Goal: Answer question/provide support

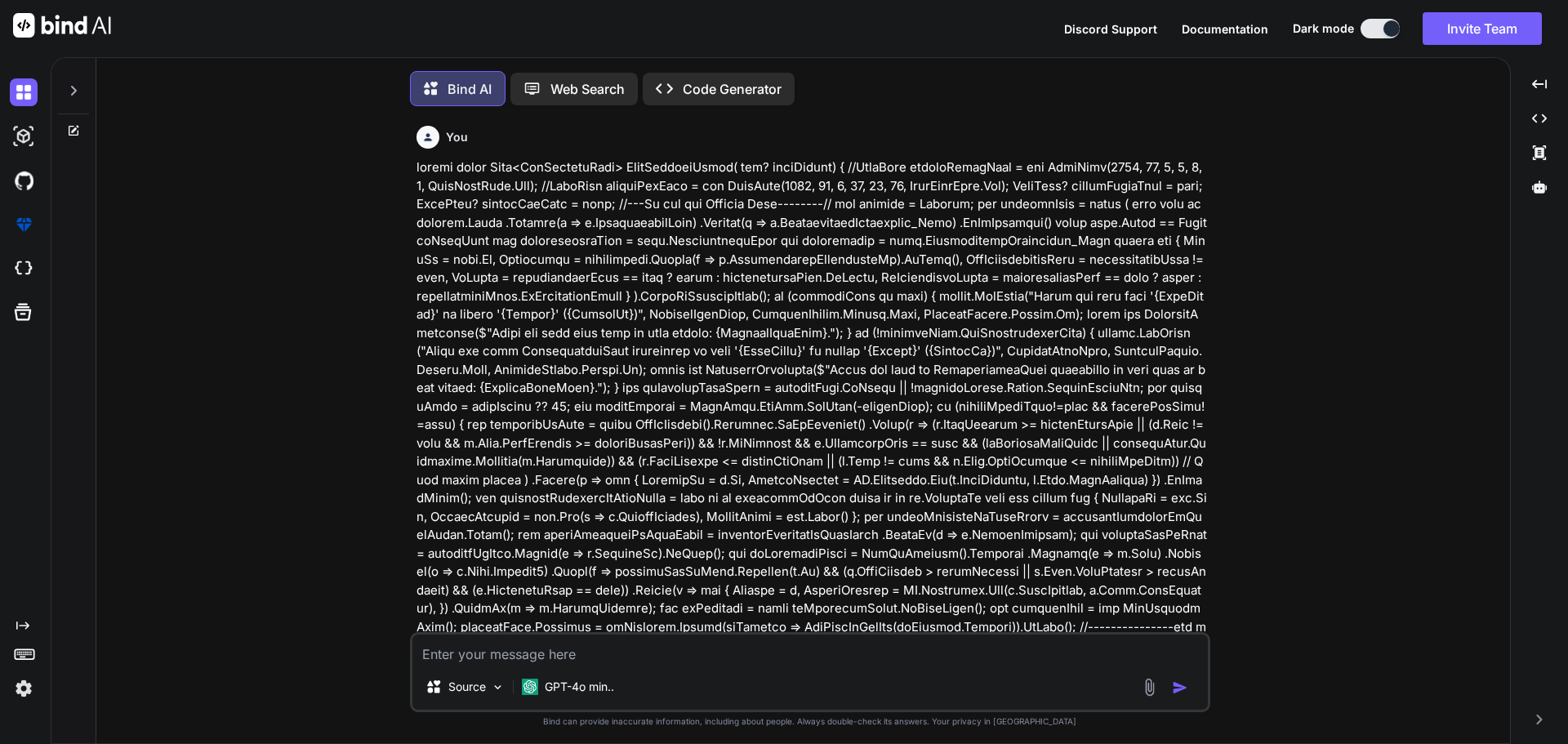
type textarea "x"
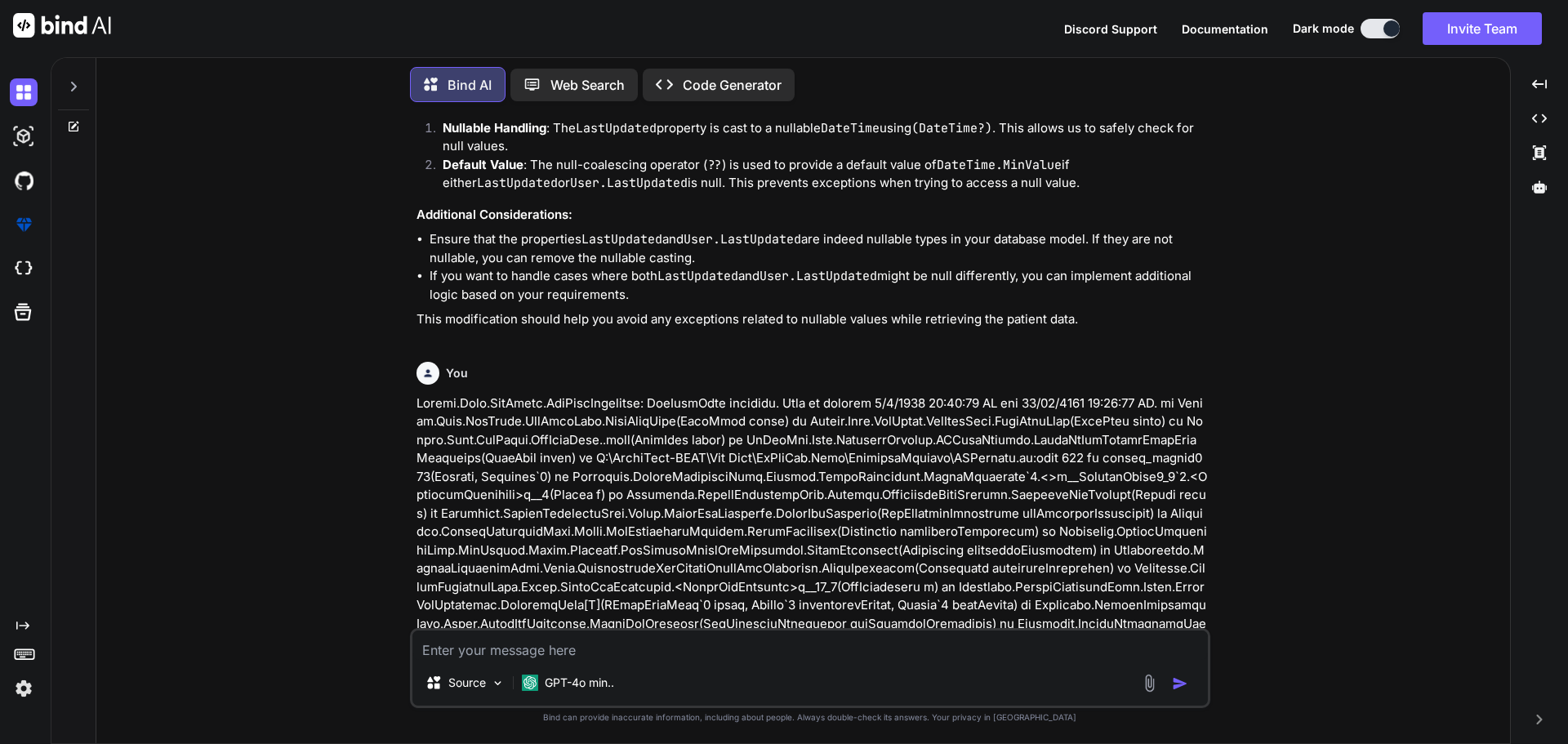
scroll to position [5778, 0]
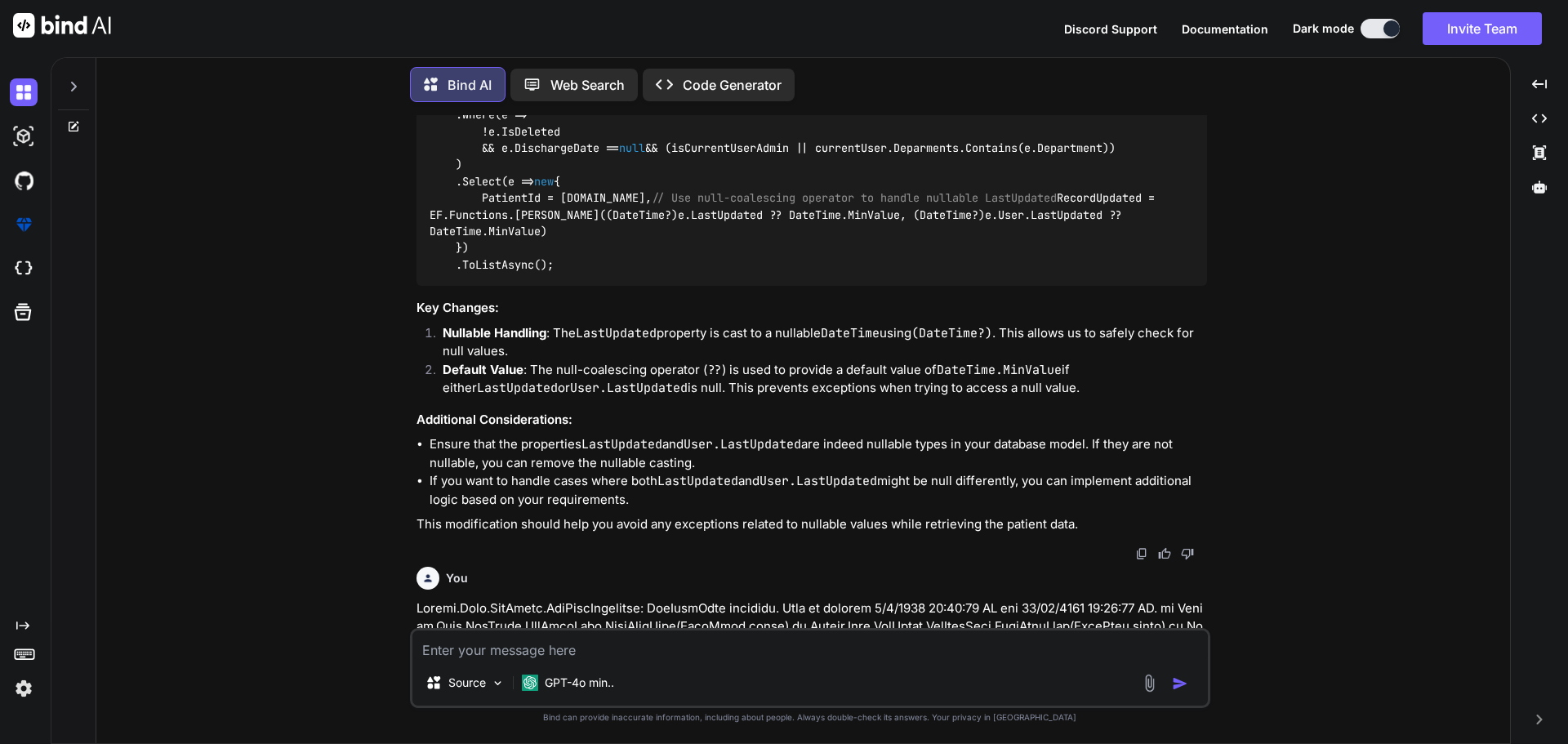
drag, startPoint x: 882, startPoint y: 252, endPoint x: 1065, endPoint y: 249, distance: 183.0
copy span "bool getAllPatients = false"
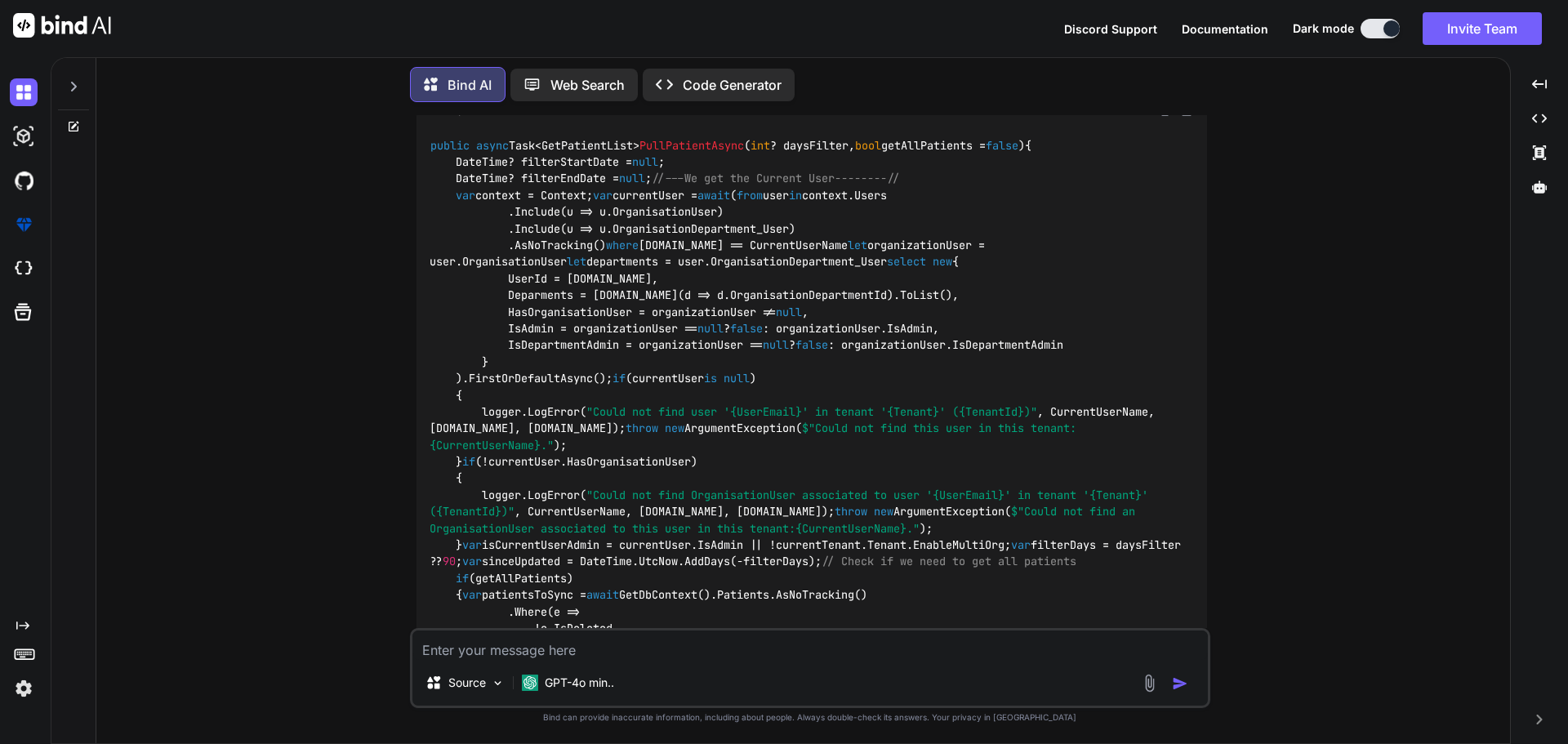
scroll to position [1143, 0]
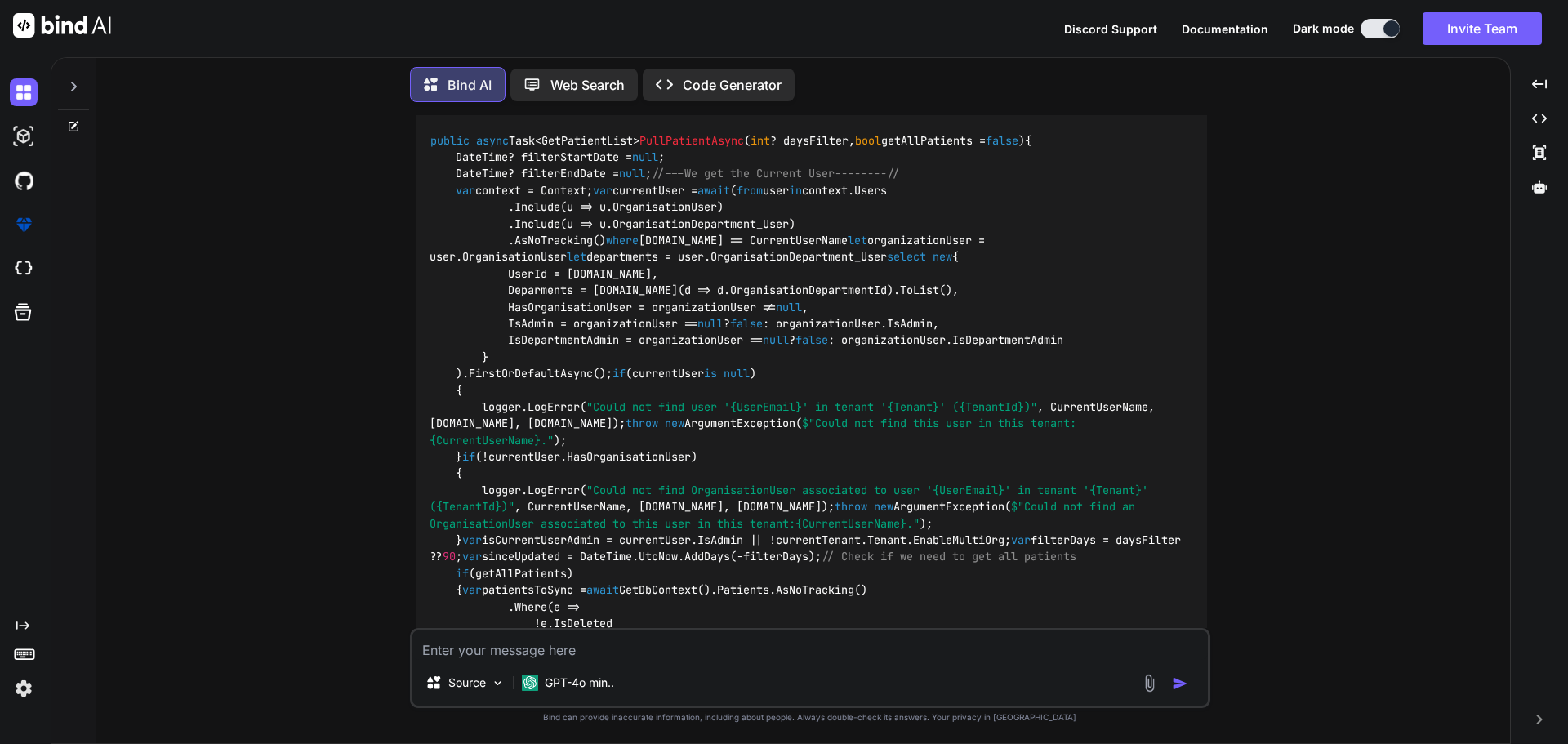
click at [445, 656] on textarea at bounding box center [810, 645] width 796 height 29
paste textarea "public async Task<GetPatientList> PullPatientAsync(int? daysFilter) { bool getA…"
type textarea "public async Task<GetPatientList> PullPatientAsync(int? daysFilter) { bool getA…"
type textarea "x"
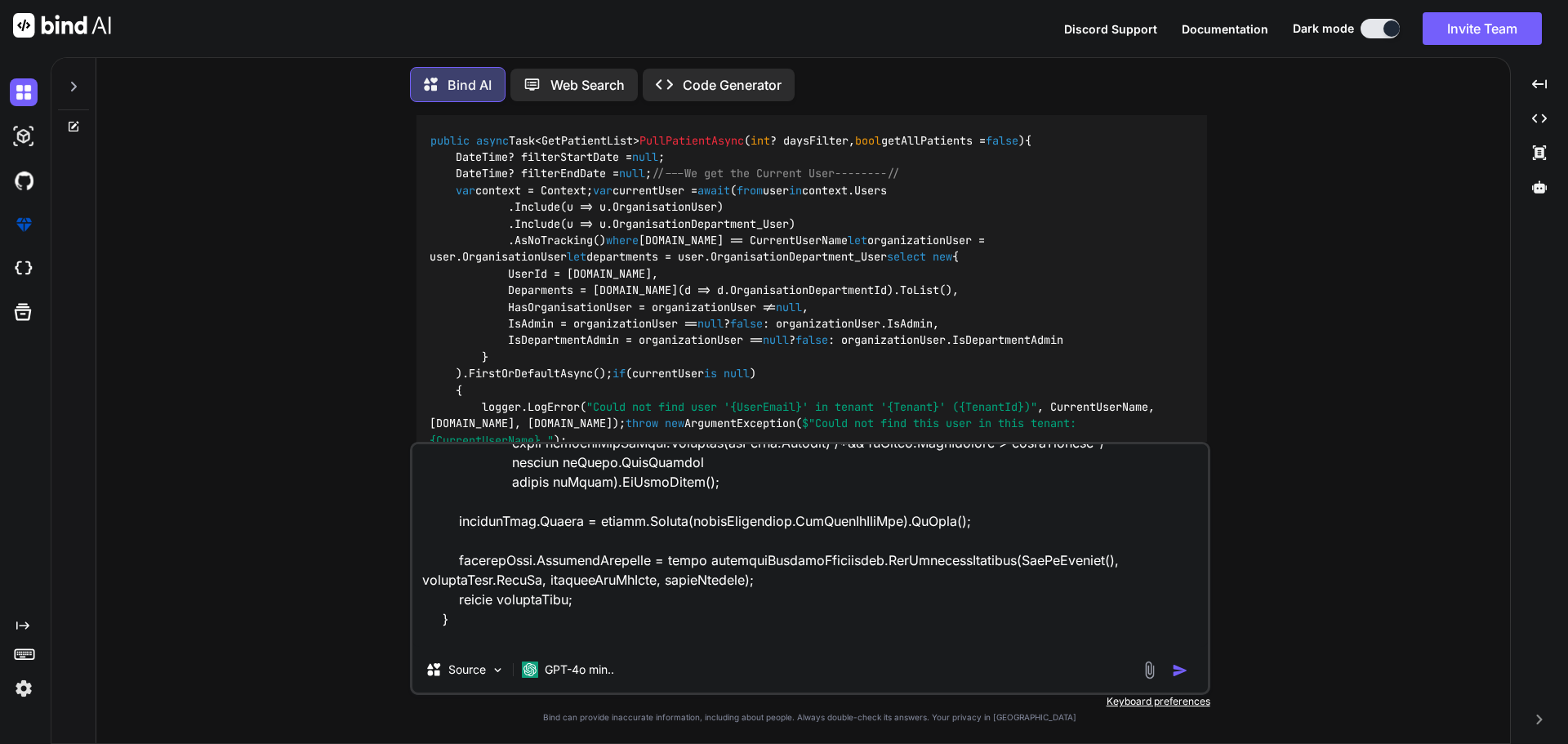
type textarea "public async Task<GetPatientList> PullPatientAsync(int? daysFilter) { bool getA…"
type textarea "x"
type textarea "public async Task<GetPatientList> PullPatientAsync(int? daysFilter) { bool getA…"
type textarea "x"
type textarea "public async Task<GetPatientList> PullPatientAsync(int? daysFilter) { bool getA…"
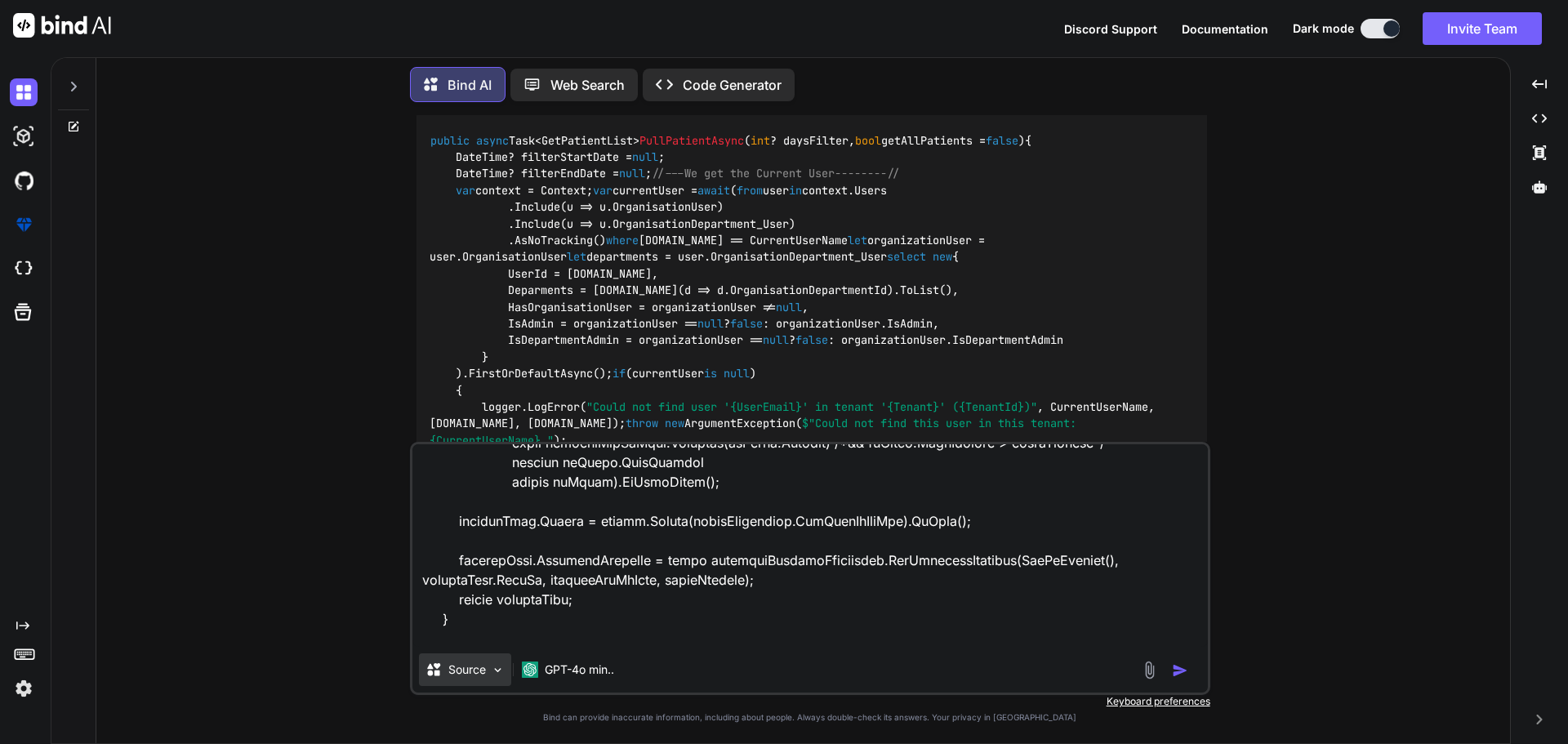
type textarea "x"
type textarea "public async Task<GetPatientList> PullPatientAsync(int? daysFilter) { bool getA…"
type textarea "x"
type textarea "public async Task<GetPatientList> PullPatientAsync(int? daysFilter) { bool getA…"
type textarea "x"
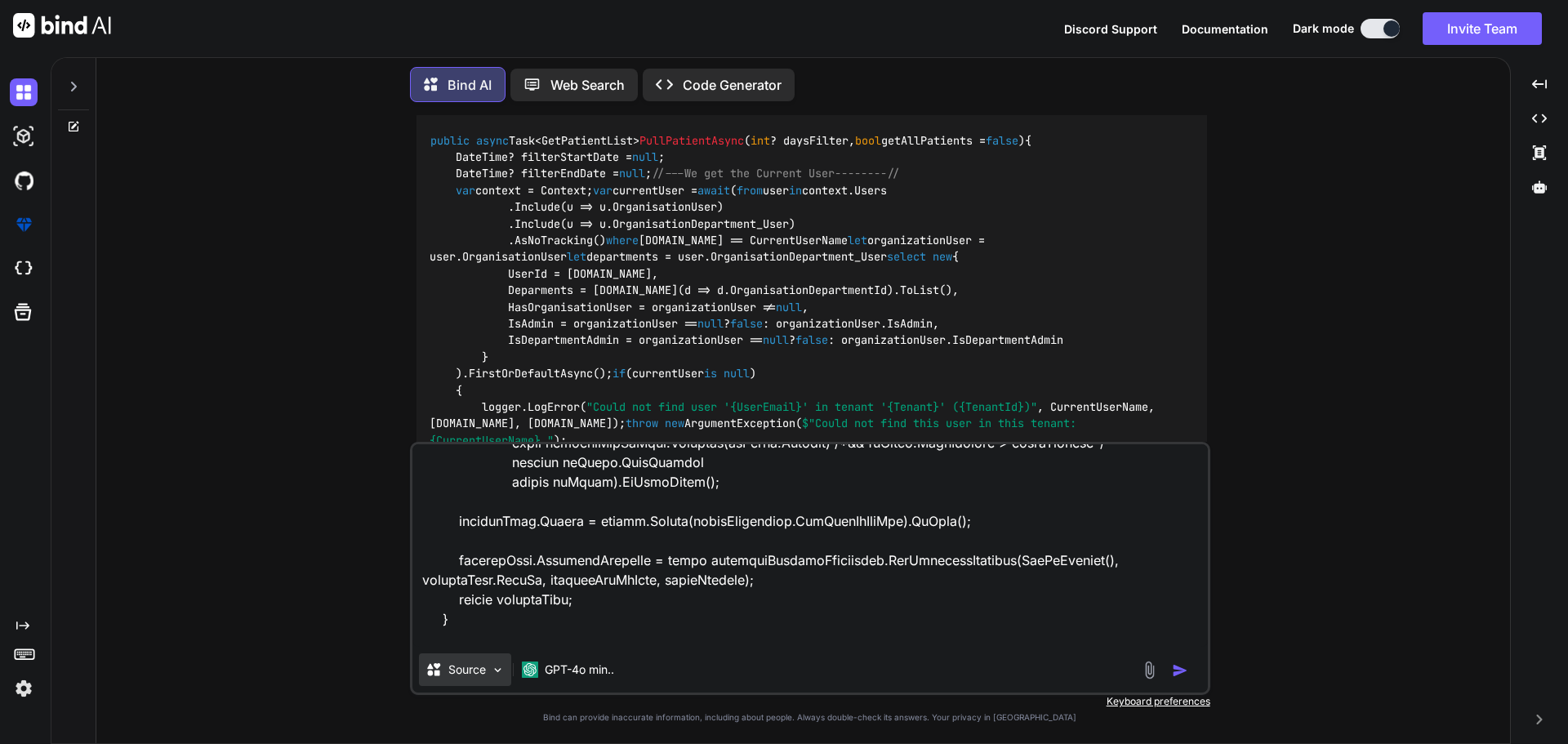
type textarea "public async Task<GetPatientList> PullPatientAsync(int? daysFilter) { bool getA…"
type textarea "x"
type textarea "public async Task<GetPatientList> PullPatientAsync(int? daysFilter) { bool getA…"
type textarea "x"
type textarea "public async Task<GetPatientList> PullPatientAsync(int? daysFilter) { bool getA…"
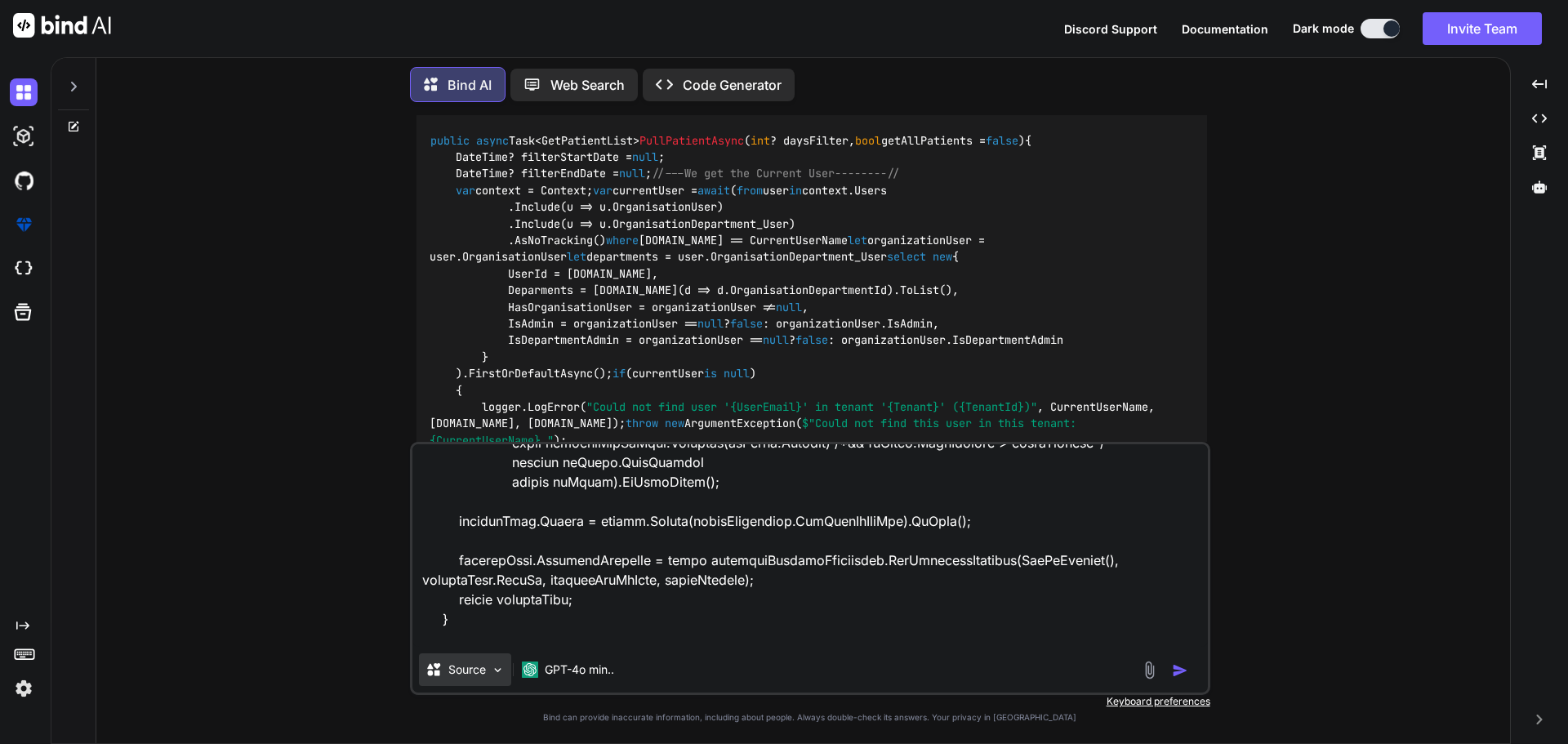
type textarea "x"
type textarea "public async Task<GetPatientList> PullPatientAsync(int? daysFilter) { bool getA…"
type textarea "x"
type textarea "public async Task<GetPatientList> PullPatientAsync(int? daysFilter) { bool getA…"
type textarea "x"
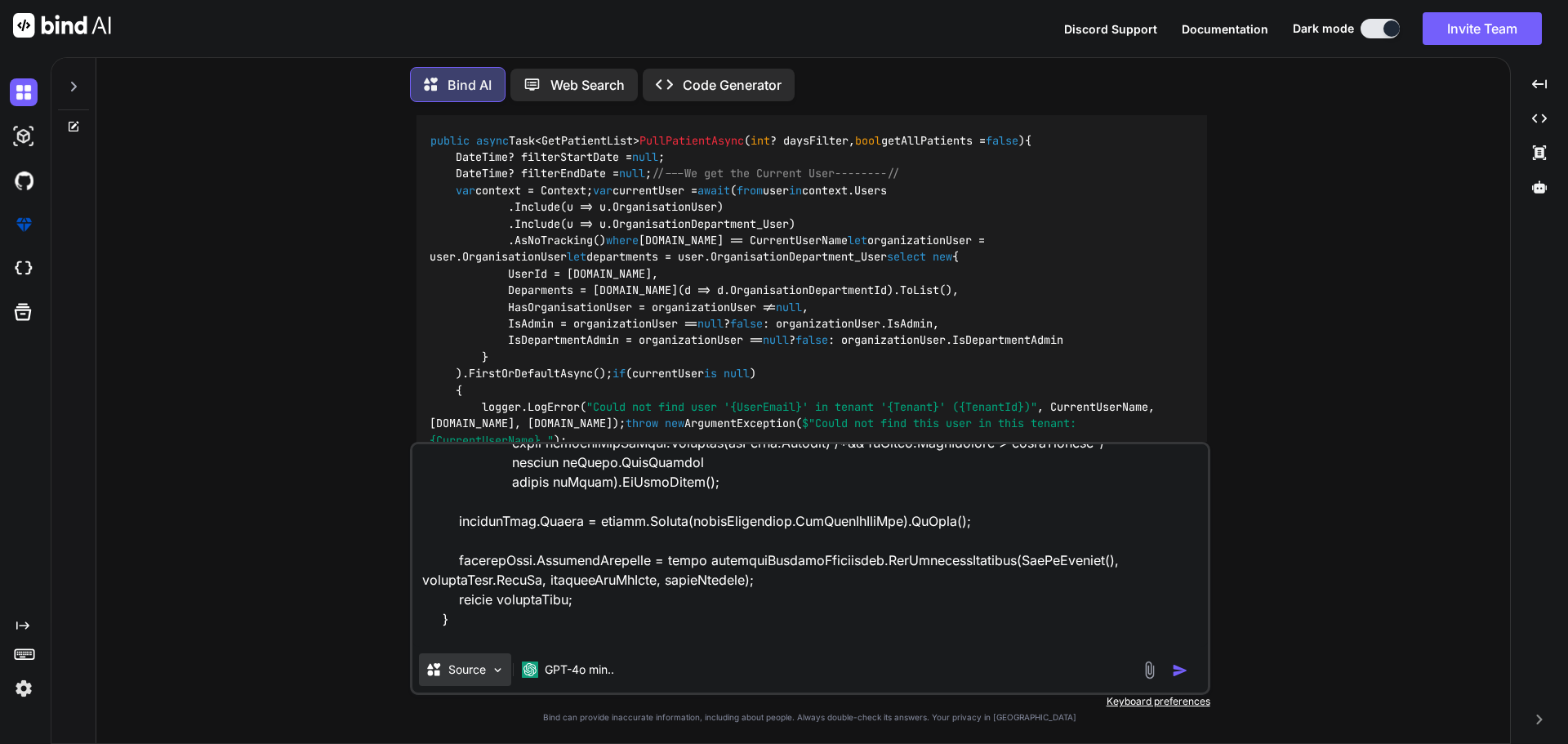
type textarea "public async Task<GetPatientList> PullPatientAsync(int? daysFilter) { bool getA…"
type textarea "x"
type textarea "public async Task<GetPatientList> PullPatientAsync(int? daysFilter) { bool getA…"
type textarea "x"
type textarea "public async Task<GetPatientList> PullPatientAsync(int? daysFilter) { bool getA…"
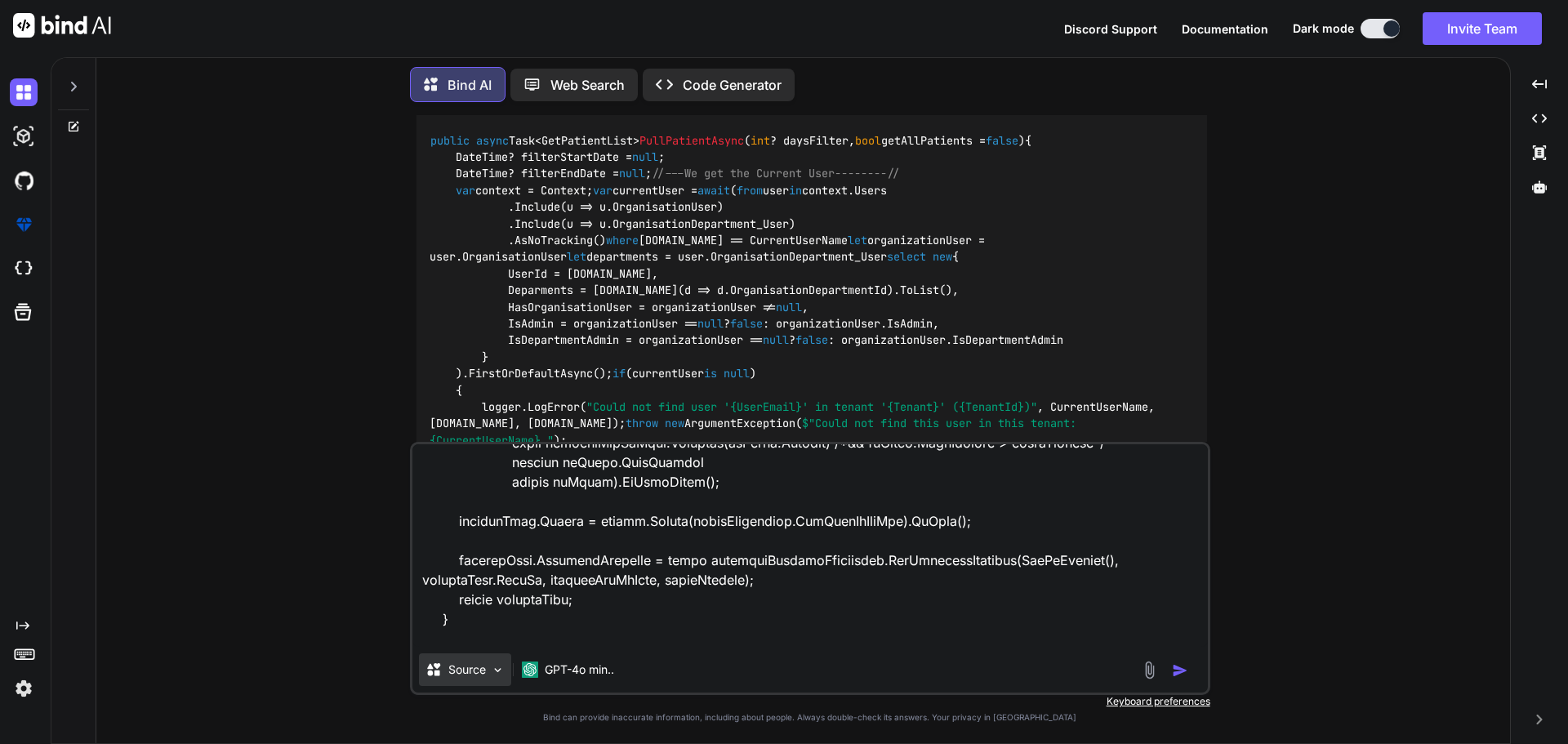
type textarea "x"
type textarea "public async Task<GetPatientList> PullPatientAsync(int? daysFilter) { bool getA…"
type textarea "x"
type textarea "public async Task<GetPatientList> PullPatientAsync(int? daysFilter) { bool getA…"
type textarea "x"
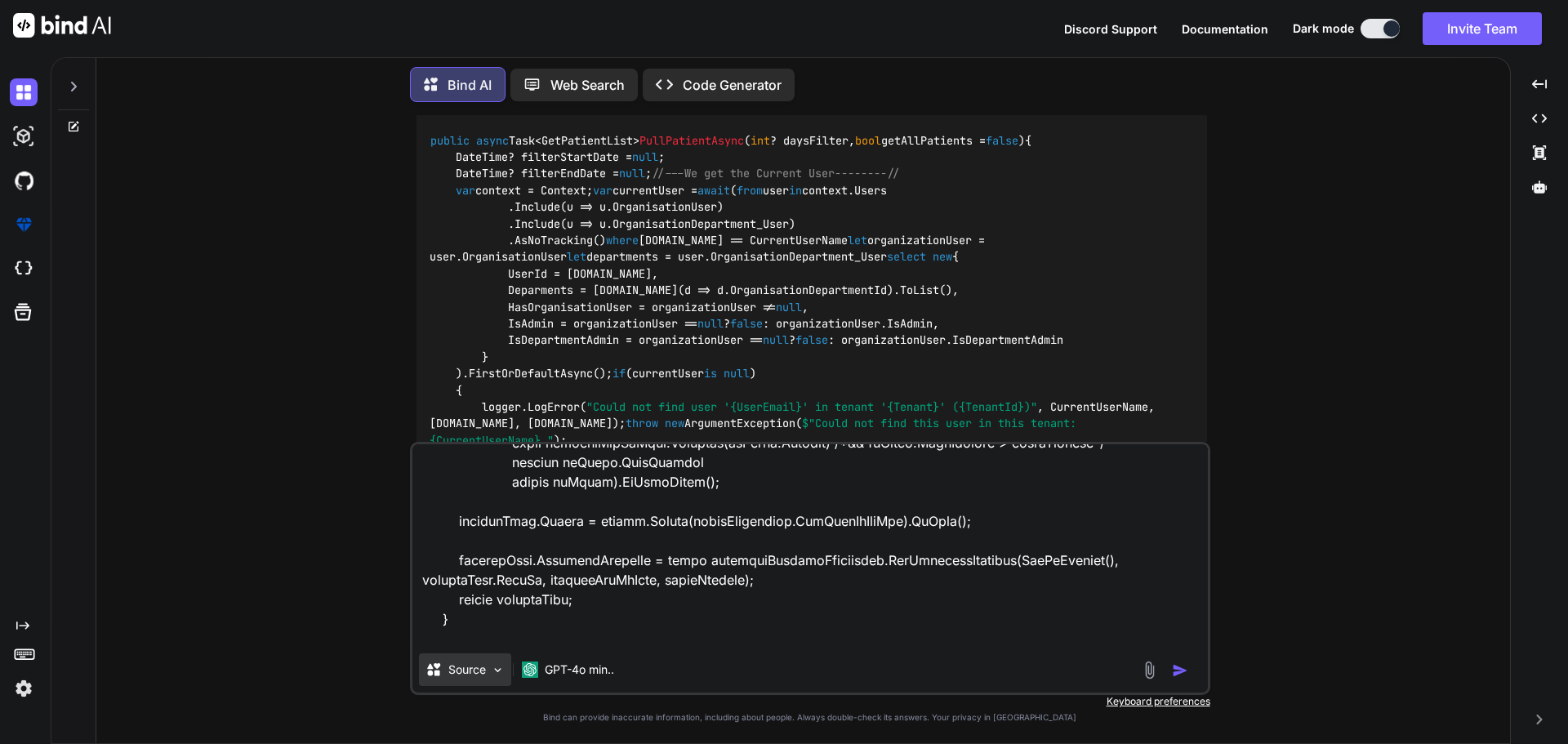
type textarea "public async Task<GetPatientList> PullPatientAsync(int? daysFilter) { bool getA…"
type textarea "x"
type textarea "public async Task<GetPatientList> PullPatientAsync(int? daysFilter) { bool getA…"
type textarea "x"
type textarea "public async Task<GetPatientList> PullPatientAsync(int? daysFilter) { bool getA…"
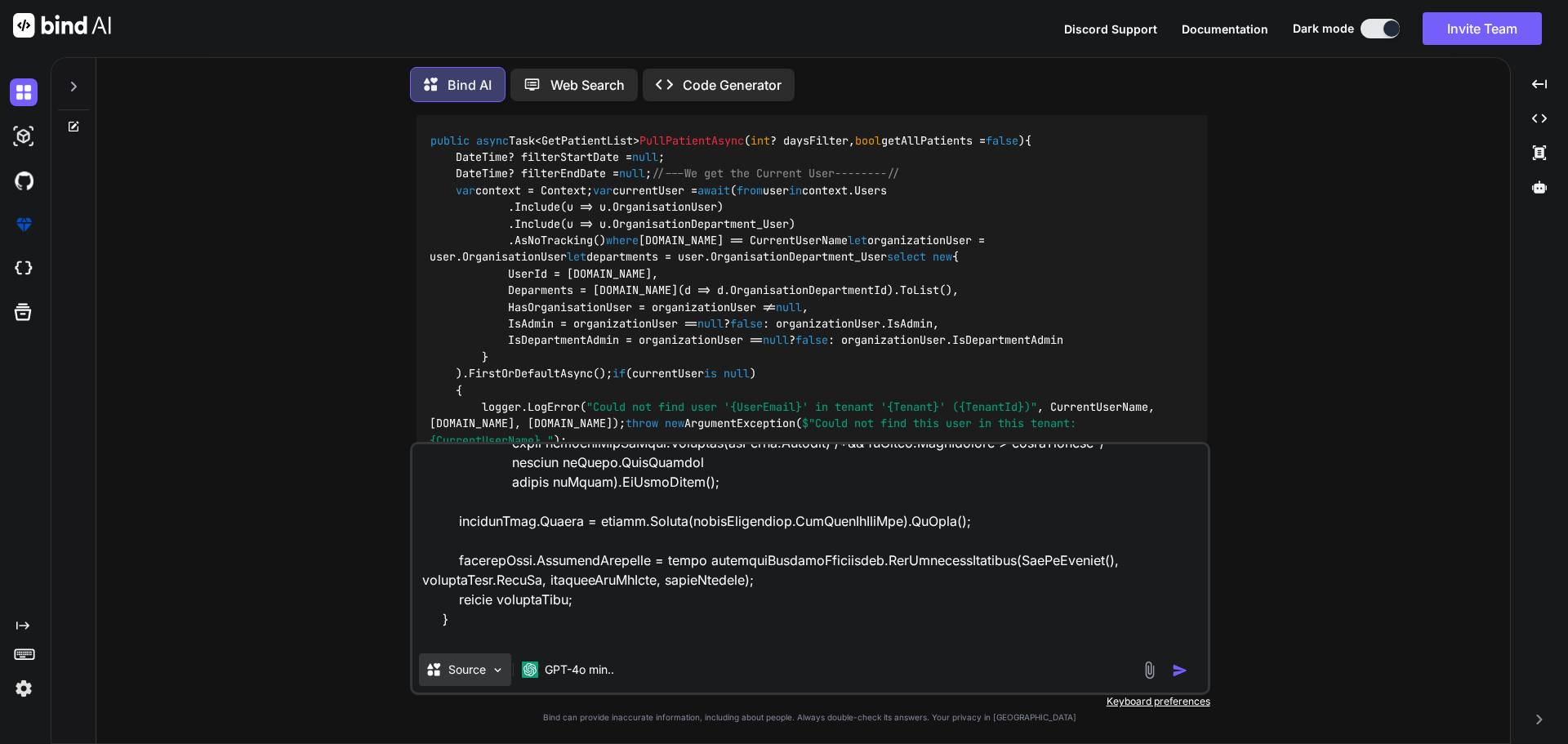
type textarea "x"
type textarea "public async Task<GetPatientList> PullPatientAsync(int? daysFilter) { bool getA…"
type textarea "x"
type textarea "public async Task<GetPatientList> PullPatientAsync(int? daysFilter) { bool getA…"
type textarea "x"
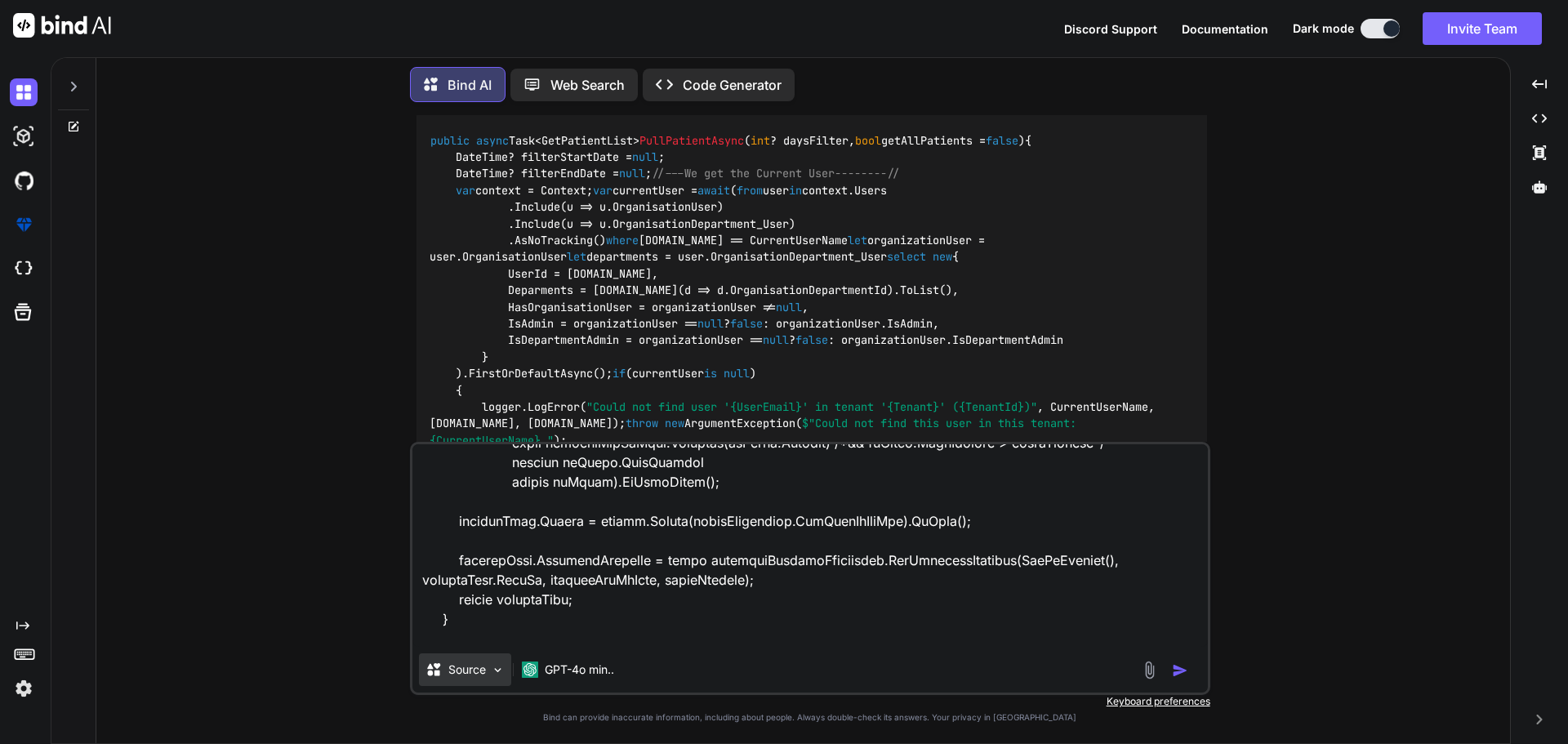
type textarea "public async Task<GetPatientList> PullPatientAsync(int? daysFilter) { bool getA…"
type textarea "x"
type textarea "public async Task<GetPatientList> PullPatientAsync(int? daysFilter) { bool getA…"
type textarea "x"
type textarea "public async Task<GetPatientList> PullPatientAsync(int? daysFilter) { bool getA…"
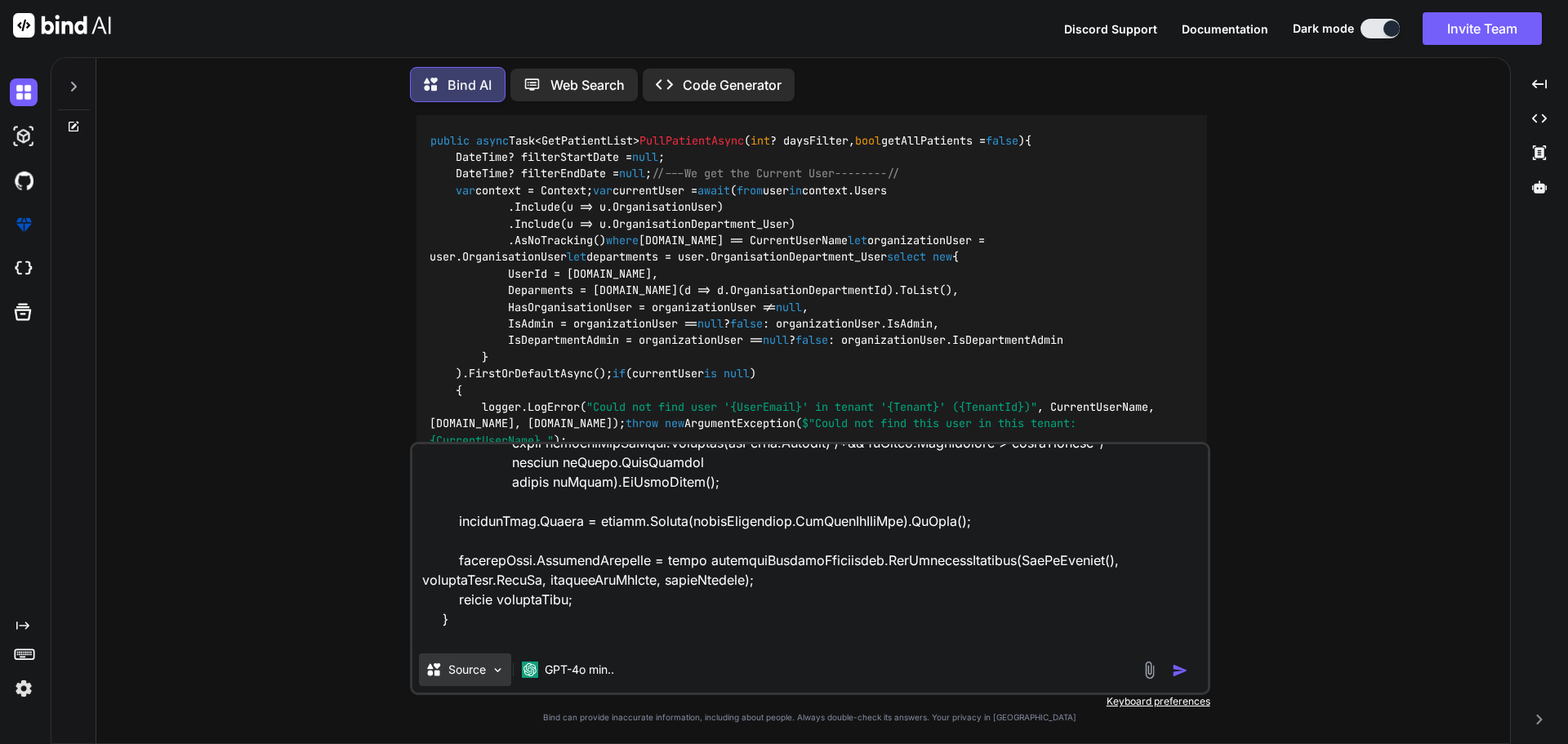
type textarea "x"
type textarea "public async Task<GetPatientList> PullPatientAsync(int? daysFilter) { bool getA…"
type textarea "x"
type textarea "public async Task<GetPatientList> PullPatientAsync(int? daysFilter) { bool getA…"
type textarea "x"
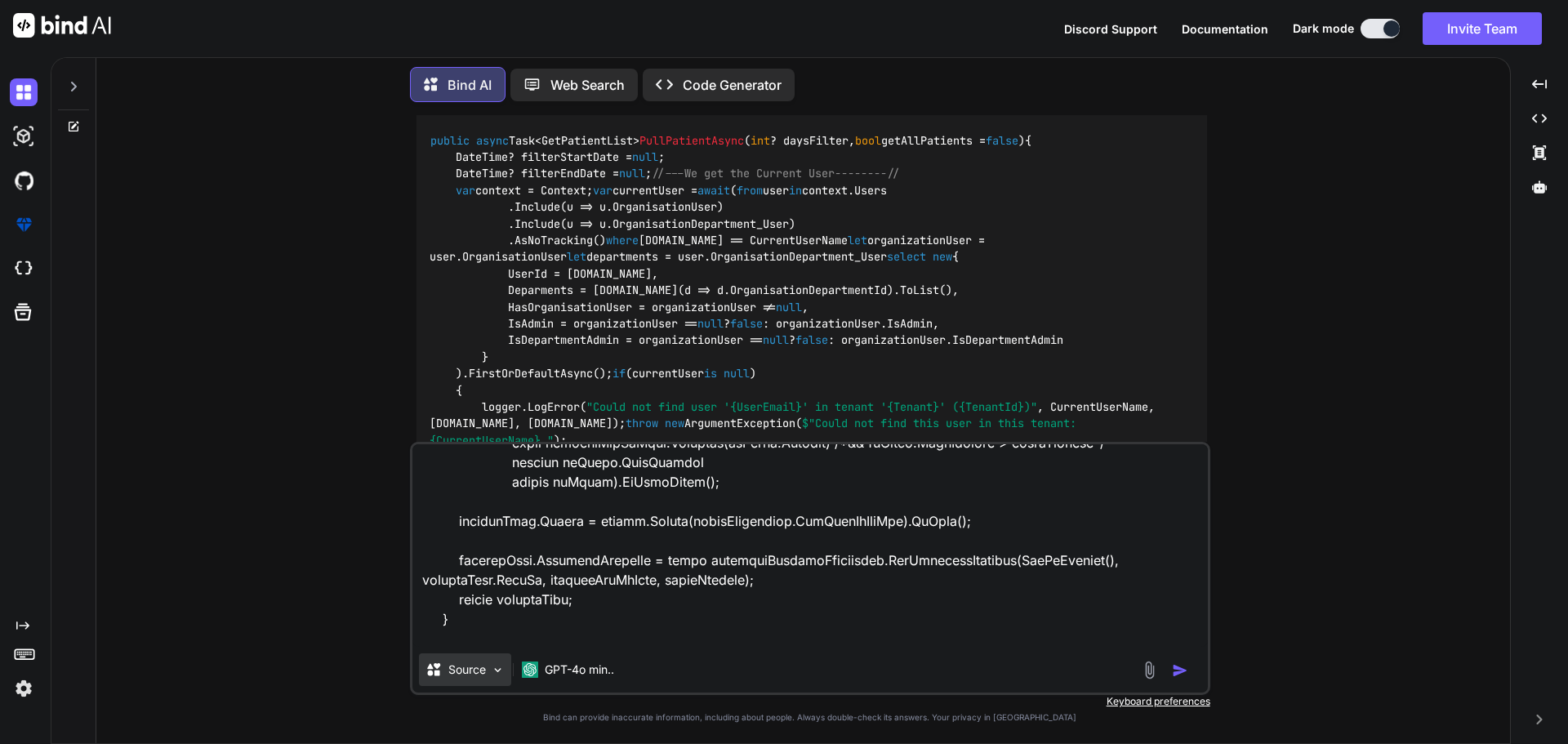
type textarea "public async Task<GetPatientList> PullPatientAsync(int? daysFilter) { bool getA…"
type textarea "x"
type textarea "public async Task<GetPatientList> PullPatientAsync(int? daysFilter) { bool getA…"
type textarea "x"
type textarea "public async Task<GetPatientList> PullPatientAsync(int? daysFilter) { bool getA…"
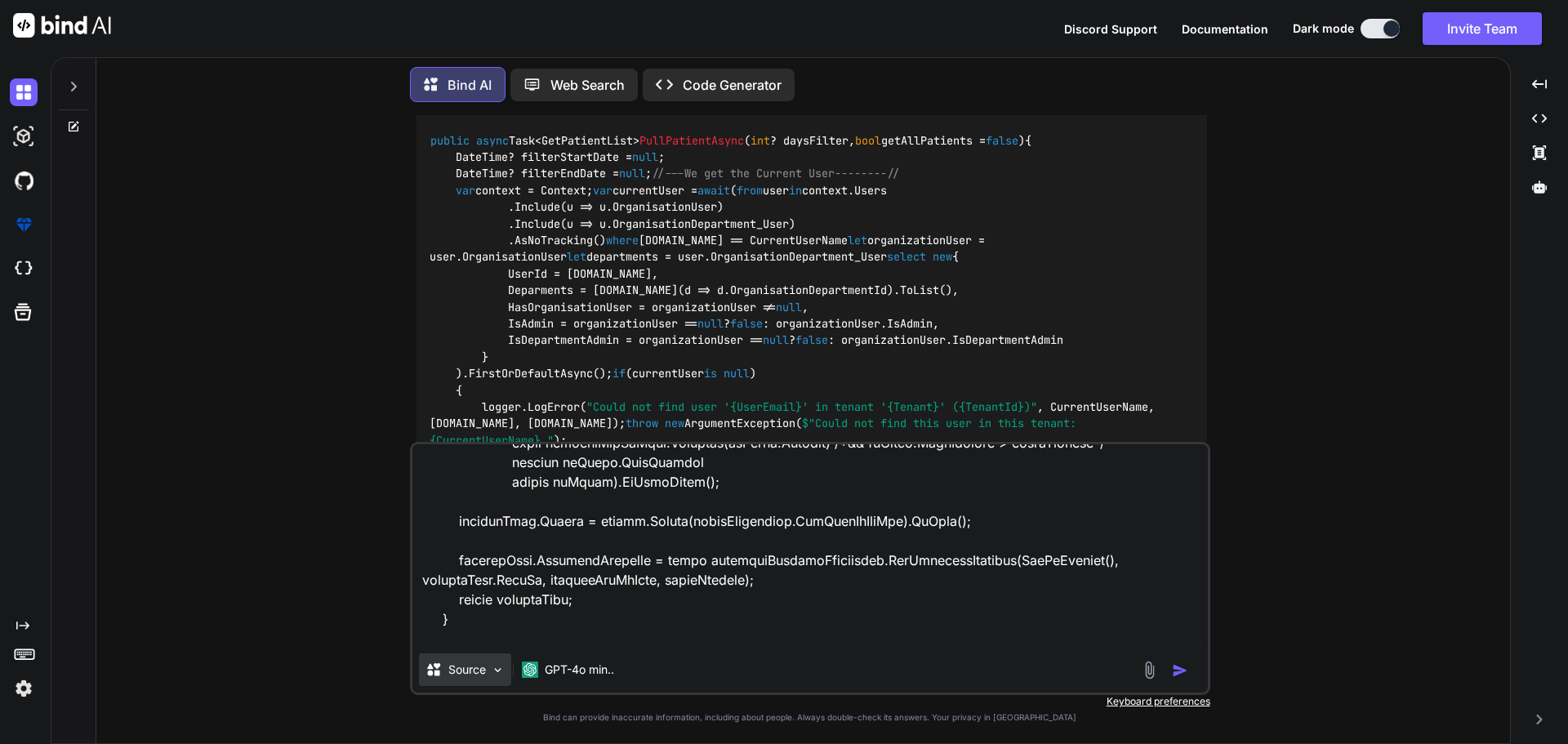
type textarea "x"
type textarea "public async Task<GetPatientList> PullPatientAsync(int? daysFilter) { bool getA…"
type textarea "x"
type textarea "public async Task<GetPatientList> PullPatientAsync(int? daysFilter) { bool getA…"
type textarea "x"
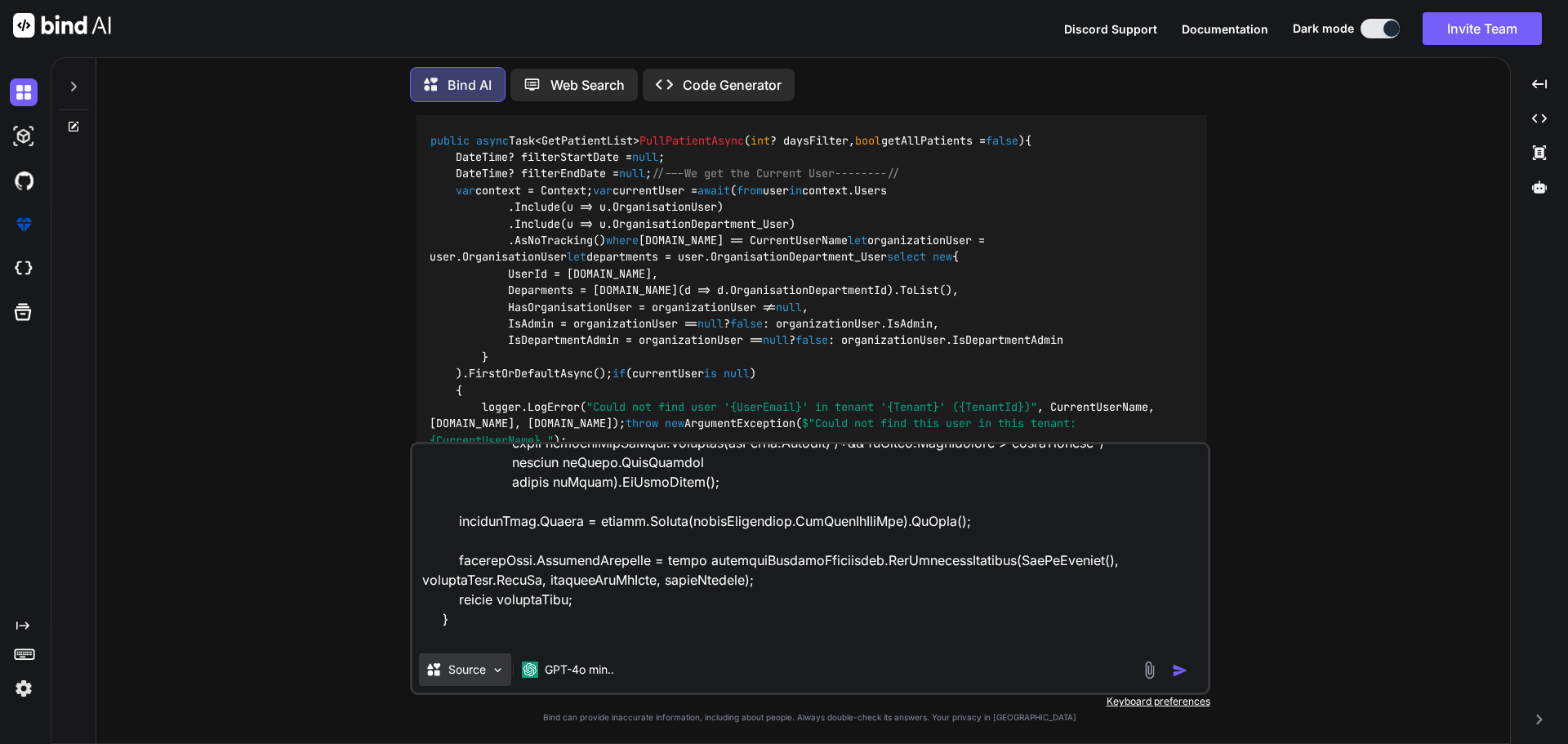
type textarea "public async Task<GetPatientList> PullPatientAsync(int? daysFilter) { bool getA…"
type textarea "x"
type textarea "public async Task<GetPatientList> PullPatientAsync(int? daysFilter) { bool getA…"
type textarea "x"
type textarea "public async Task<GetPatientList> PullPatientAsync(int? daysFilter) { bool getA…"
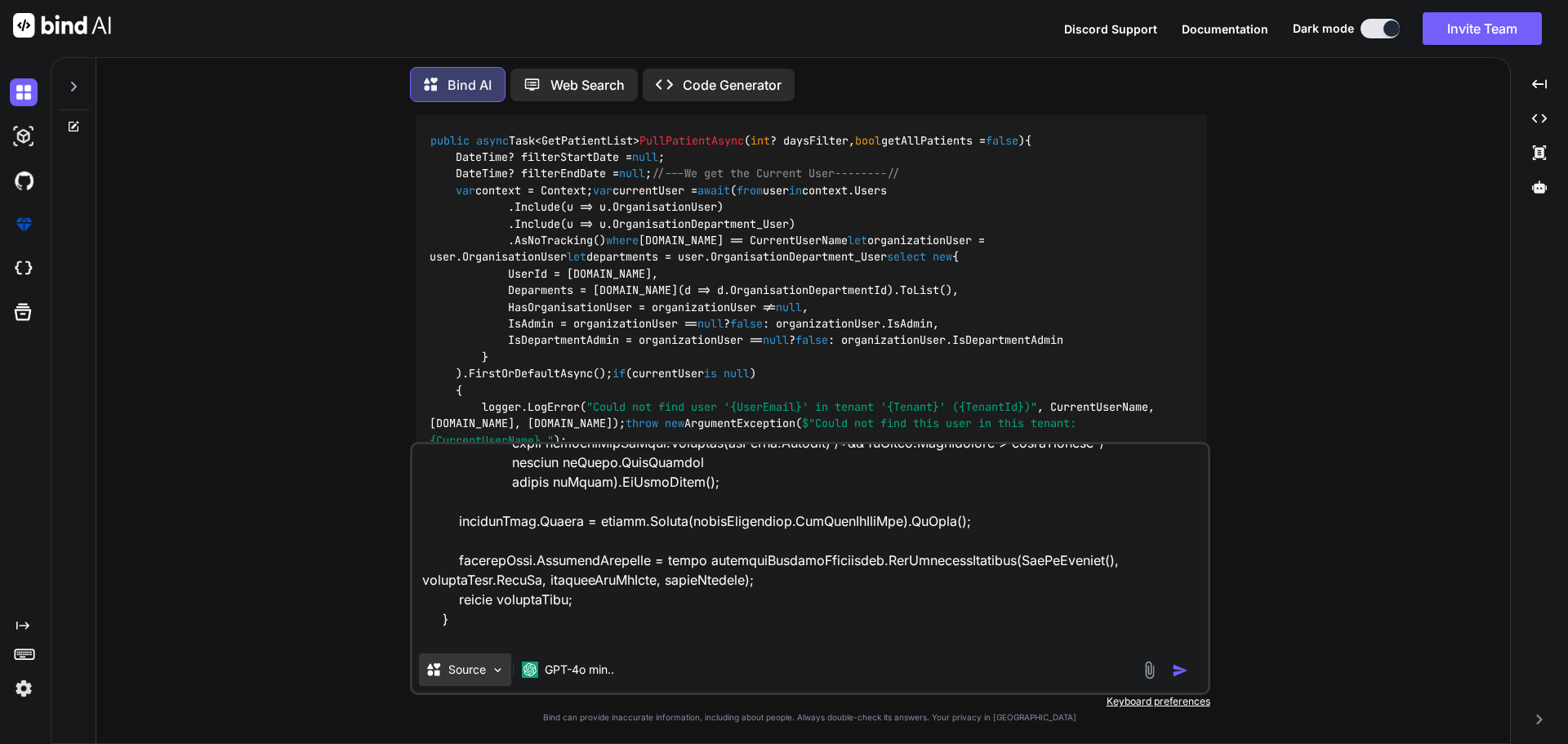
type textarea "x"
type textarea "public async Task<GetPatientList> PullPatientAsync(int? daysFilter) { bool getA…"
type textarea "x"
type textarea "public async Task<GetPatientList> PullPatientAsync(int? daysFilter) { bool getA…"
type textarea "x"
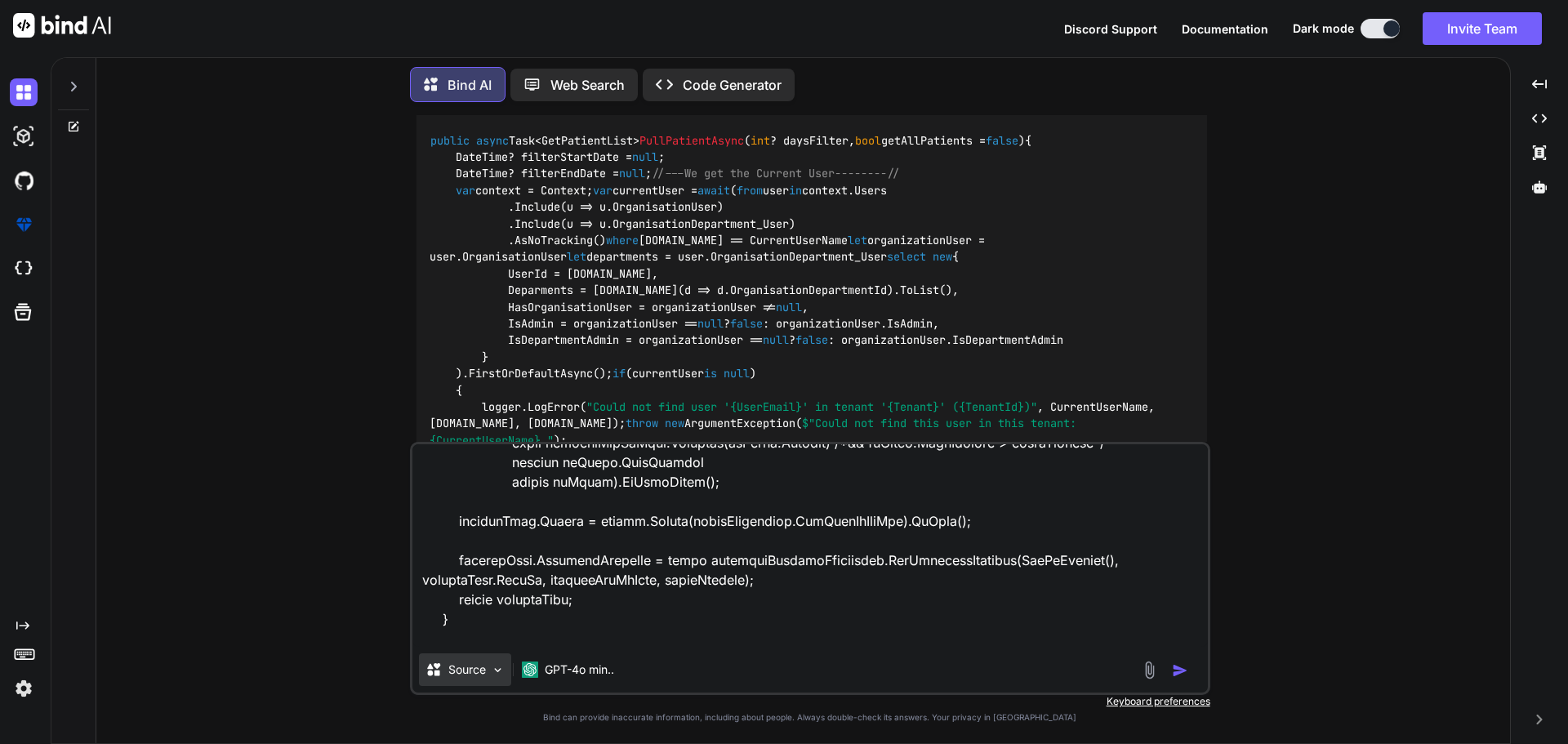
type textarea "public async Task<GetPatientList> PullPatientAsync(int? daysFilter) { bool getA…"
type textarea "x"
type textarea "public async Task<GetPatientList> PullPatientAsync(int? daysFilter) { bool getA…"
type textarea "x"
type textarea "public async Task<GetPatientList> PullPatientAsync(int? daysFilter) { bool getA…"
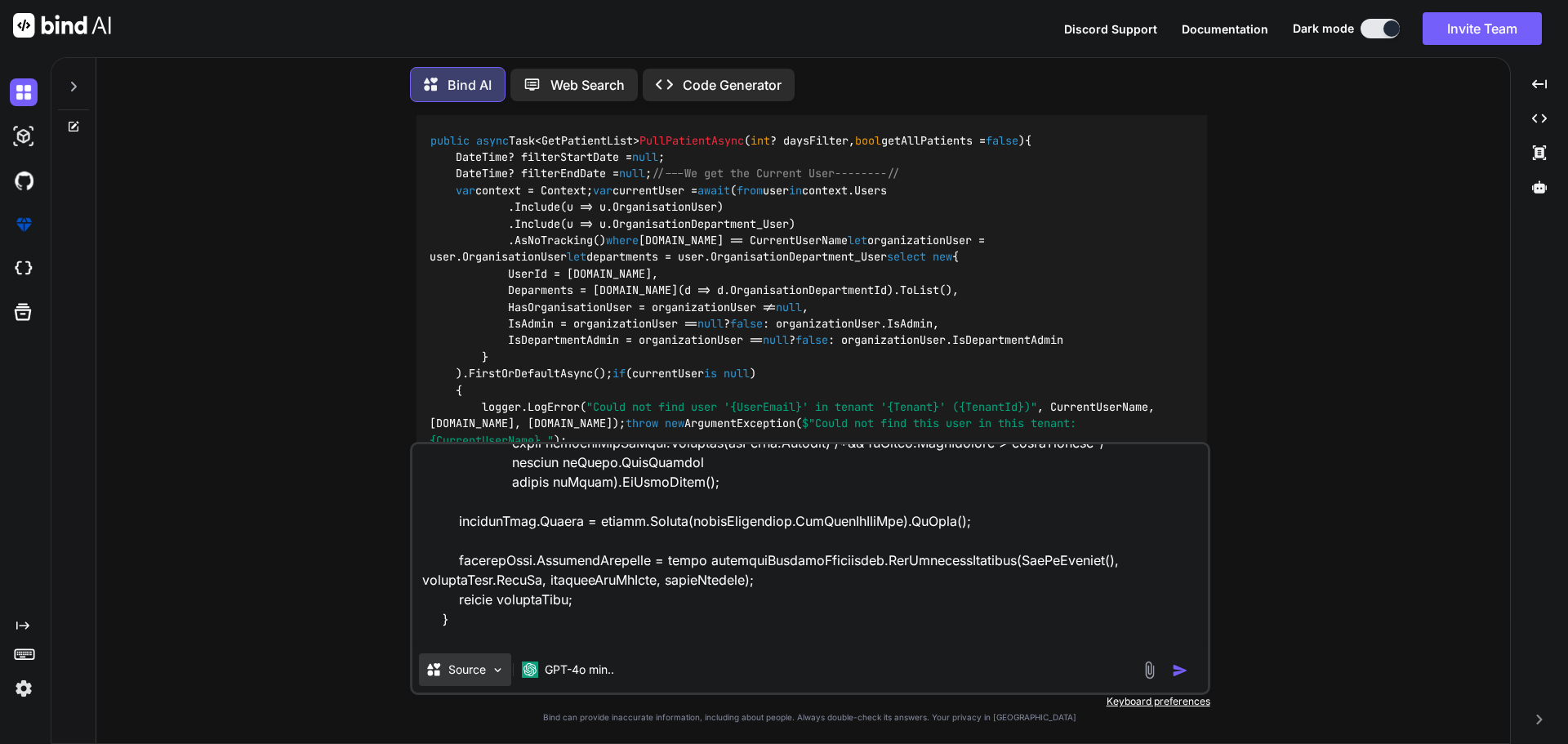
type textarea "x"
type textarea "public async Task<GetPatientList> PullPatientAsync(int? daysFilter) { bool getA…"
type textarea "x"
type textarea "public async Task<GetPatientList> PullPatientAsync(int? daysFilter) { bool getA…"
type textarea "x"
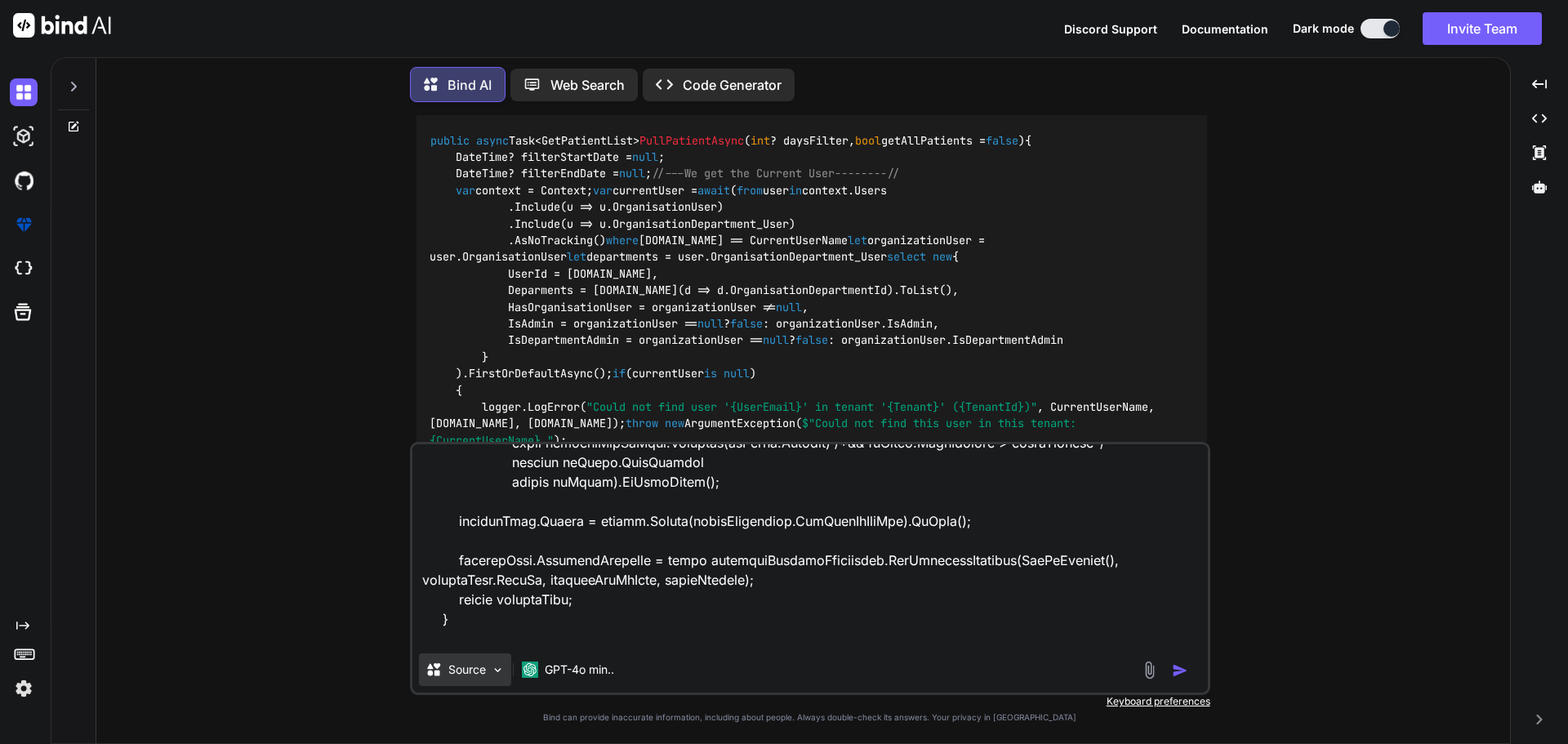
type textarea "public async Task<GetPatientList> PullPatientAsync(int? daysFilter) { bool getA…"
type textarea "x"
type textarea "public async Task<GetPatientList> PullPatientAsync(int? daysFilter) { bool getA…"
type textarea "x"
type textarea "public async Task<GetPatientList> PullPatientAsync(int? daysFilter) { bool getA…"
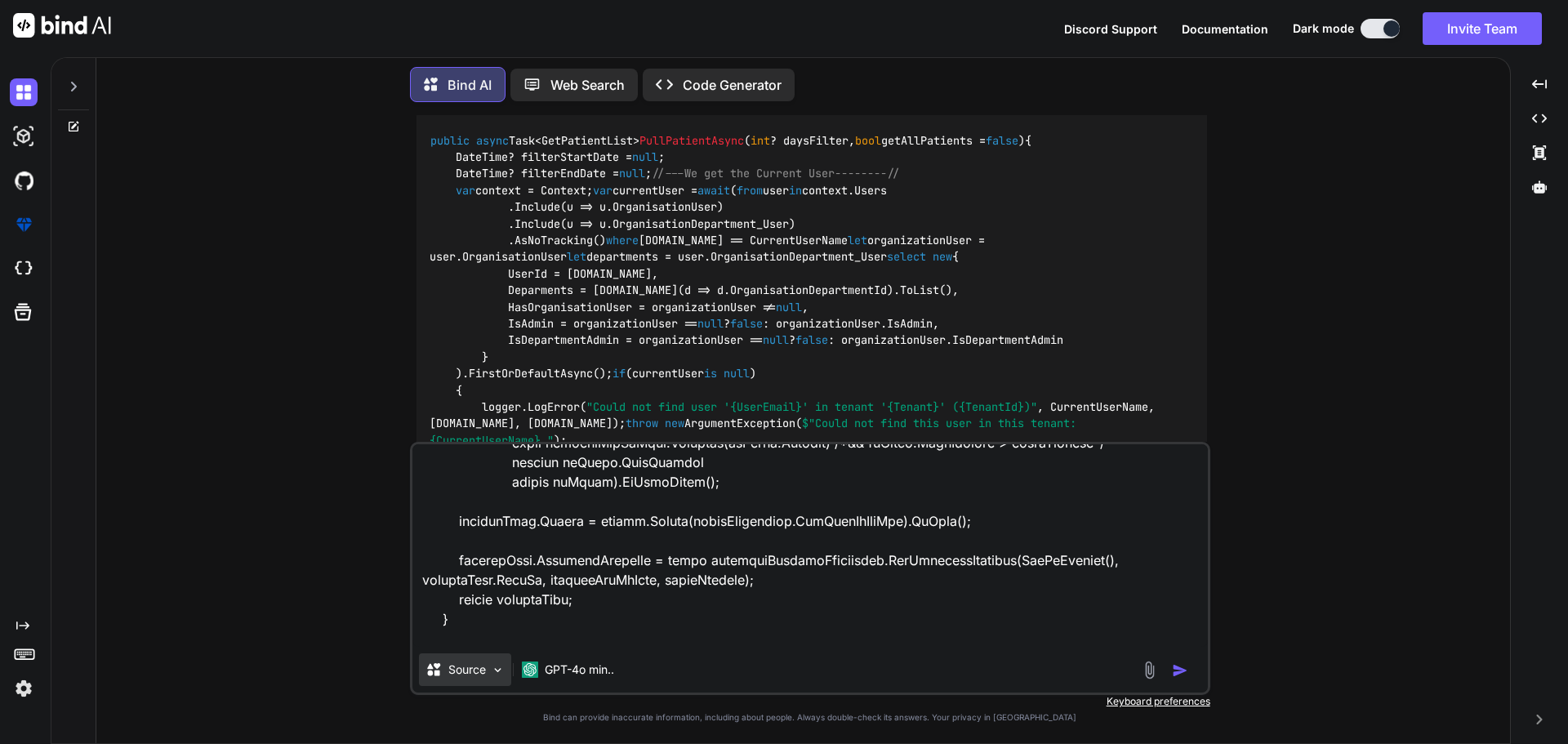
type textarea "x"
type textarea "public async Task<GetPatientList> PullPatientAsync(int? daysFilter) { bool getA…"
type textarea "x"
type textarea "public async Task<GetPatientList> PullPatientAsync(int? daysFilter) { bool getA…"
type textarea "x"
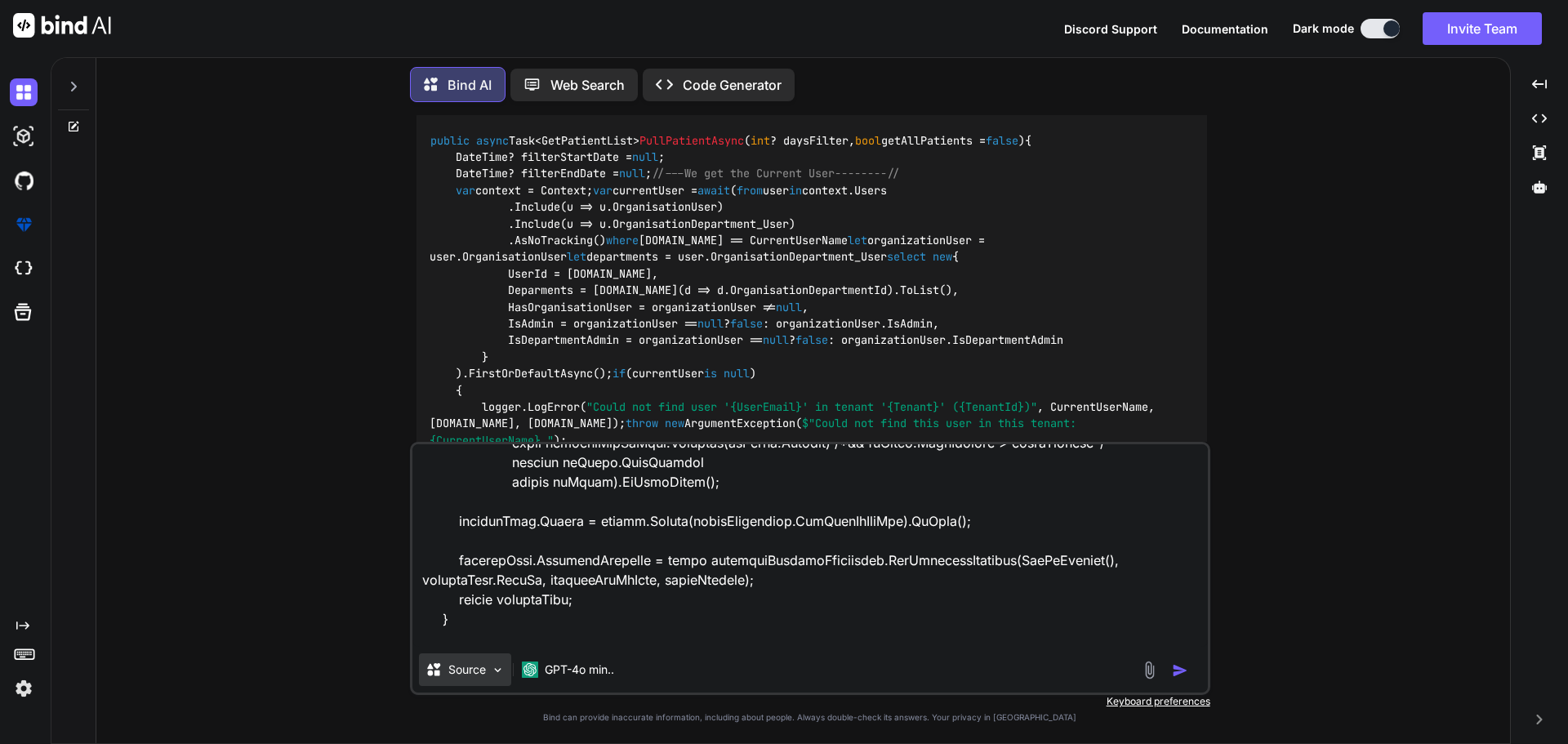
type textarea "public async Task<GetPatientList> PullPatientAsync(int? daysFilter) { bool getA…"
type textarea "x"
type textarea "public async Task<GetPatientList> PullPatientAsync(int? daysFilter) { bool getA…"
type textarea "x"
type textarea "public async Task<GetPatientList> PullPatientAsync(int? daysFilter) { bool getA…"
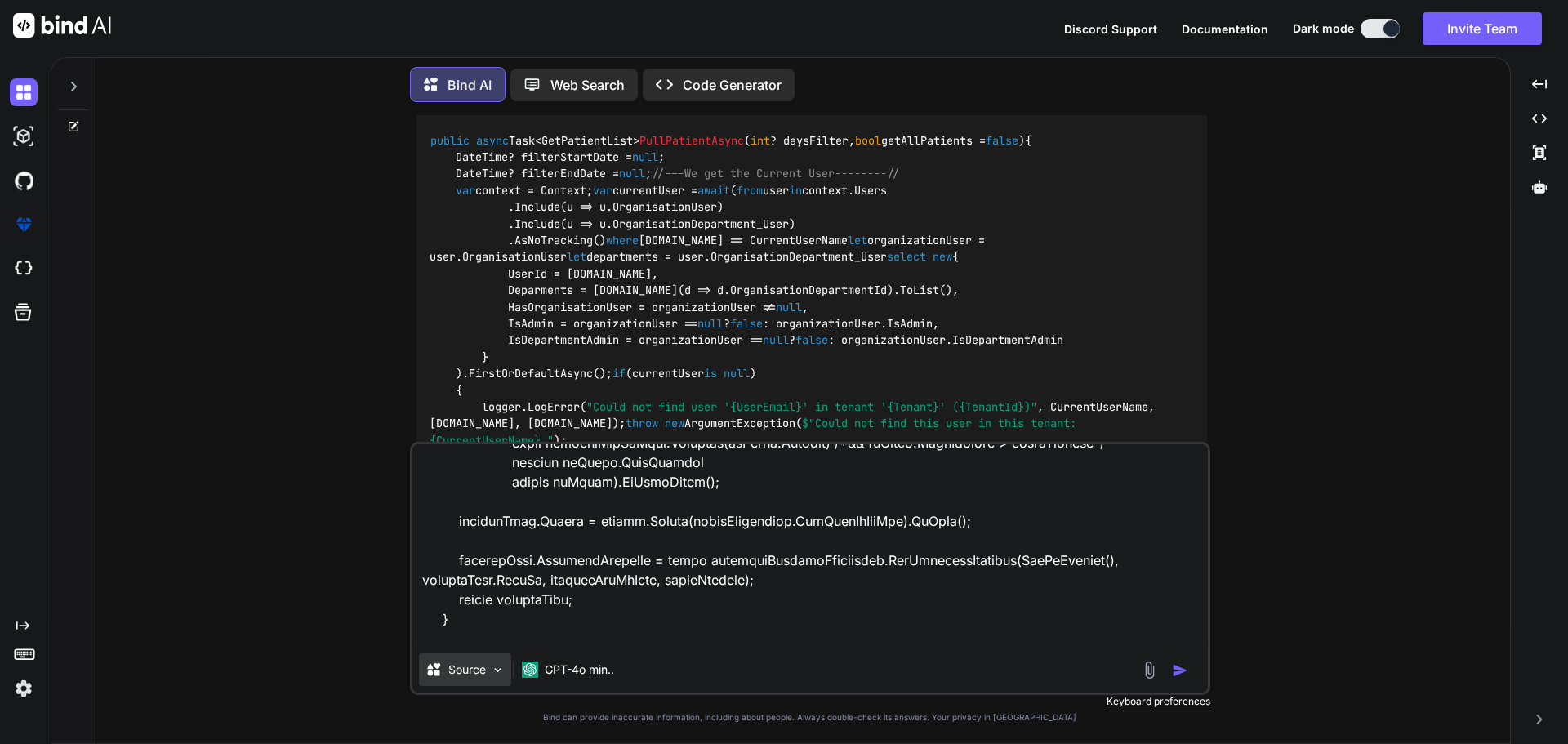
type textarea "x"
type textarea "public async Task<GetPatientList> PullPatientAsync(int? daysFilter) { bool getA…"
type textarea "x"
type textarea "public async Task<GetPatientList> PullPatientAsync(int? daysFilter) { bool getA…"
type textarea "x"
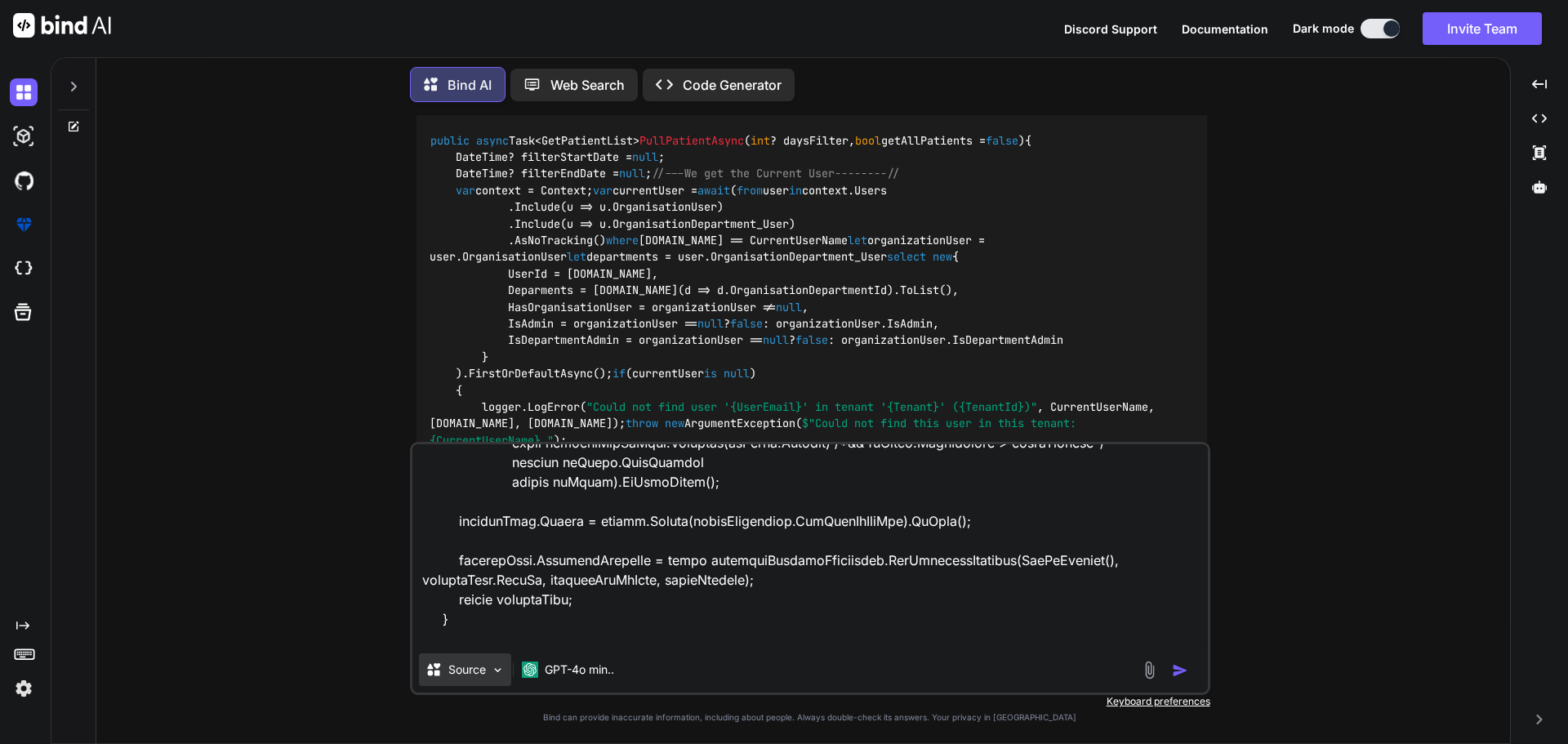
type textarea "public async Task<GetPatientList> PullPatientAsync(int? daysFilter) { bool getA…"
type textarea "x"
type textarea "public async Task<GetPatientList> PullPatientAsync(int? daysFilter) { bool getA…"
type textarea "x"
type textarea "public async Task<GetPatientList> PullPatientAsync(int? daysFilter) { bool getA…"
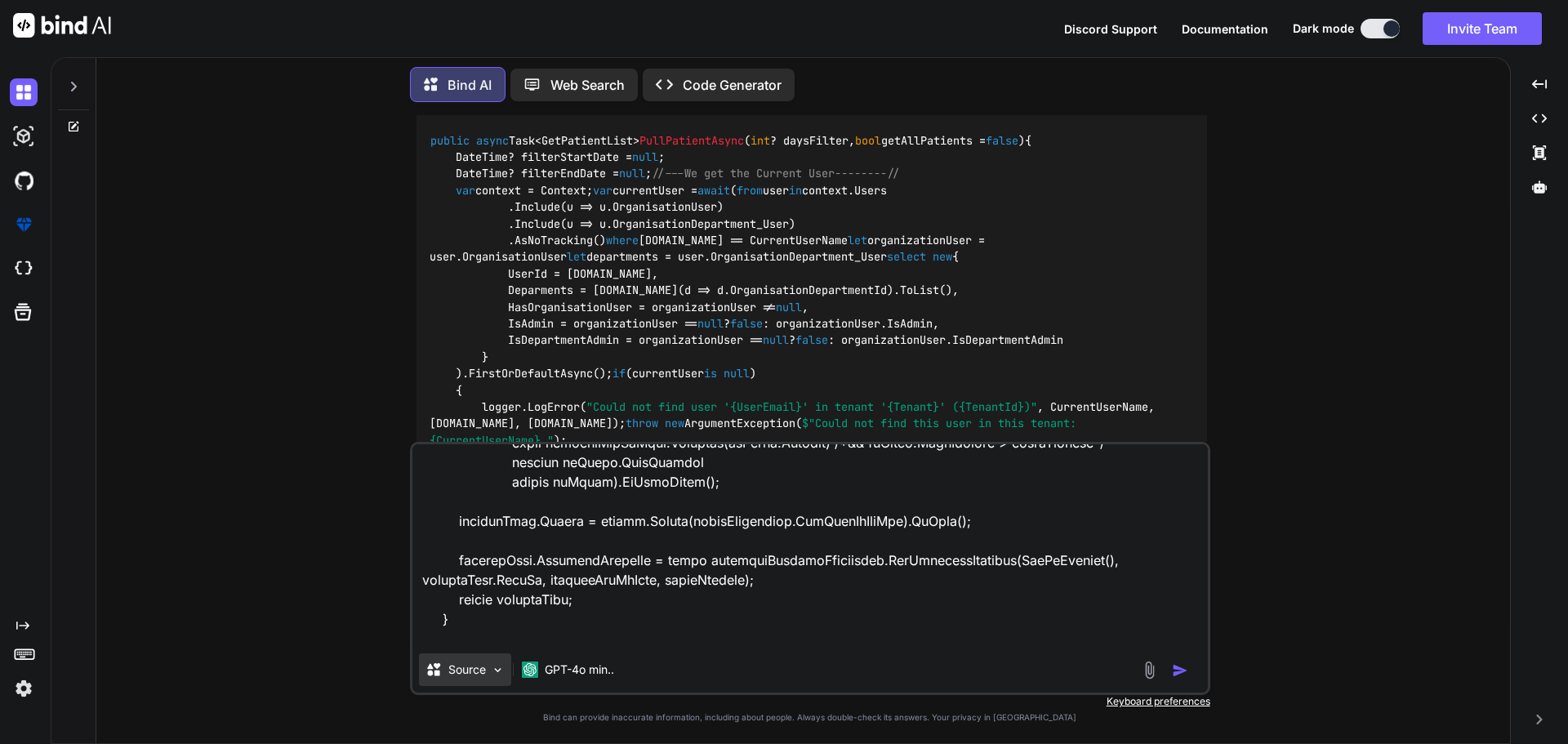
type textarea "x"
type textarea "public async Task<GetPatientList> PullPatientAsync(int? daysFilter) { bool getA…"
type textarea "x"
type textarea "public async Task<GetPatientList> PullPatientAsync(int? daysFilter) { bool getA…"
type textarea "x"
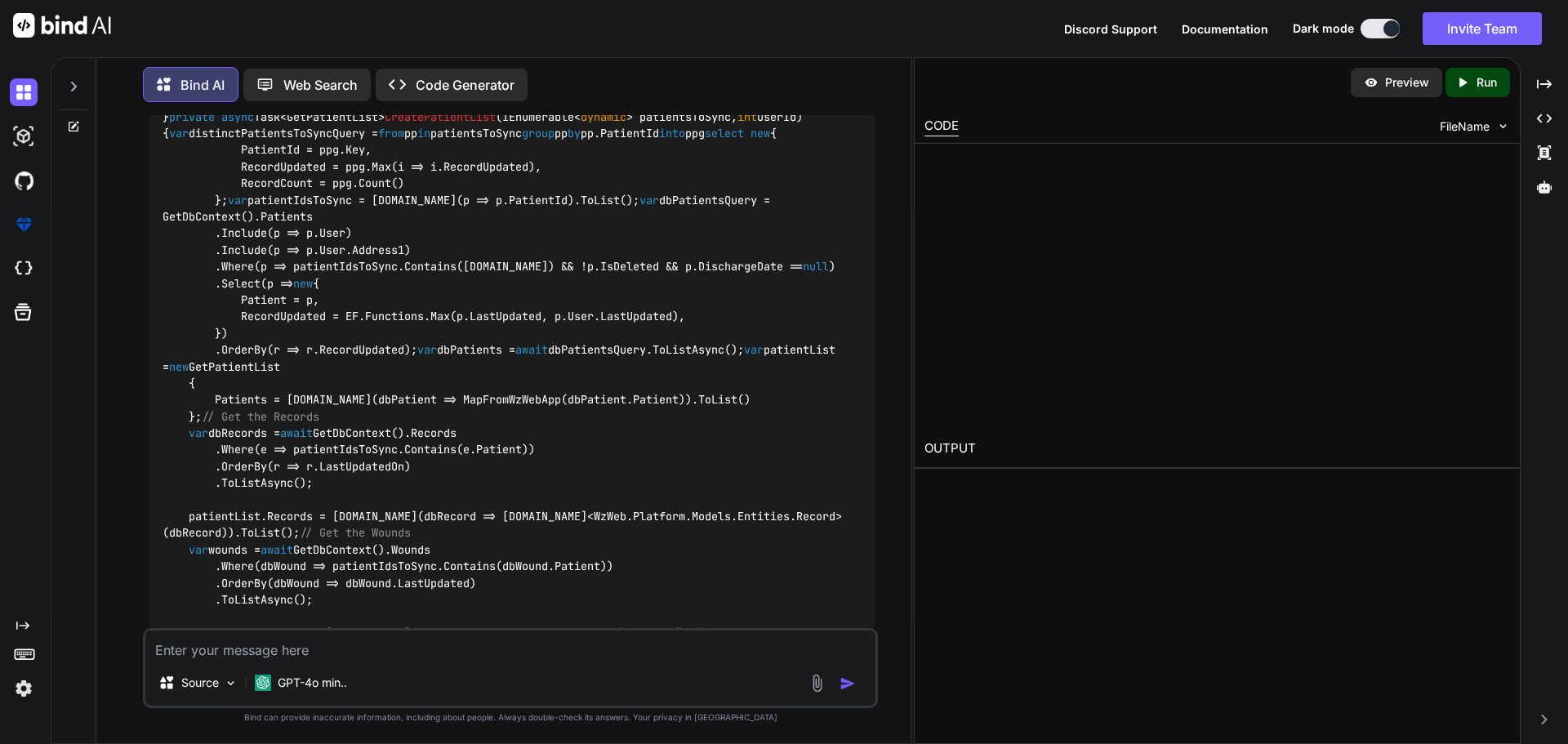
scroll to position [12432, 0]
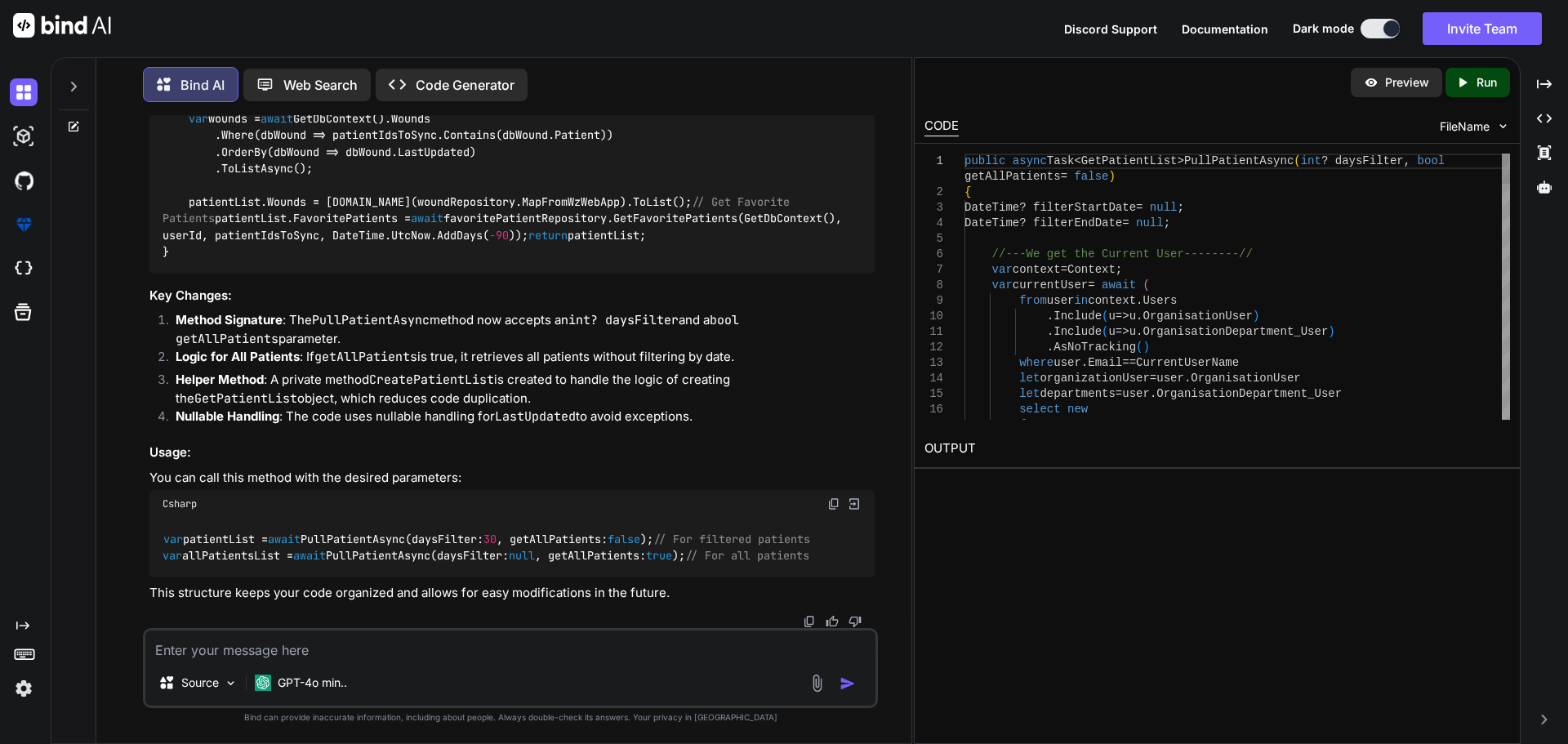
type textarea "x"
click at [196, 655] on textarea at bounding box center [510, 645] width 730 height 29
type textarea "p"
type textarea "x"
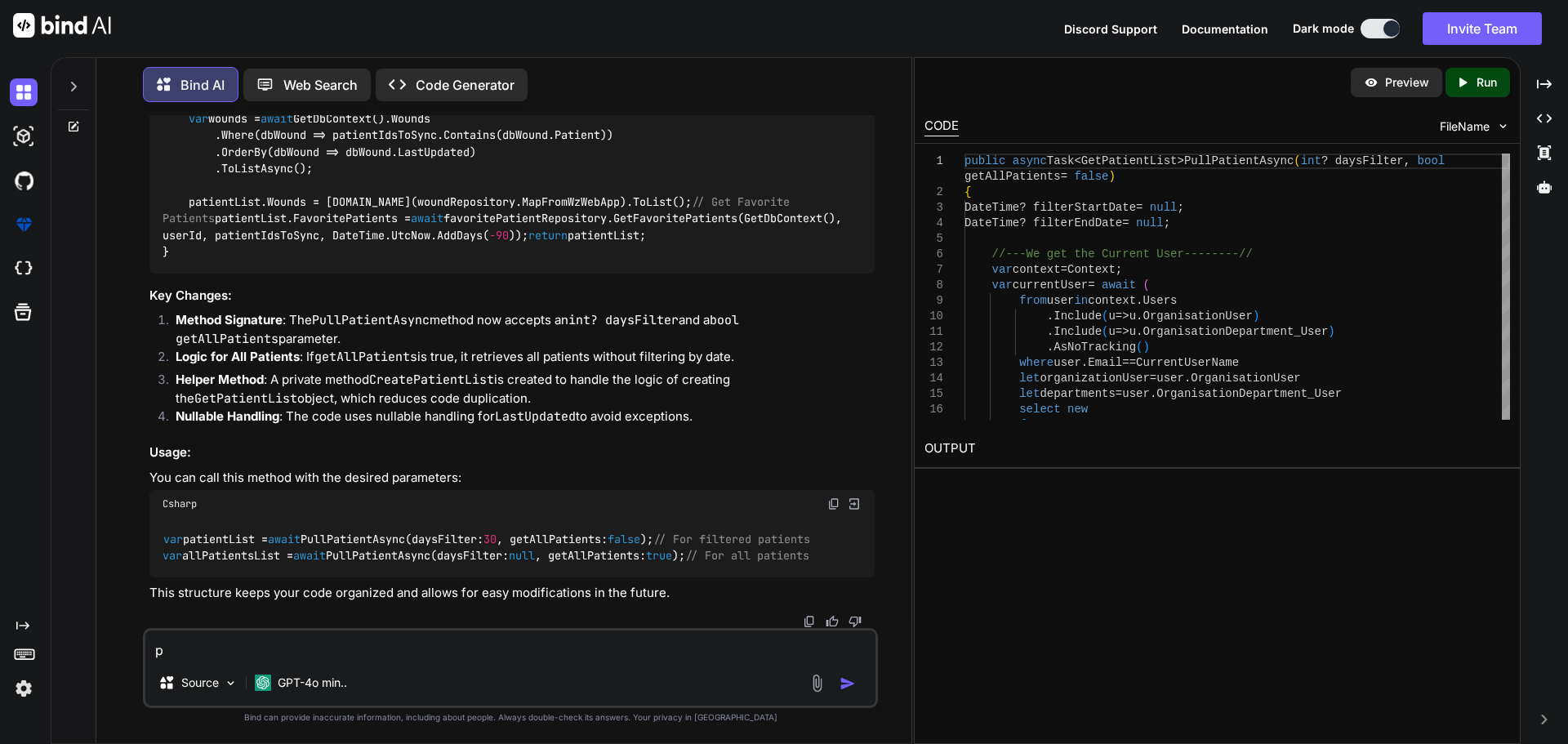
type textarea "pr"
type textarea "x"
type textarea "pro"
type textarea "x"
type textarea "prov"
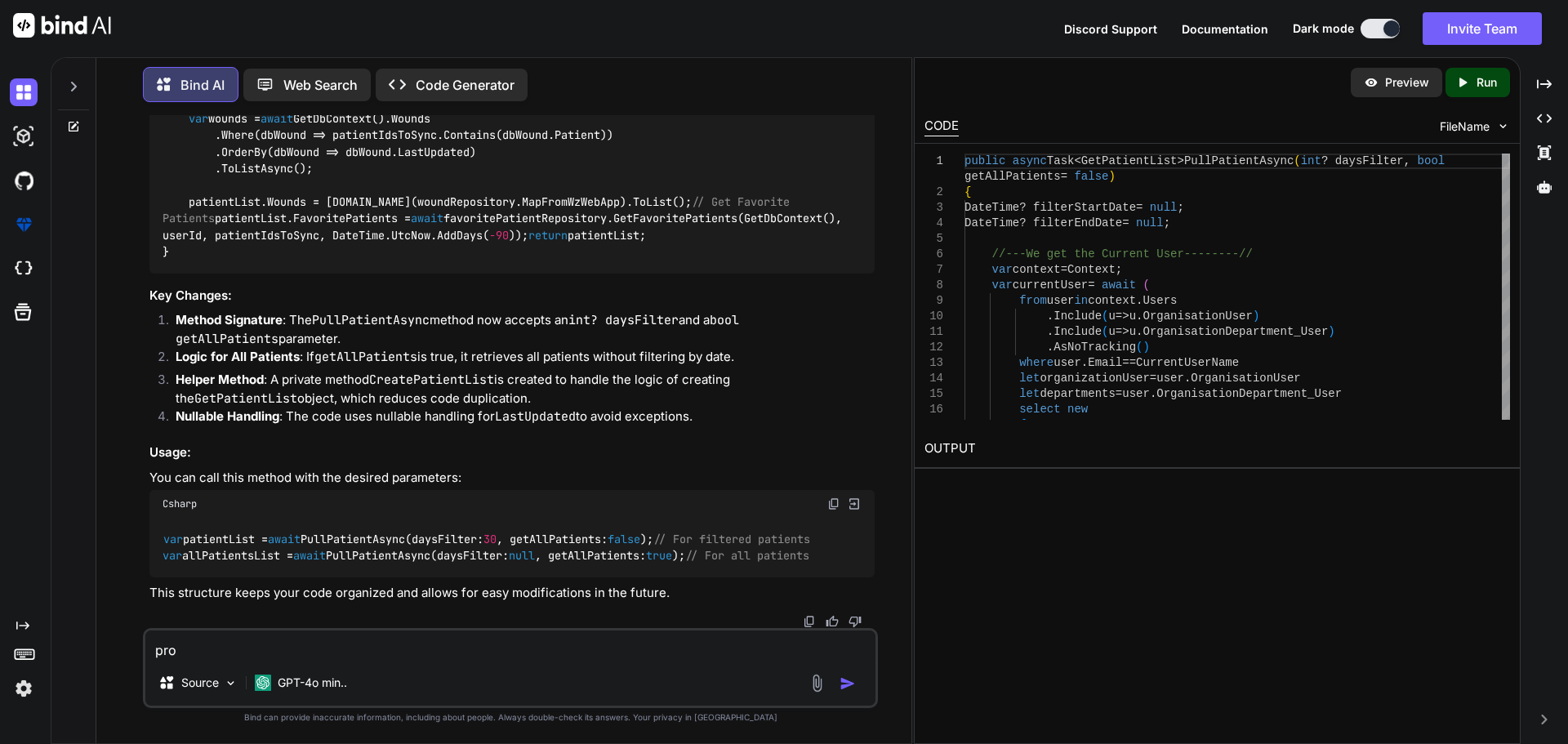
type textarea "x"
type textarea "provi"
type textarea "x"
type textarea "provid"
type textarea "x"
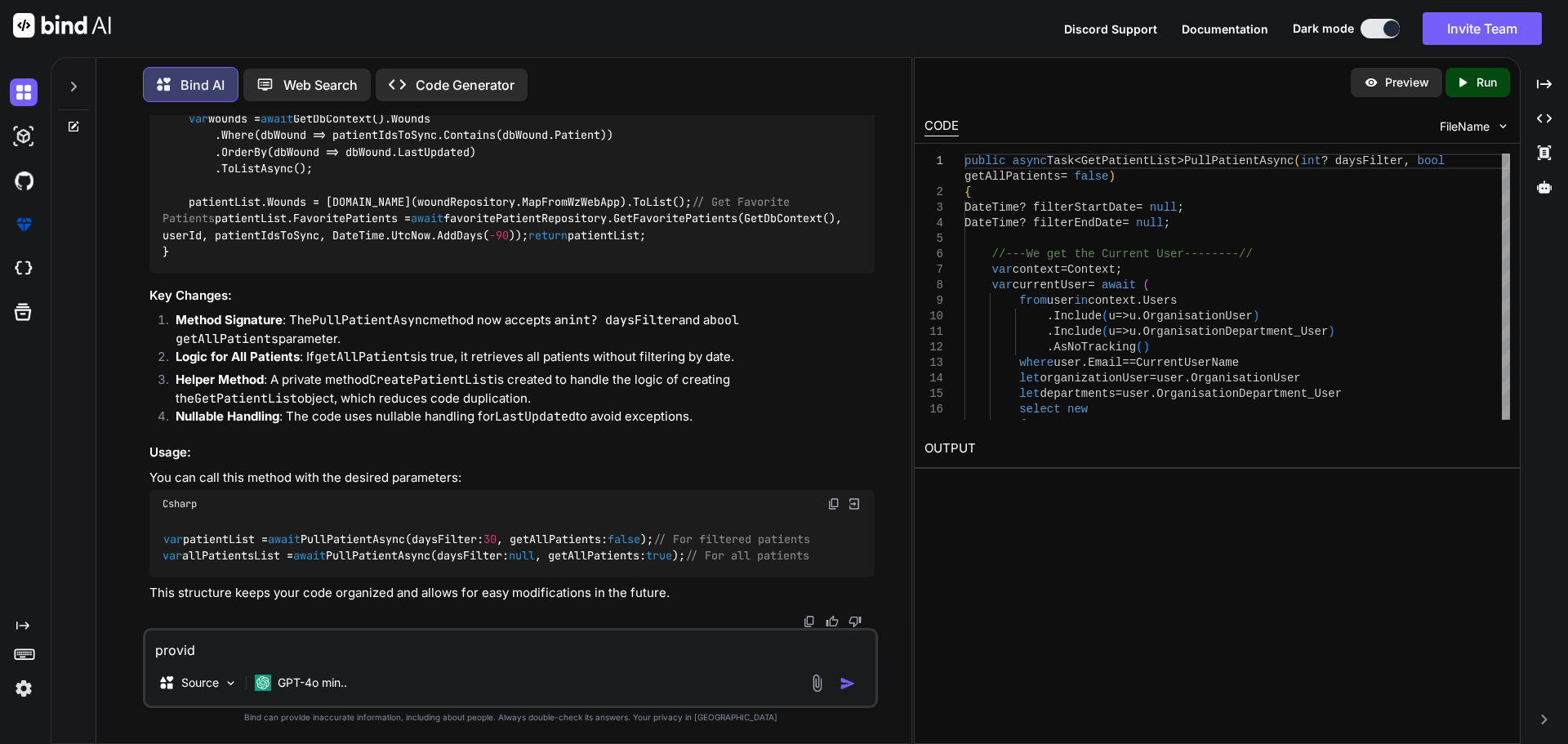
type textarea "provide"
type textarea "x"
type textarea "provide"
type textarea "x"
type textarea "provide w"
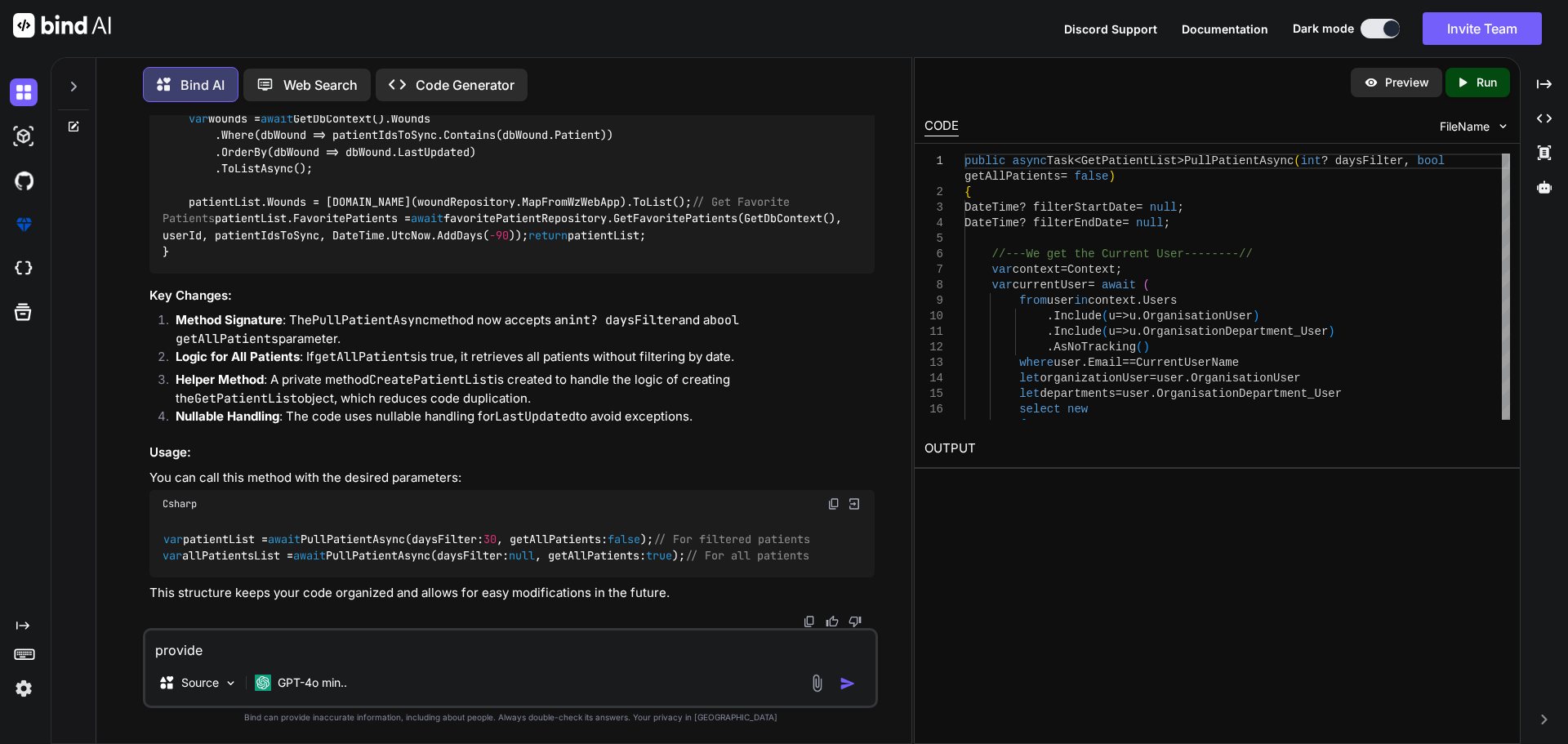
type textarea "x"
type textarea "provide wi"
type textarea "x"
type textarea "provide wit"
type textarea "x"
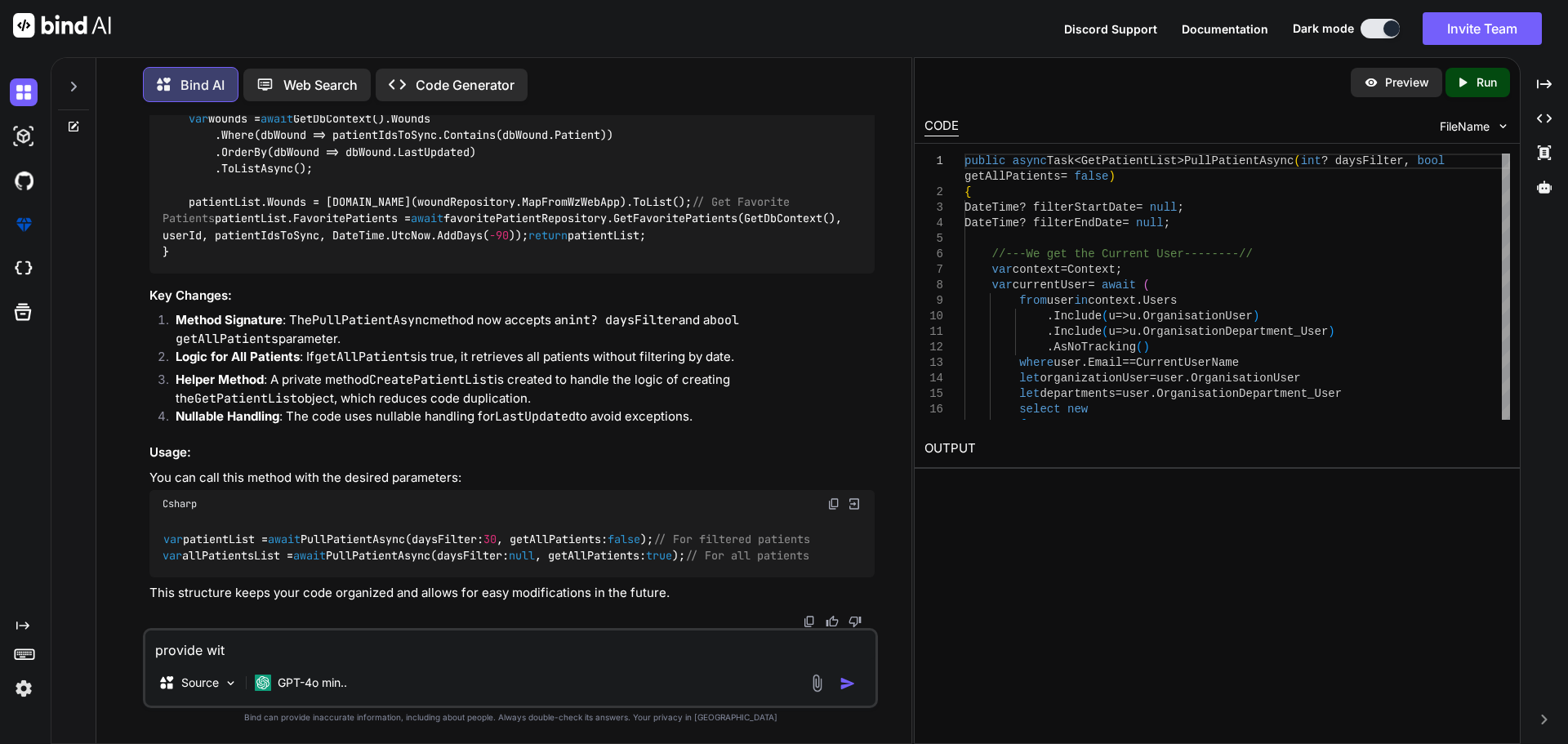
type textarea "provide with"
type textarea "x"
type textarea "provide with"
type textarea "x"
type textarea "provide with t"
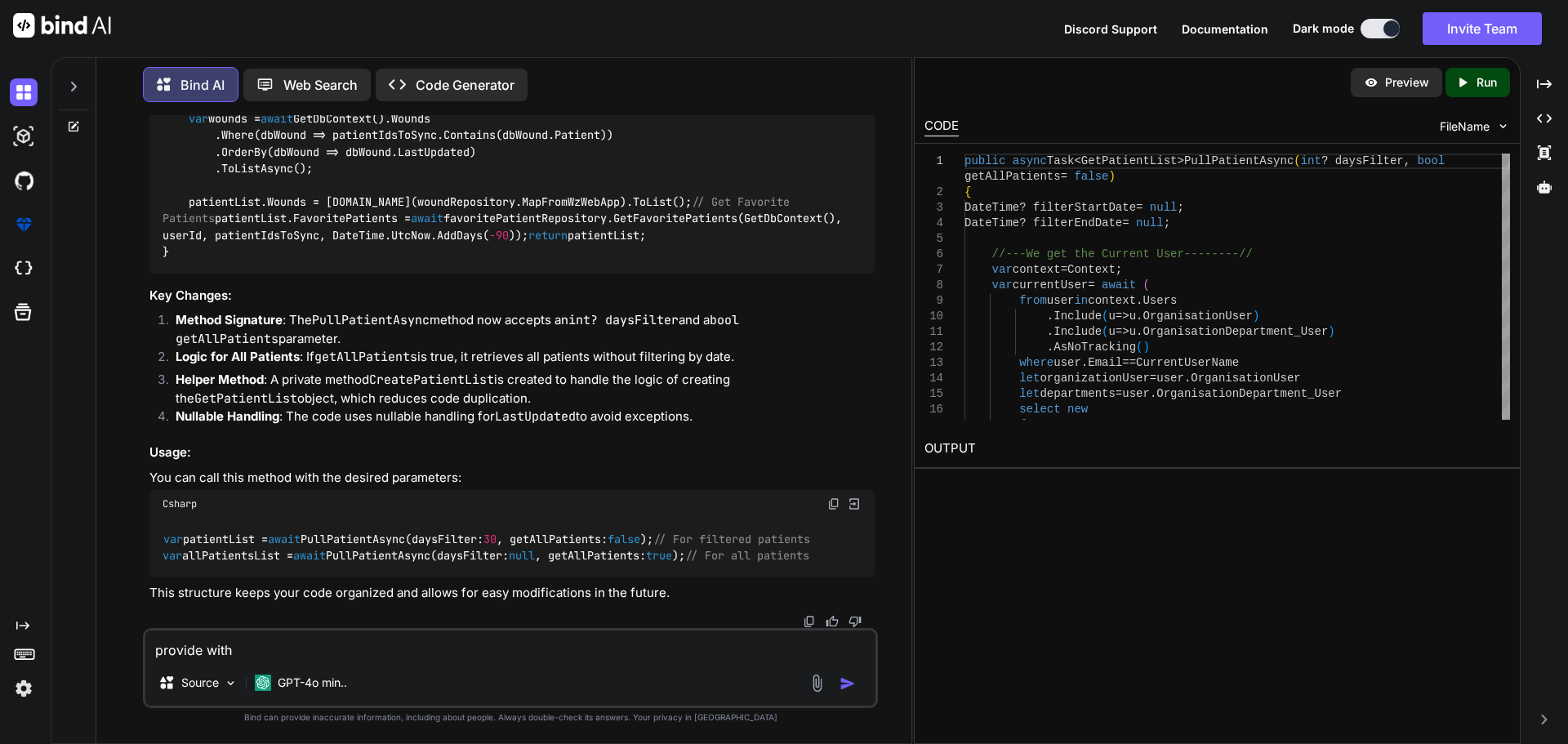
type textarea "x"
type textarea "provide with th"
type textarea "x"
type textarea "provide with the"
type textarea "x"
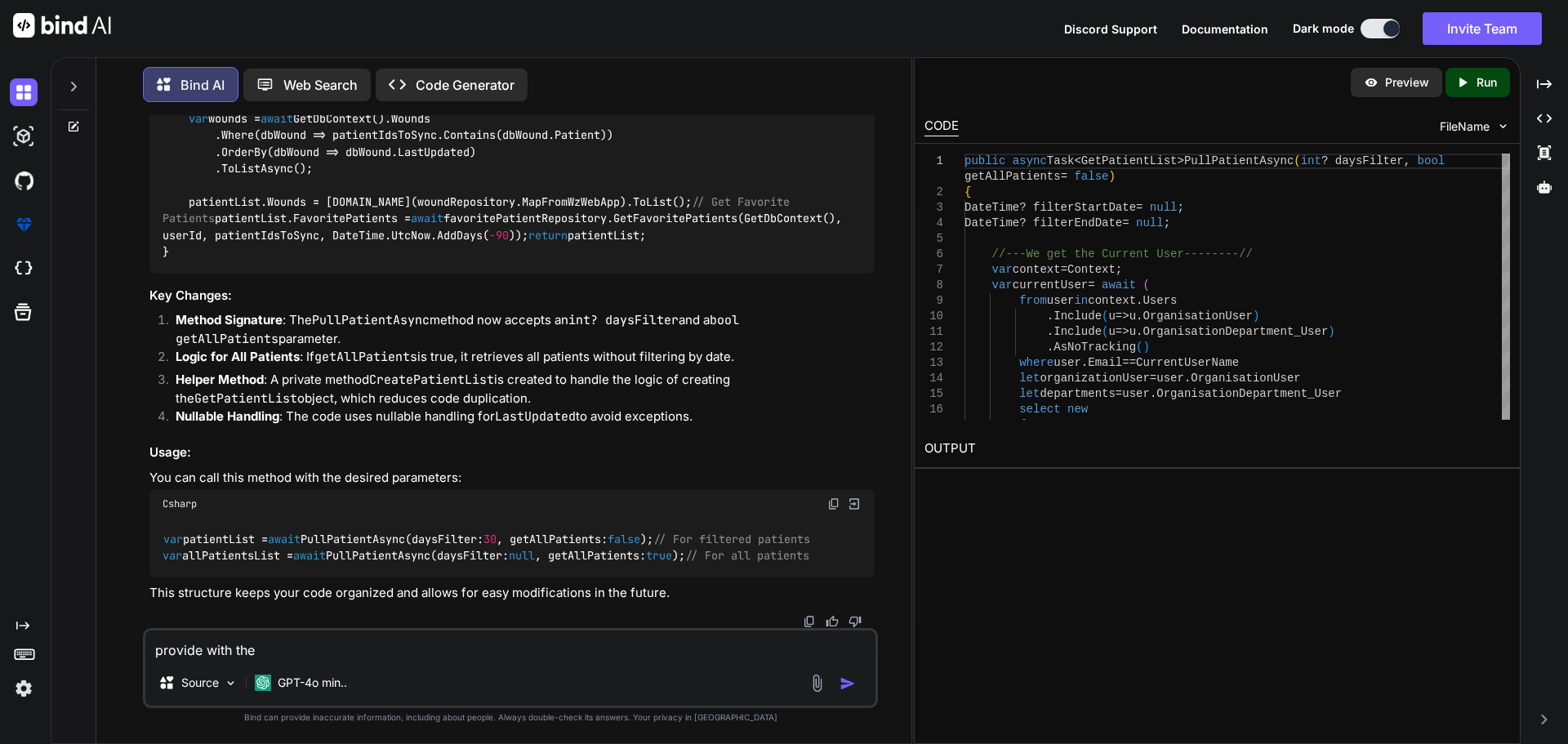
type textarea "provide with the"
type textarea "x"
type textarea "provide with the s"
type textarea "x"
type textarea "provide with the st"
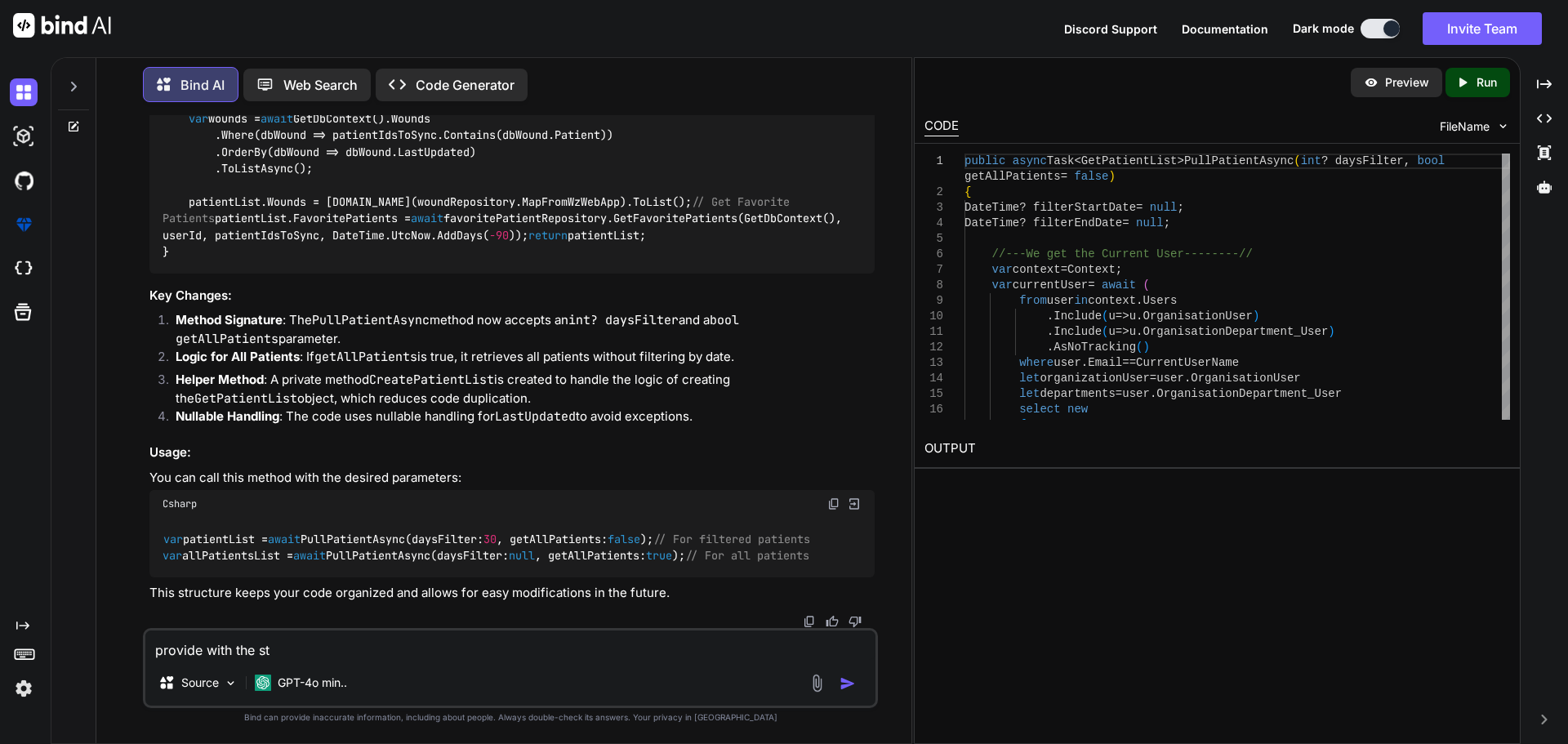
type textarea "x"
type textarea "provide with the sta"
type textarea "x"
type textarea "provide with the stat"
type textarea "x"
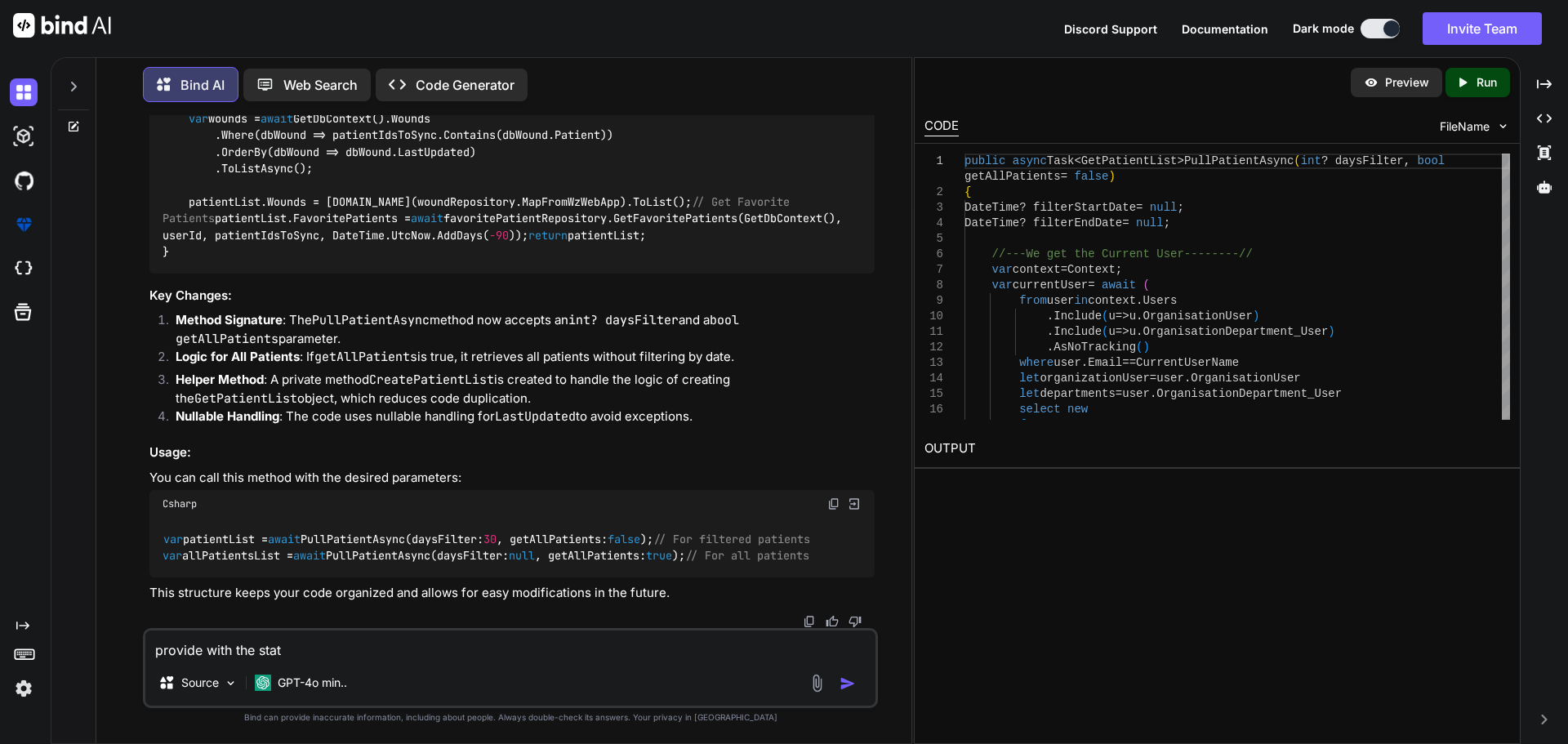
type textarea "provide with the sta"
type textarea "x"
type textarea "provide with the star"
type textarea "x"
type textarea "provide with the start"
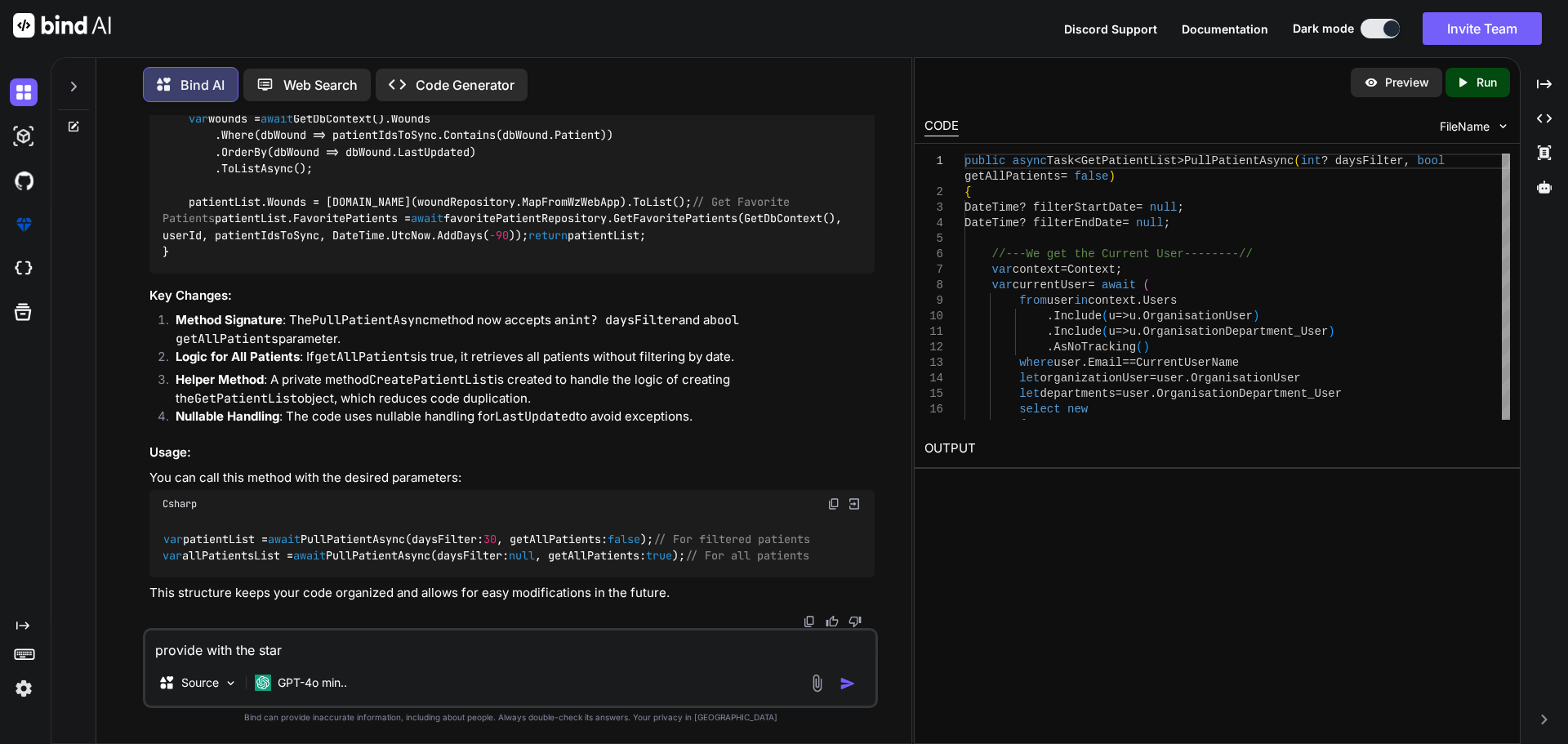
type textarea "x"
type textarea "provide with the start"
type textarea "x"
type textarea "provide with the start d"
type textarea "x"
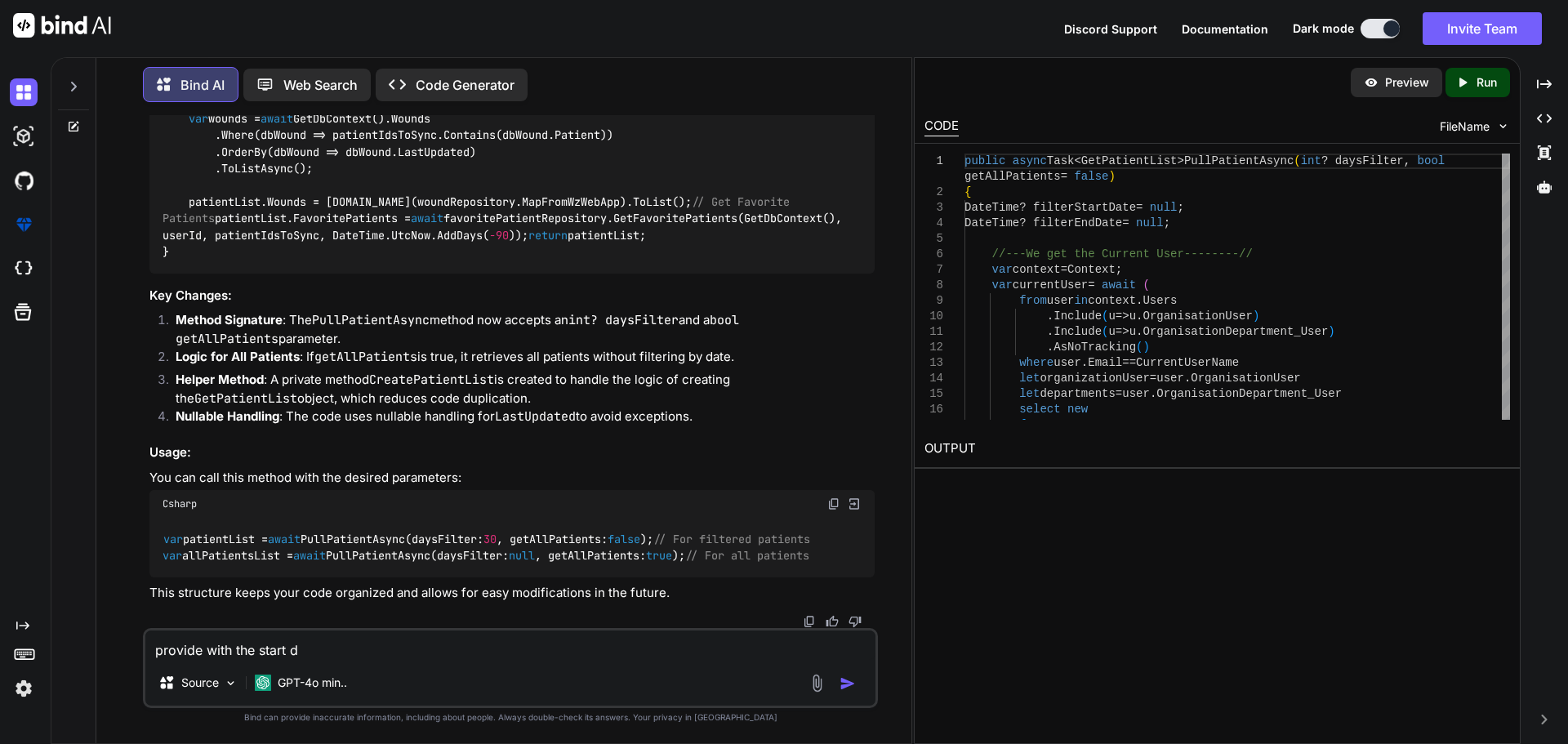
type textarea "provide with the start da"
type textarea "x"
type textarea "provide with the start dat"
type textarea "x"
type textarea "provide with the start date"
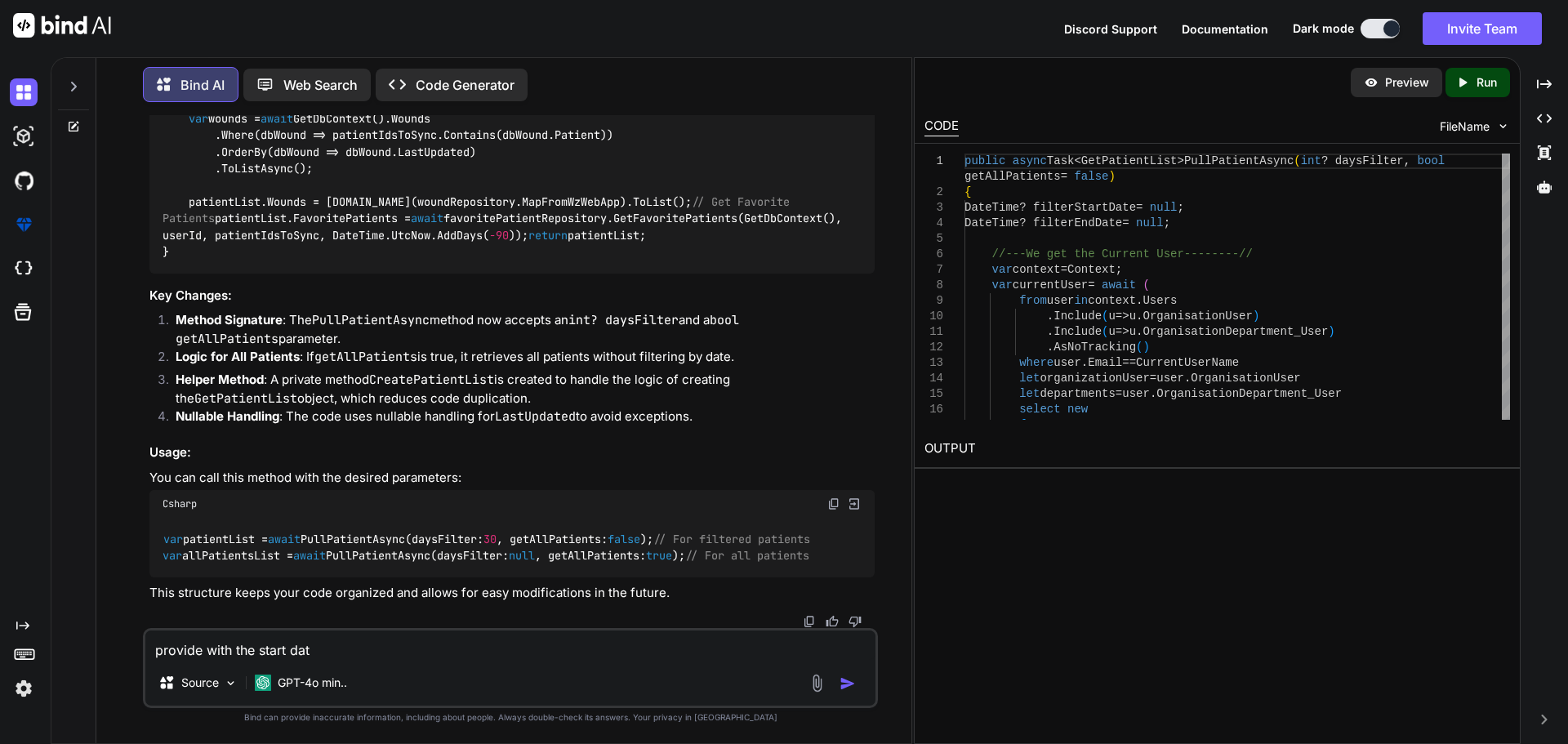
type textarea "x"
type textarea "provide with the start date"
type textarea "x"
type textarea "provide with the start date d"
type textarea "x"
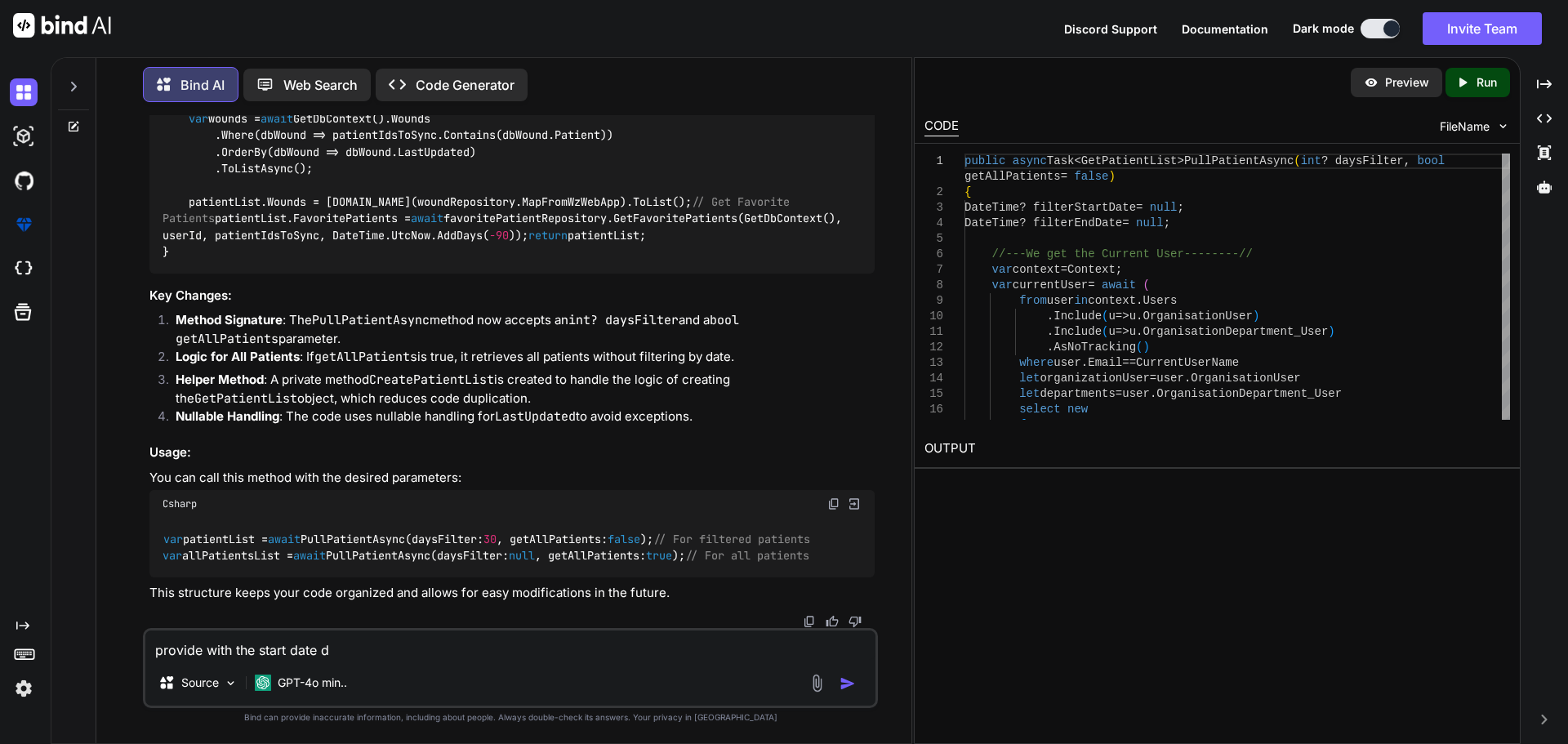
type textarea "provide with the start date"
type textarea "x"
type textarea "provide with the start date a"
type textarea "x"
type textarea "provide with the start date an"
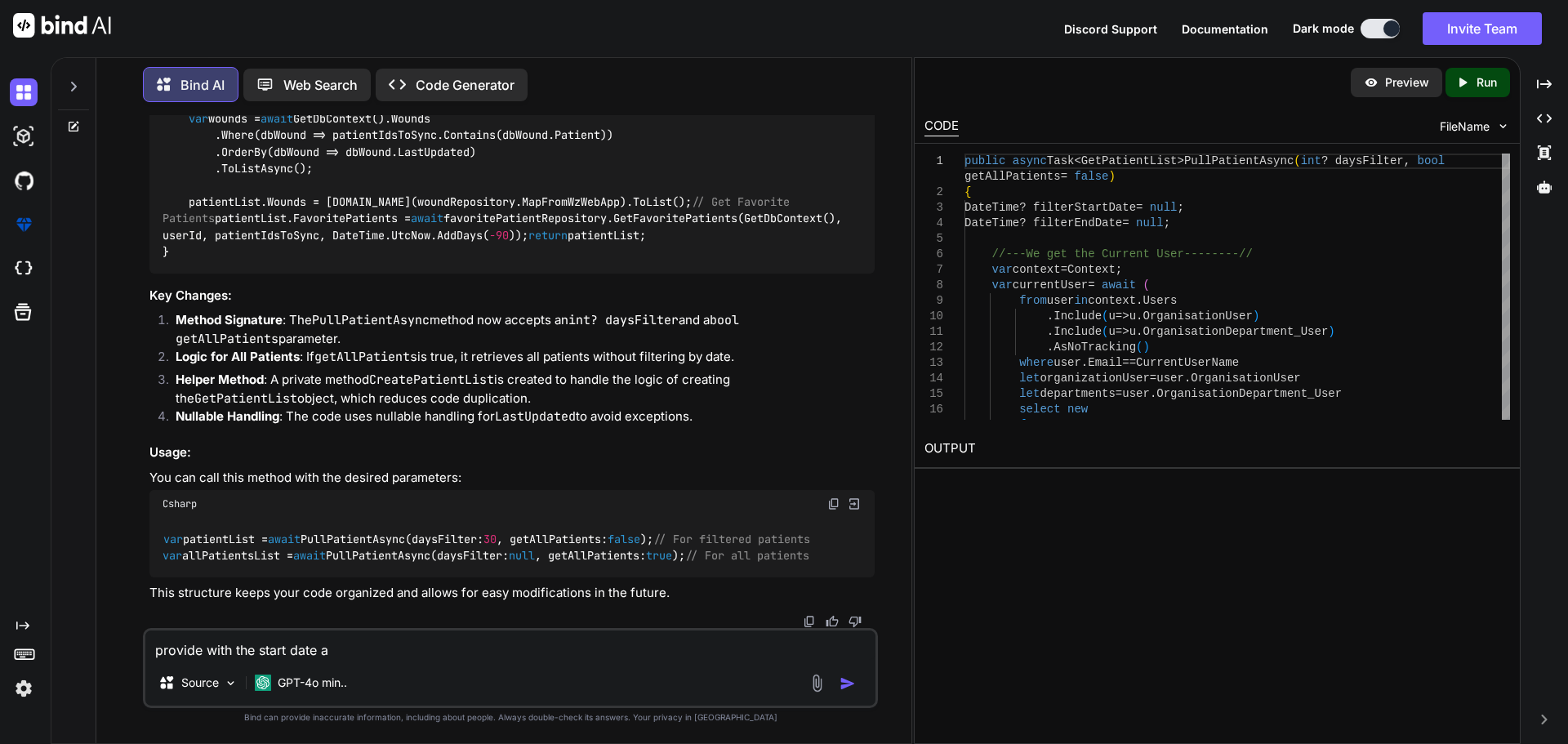
type textarea "x"
type textarea "provide with the start date and"
type textarea "x"
type textarea "provide with the start date and"
type textarea "x"
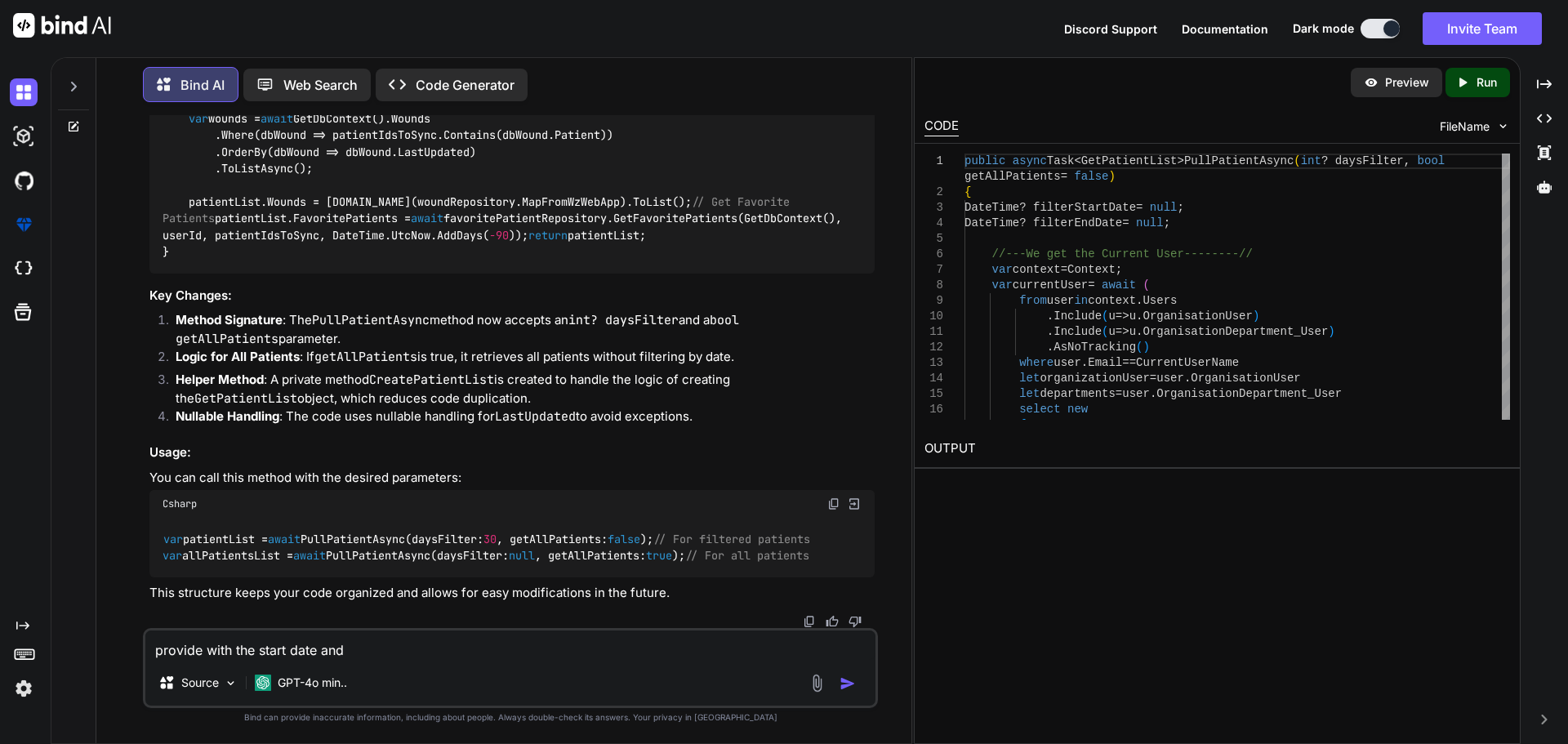
type textarea "provide with the start date and t"
type textarea "x"
type textarea "provide with the start date and th"
type textarea "x"
type textarea "provide with the start date and the"
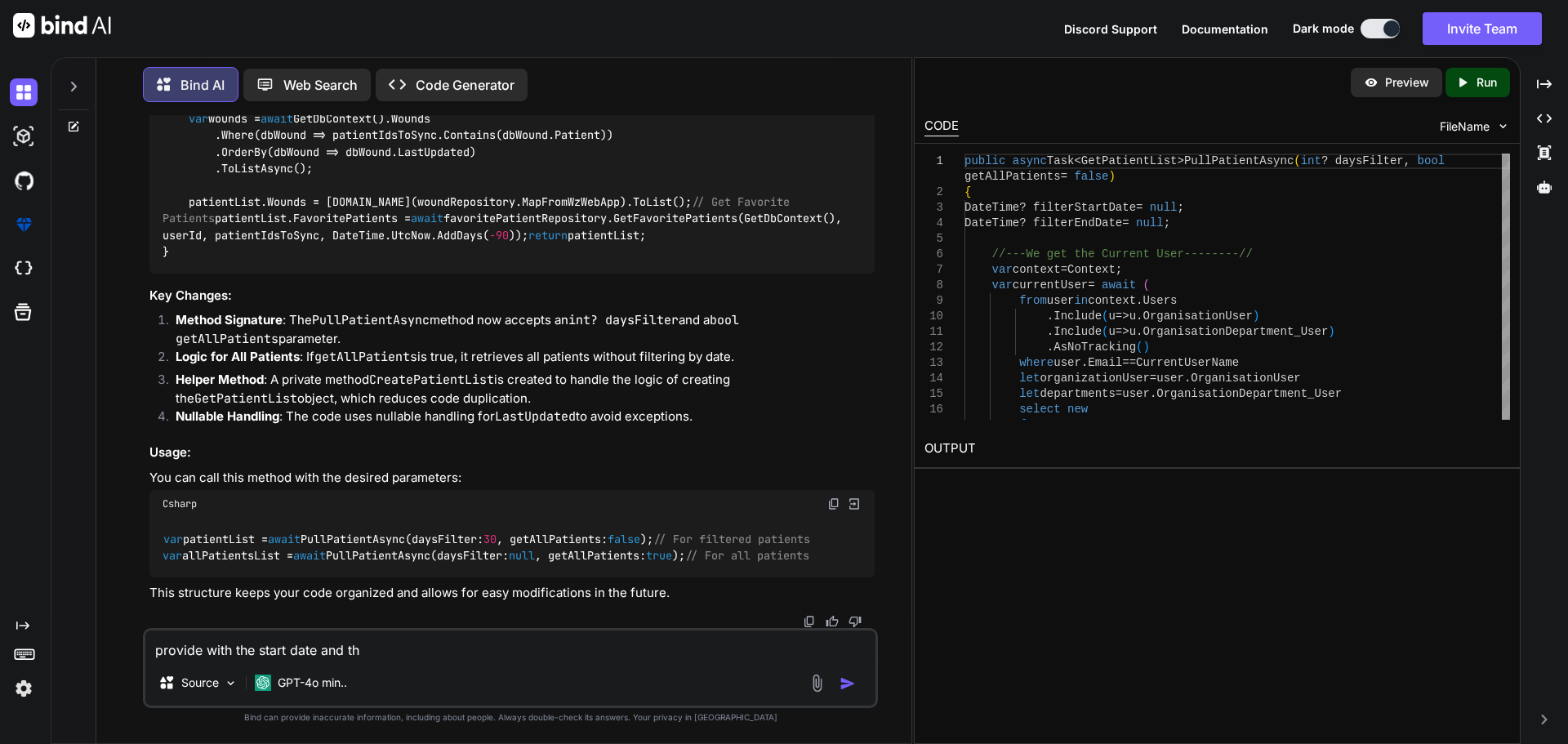
type textarea "x"
type textarea "provide with the start date and the"
type textarea "x"
type textarea "provide with the start date and the l"
type textarea "x"
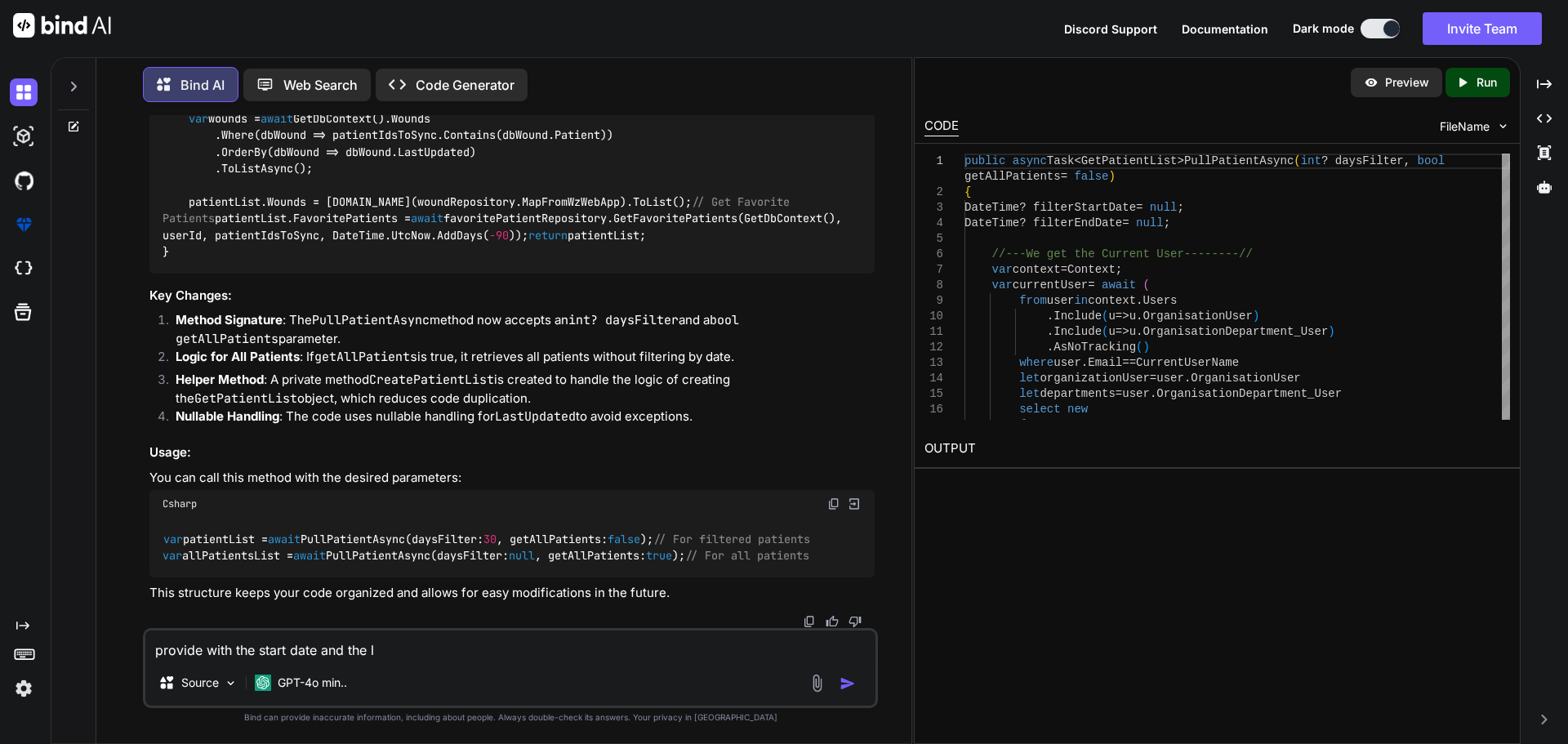
type textarea "provide with the start date and the la"
type textarea "x"
type textarea "provide with the start date and the las"
click at [150, 654] on textarea "provide with the start date and the last" at bounding box center [510, 645] width 730 height 29
click at [455, 642] on textarea "also provide with the start date and the last" at bounding box center [510, 645] width 730 height 29
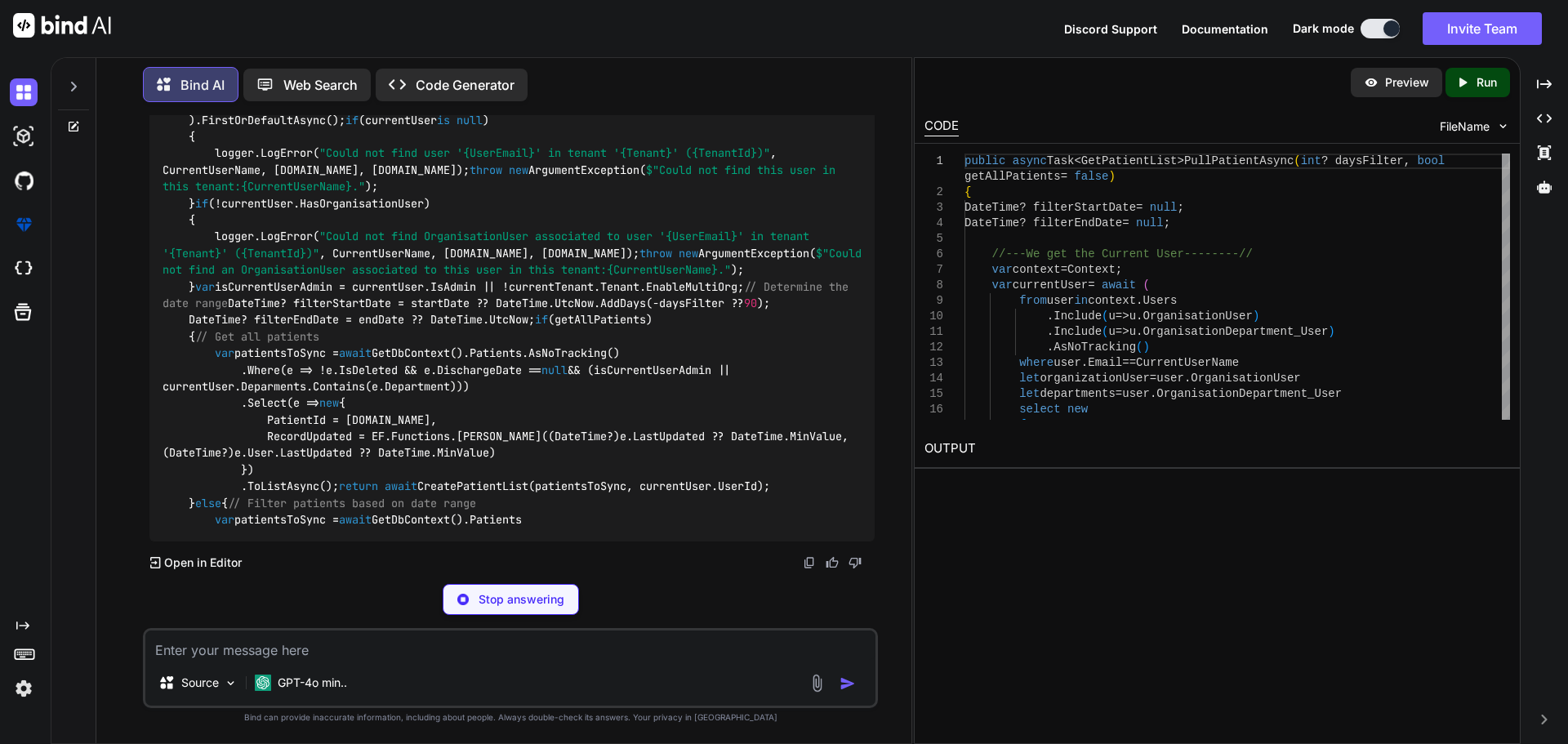
scroll to position [14666, 0]
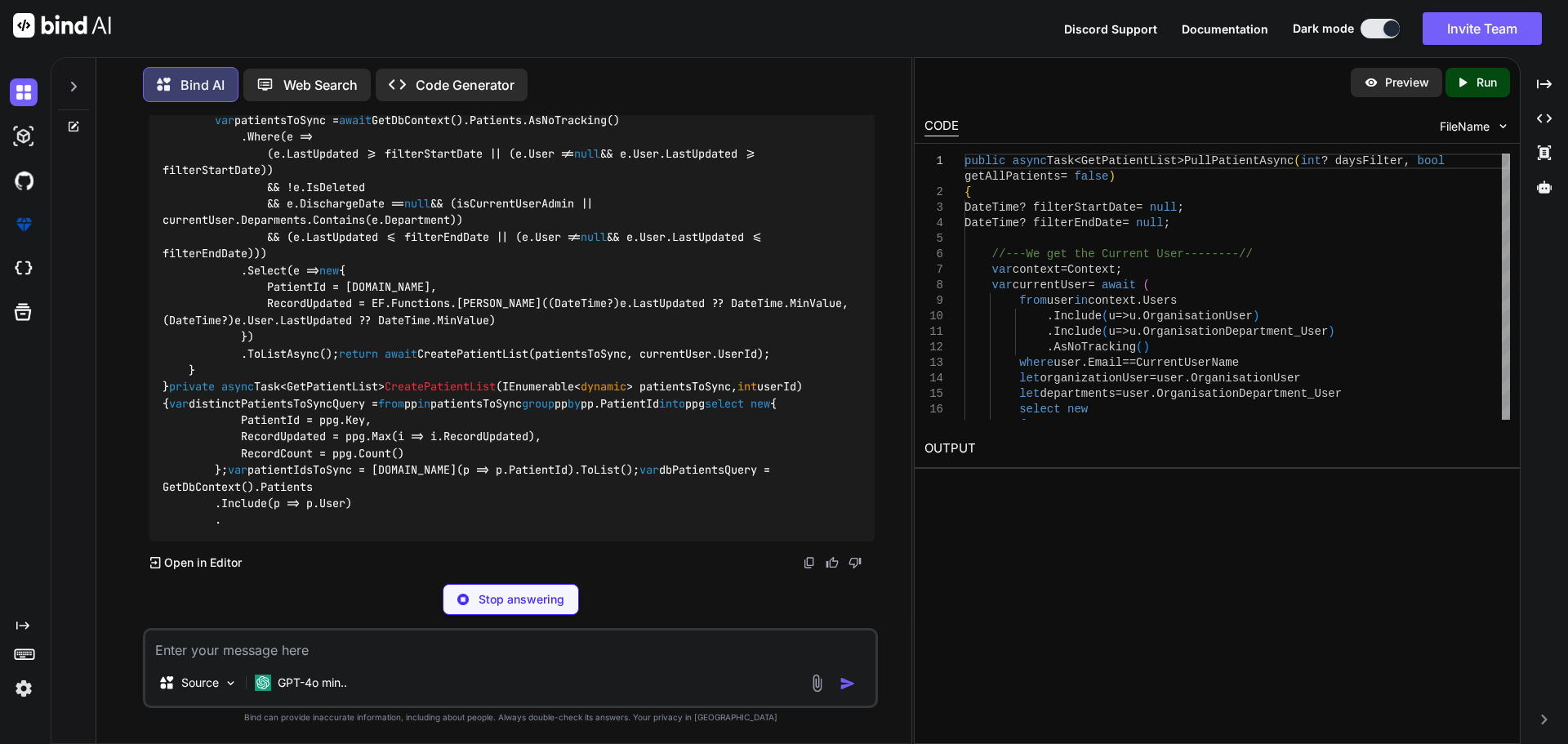
drag, startPoint x: 161, startPoint y: 379, endPoint x: 508, endPoint y: 378, distance: 347.0
click at [508, 378] on div "public async Task<GetPatientList> PullPatientAsync ( int ? daysFilter, bool get…" at bounding box center [512, 12] width 725 height 1059
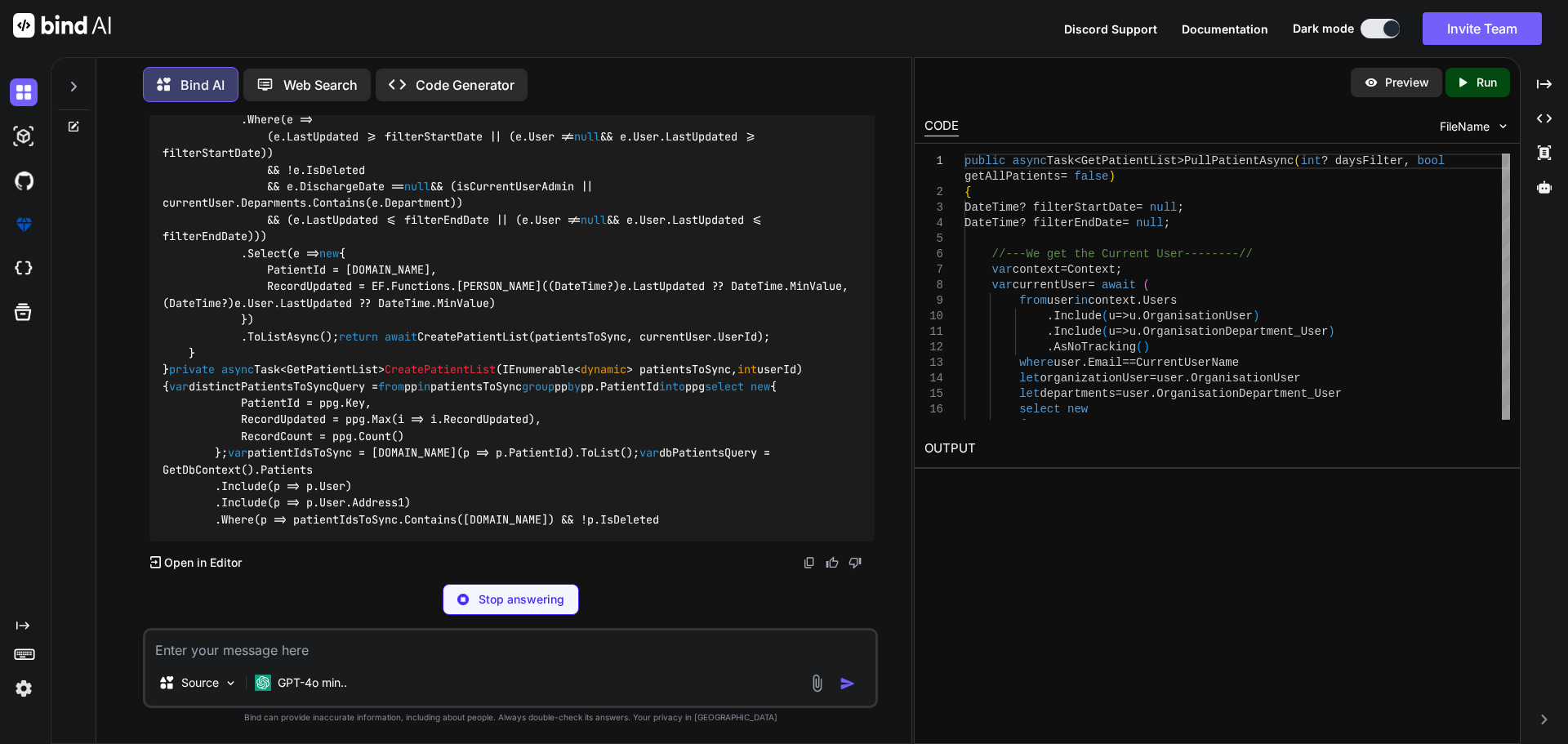
copy span "DateTime? startDate = null , DateTime? endDate = null"
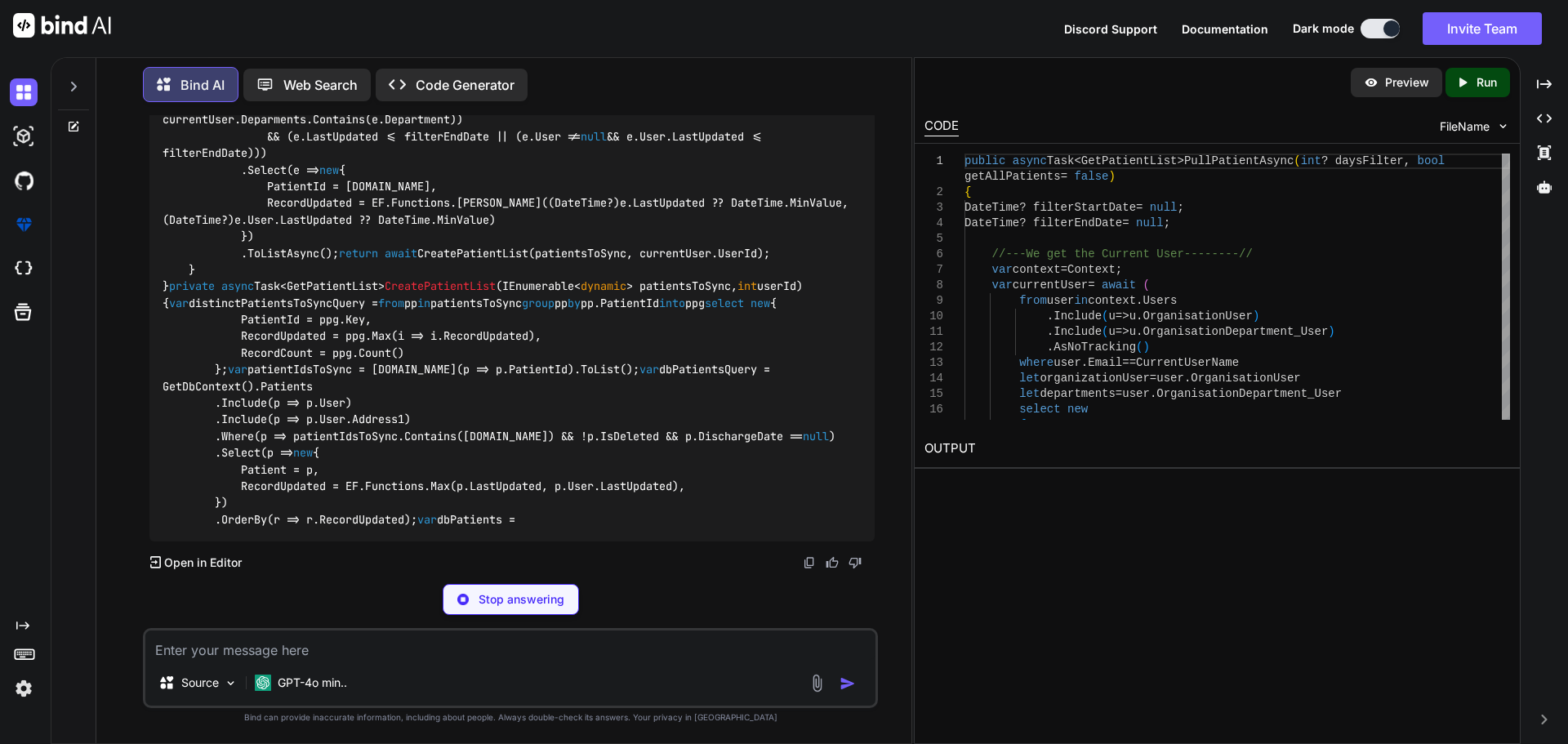
click at [306, 646] on textarea at bounding box center [510, 645] width 730 height 29
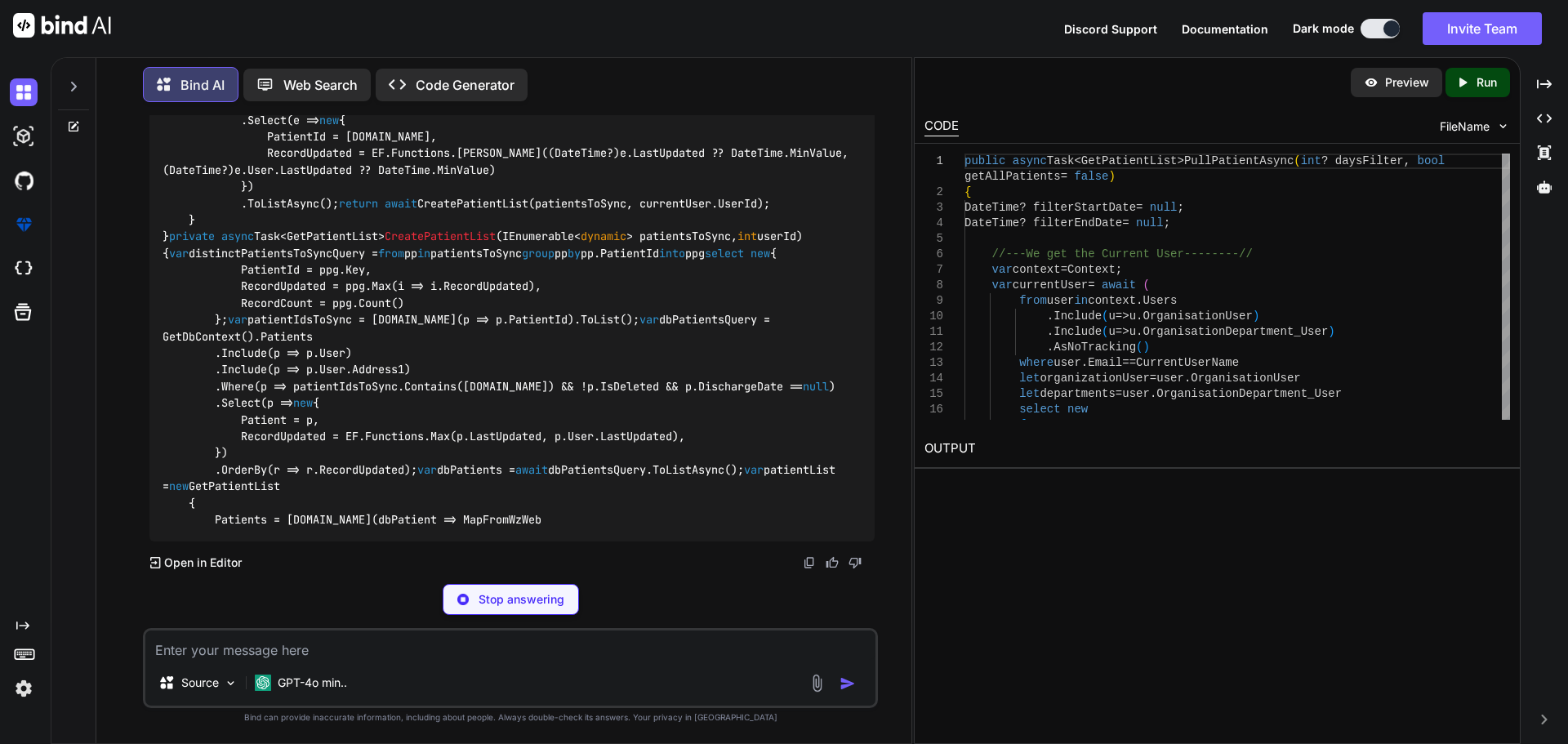
paste textarea "DateTime? startDate = null, DateTime? endDate = null"
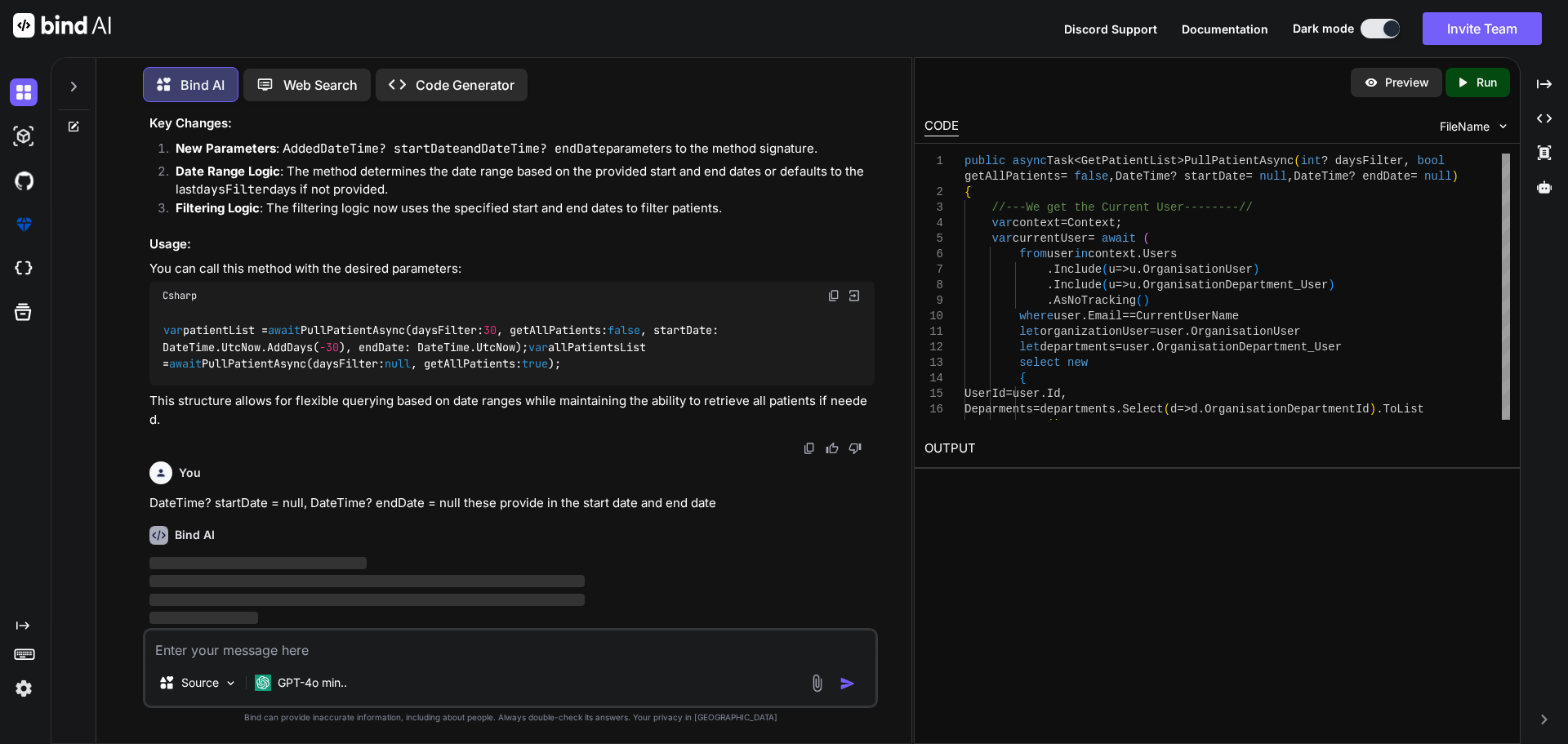
scroll to position [17193, 0]
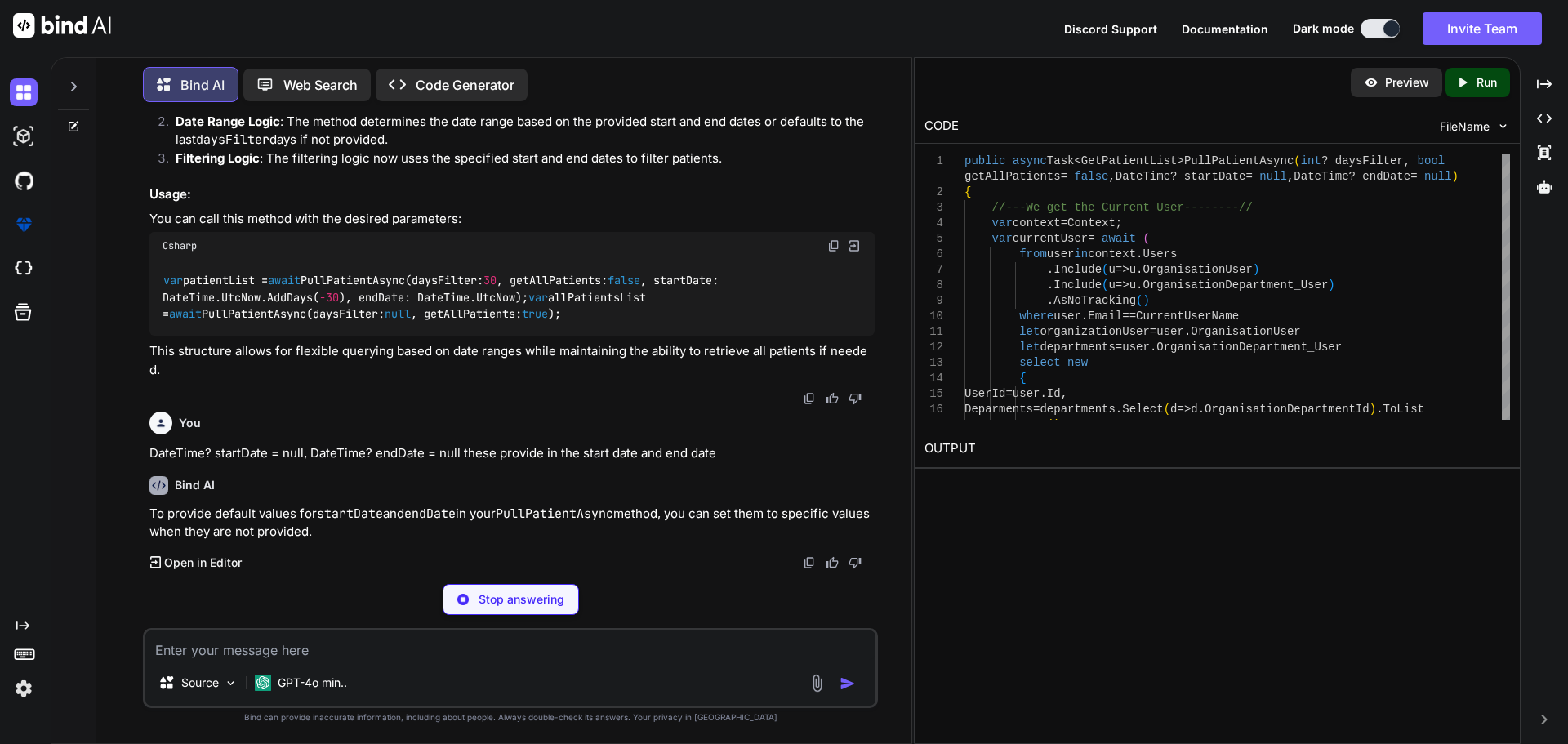
click at [485, 596] on p "Stop answering" at bounding box center [521, 600] width 86 height 16
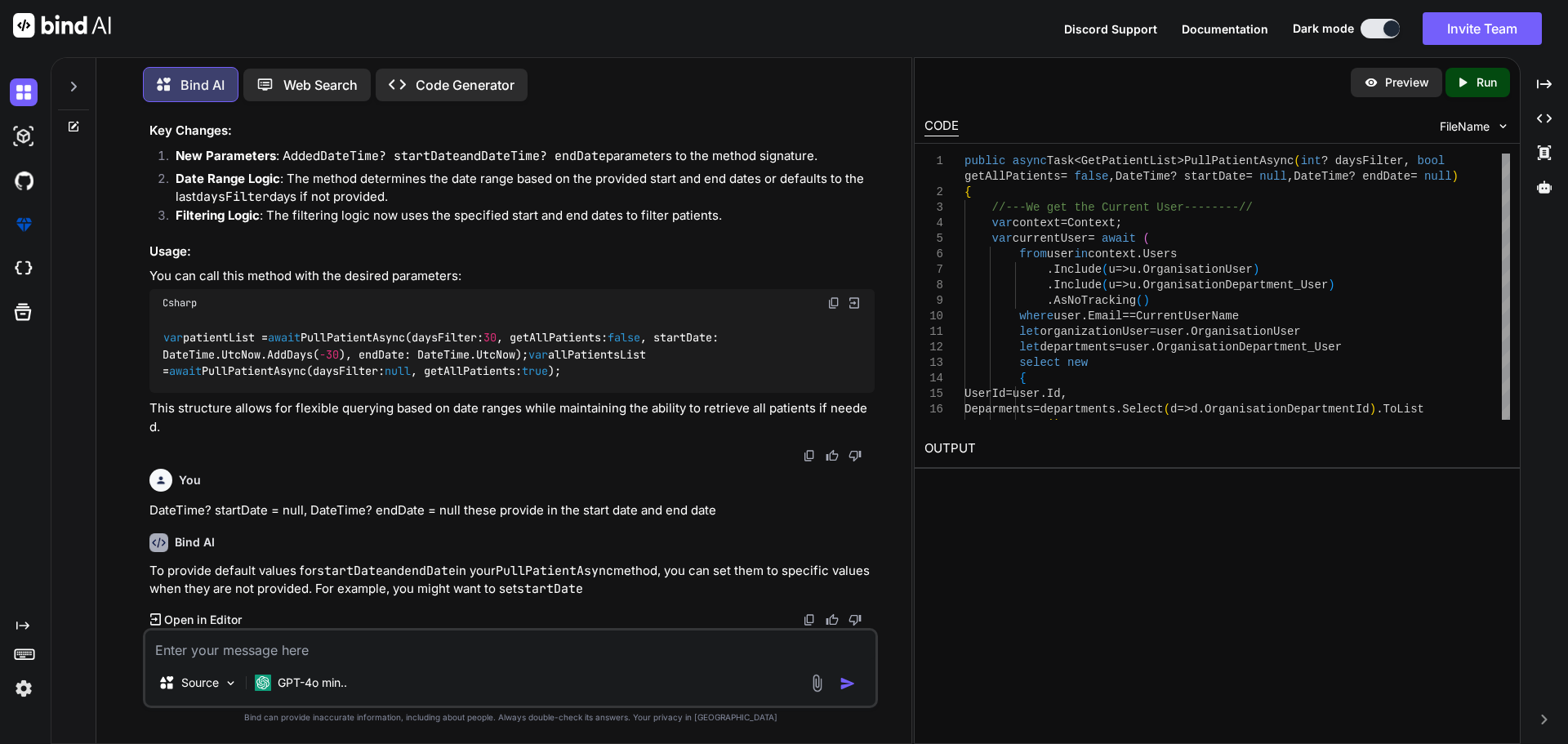
scroll to position [17185, 0]
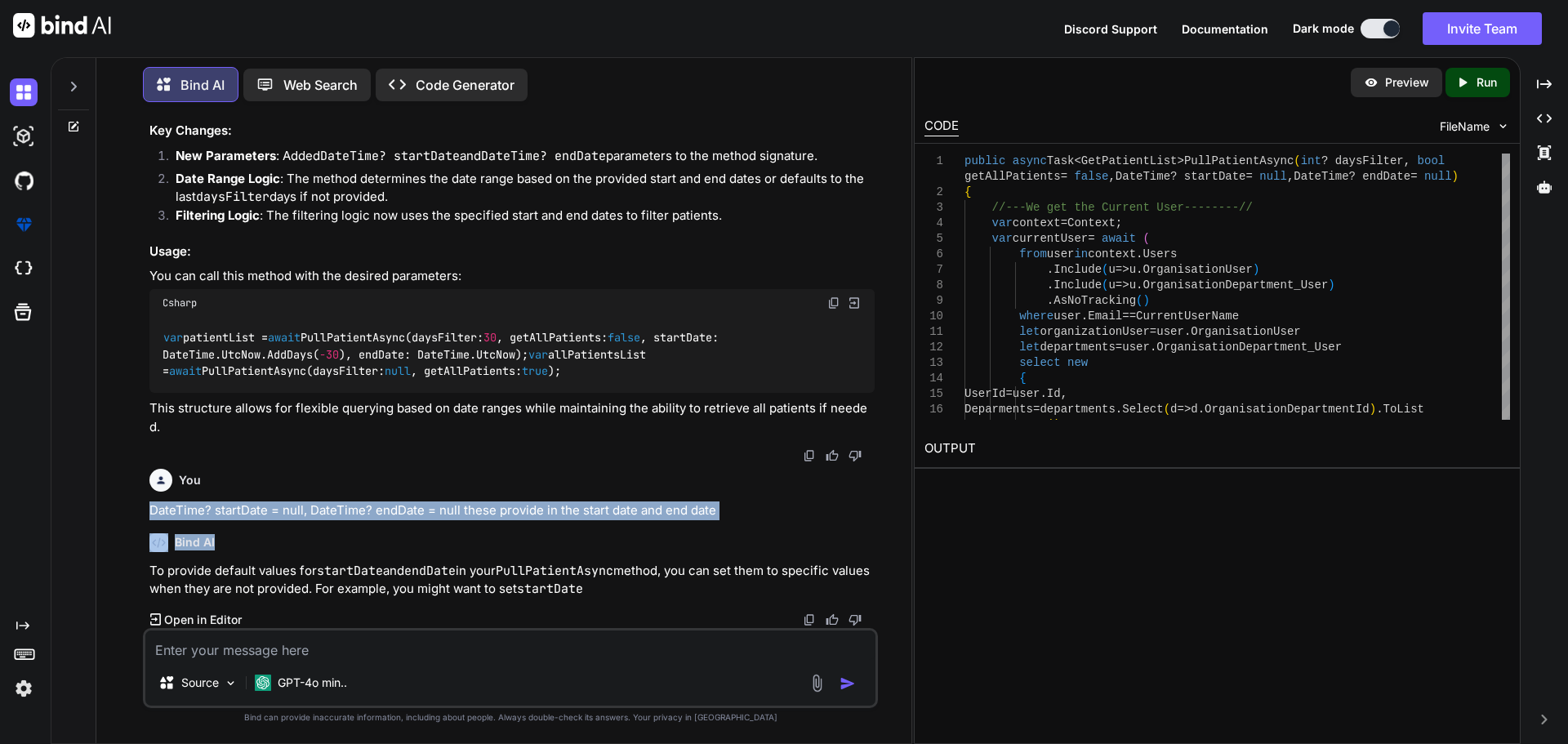
drag, startPoint x: 715, startPoint y: 520, endPoint x: 110, endPoint y: 517, distance: 605.0
click at [110, 517] on div "You Bind AI To add a condition that allows you to retrieve all patients if a ce…" at bounding box center [510, 429] width 802 height 628
click at [178, 508] on p "DateTime? startDate = null, DateTime? endDate = null these provide in the start…" at bounding box center [512, 511] width 725 height 19
drag, startPoint x: 134, startPoint y: 511, endPoint x: 742, endPoint y: 518, distance: 608.0
click at [742, 518] on div "You Bind AI To add a condition that allows you to retrieve all patients if a ce…" at bounding box center [510, 429] width 802 height 628
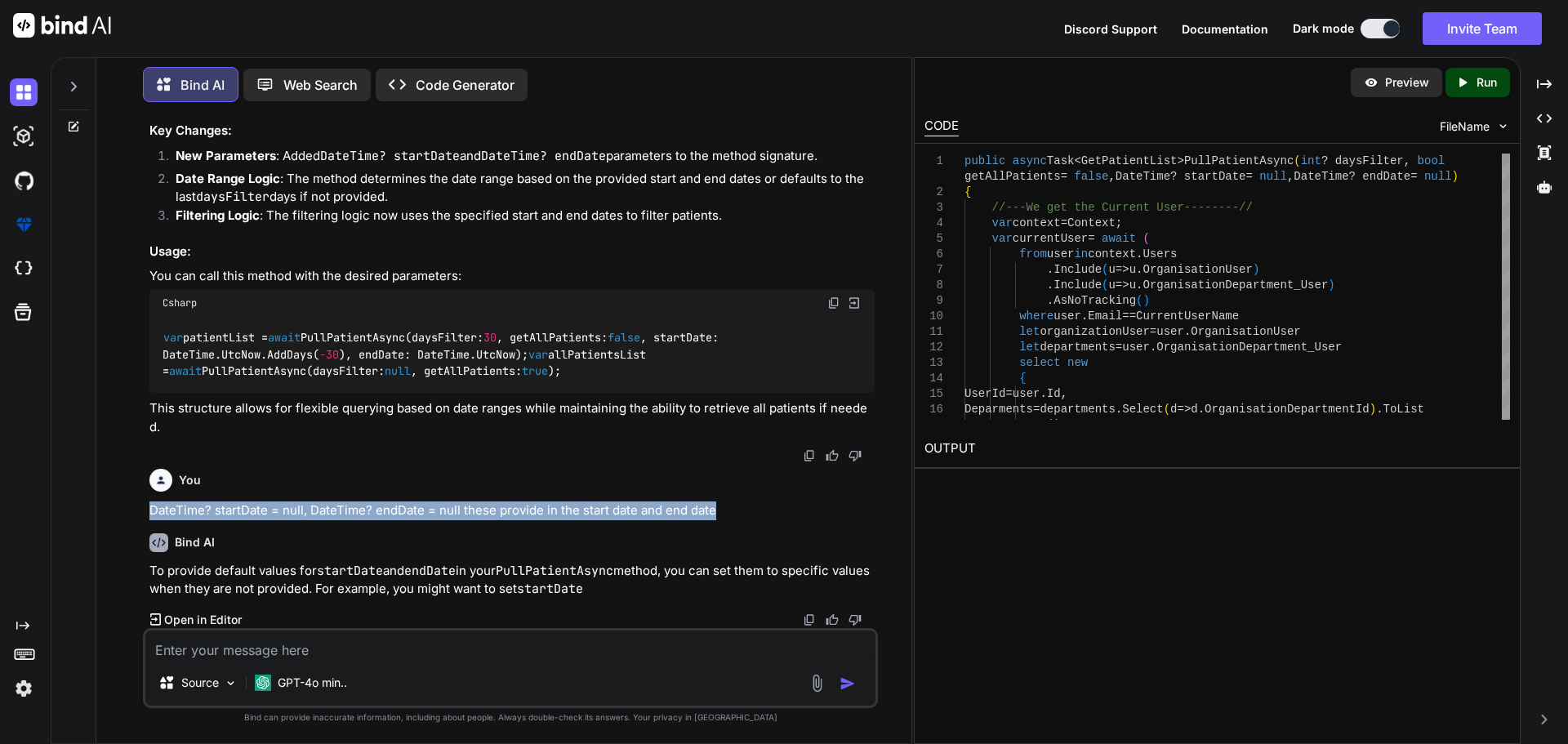
copy p "DateTime? startDate = null, DateTime? endDate = null these provide in the start…"
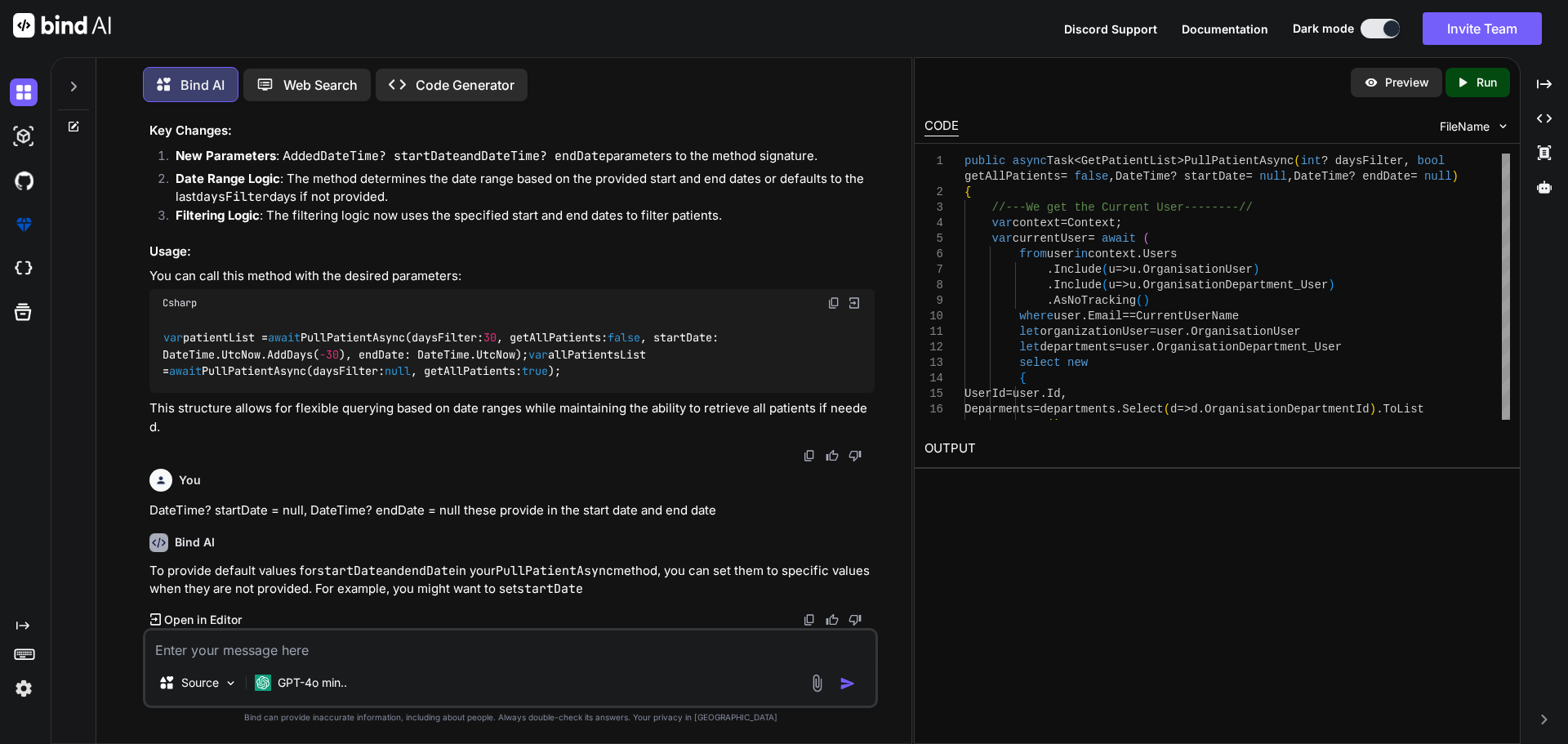
click at [295, 651] on textarea at bounding box center [510, 645] width 730 height 29
paste textarea "DateTime? startDate = null, DateTime? endDate = null these provide in the start…"
click at [778, 652] on textarea "DateTime? startDate = null, DateTime? endDate = null these provide in the start…" at bounding box center [510, 645] width 730 height 29
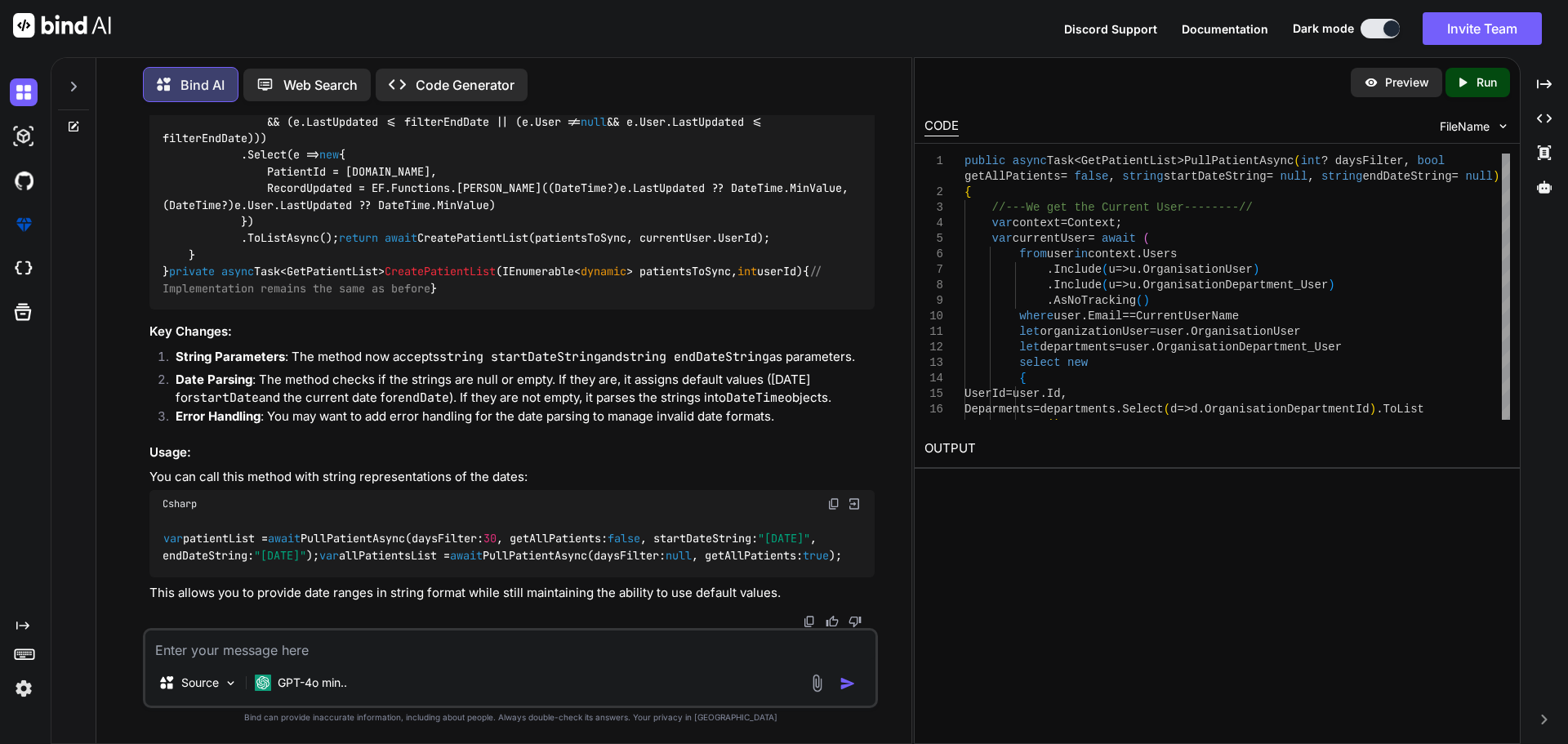
scroll to position [17769, 0]
drag, startPoint x: 324, startPoint y: 292, endPoint x: 455, endPoint y: 289, distance: 131.0
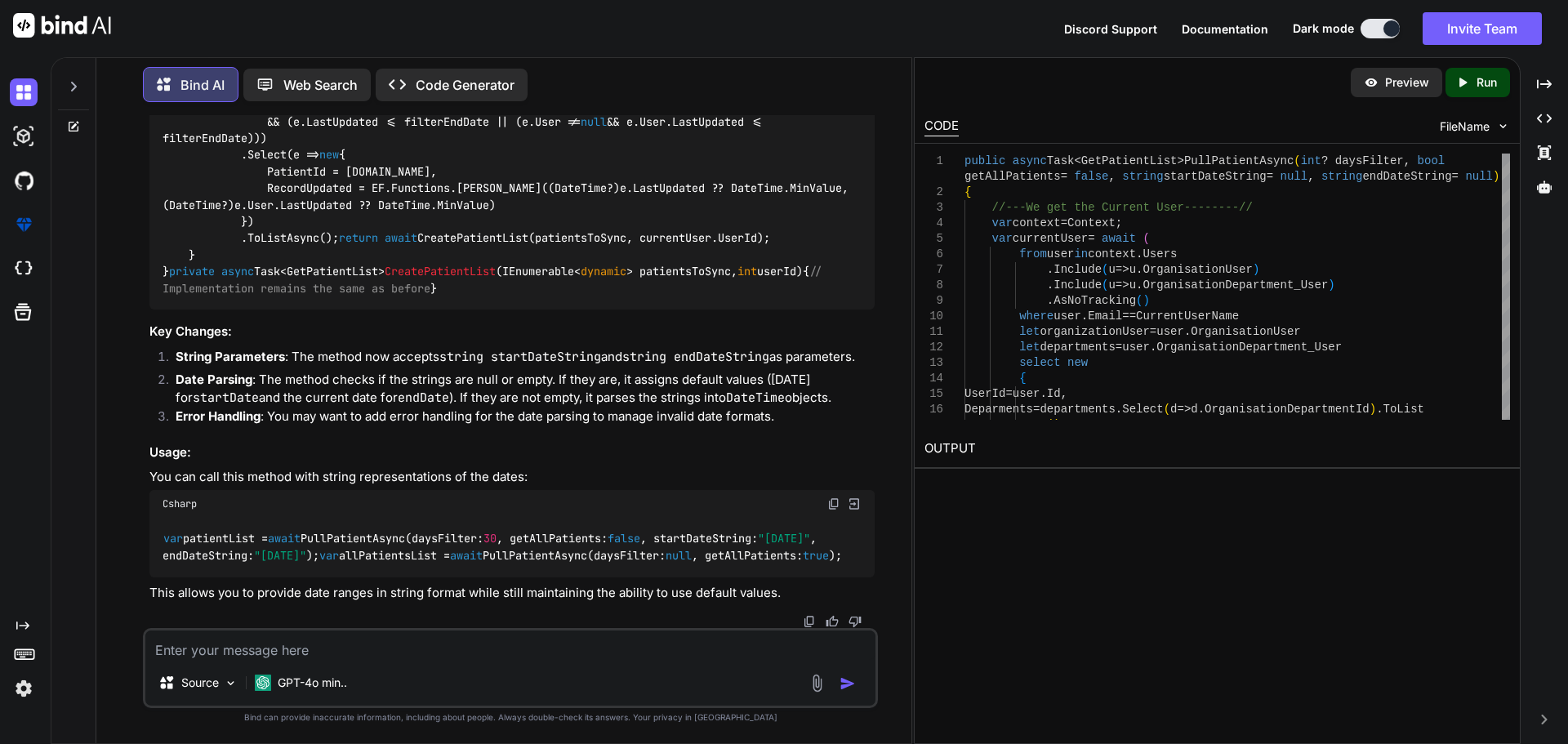
drag, startPoint x: 671, startPoint y: 356, endPoint x: 694, endPoint y: 341, distance: 27.5
drag, startPoint x: 617, startPoint y: 277, endPoint x: 740, endPoint y: 272, distance: 123.1
copy span "bool getAllPatients"
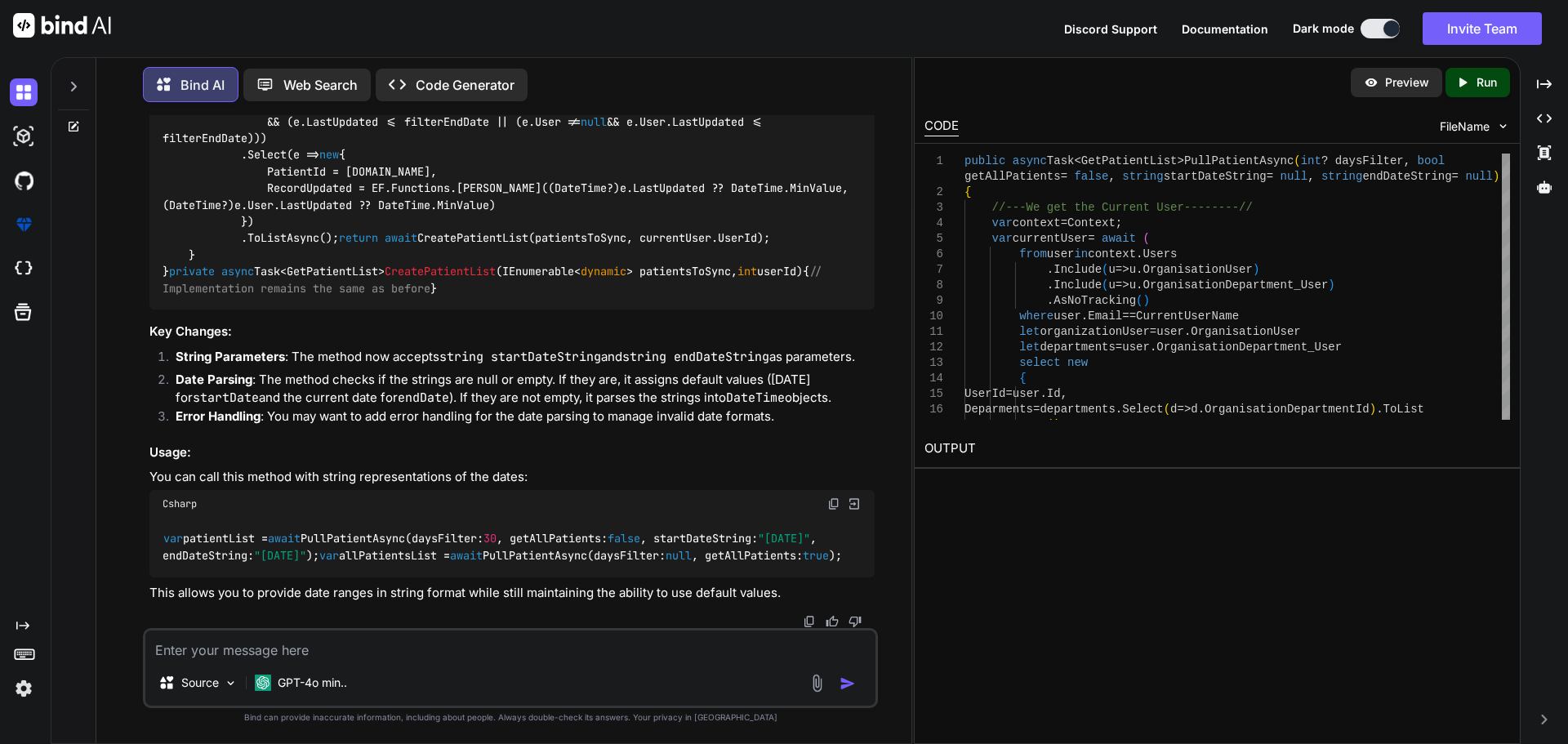
click at [78, 93] on div at bounding box center [73, 81] width 31 height 56
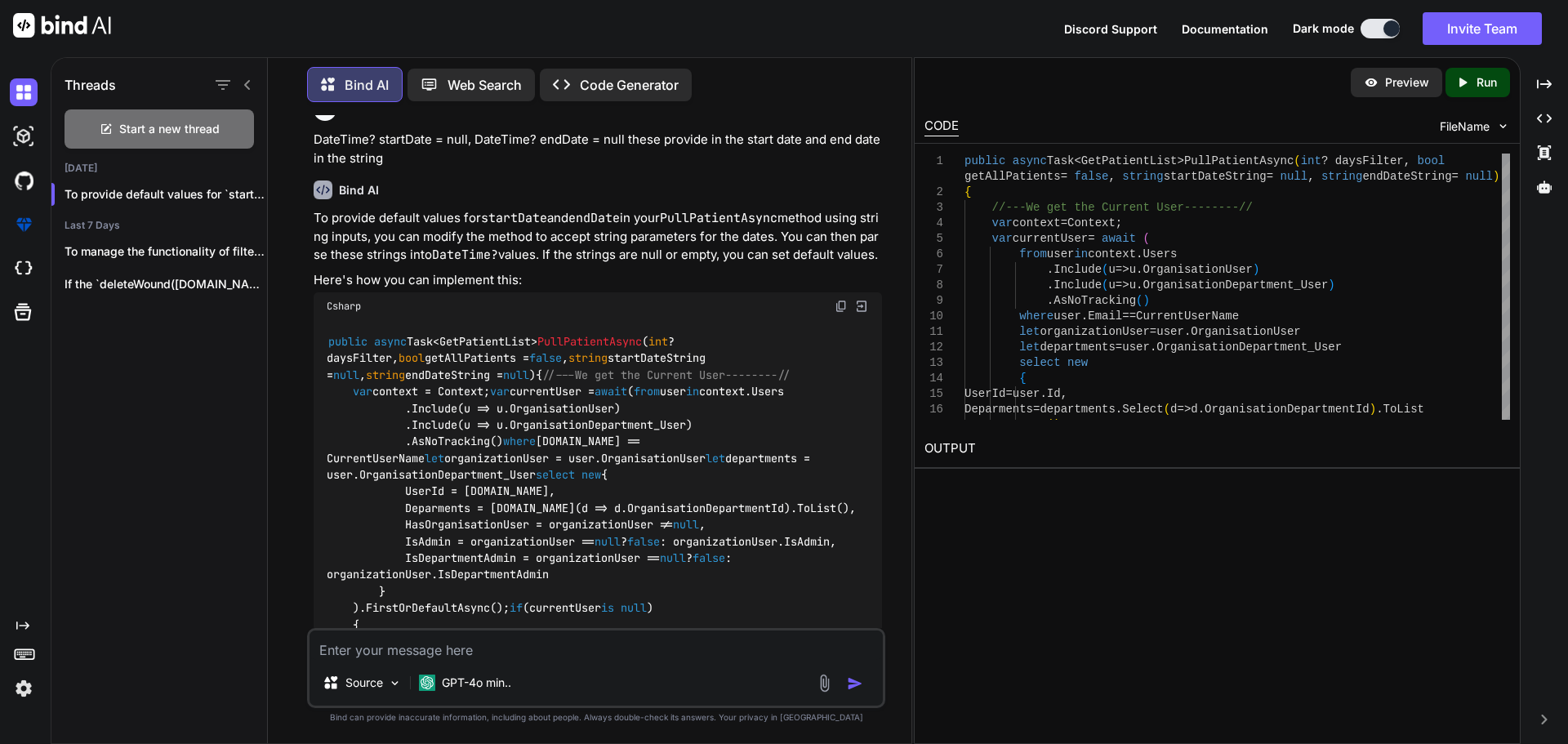
scroll to position [20344, 0]
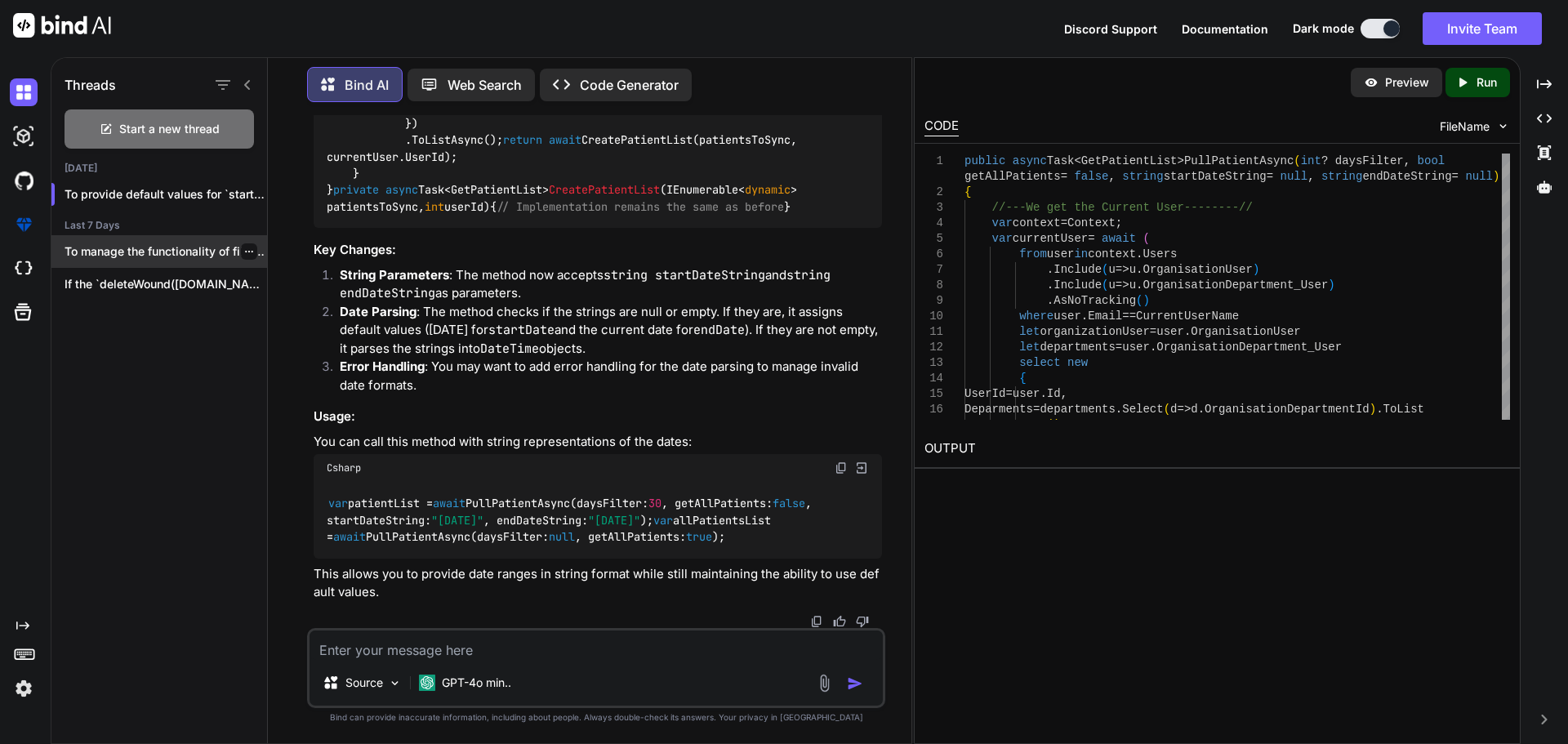
click at [148, 249] on p "To manage the functionality of filtering patient..." at bounding box center [165, 251] width 202 height 16
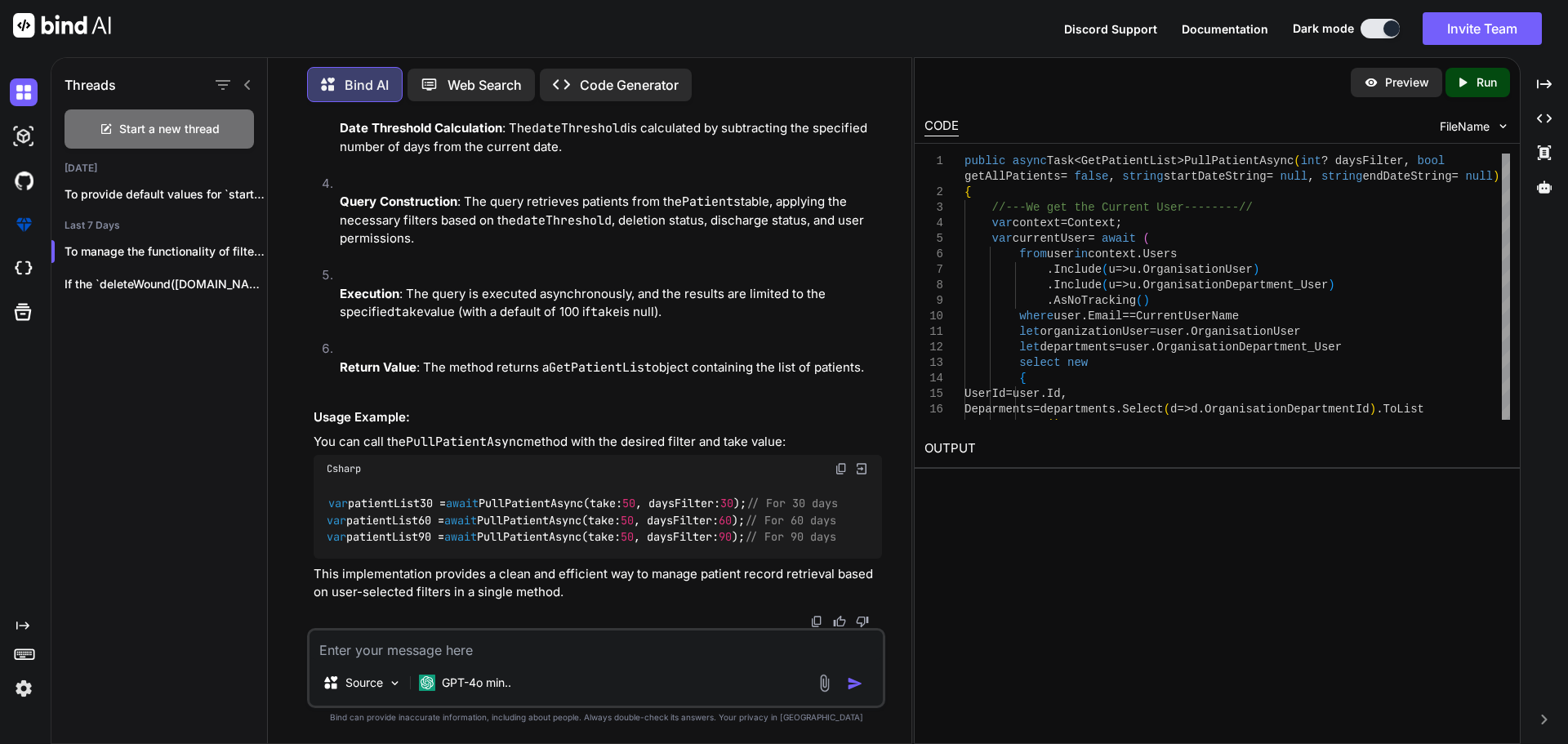
scroll to position [8646, 0]
click at [75, 244] on p "To manage the functionality of filtering patient..." at bounding box center [165, 251] width 202 height 16
click at [151, 243] on p "To manage the functionality of filtering patient..." at bounding box center [165, 251] width 202 height 16
click at [132, 243] on p "To manage the functionality of filtering patient..." at bounding box center [165, 251] width 202 height 16
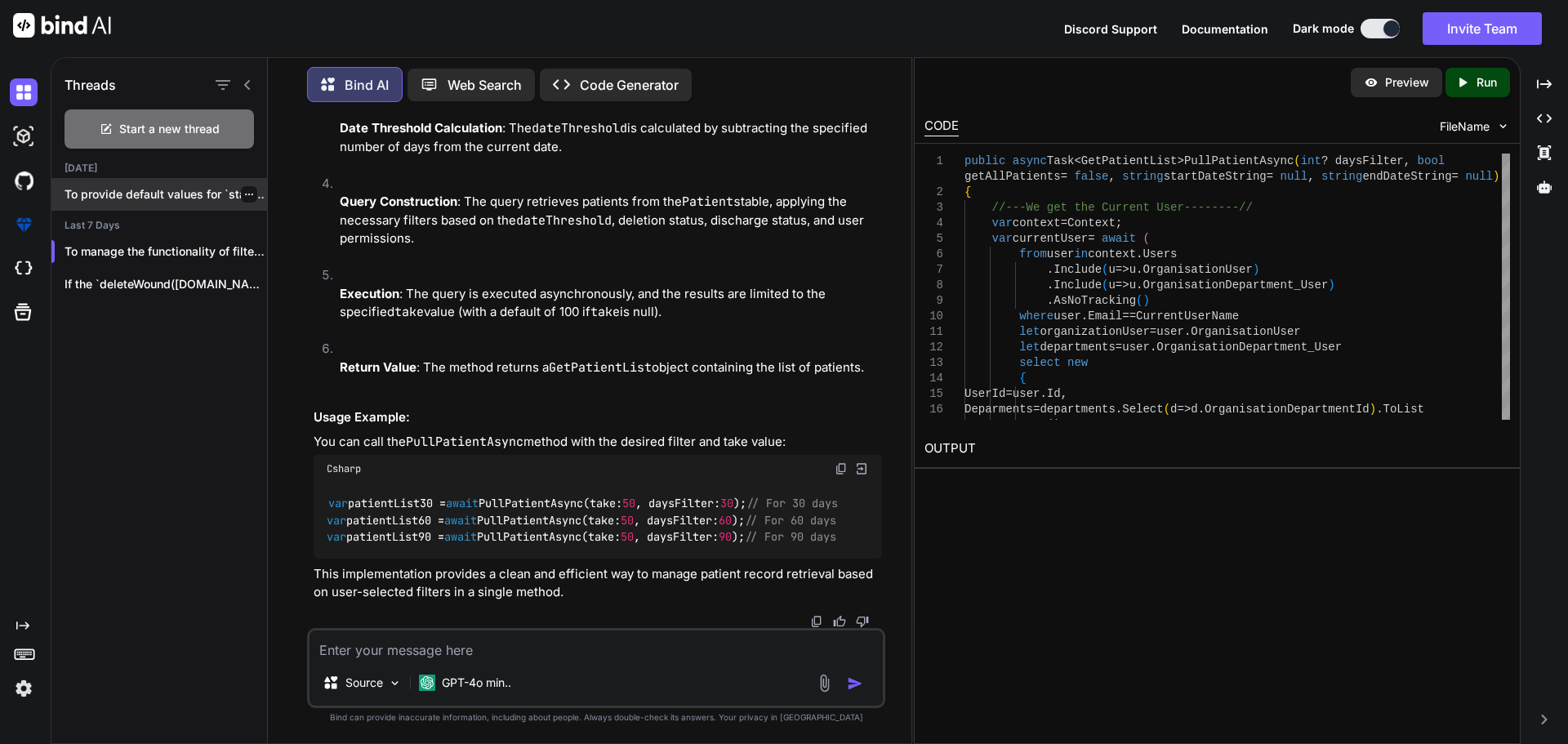
click at [151, 181] on div "To provide default values for `startDate..." at bounding box center [159, 194] width 216 height 33
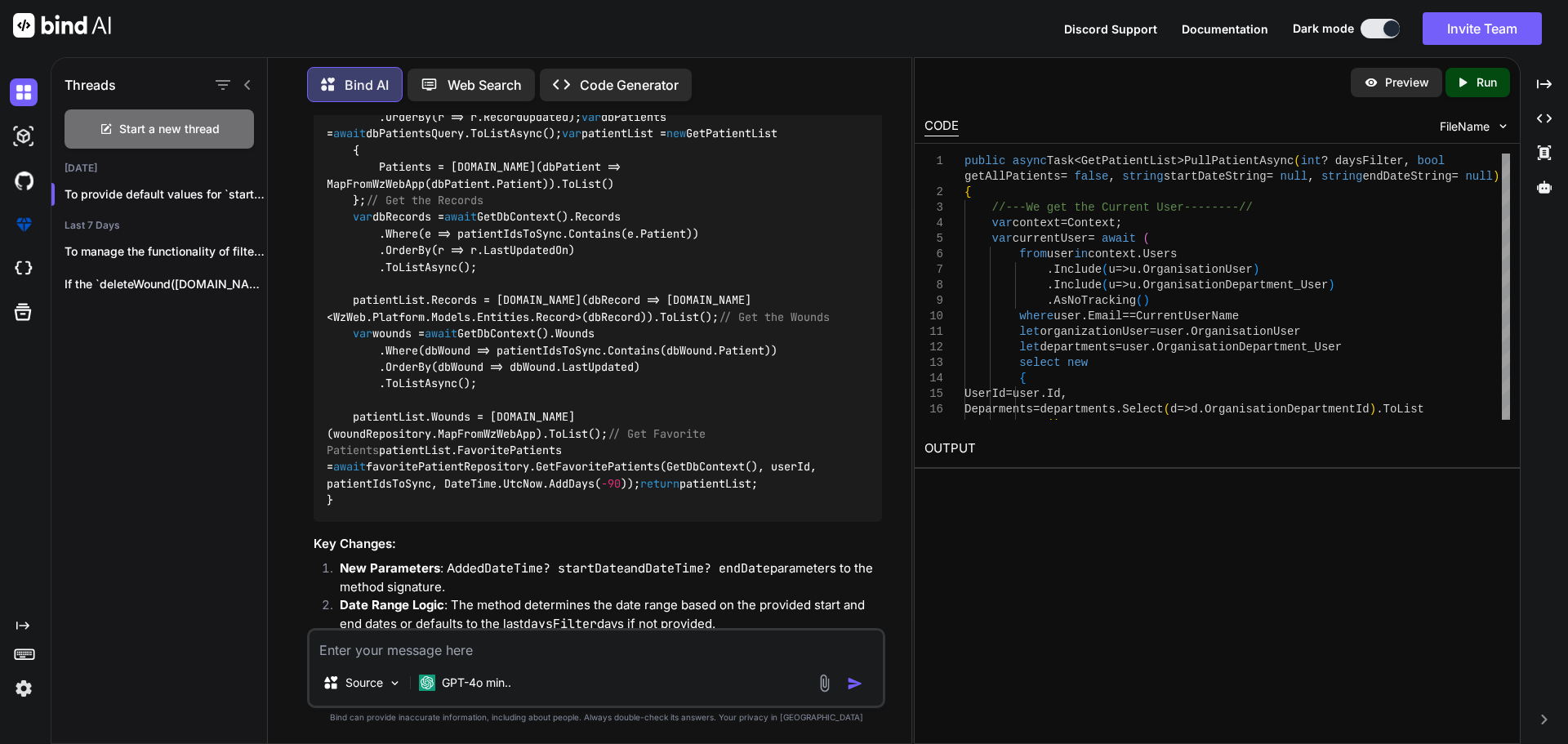
scroll to position [6698, 0]
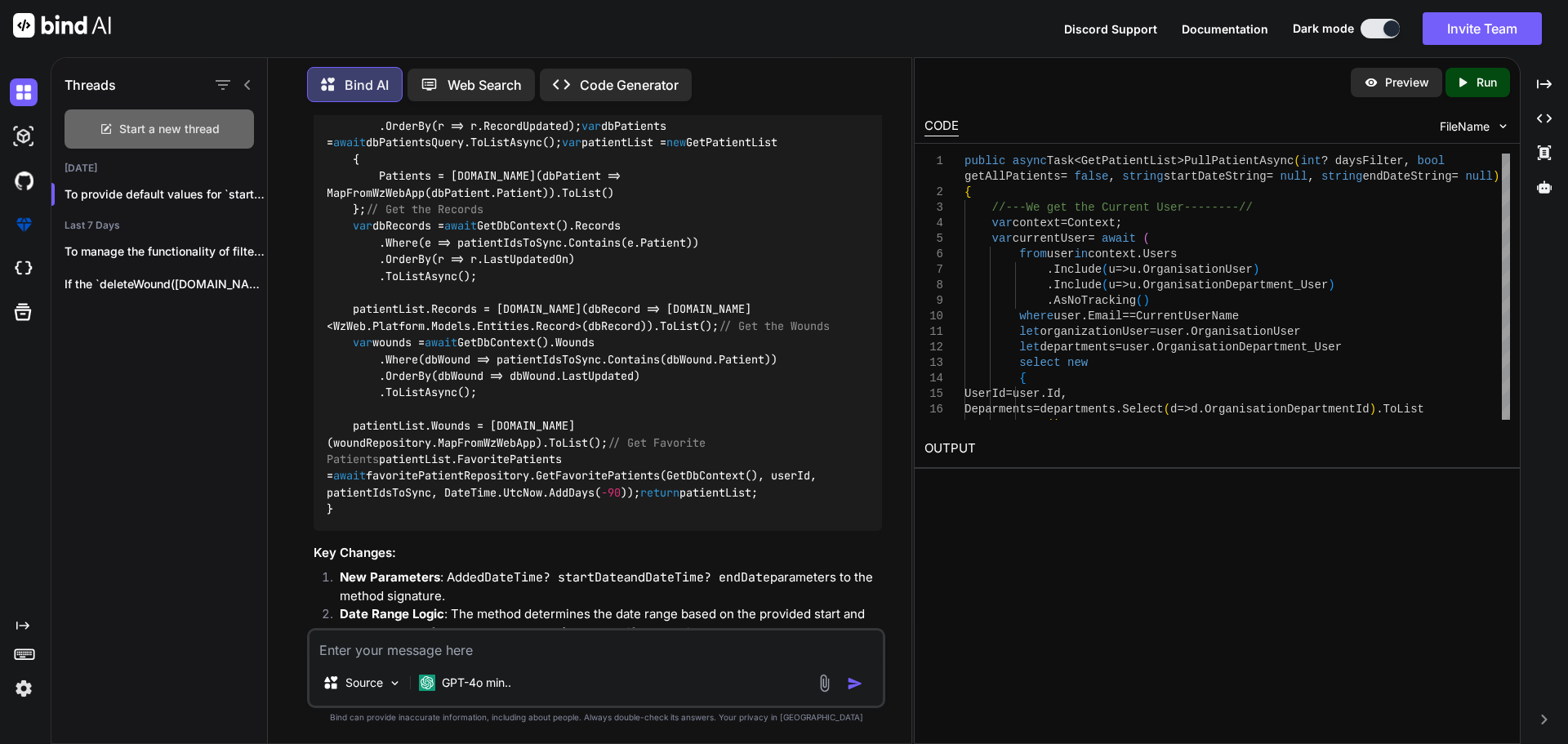
click at [111, 128] on icon at bounding box center [106, 128] width 13 height 13
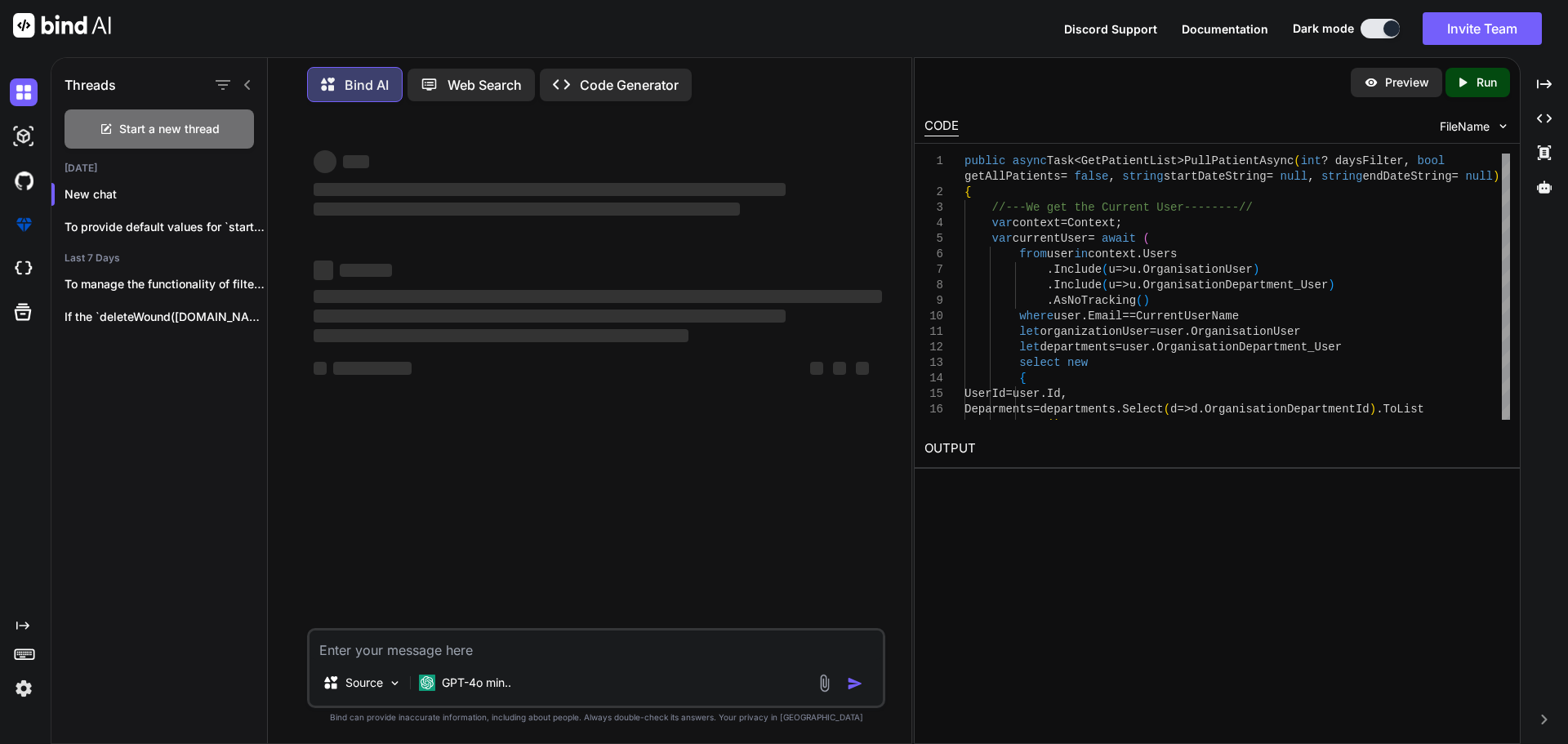
click at [375, 652] on textarea at bounding box center [595, 645] width 573 height 29
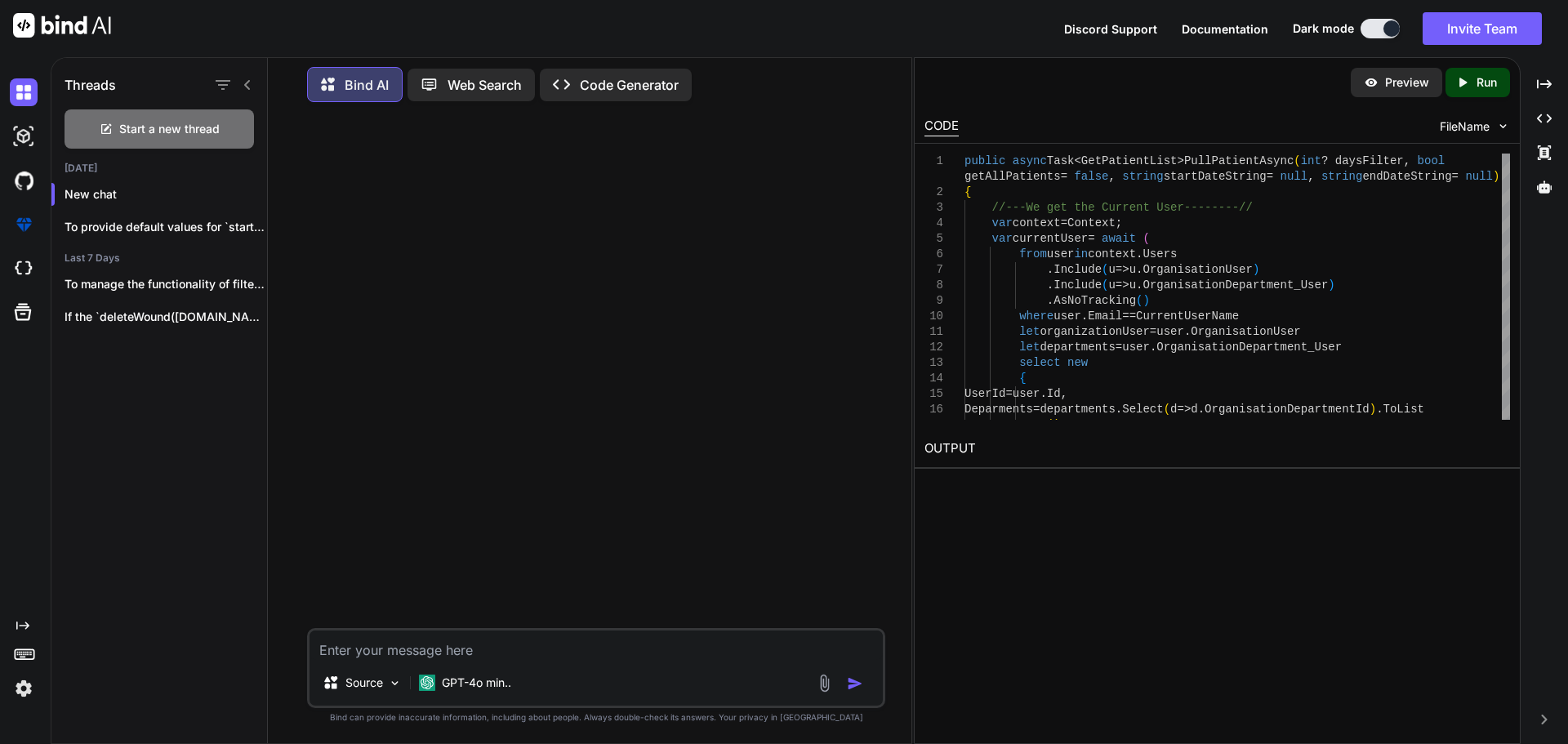
paste textarea "public async Task<GetPatientList> PullPatientAsync(int? daysFilter, bool getAll…"
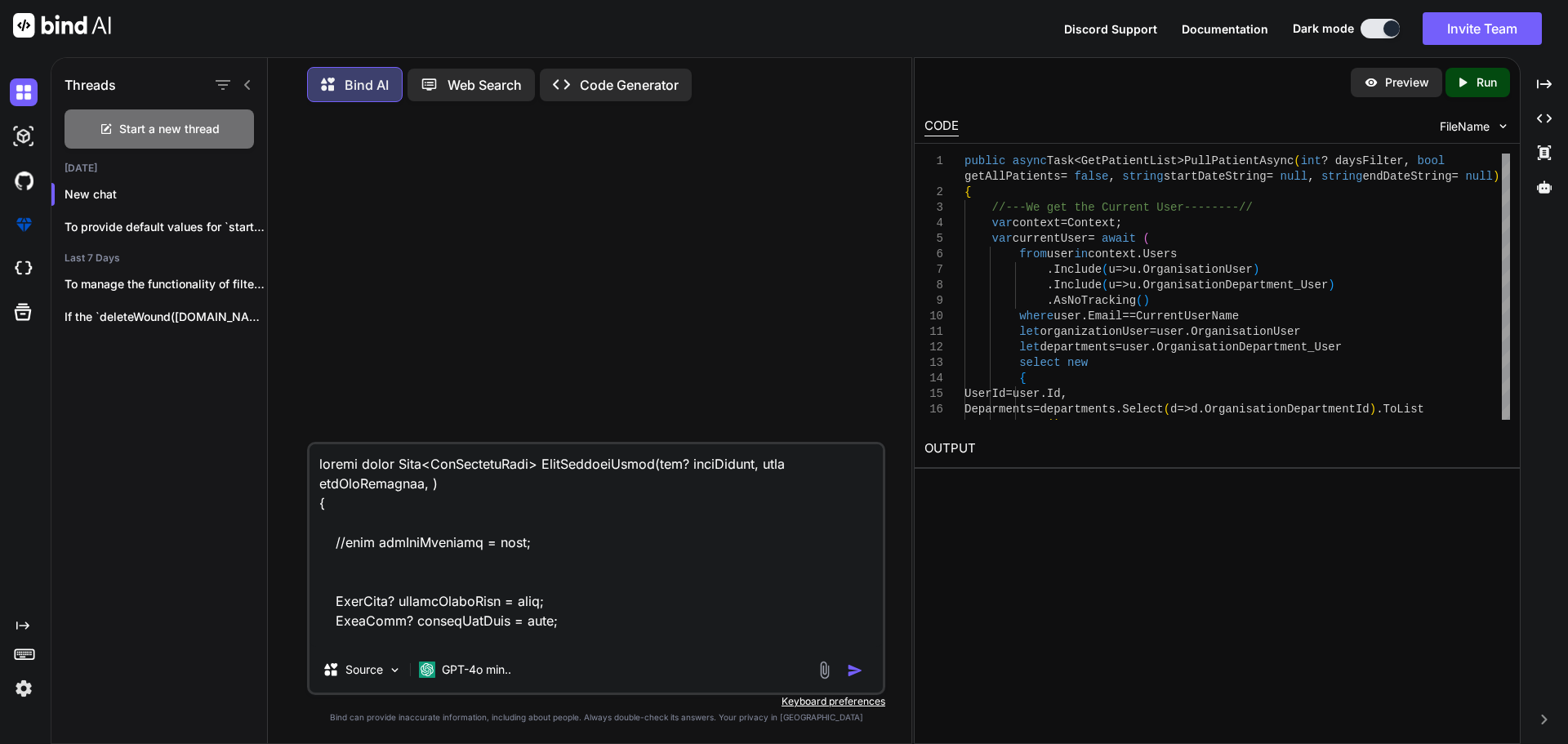
scroll to position [82, 0]
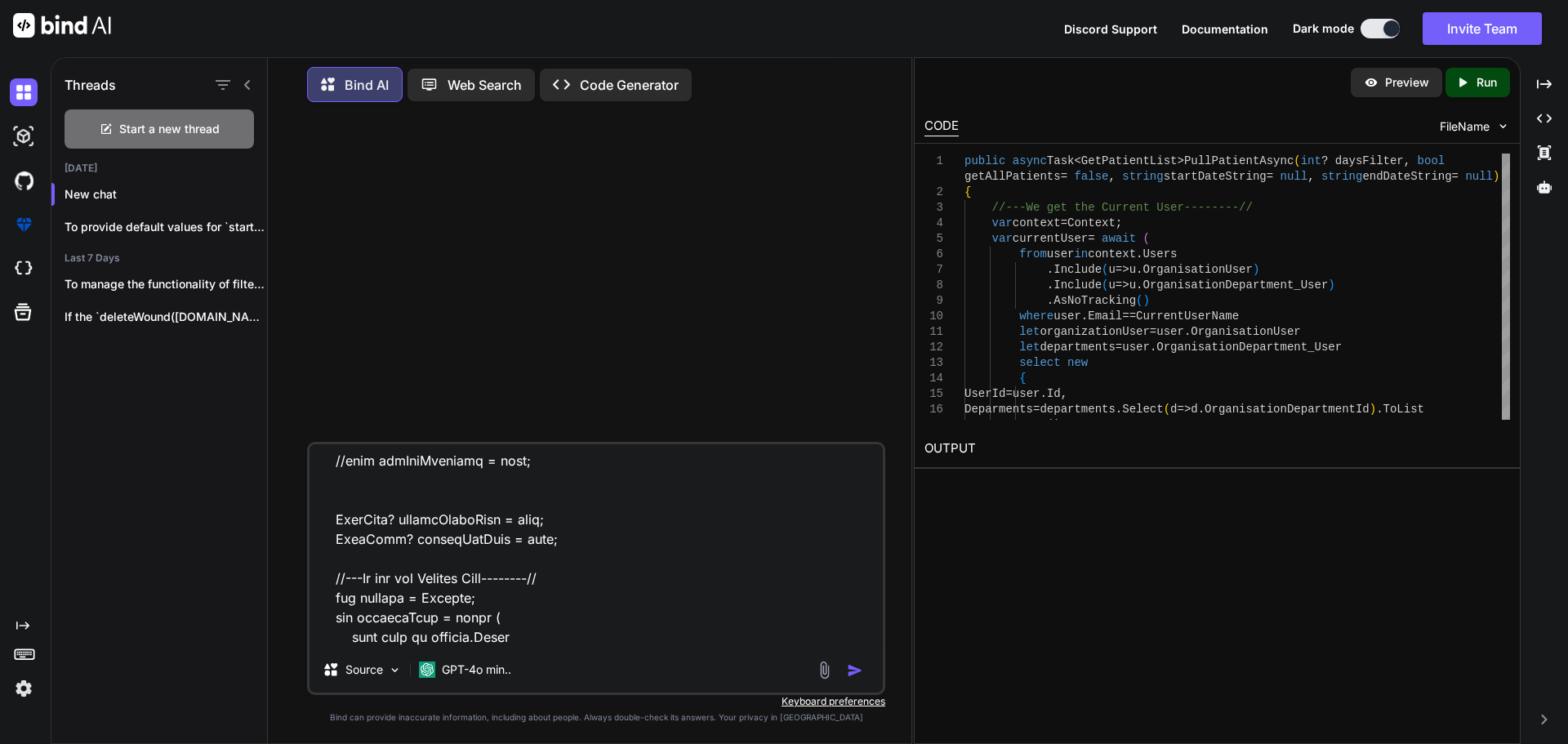
drag, startPoint x: 331, startPoint y: 505, endPoint x: 551, endPoint y: 529, distance: 221.3
click at [551, 529] on textarea at bounding box center [595, 545] width 573 height 202
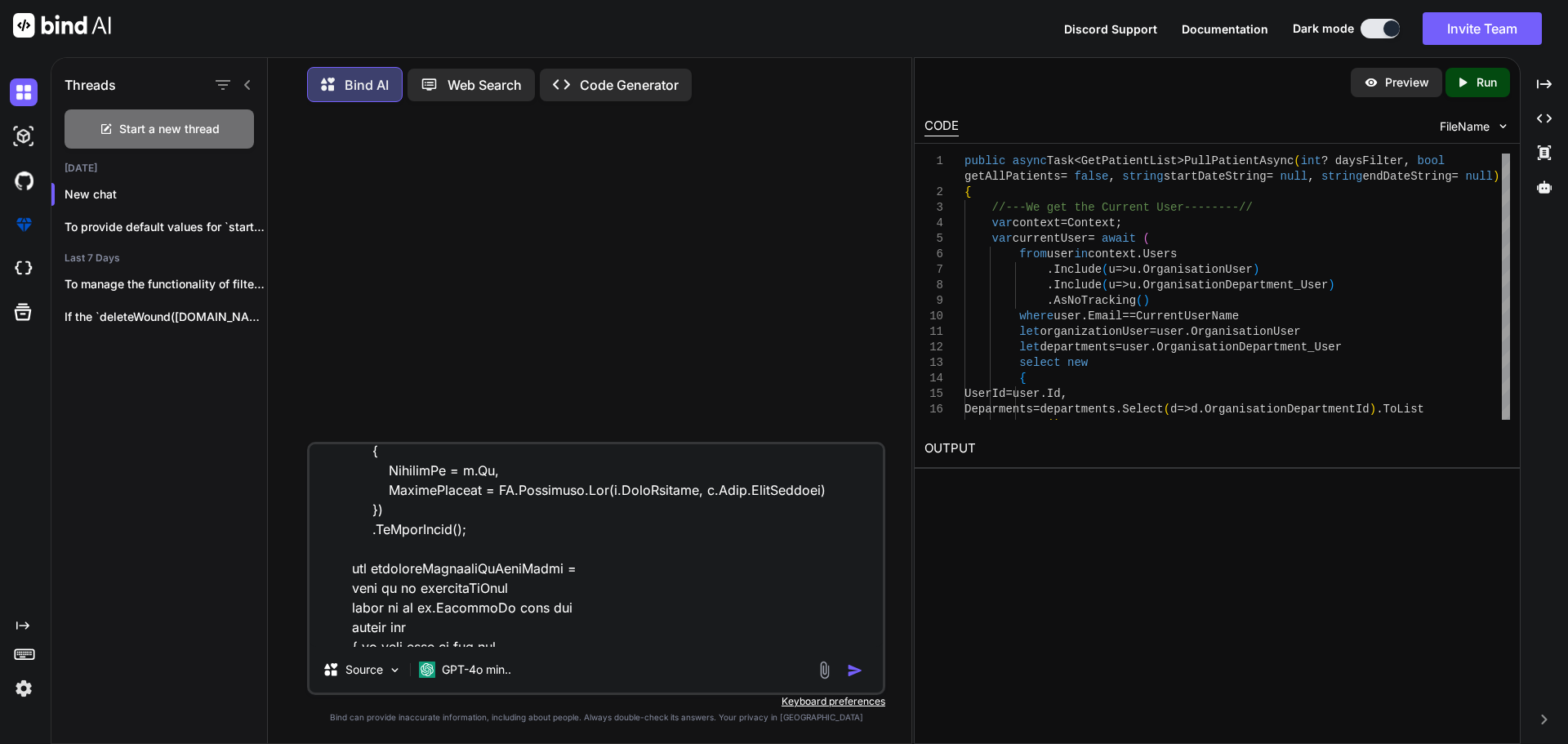
scroll to position [1337, 0]
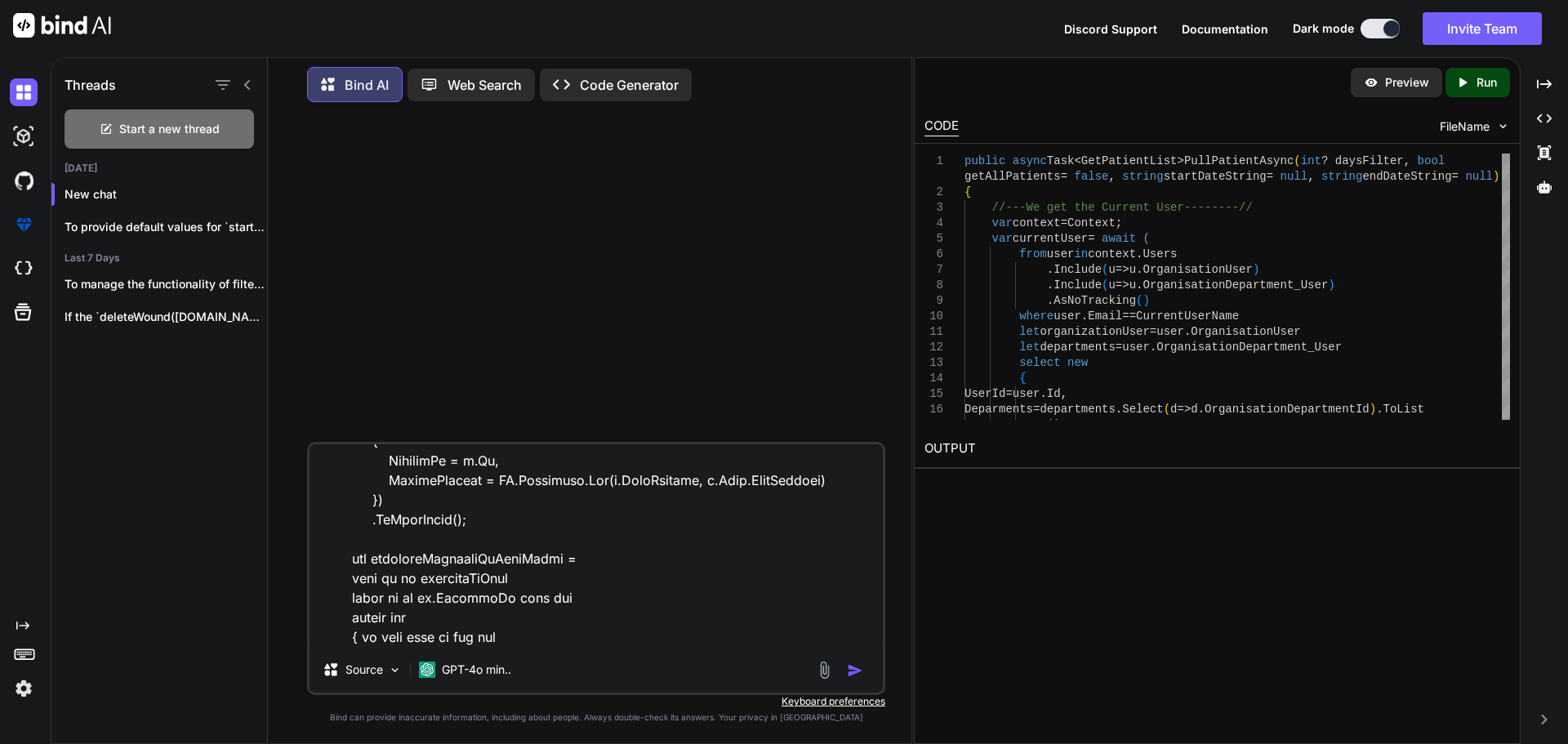
click at [462, 642] on textarea at bounding box center [595, 545] width 573 height 202
drag, startPoint x: 462, startPoint y: 642, endPoint x: 488, endPoint y: 642, distance: 26.0
click at [468, 642] on textarea at bounding box center [595, 545] width 573 height 202
click at [524, 642] on textarea at bounding box center [595, 545] width 573 height 202
paste textarea "DateTime? filterStartDate = null; DateTime? filterEndDate = null;"
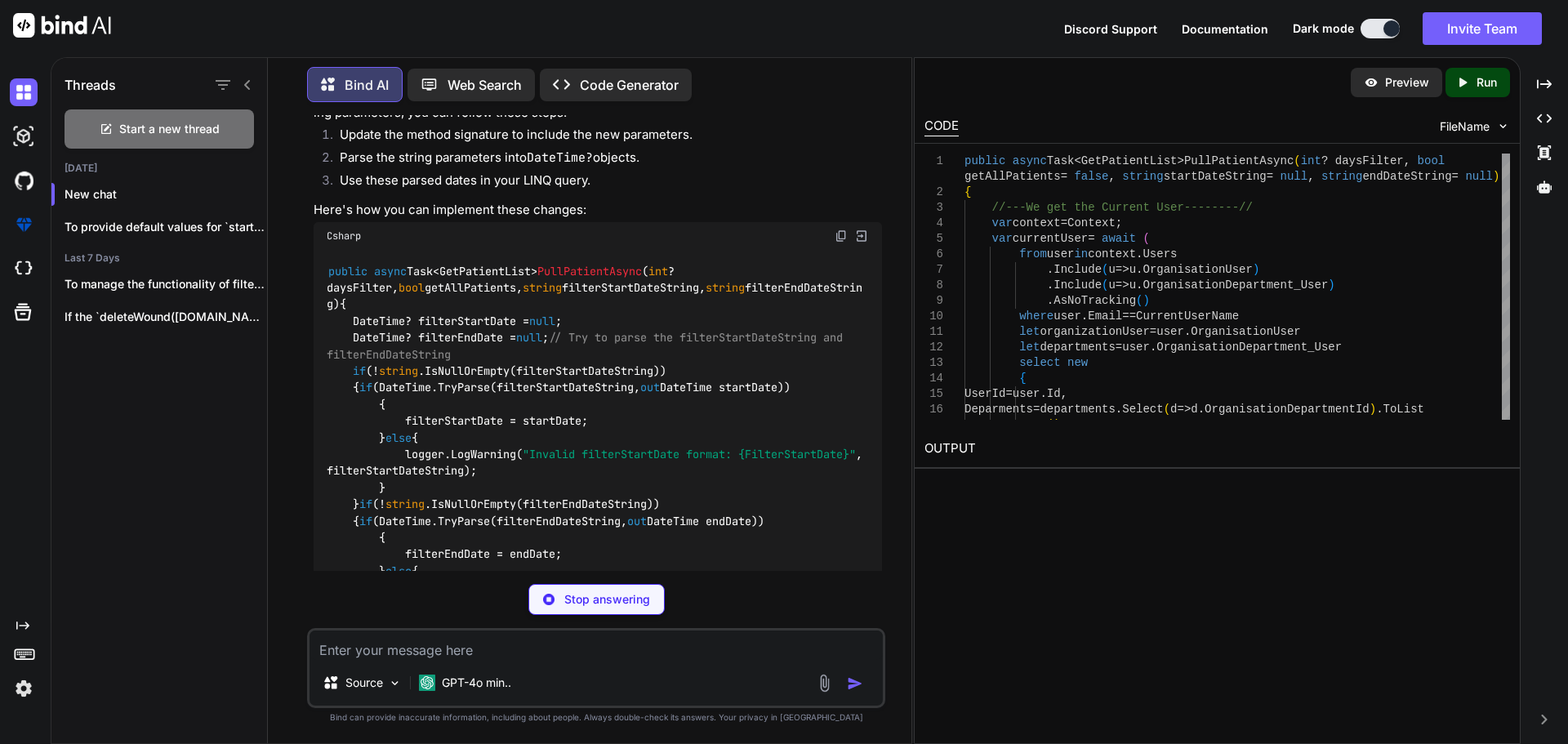
scroll to position [544, 0]
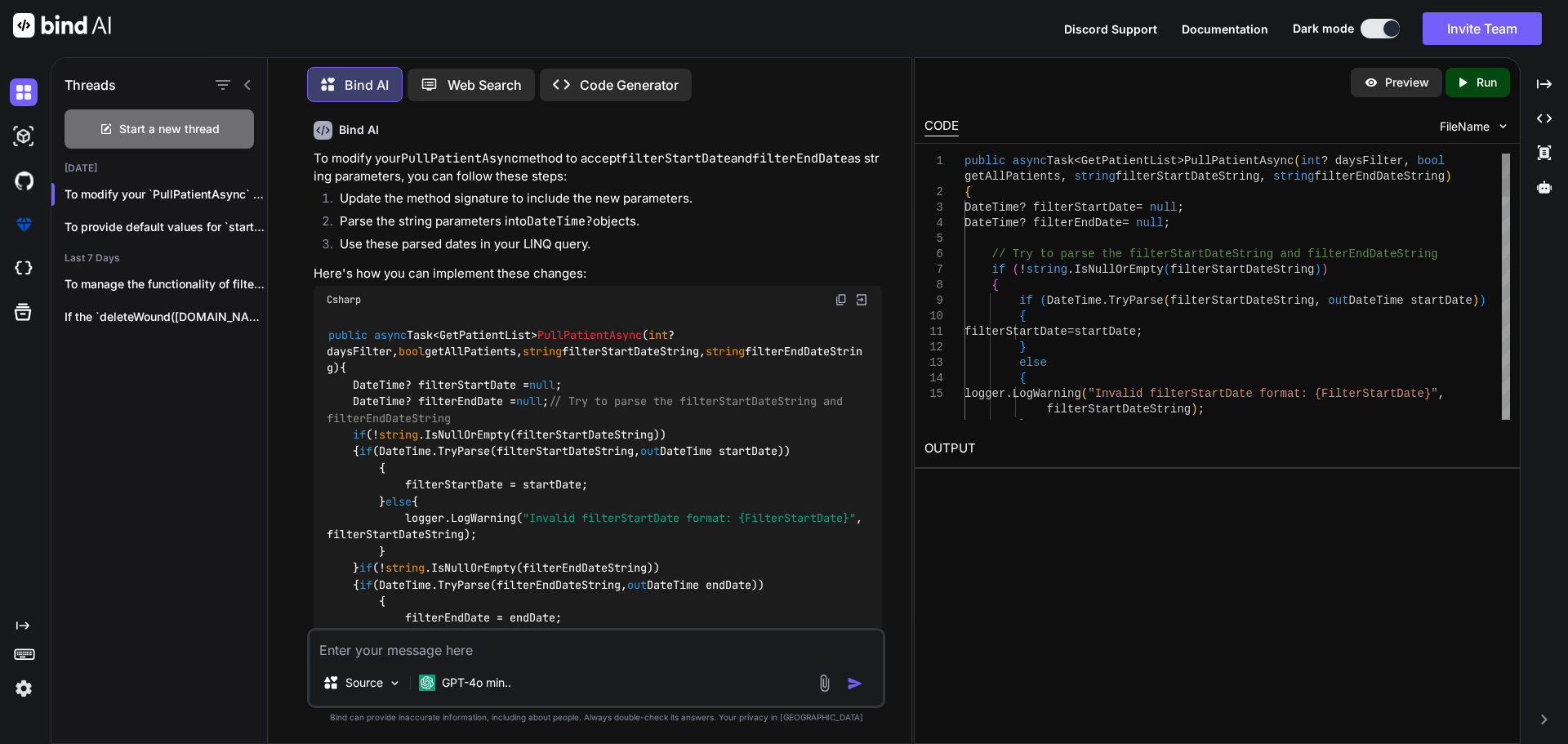
drag, startPoint x: 433, startPoint y: 352, endPoint x: 808, endPoint y: 353, distance: 375.0
click at [808, 353] on span "public async Task<GetPatientList> PullPatientAsync ( int ? daysFilter, bool get…" at bounding box center [594, 352] width 535 height 48
copy span "string filterStartDateString, string filterEndDateString"
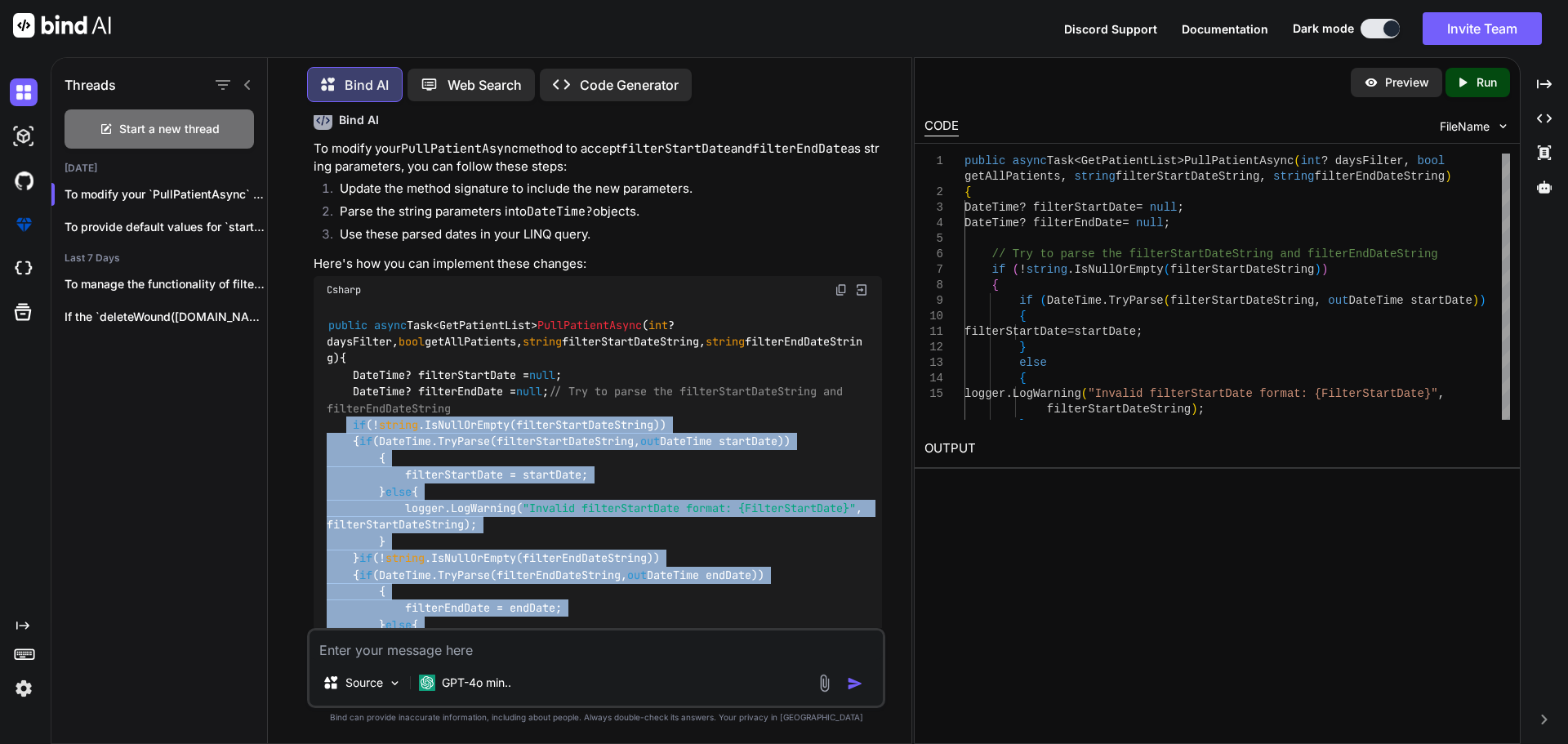
scroll to position [841, 0]
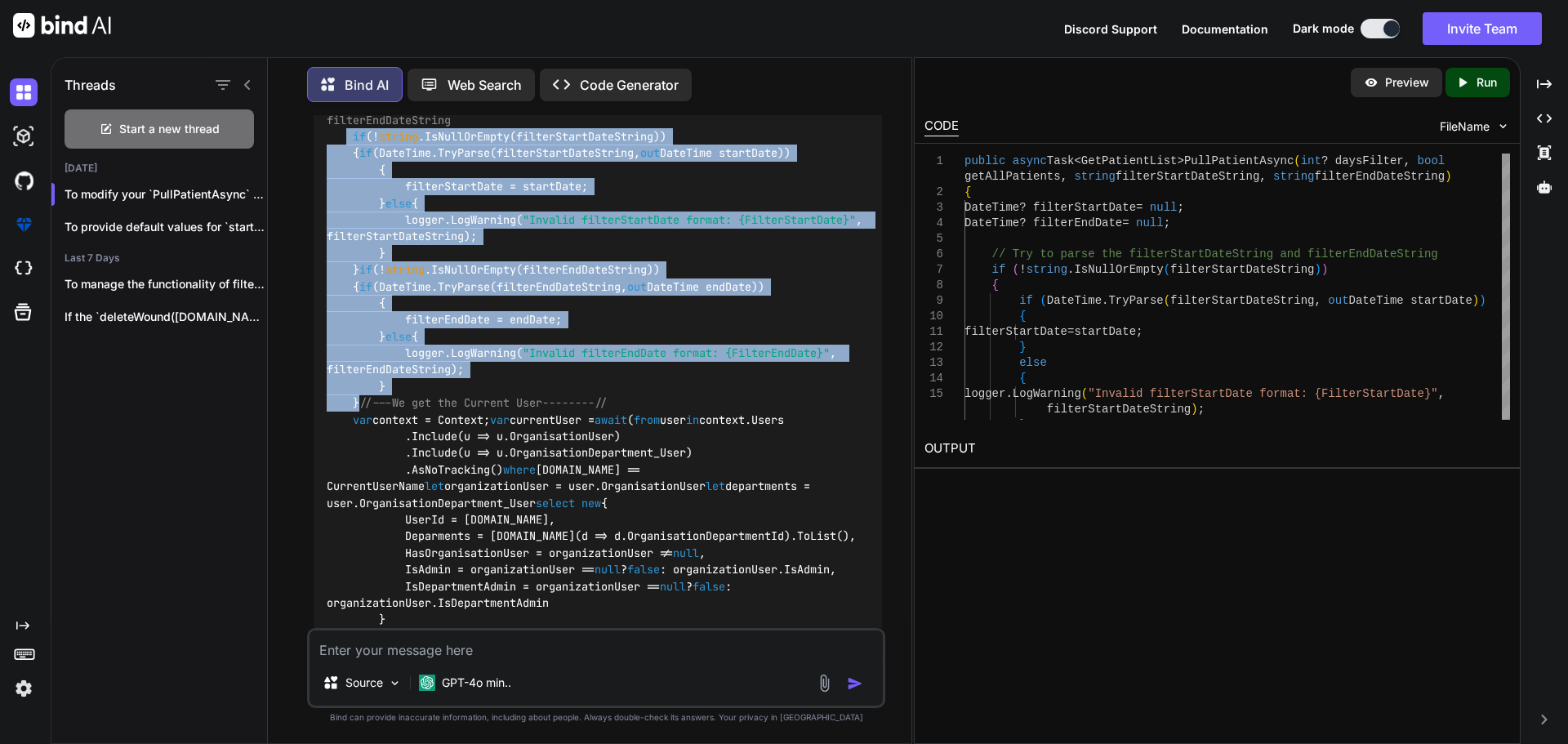
drag, startPoint x: 344, startPoint y: 285, endPoint x: 517, endPoint y: 550, distance: 316.5
click at [517, 550] on div "public async Task<GetPatientList> PullPatientAsync ( int ? daysFilter, bool get…" at bounding box center [598, 585] width 568 height 1141
copy code "if (! string .IsNullOrEmpty(filterStartDateString)) { if (DateTime.TryParse(fil…"
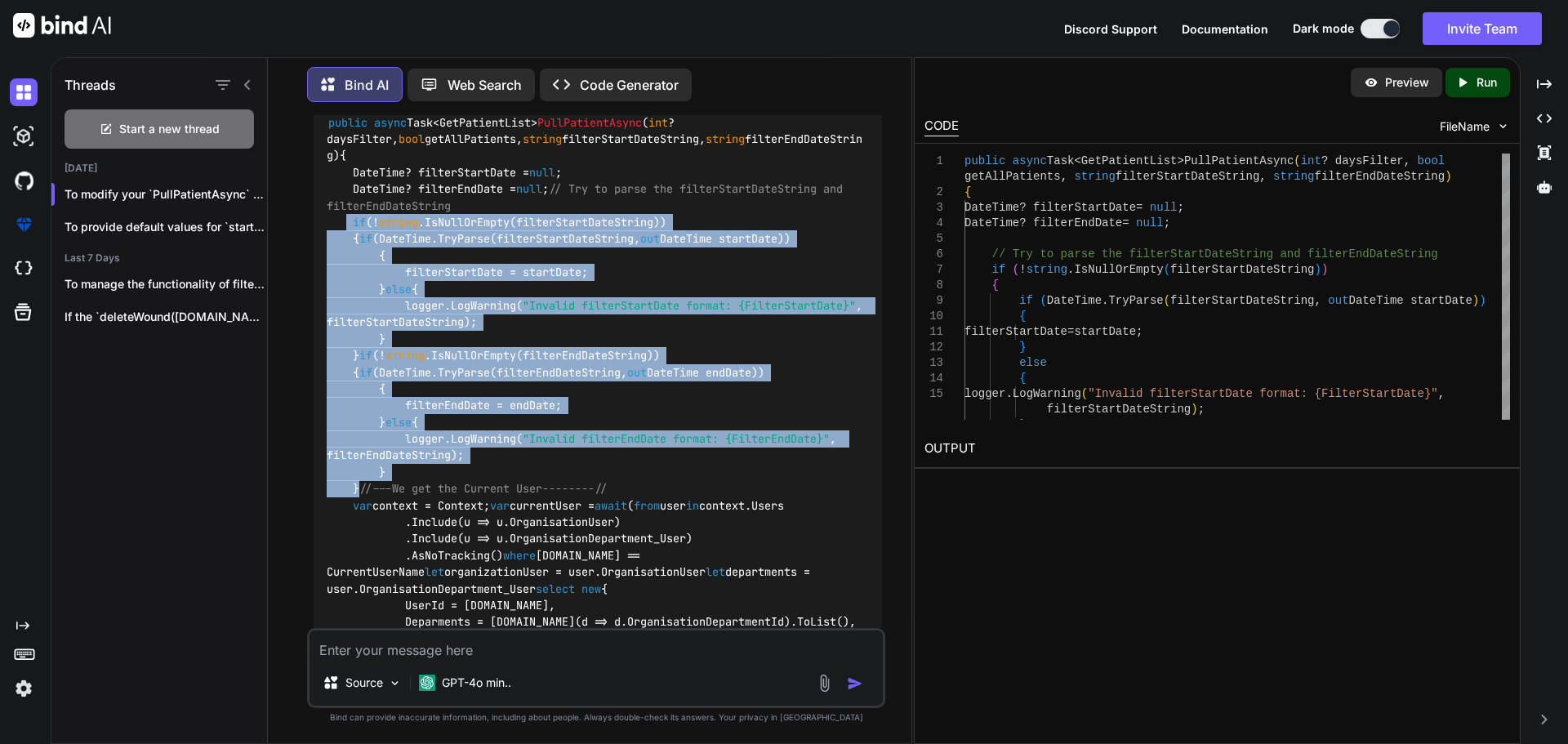
scroll to position [678, 0]
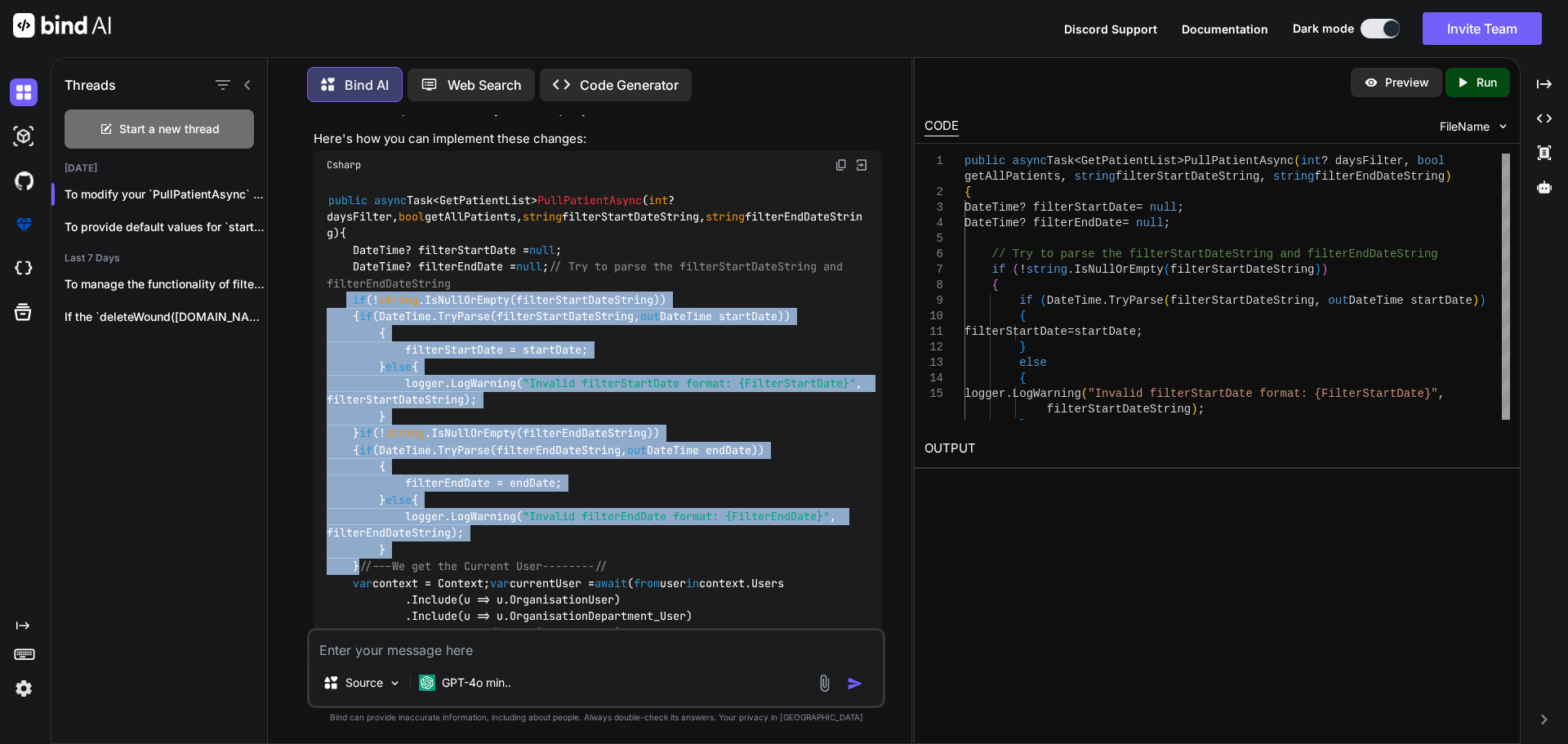
click at [365, 651] on textarea at bounding box center [595, 645] width 573 height 29
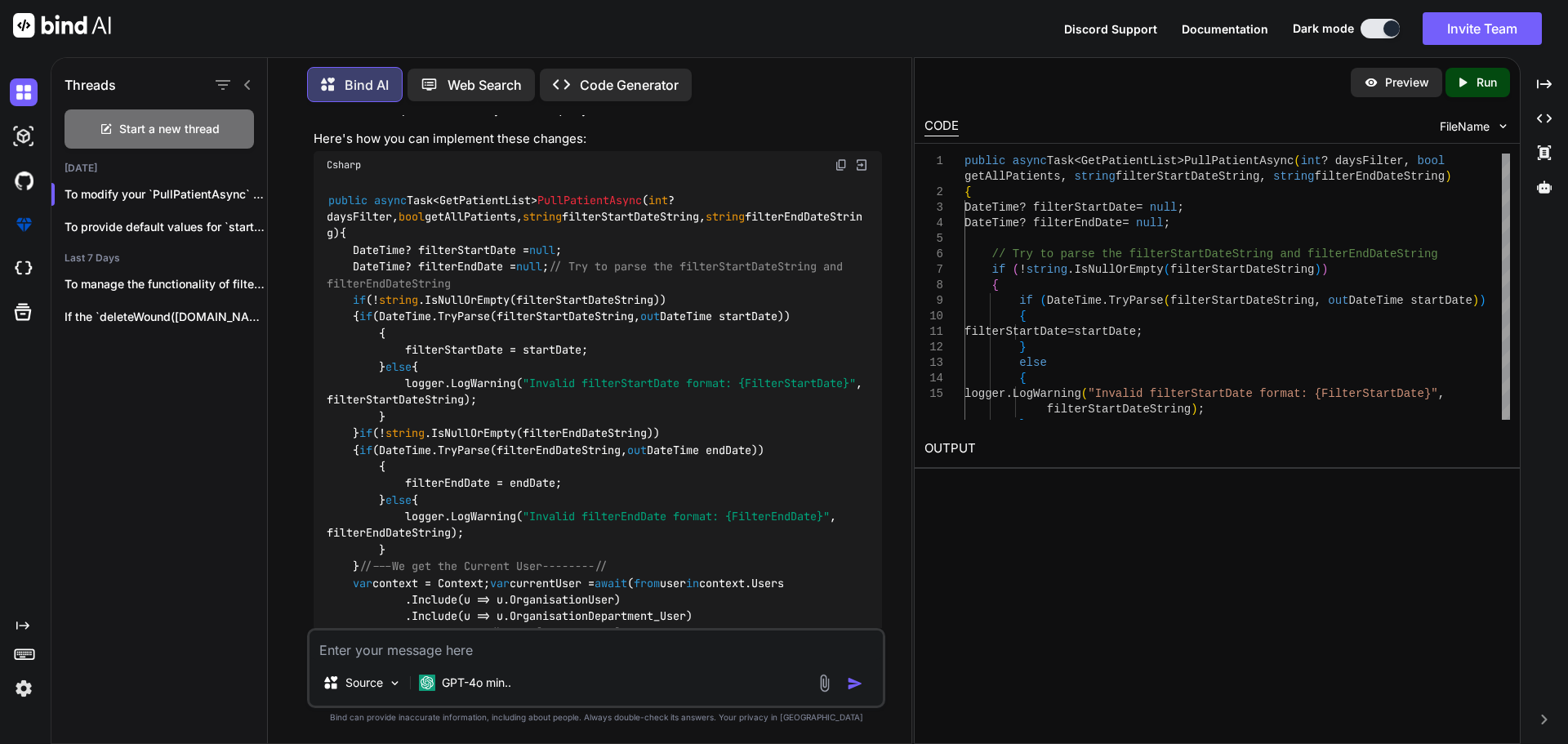
paste textarea "public async Task<GetPatientList> PullPatientAsync(int? daysFilter, bool getAll…"
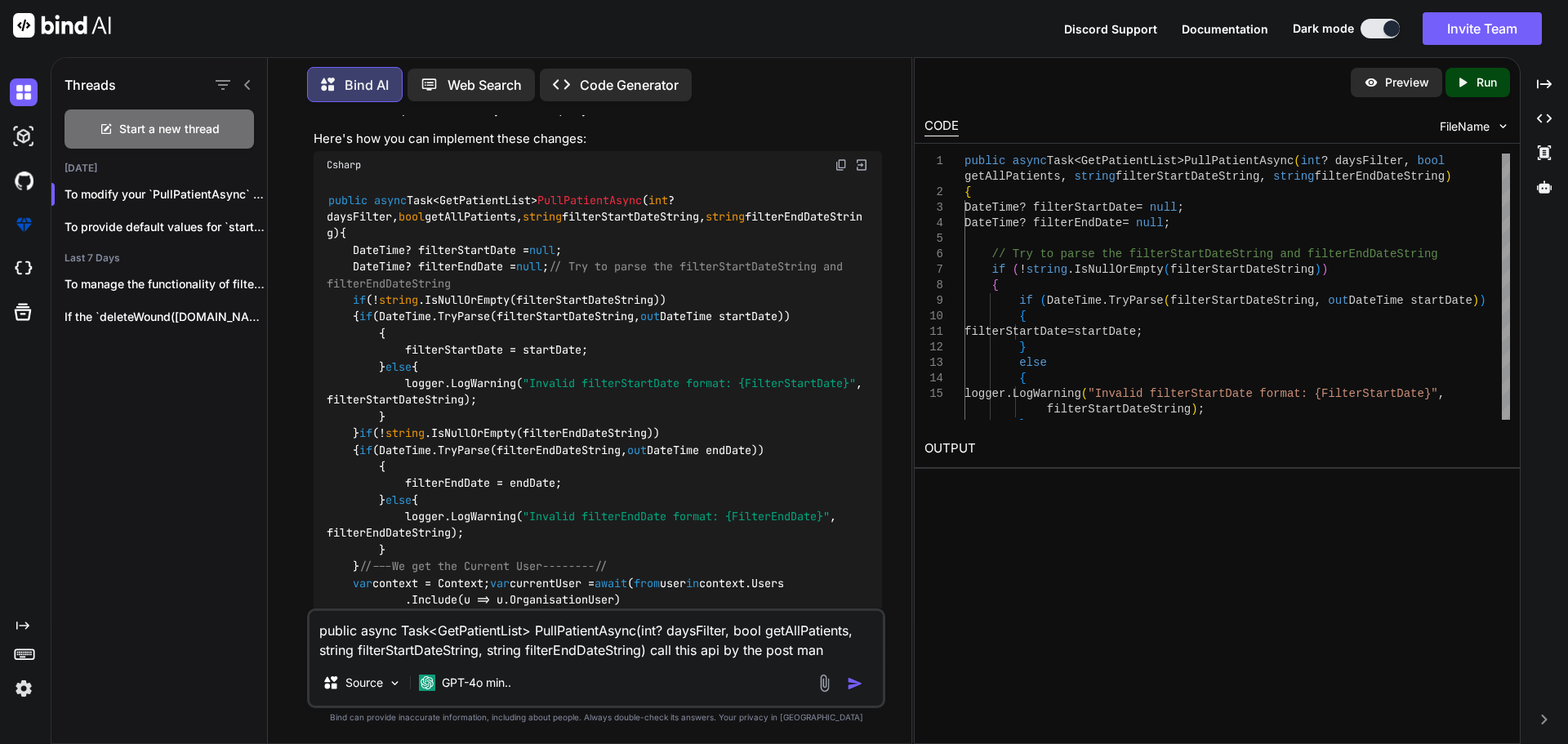
click at [829, 647] on textarea "public async Task<GetPatientList> PullPatientAsync(int? daysFilter, bool getAll…" at bounding box center [595, 635] width 573 height 49
paste textarea "{ "daysFilter": 30, "getAllPatients":false, "filterStartDateString":"", "filter…"
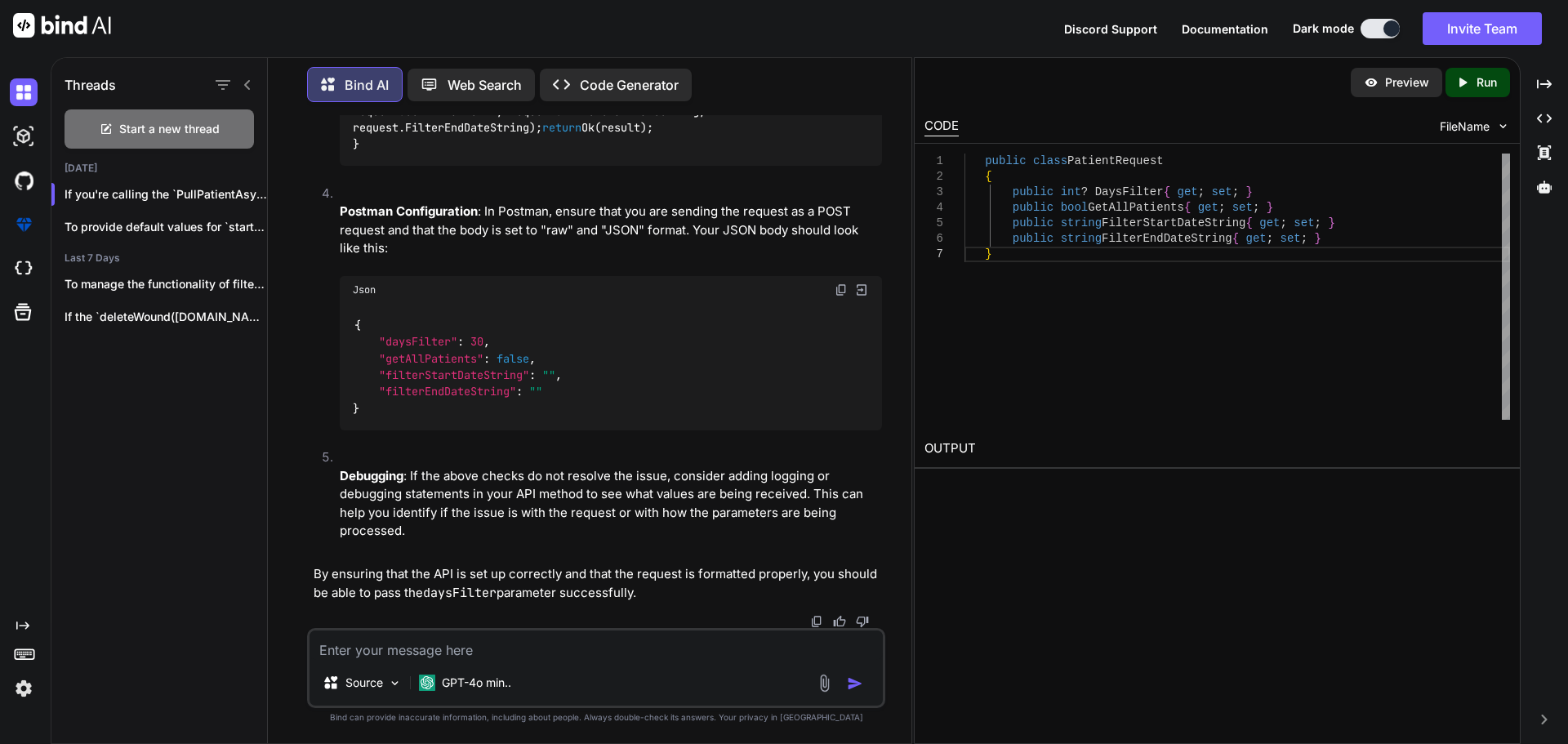
scroll to position [3170, 0]
click at [1086, 576] on div "Preview Created with Pixso. Run CODE FileName 1 2 3 4 5 6 7 public class Patien…" at bounding box center [1217, 400] width 607 height 687
drag, startPoint x: 353, startPoint y: 356, endPoint x: 571, endPoint y: 454, distance: 239.0
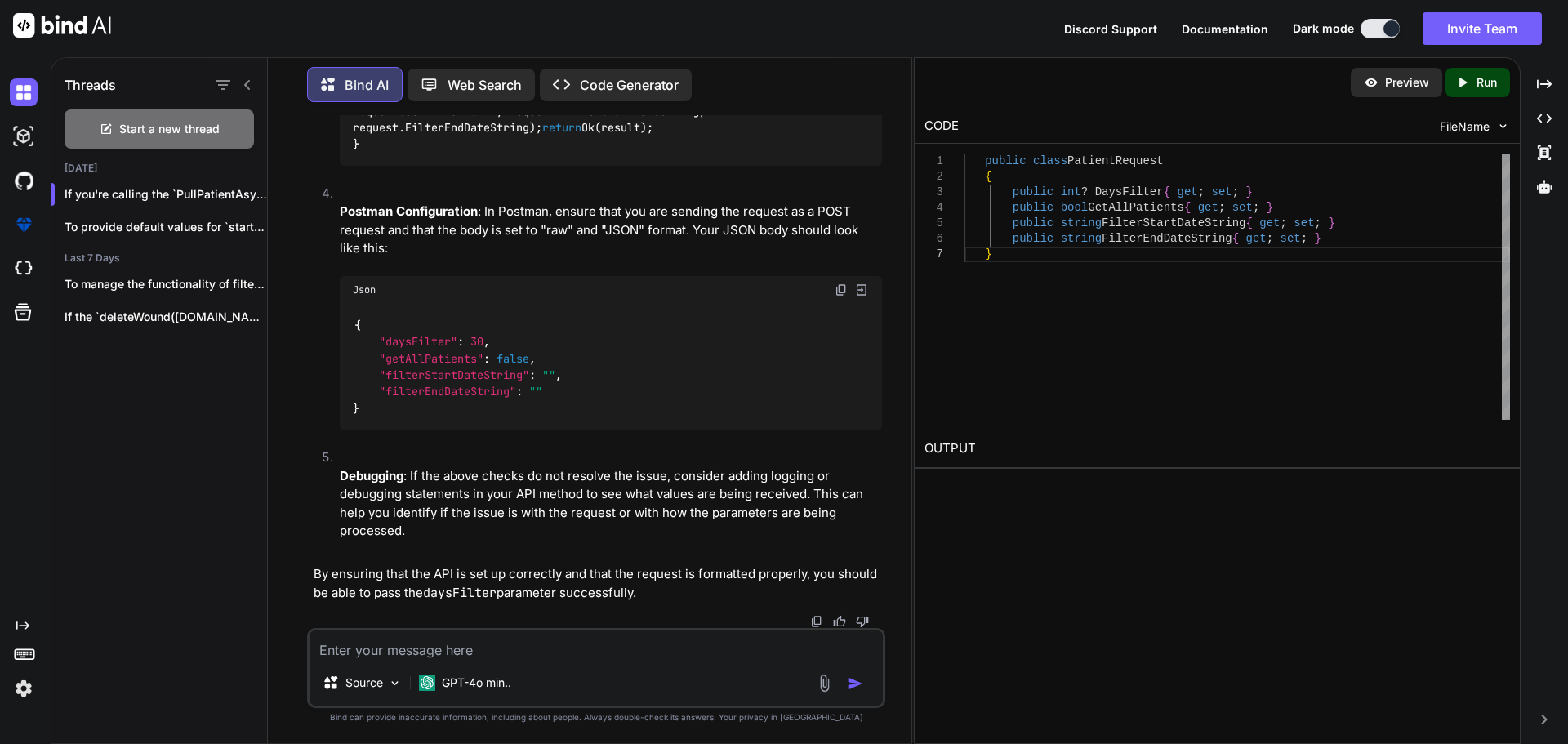
copy code "public class PatientRequest { public int ? DaysFilter { get ; set ; } public bo…"
click at [436, 657] on textarea at bounding box center [595, 645] width 573 height 29
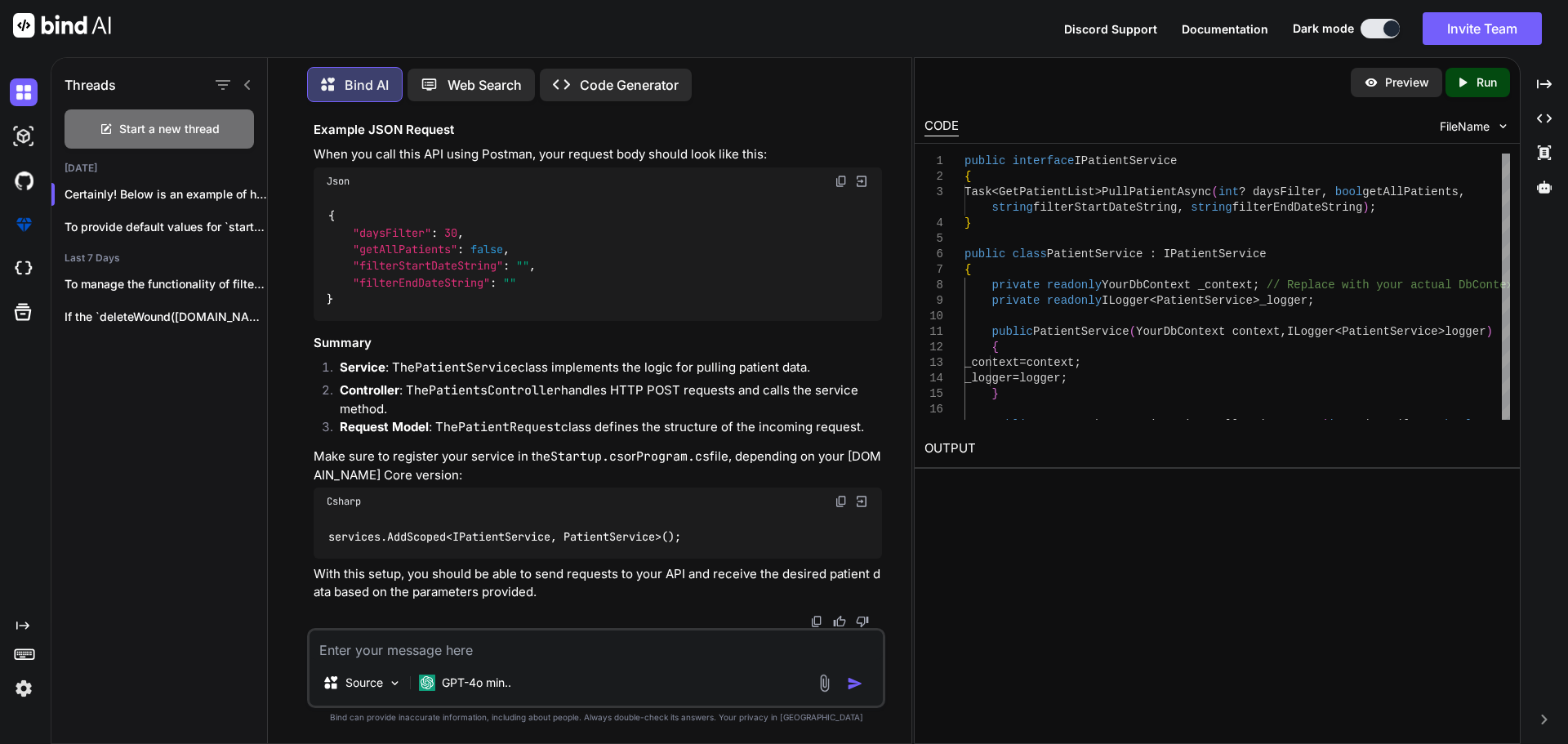
scroll to position [4812, 0]
drag, startPoint x: 756, startPoint y: 373, endPoint x: 828, endPoint y: 421, distance: 86.5
drag, startPoint x: 347, startPoint y: 365, endPoint x: 478, endPoint y: 574, distance: 246.7
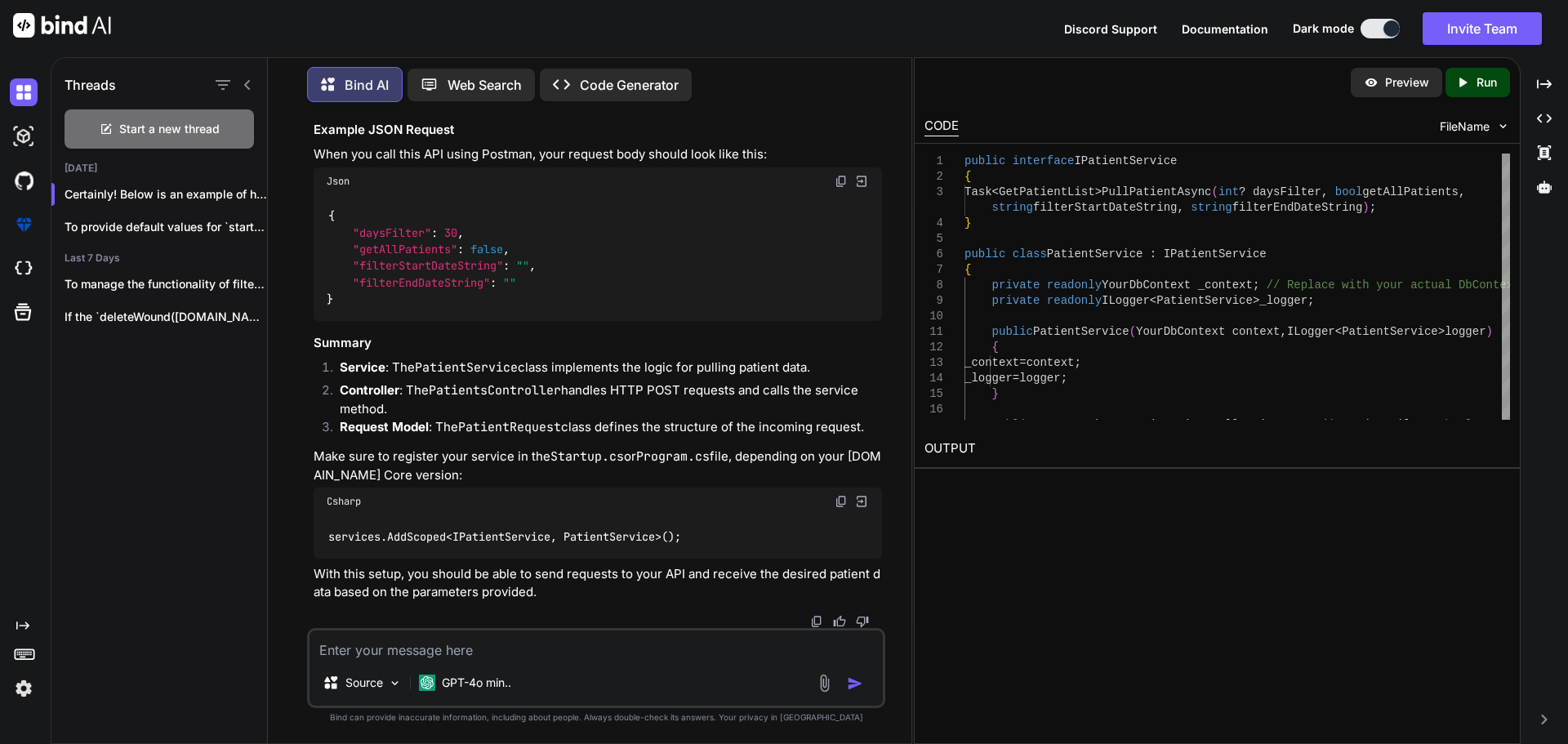
drag, startPoint x: 326, startPoint y: 228, endPoint x: 370, endPoint y: 322, distance: 103.8
click at [370, 108] on div "public class PatientRequest { public int ? DaysFilter { get ; set ; } public bo…" at bounding box center [598, 61] width 568 height 93
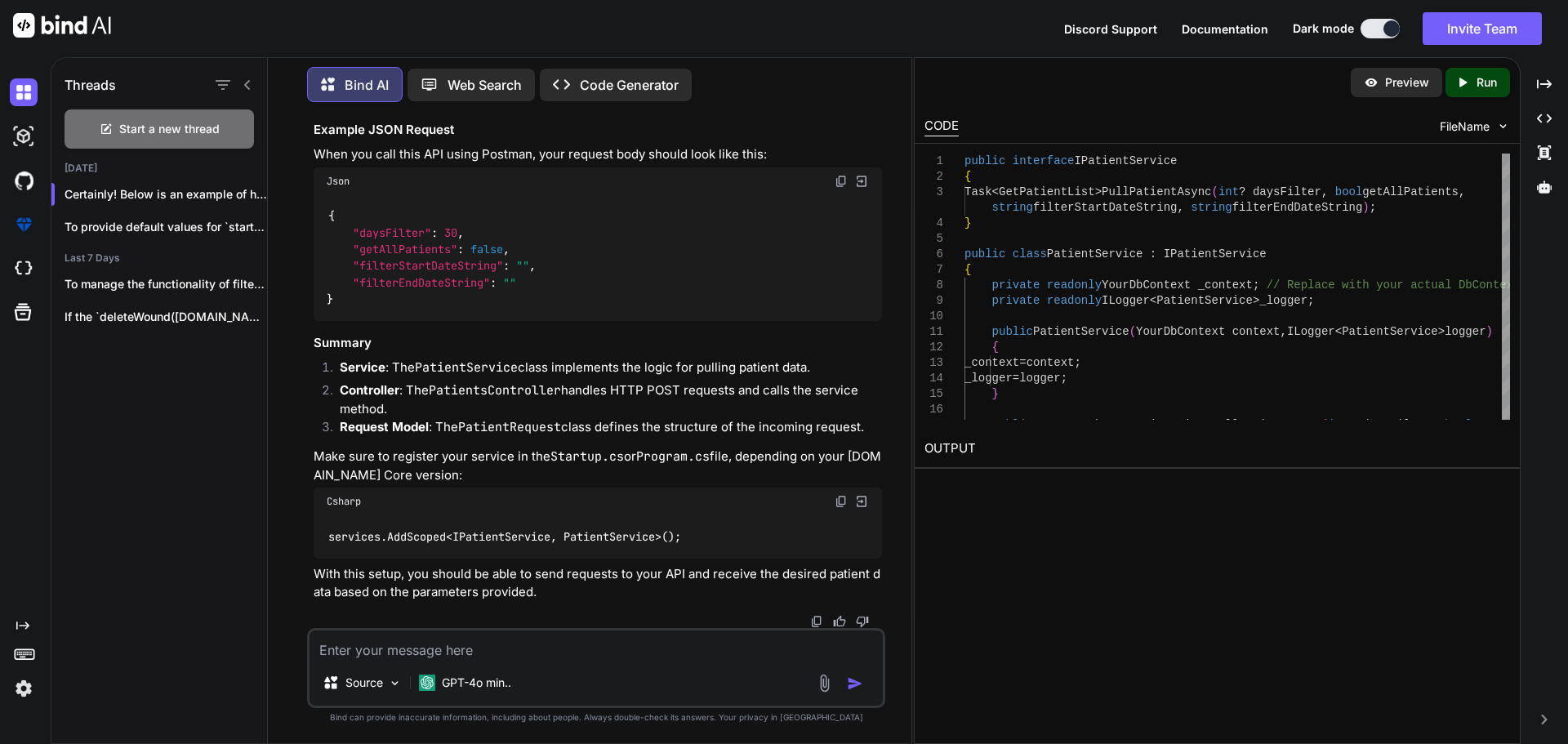
copy code "public class PatientRequest { public int ? DaysFilter { get ; set ; } public bo…"
drag, startPoint x: 346, startPoint y: 273, endPoint x: 534, endPoint y: 486, distance: 284.1
copy code "[ HttpPost ] public async Task<IActionResult> GetPatients ( [FromBody] PatientR…"
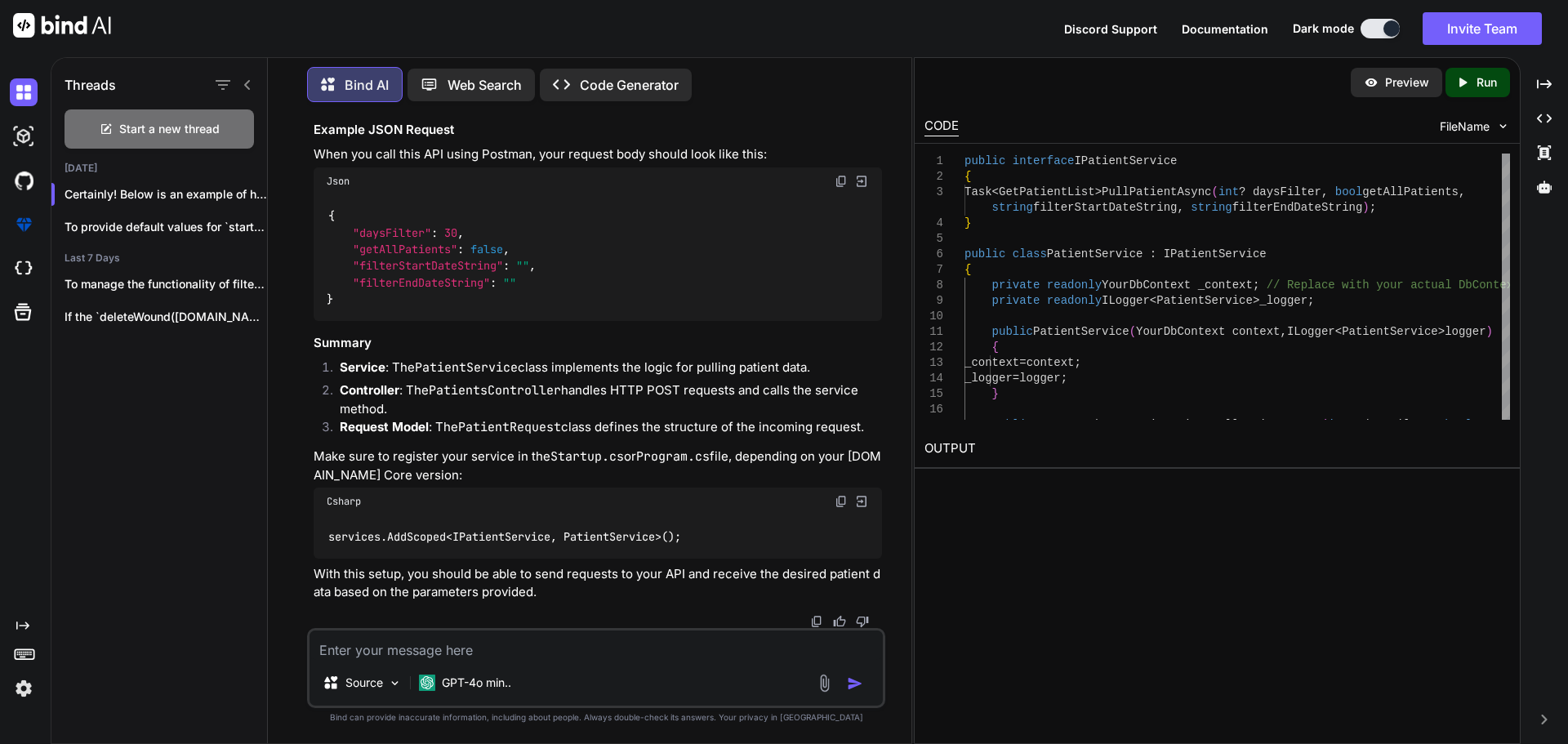
drag, startPoint x: 347, startPoint y: 291, endPoint x: 495, endPoint y: 489, distance: 247.2
copy code "public async Task<IActionResult> GetPatients ( [FromBody] PatientRequest reques…"
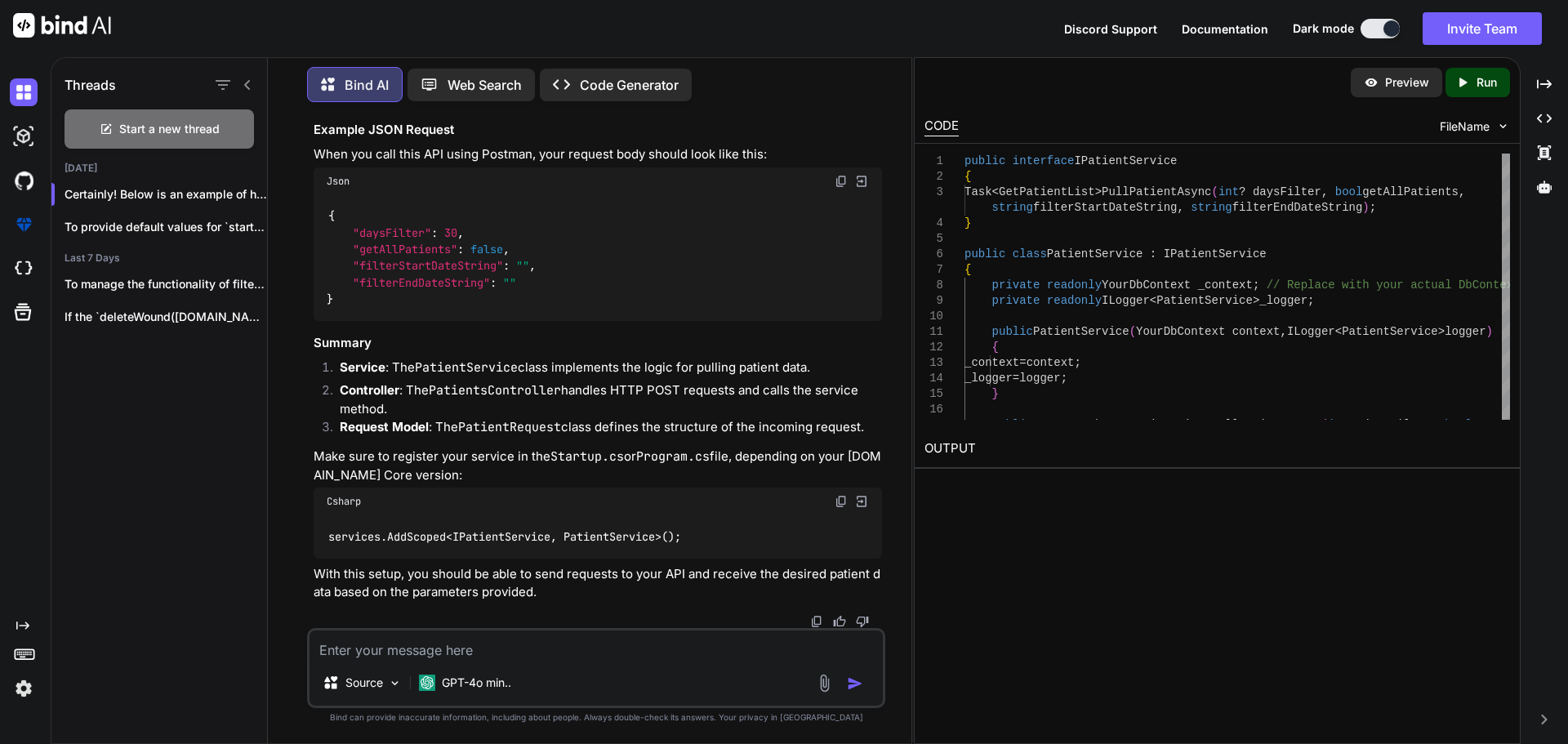
click at [425, 640] on textarea at bounding box center [595, 645] width 573 height 29
paste textarea "var dbRecords = await GetDbContext().Records .Where(e => patientIdsToSync.Conta…"
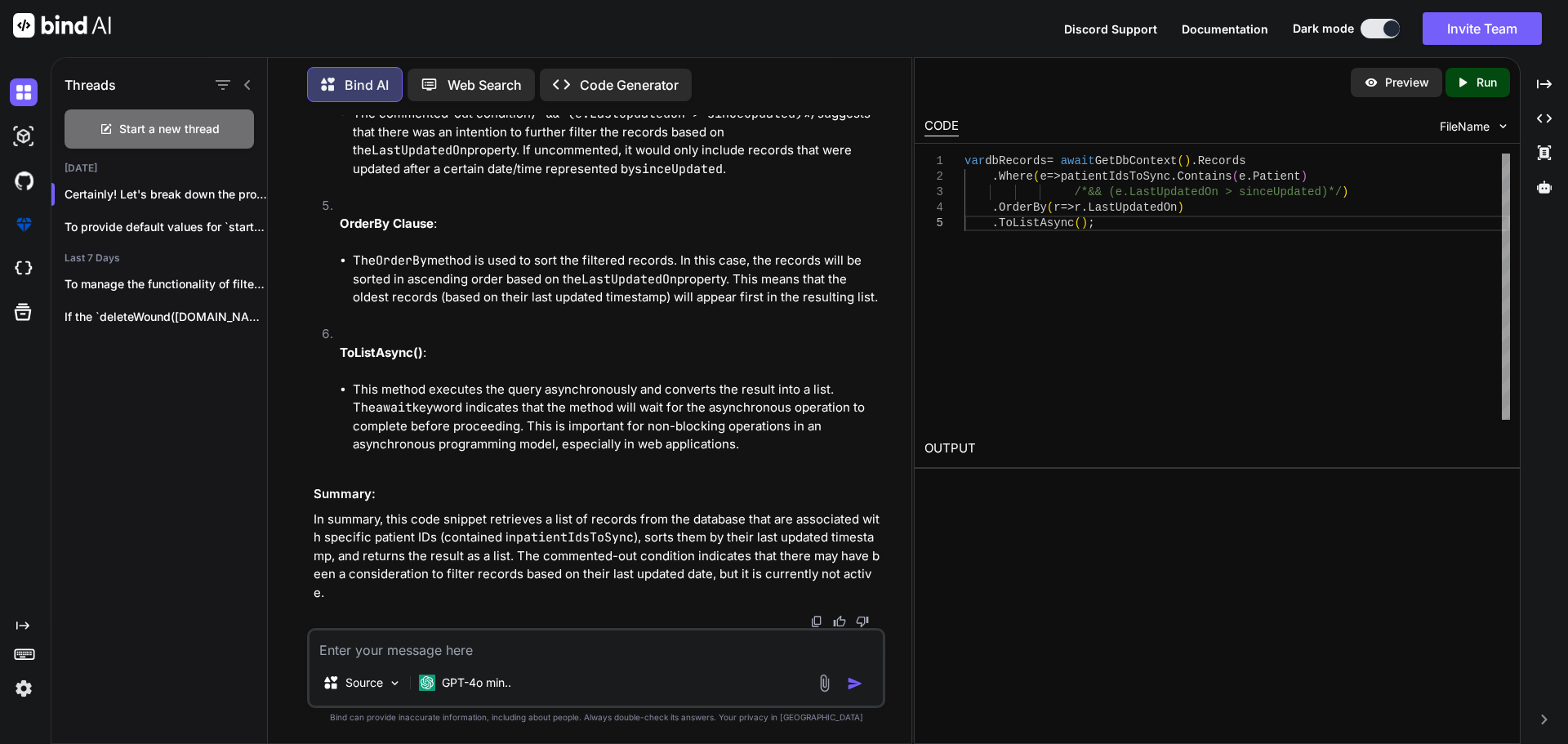
scroll to position [6057, 0]
click at [423, 658] on textarea at bounding box center [595, 645] width 573 height 29
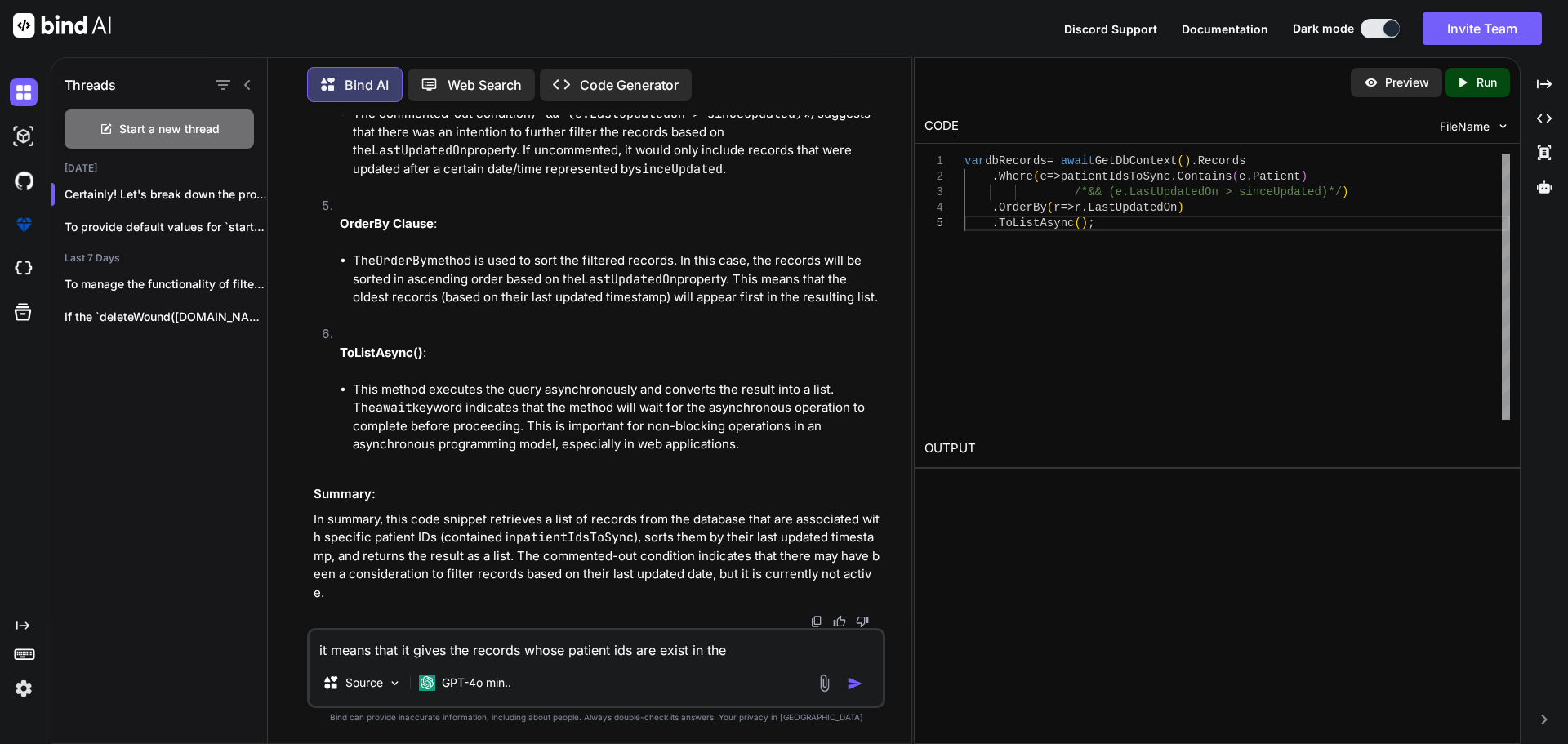
drag, startPoint x: 478, startPoint y: 339, endPoint x: 608, endPoint y: 340, distance: 130.0
click at [738, 657] on textarea "it means that it gives the records whose patient ids are exist in the" at bounding box center [595, 645] width 573 height 29
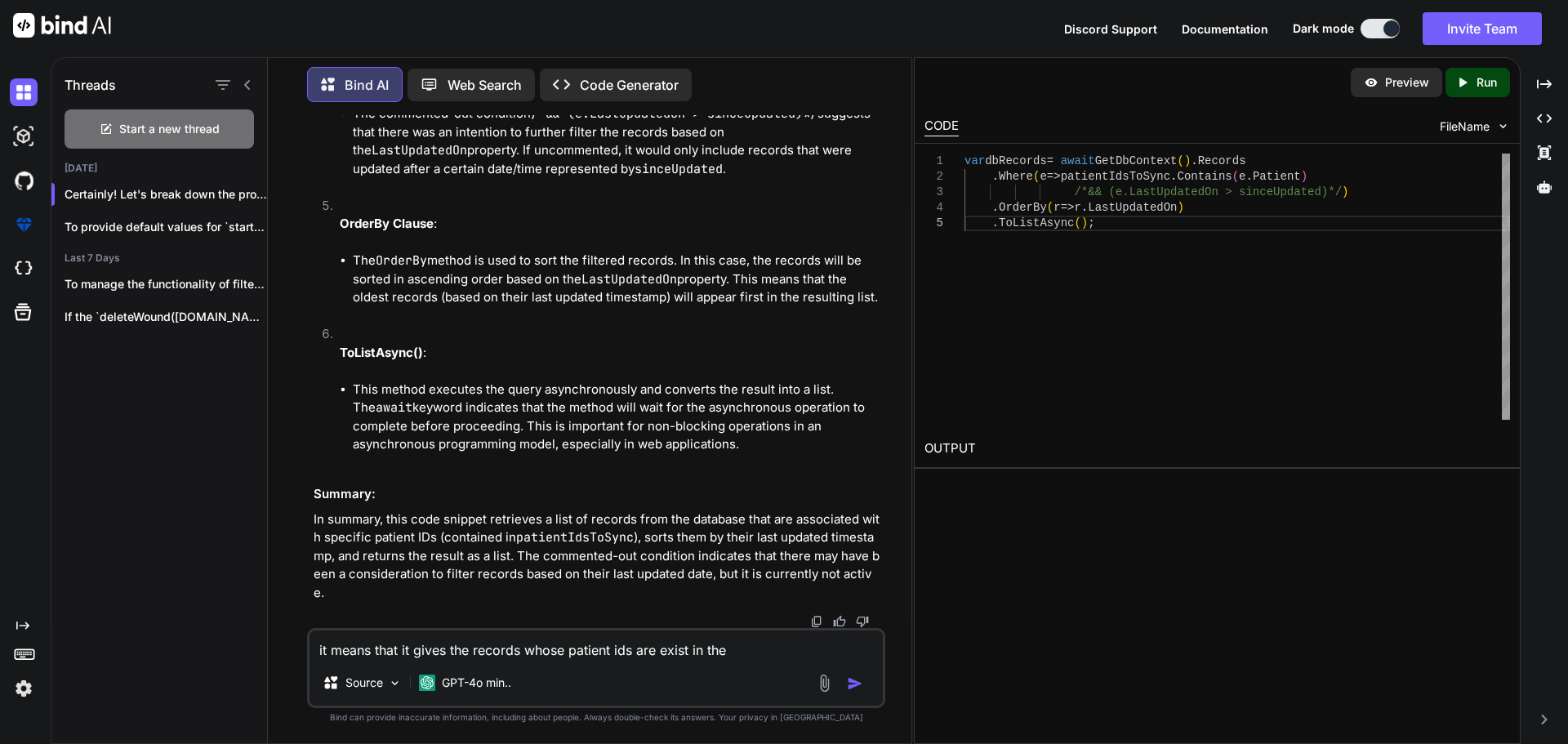
paste textarea "patientIdsToSync"
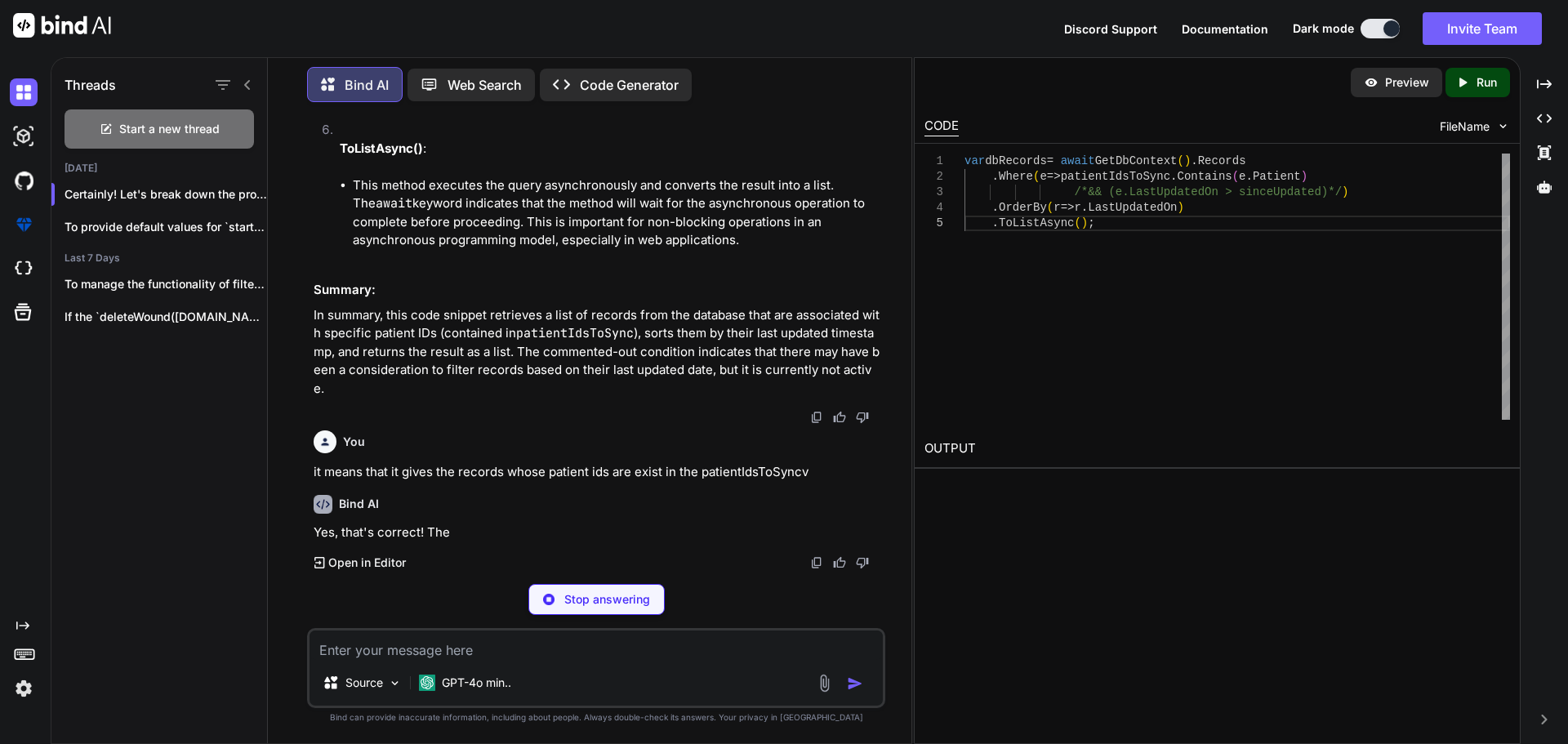
scroll to position [7121, 0]
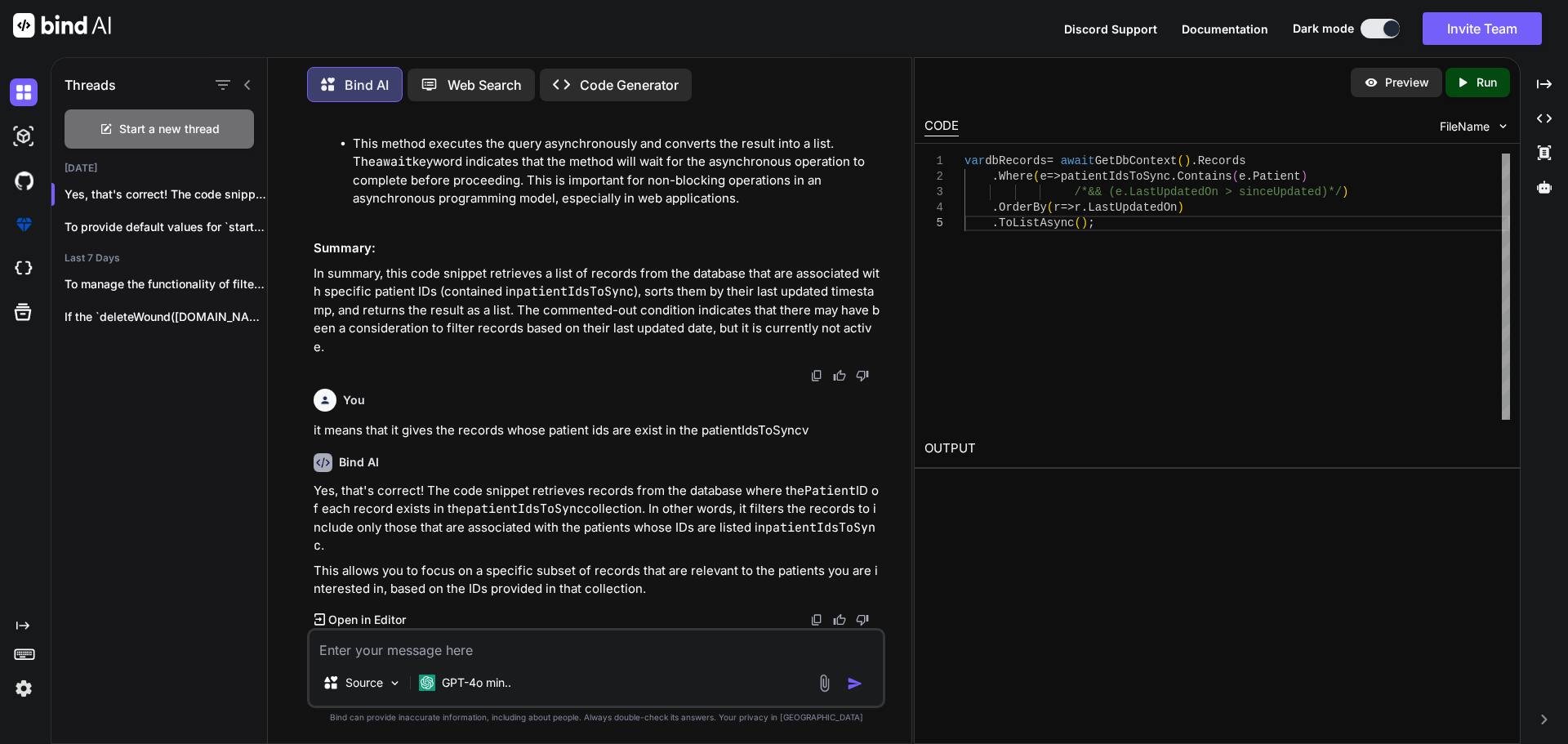
click at [432, 650] on textarea at bounding box center [595, 645] width 573 height 29
paste textarea "var patientsToSync = await GetDbContext().Patients.AsNoTracking() .Where(e => (…"
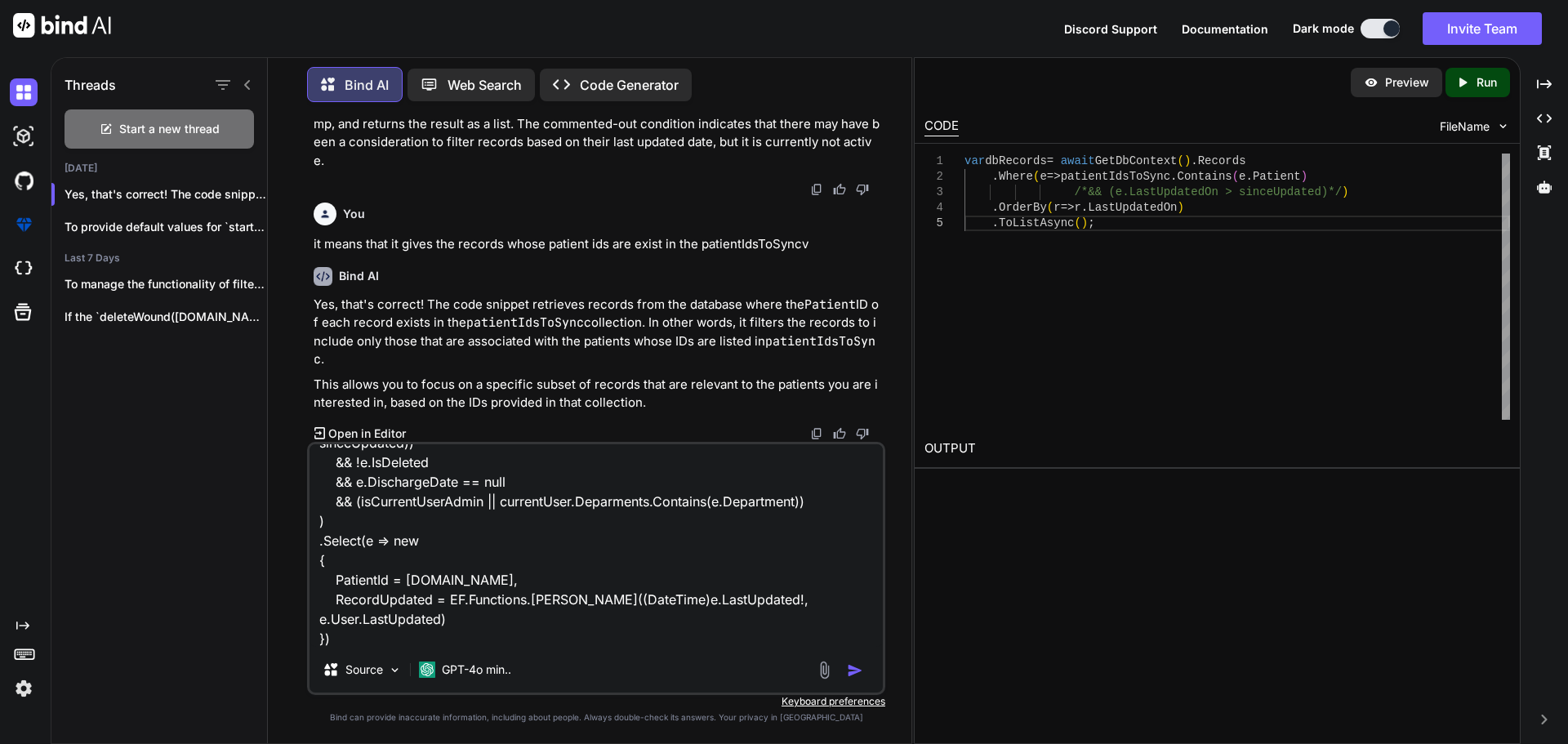
scroll to position [0, 0]
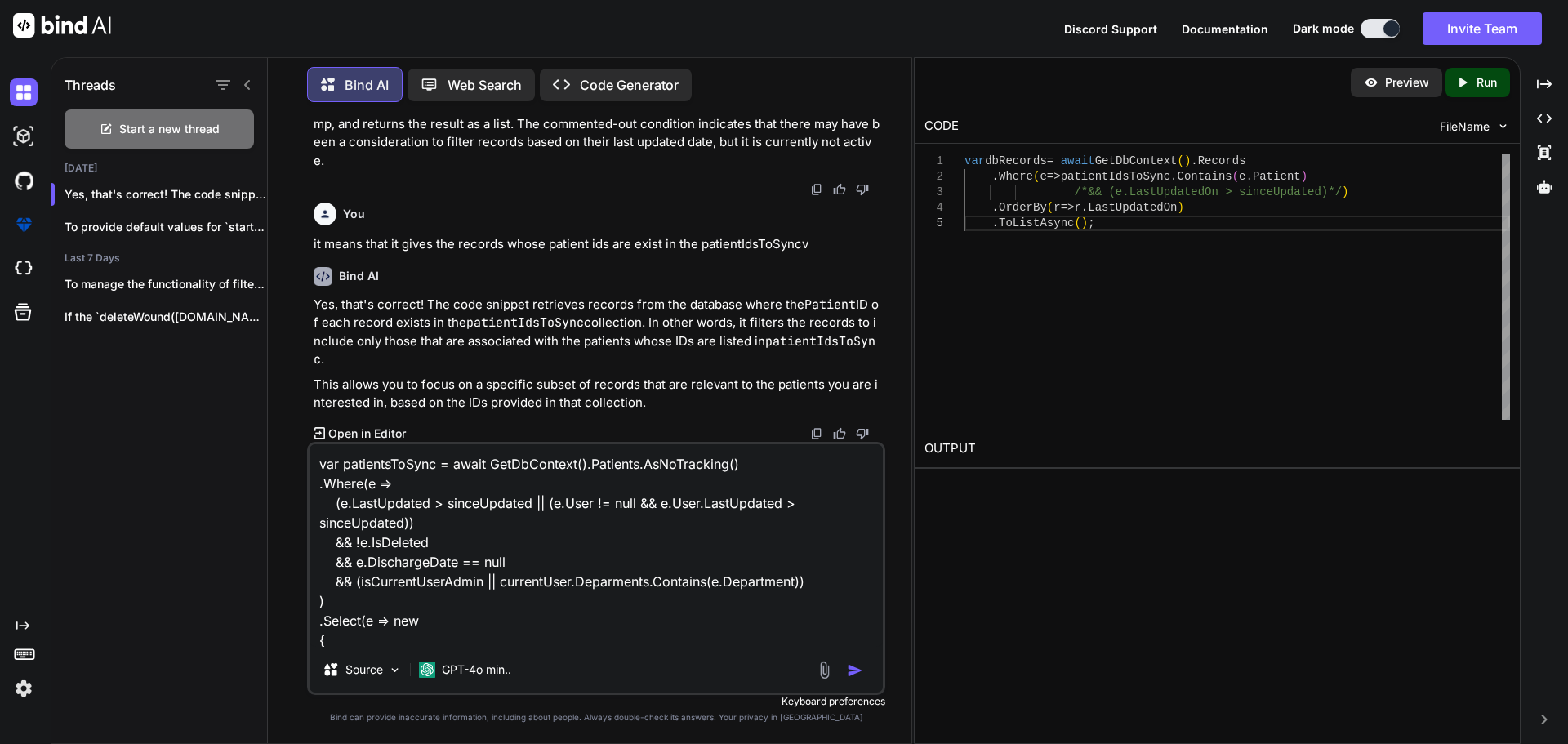
drag, startPoint x: 336, startPoint y: 501, endPoint x: 530, endPoint y: 505, distance: 194.0
click at [530, 505] on textarea "var patientsToSync = await GetDbContext().Patients.AsNoTracking() .Where(e => (…" at bounding box center [595, 545] width 573 height 202
click at [530, 536] on textarea "var patientsToSync = await GetDbContext().Patients.AsNoTracking() .Where(e => (…" at bounding box center [595, 545] width 573 height 202
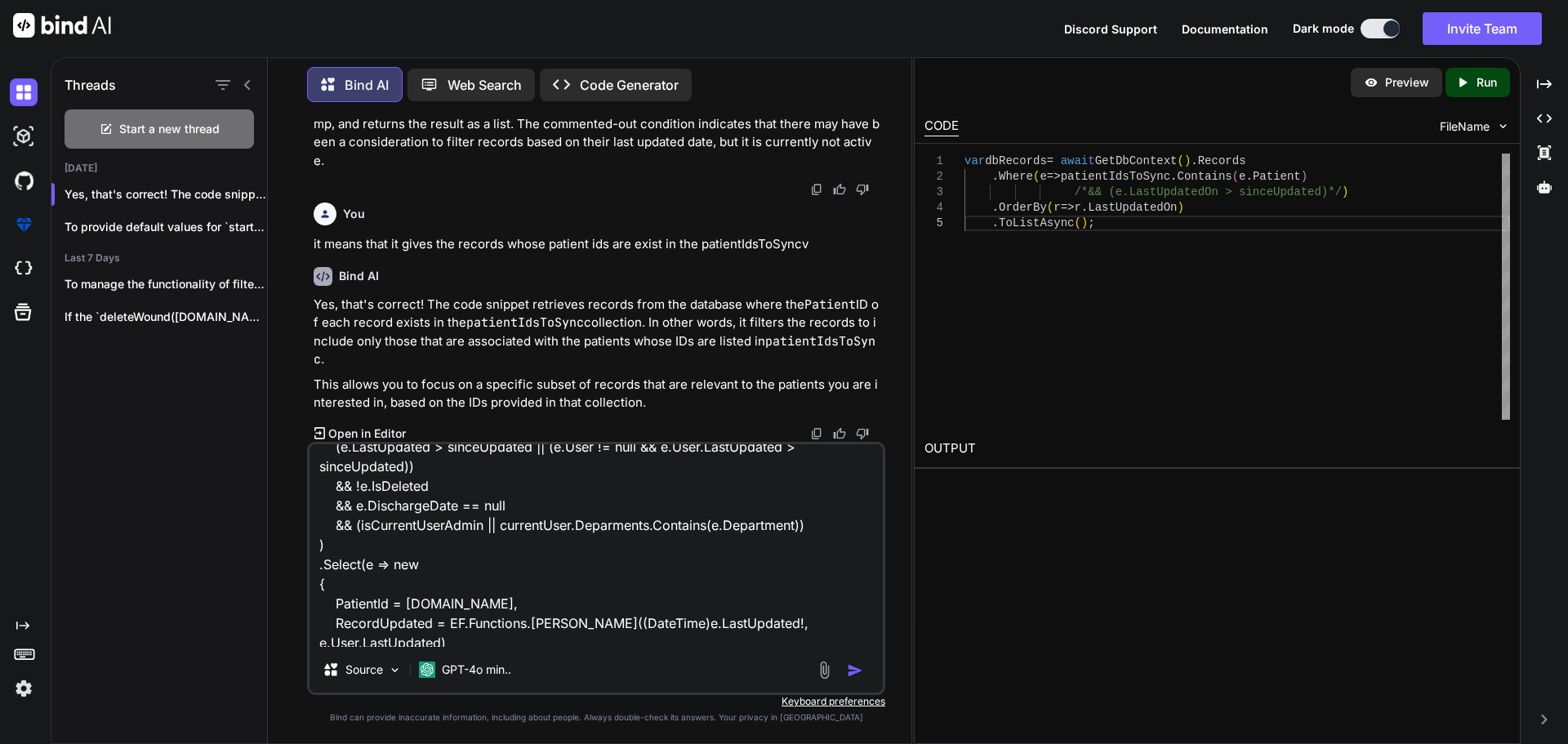
scroll to position [82, 0]
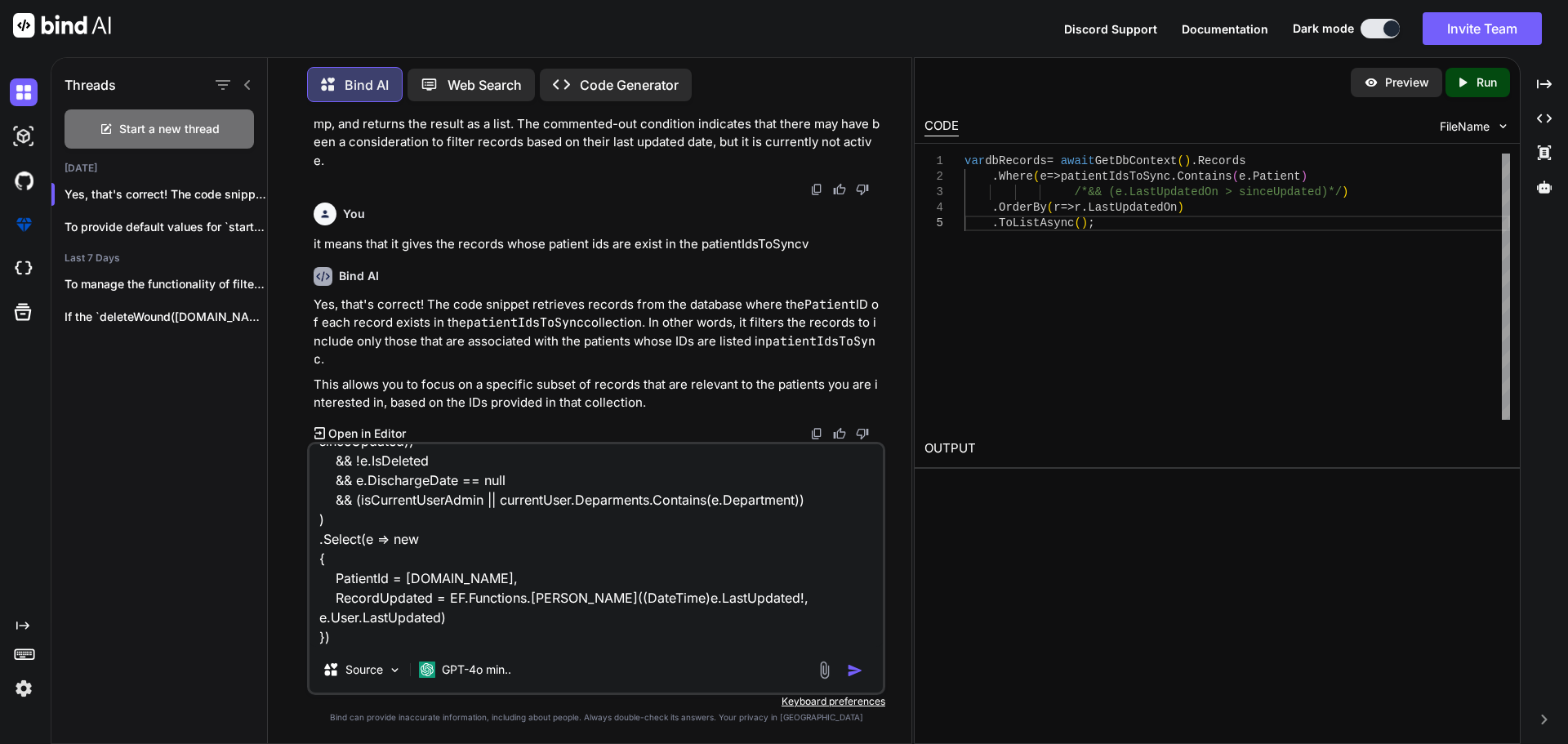
drag, startPoint x: 600, startPoint y: 642, endPoint x: 608, endPoint y: 638, distance: 8.9
click at [600, 642] on textarea "var patientsToSync = await GetDbContext().Patients.AsNoTracking() .Where(e => (…" at bounding box center [595, 545] width 573 height 202
paste textarea "var patientsToSync = await GetDbContext().Patients.AsNoTracking() .Where(e => (…"
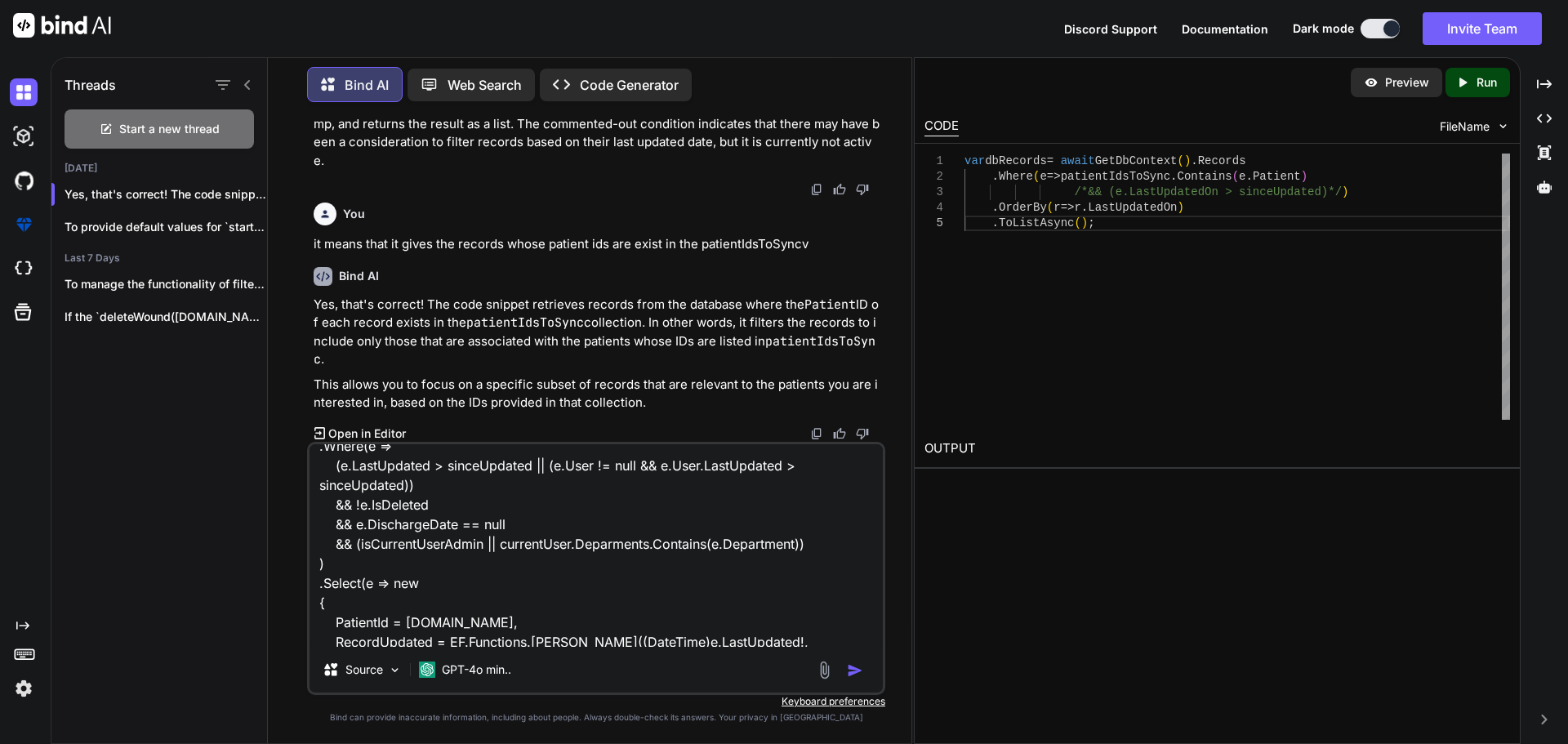
scroll to position [0, 0]
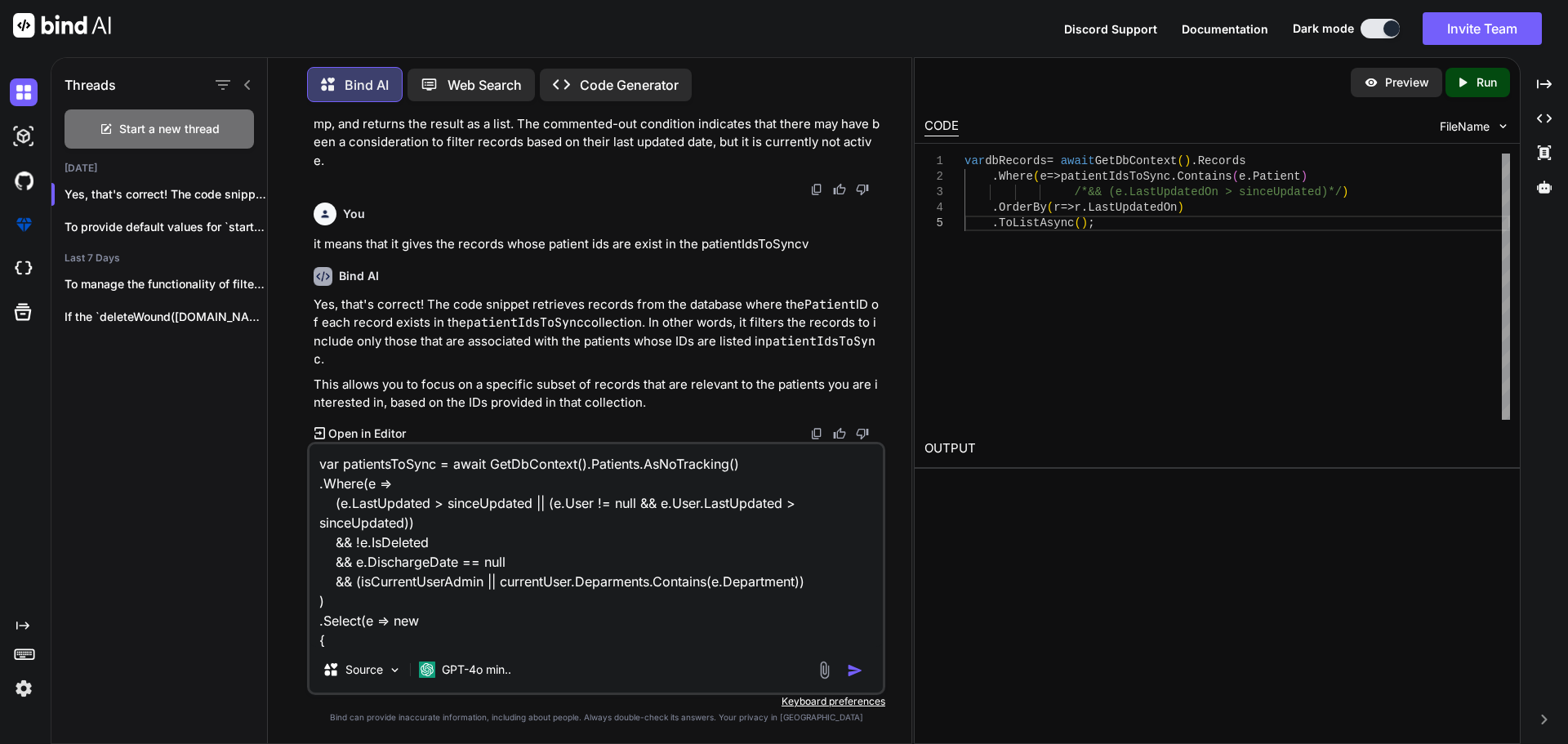
drag, startPoint x: 341, startPoint y: 499, endPoint x: 531, endPoint y: 505, distance: 190.1
click at [531, 505] on textarea "var patientsToSync = await GetDbContext().Patients.AsNoTracking() .Where(e => (…" at bounding box center [595, 545] width 573 height 202
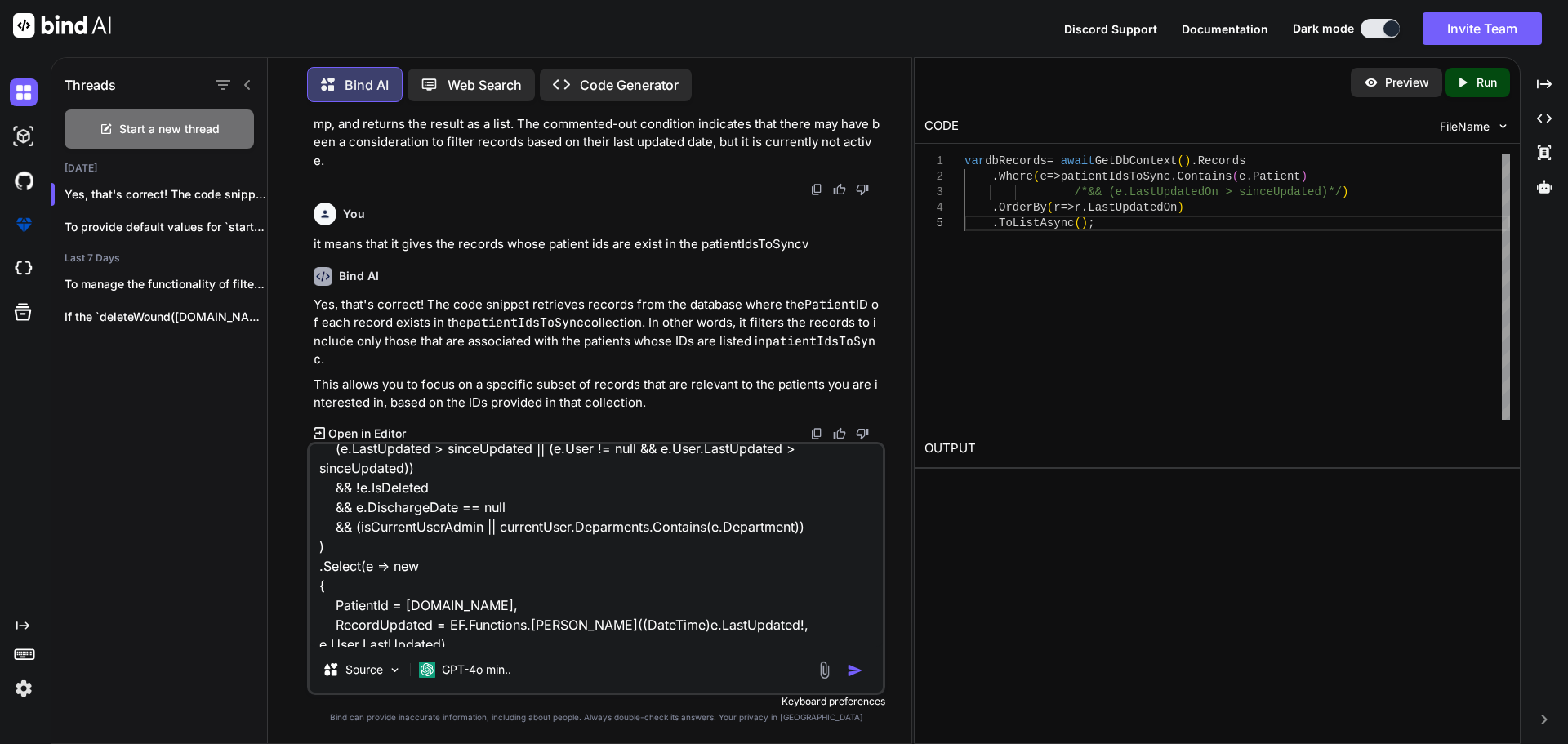
scroll to position [82, 0]
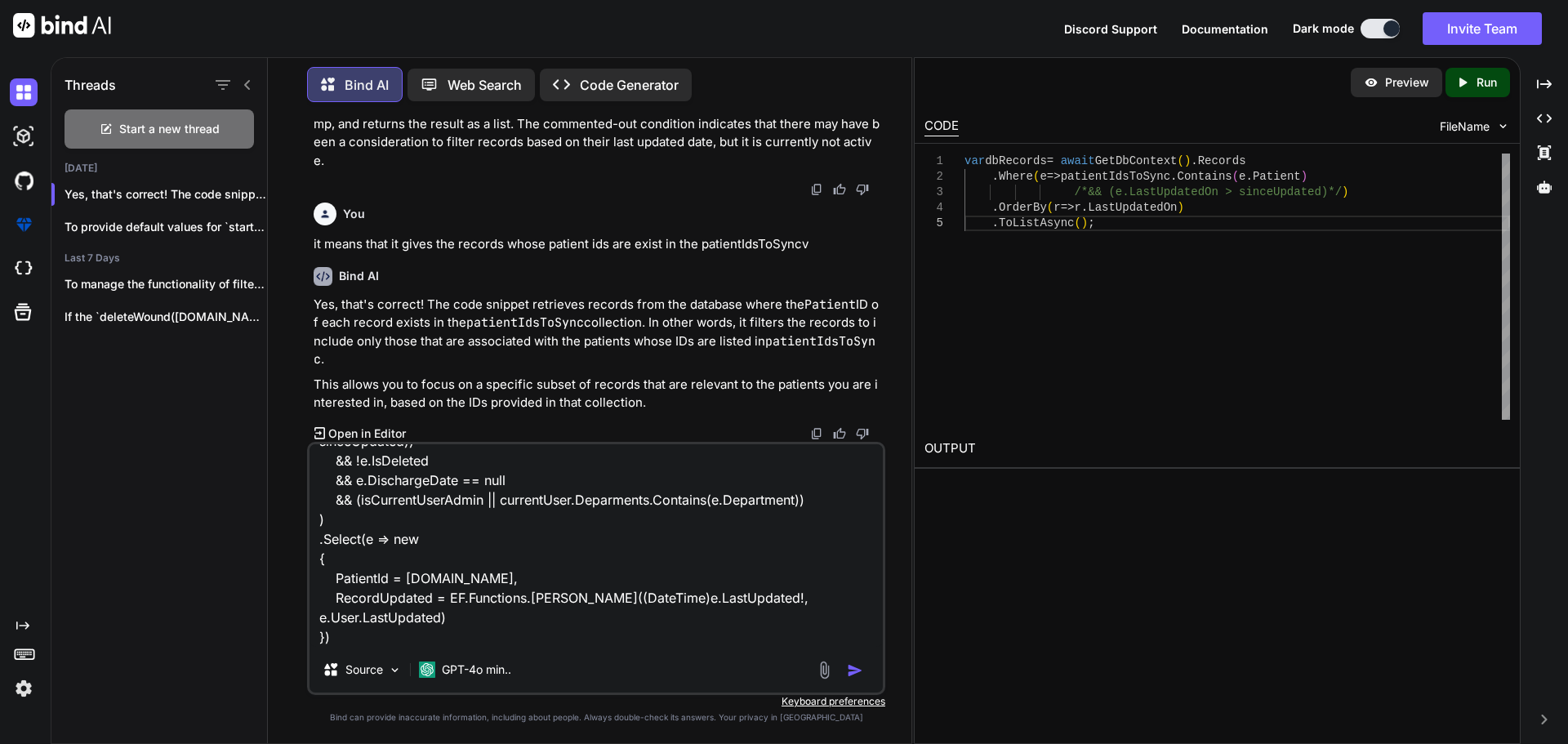
click at [592, 634] on textarea "var patientsToSync = await GetDbContext().Patients.AsNoTracking() .Where(e => (…" at bounding box center [595, 545] width 573 height 202
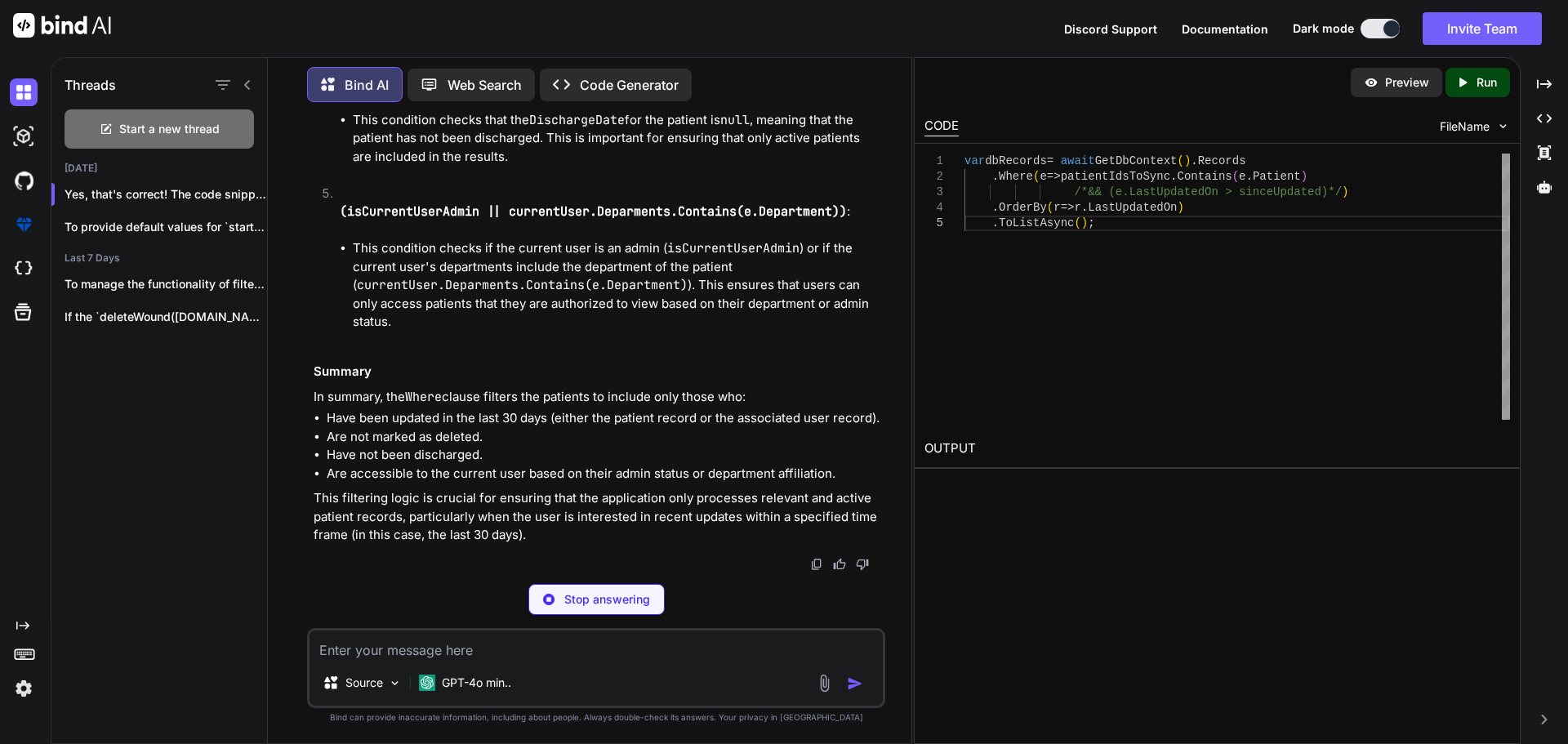
scroll to position [8703, 0]
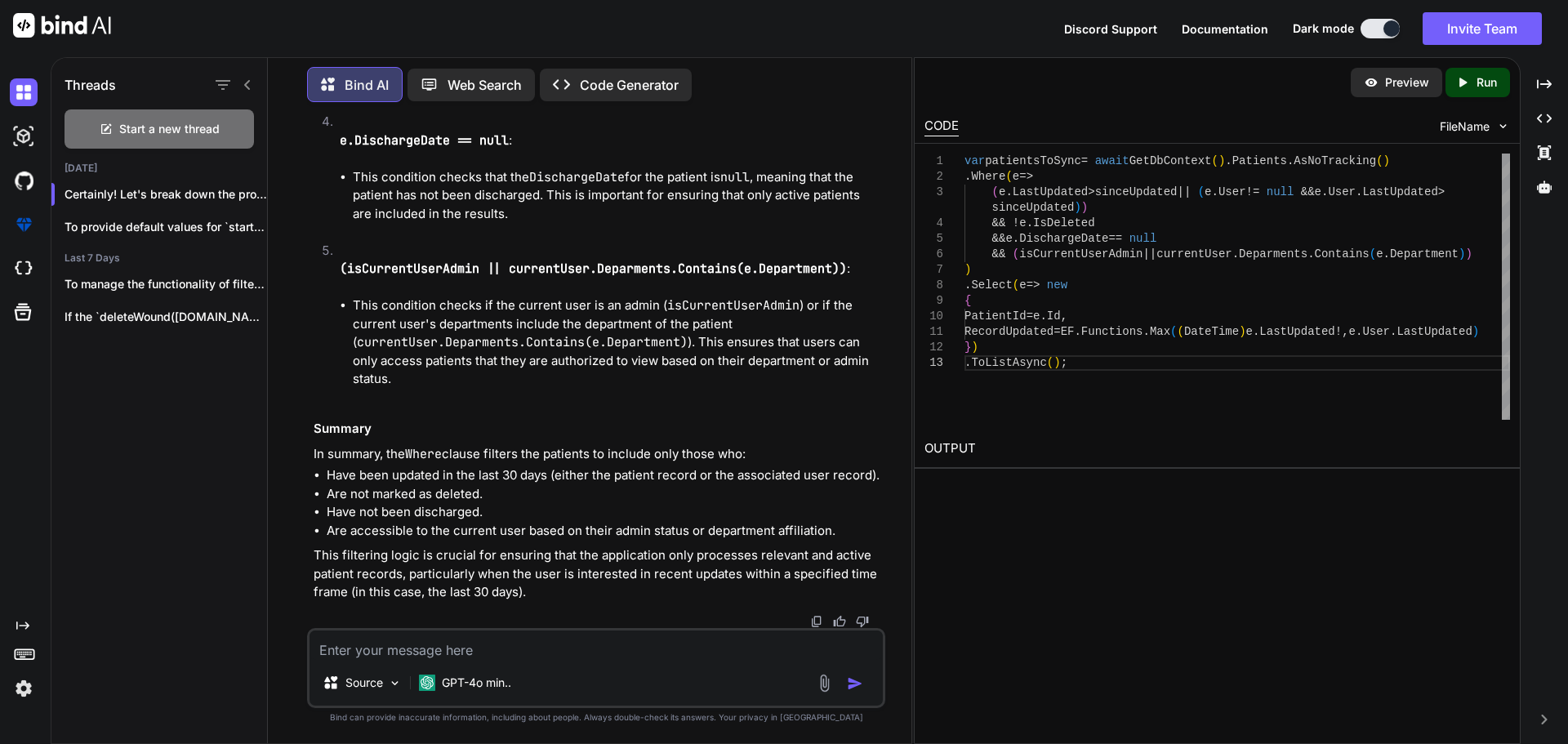
click at [404, 634] on textarea at bounding box center [595, 645] width 573 height 29
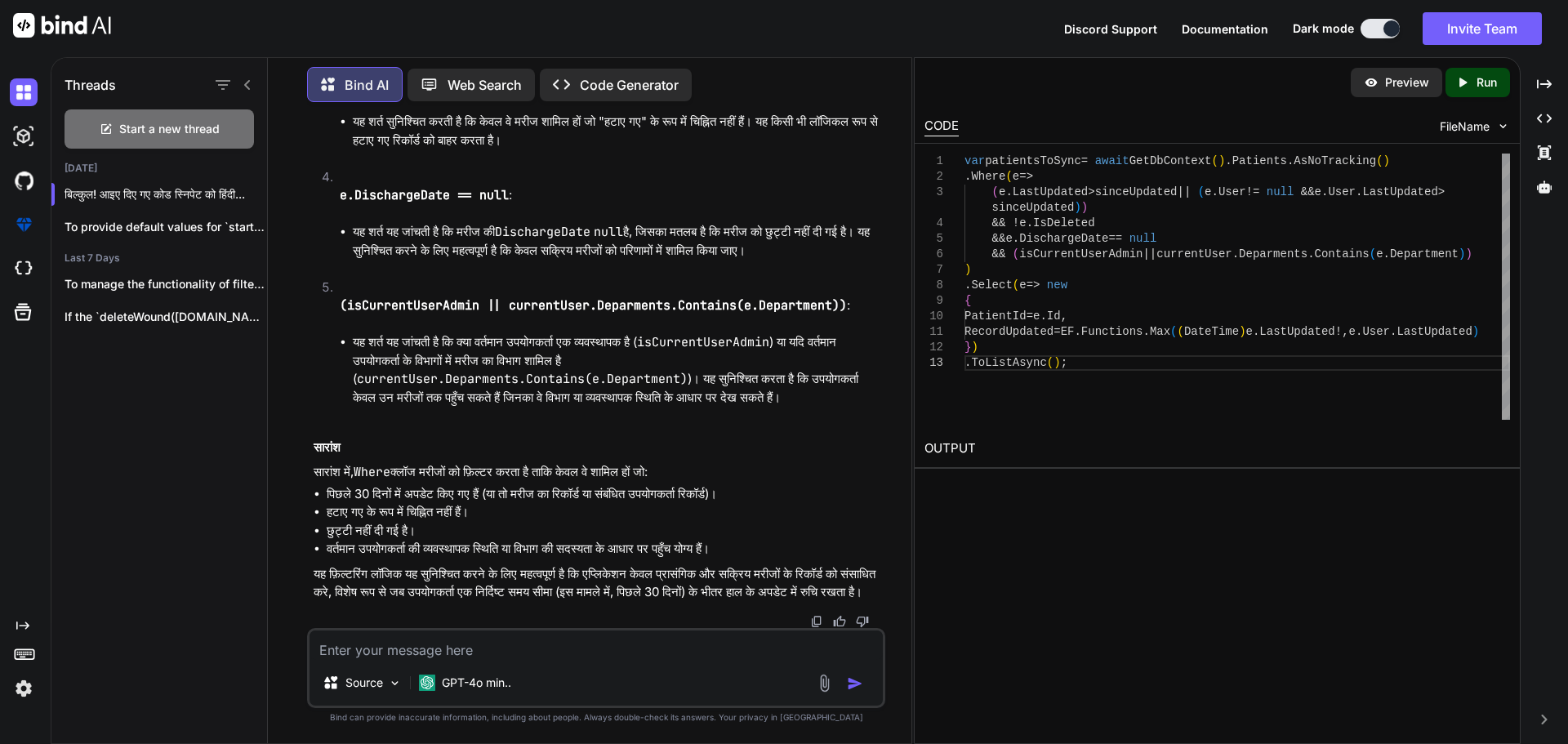
scroll to position [10019, 0]
click at [367, 656] on textarea at bounding box center [595, 645] width 573 height 29
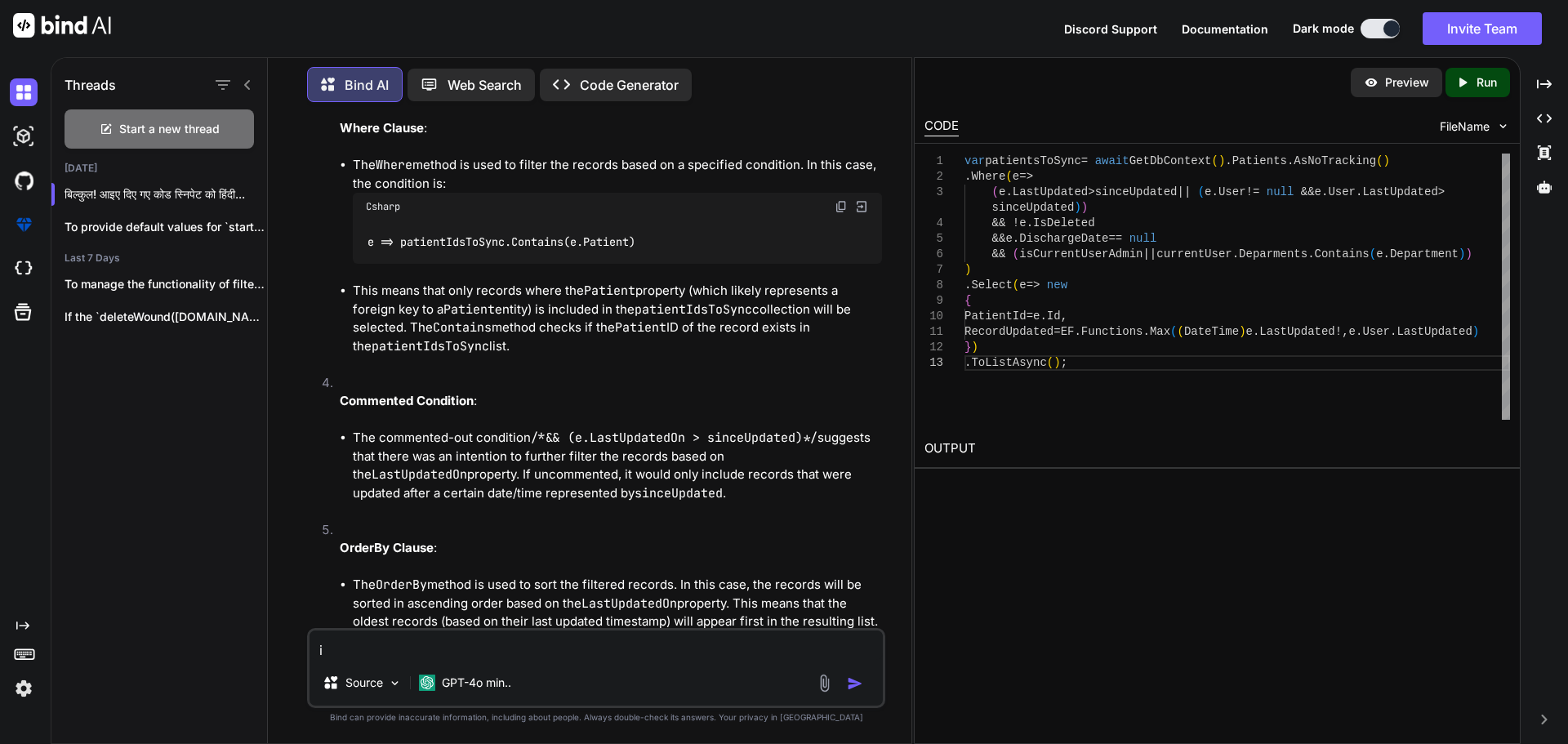
scroll to position [5364, 0]
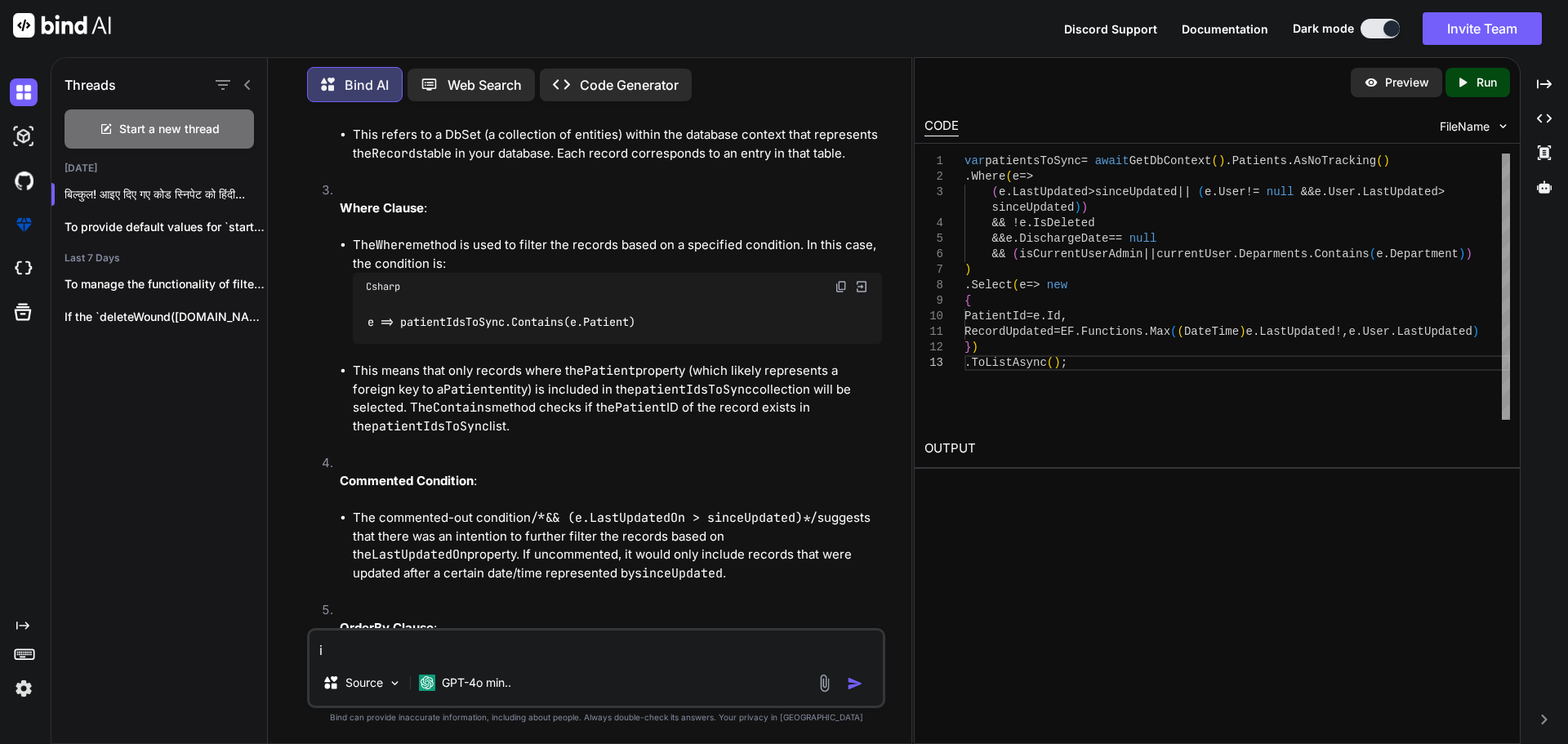
drag, startPoint x: 330, startPoint y: 476, endPoint x: 322, endPoint y: 397, distance: 79.4
drag, startPoint x: 377, startPoint y: 658, endPoint x: 284, endPoint y: 634, distance: 96.0
click at [284, 634] on div "You Bind AI To modify your PullPatientAsync method to accept filterStartDate an…" at bounding box center [596, 429] width 631 height 628
paste textarea "{ "daysFilter": 30, "getAllPatients": false, "filterStartDateString": "", "filt…"
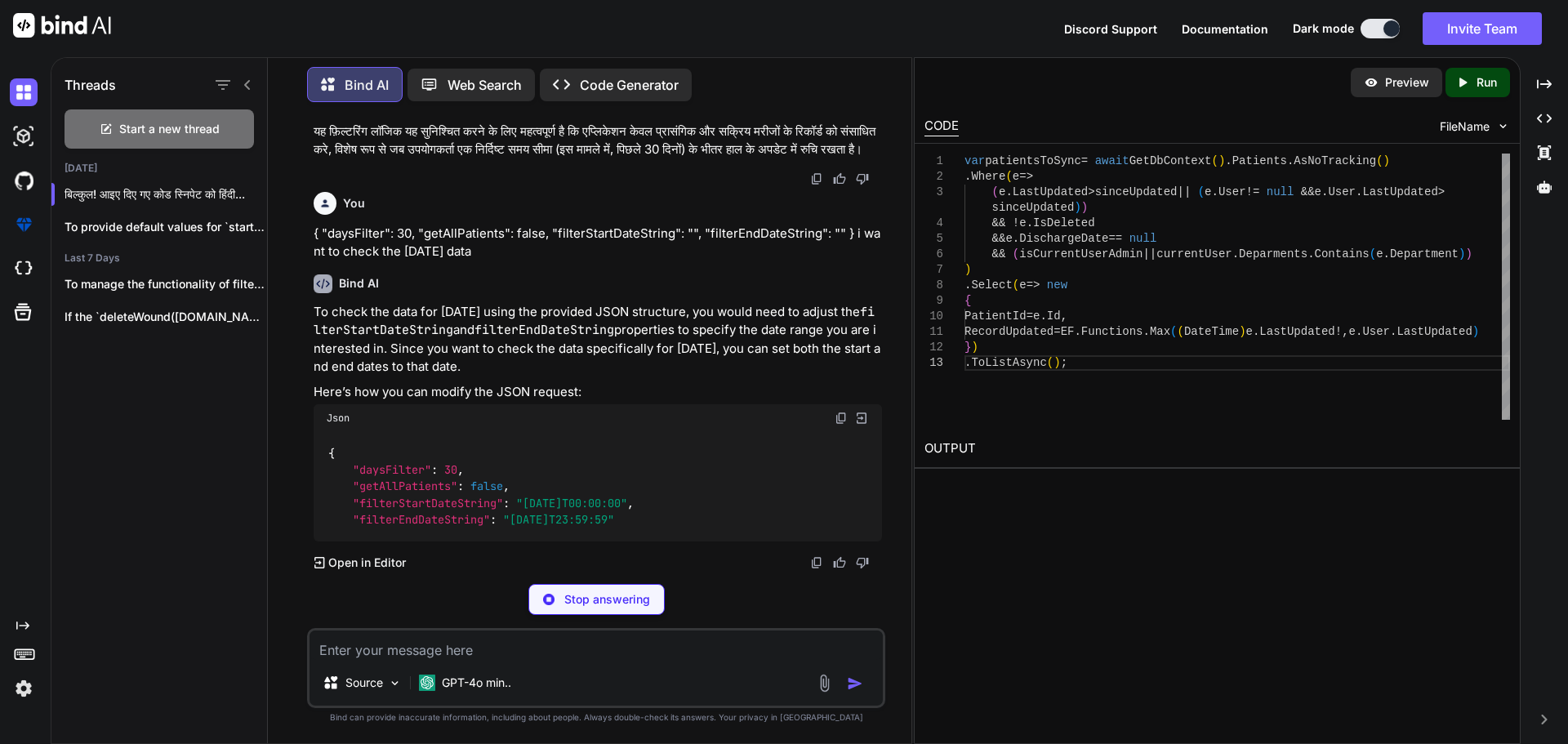
scroll to position [10526, 0]
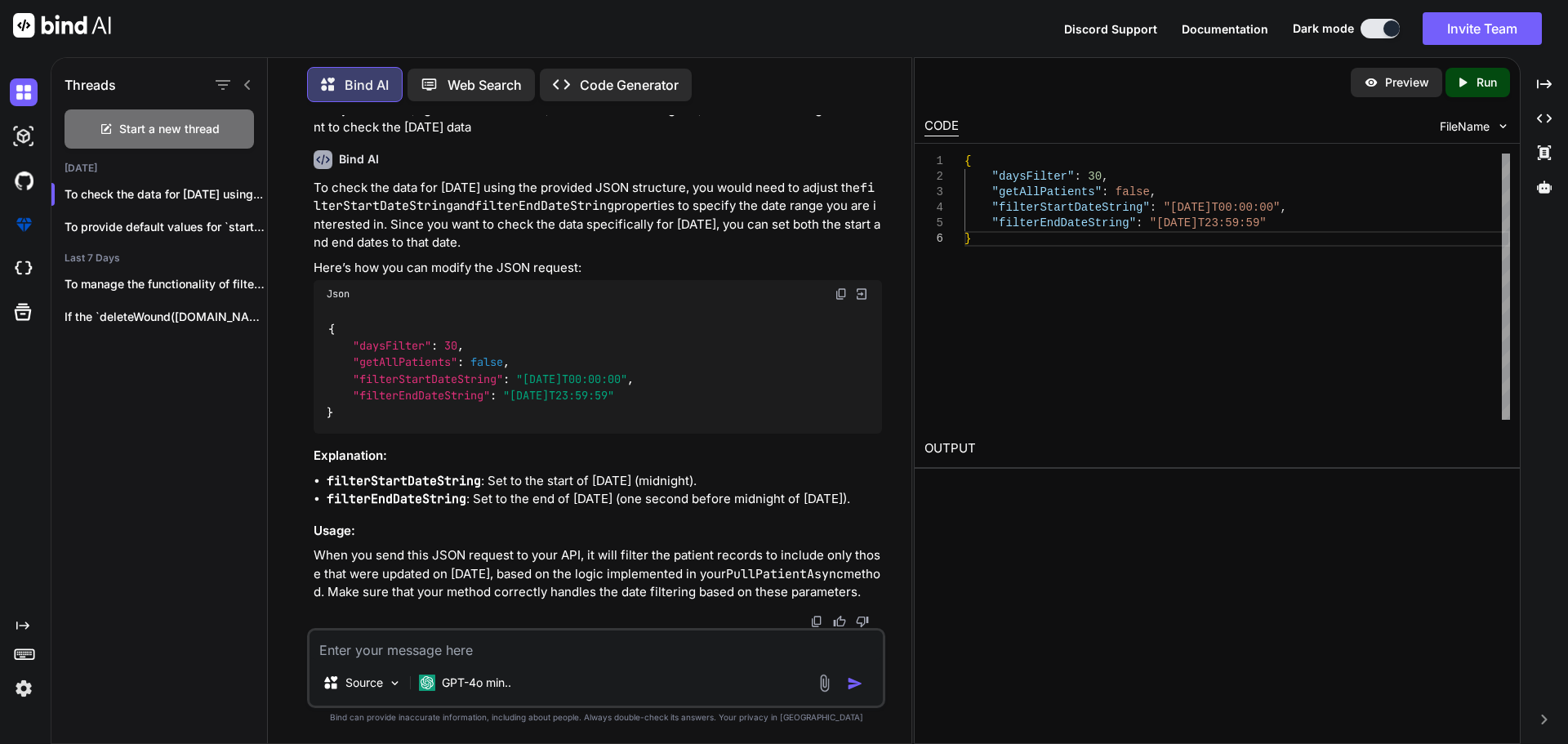
drag, startPoint x: 527, startPoint y: 504, endPoint x: 653, endPoint y: 507, distance: 126.0
click at [627, 387] on span ""[DATE]T00:00:00"" at bounding box center [571, 379] width 111 height 14
drag, startPoint x: 516, startPoint y: 519, endPoint x: 641, endPoint y: 516, distance: 125.0
click at [614, 404] on span ""[DATE]T23:59:59"" at bounding box center [559, 396] width 111 height 14
click at [396, 644] on textarea at bounding box center [595, 645] width 573 height 29
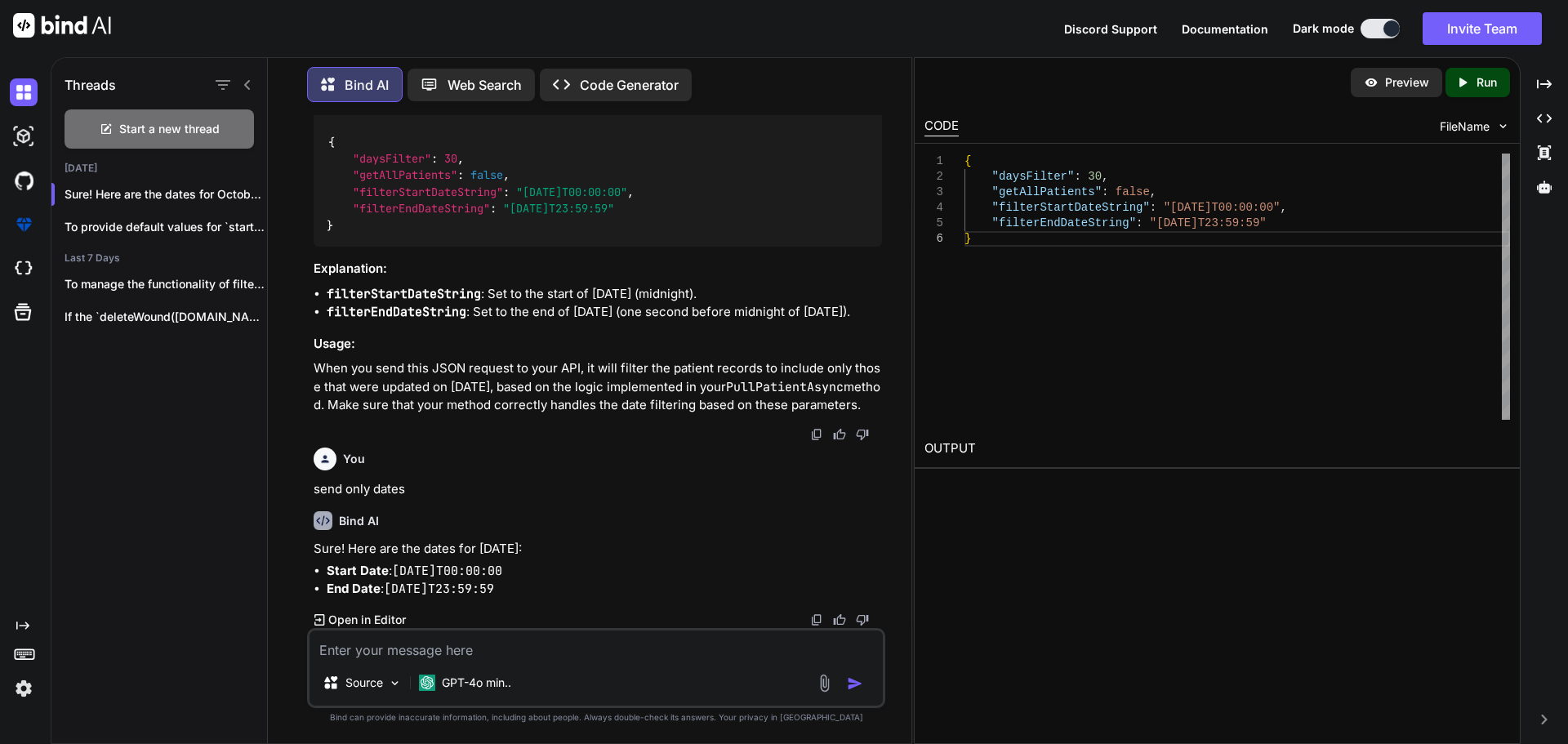
scroll to position [10710, 0]
click at [369, 655] on textarea at bounding box center [595, 645] width 573 height 29
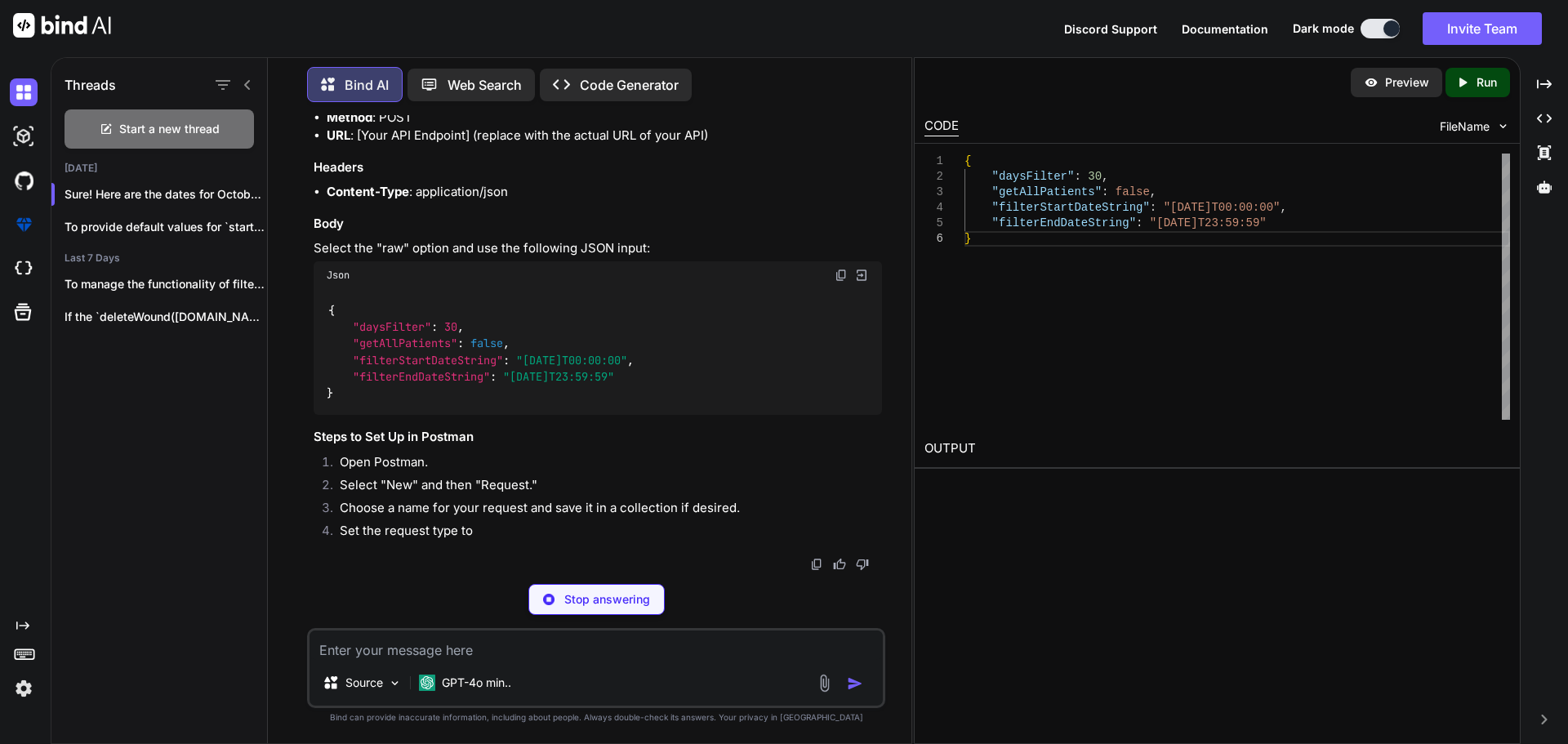
scroll to position [11567, 0]
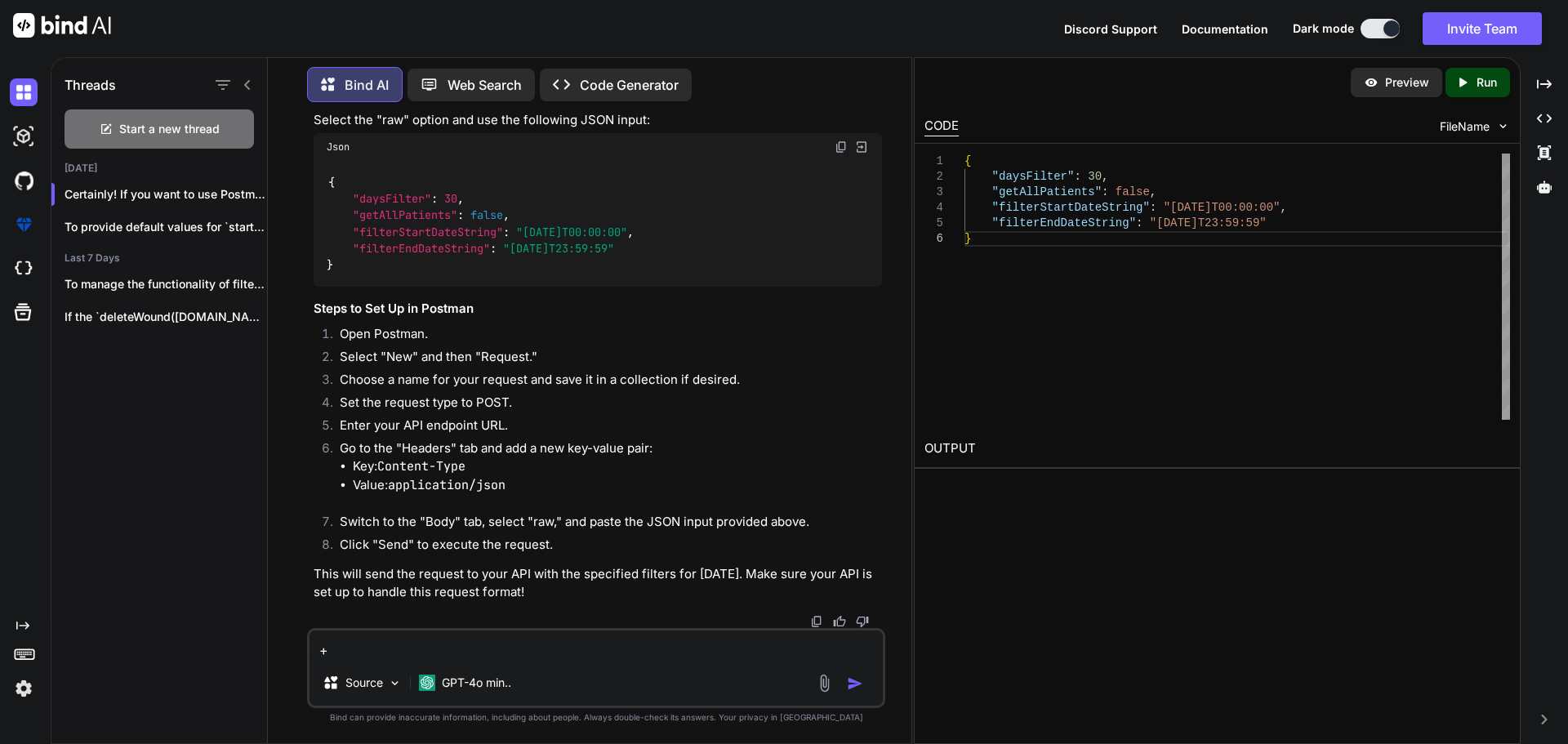
drag, startPoint x: 387, startPoint y: 658, endPoint x: 298, endPoint y: 657, distance: 89.0
click at [298, 657] on div "You Bind AI To modify your PullPatientAsync method to accept filterStartDate an…" at bounding box center [596, 429] width 631 height 628
paste textarea "var dbFavoritePatients = await GetDbContext().FavoritePatients .Include(e => e.…"
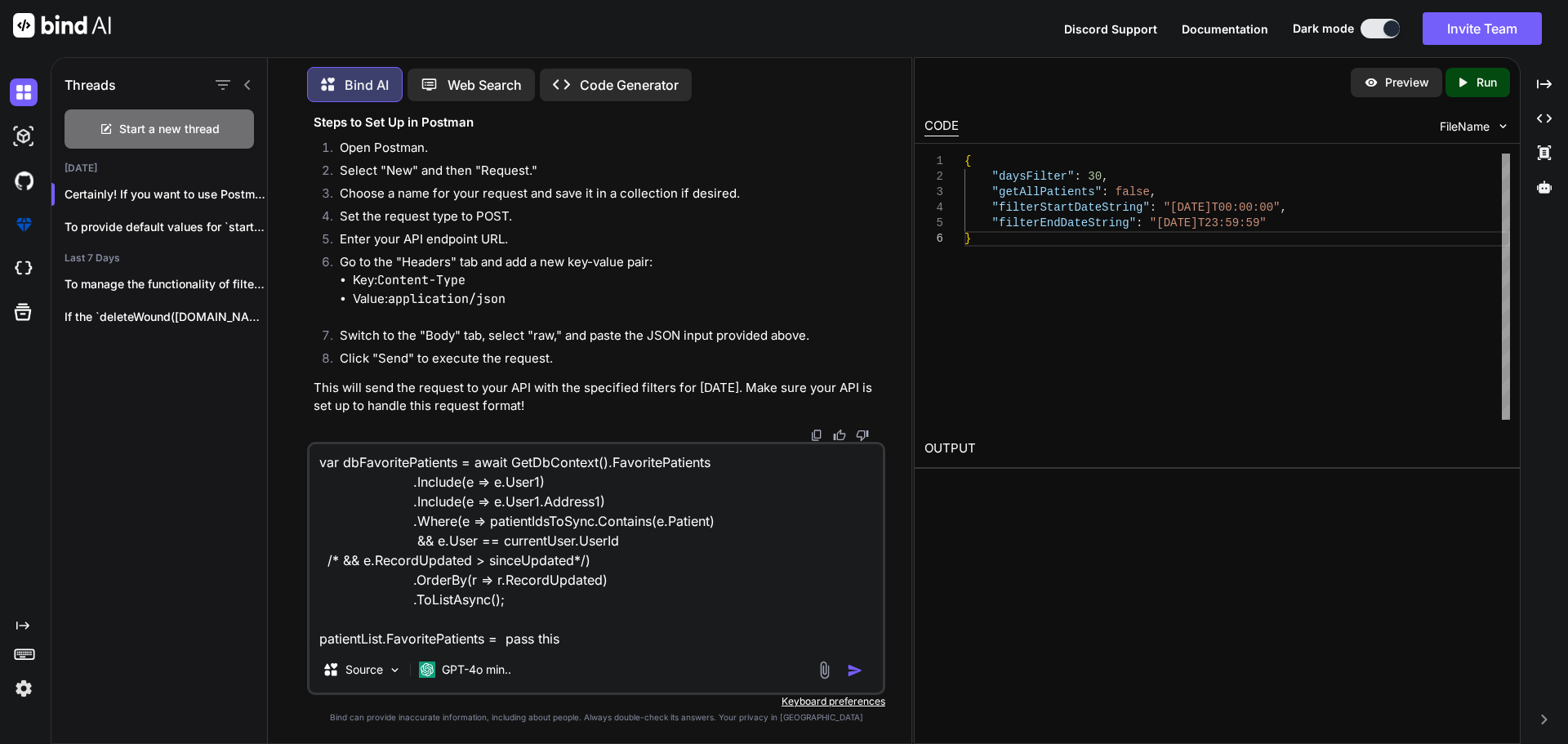
scroll to position [0, 0]
click at [396, 470] on textarea "var dbFavoritePatients = await GetDbContext().FavoritePatients .Include(e => e.…" at bounding box center [595, 545] width 573 height 202
drag, startPoint x: 396, startPoint y: 470, endPoint x: 584, endPoint y: 486, distance: 188.7
click at [402, 469] on textarea "var dbFavoritePatients = await GetDbContext().FavoritePatients .Include(e => e.…" at bounding box center [595, 545] width 573 height 202
click at [600, 649] on div "var dbFavoritePatients = await GetDbContext().FavoritePatients .Include(e => e.…" at bounding box center [596, 568] width 578 height 253
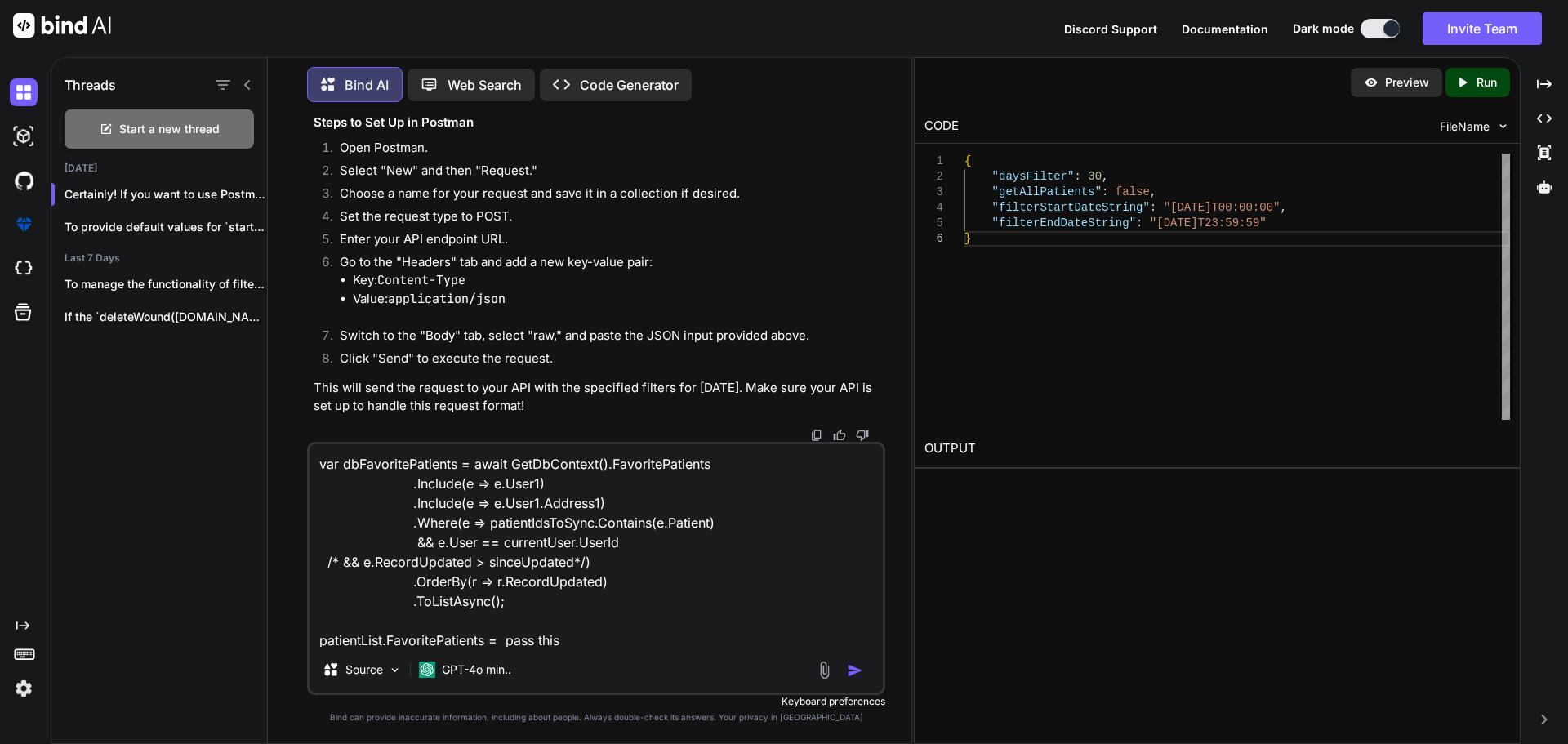
click at [602, 642] on textarea "var dbFavoritePatients = await GetDbContext().FavoritePatients .Include(e => e.…" at bounding box center [595, 545] width 573 height 202
paste textarea "dbFavoritePatients"
drag, startPoint x: 317, startPoint y: 642, endPoint x: 485, endPoint y: 643, distance: 168.0
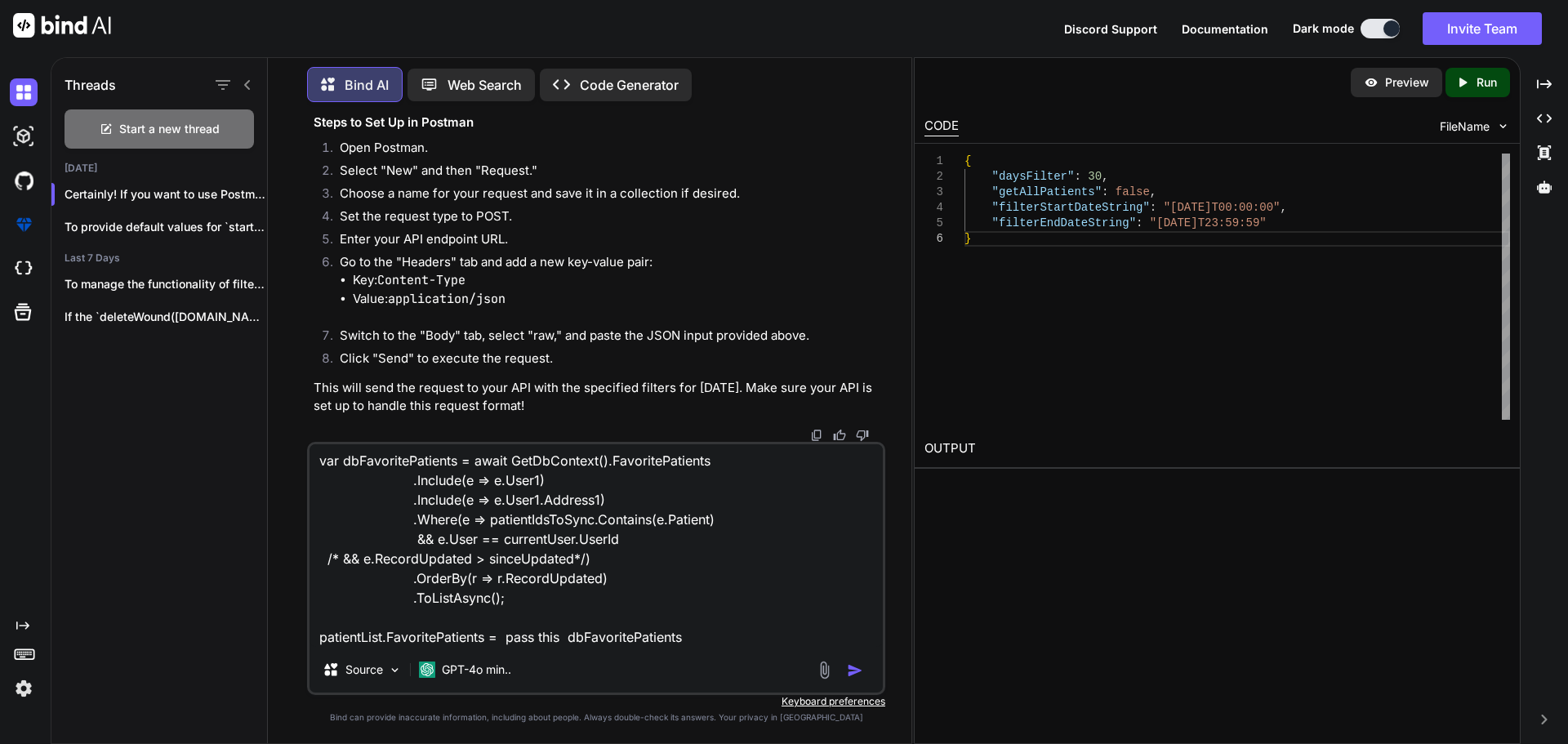
click at [485, 643] on textarea "var dbFavoritePatients = await GetDbContext().FavoritePatients .Include(e => e.…" at bounding box center [595, 545] width 573 height 202
click at [718, 627] on textarea "var dbFavoritePatients = await GetDbContext().FavoritePatients .Include(e => e.…" at bounding box center [595, 545] width 573 height 202
paste textarea "patientList.FavoritePatients"
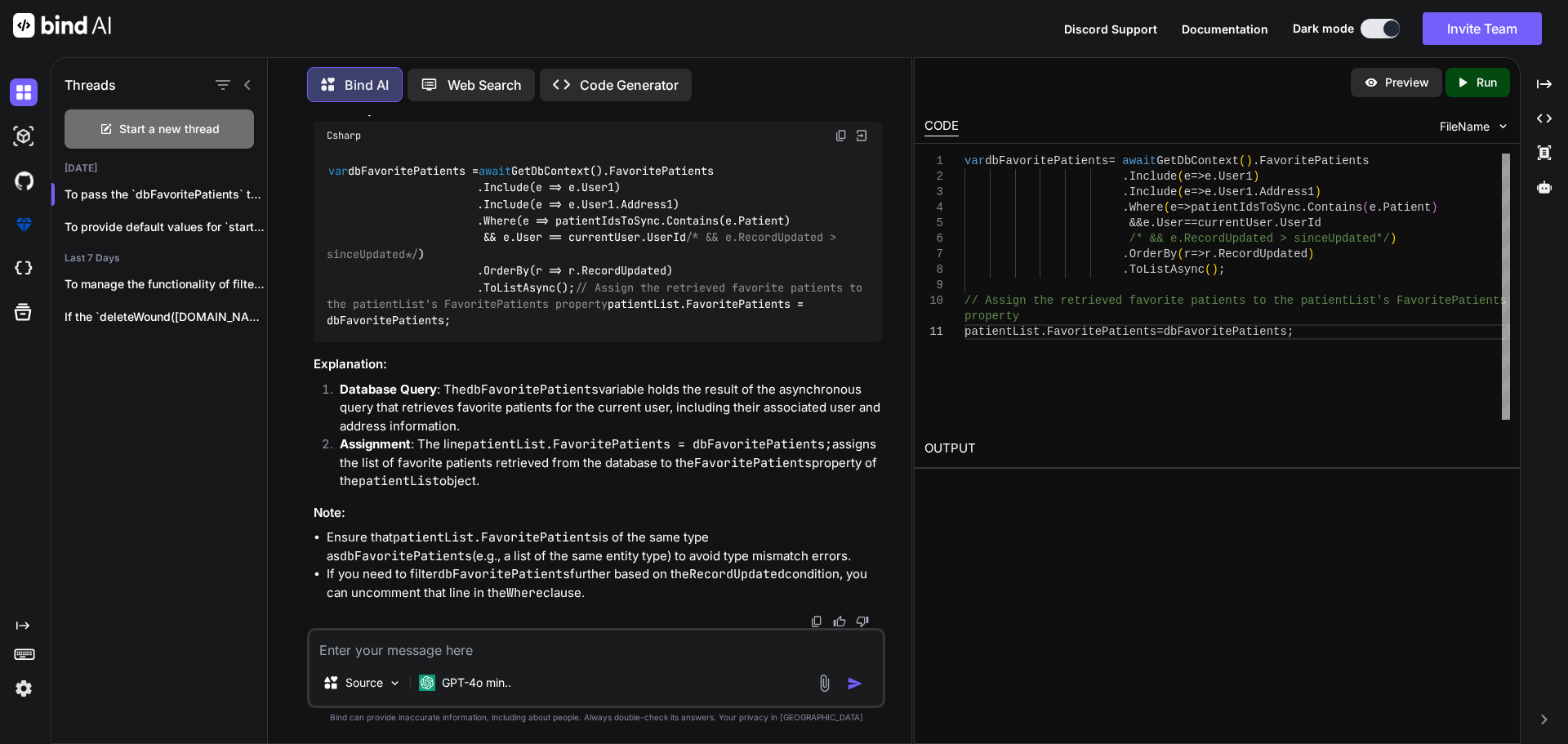
scroll to position [12332, 0]
click at [595, 342] on div "var dbFavoritePatients = await GetDbContext().FavoritePatients .Include(e => e.…" at bounding box center [598, 246] width 568 height 192
click at [592, 329] on code "var dbFavoritePatients = await GetDbContext().FavoritePatients .Include(e => e.…" at bounding box center [598, 245] width 543 height 167
drag, startPoint x: 592, startPoint y: 431, endPoint x: 685, endPoint y: 431, distance: 93.0
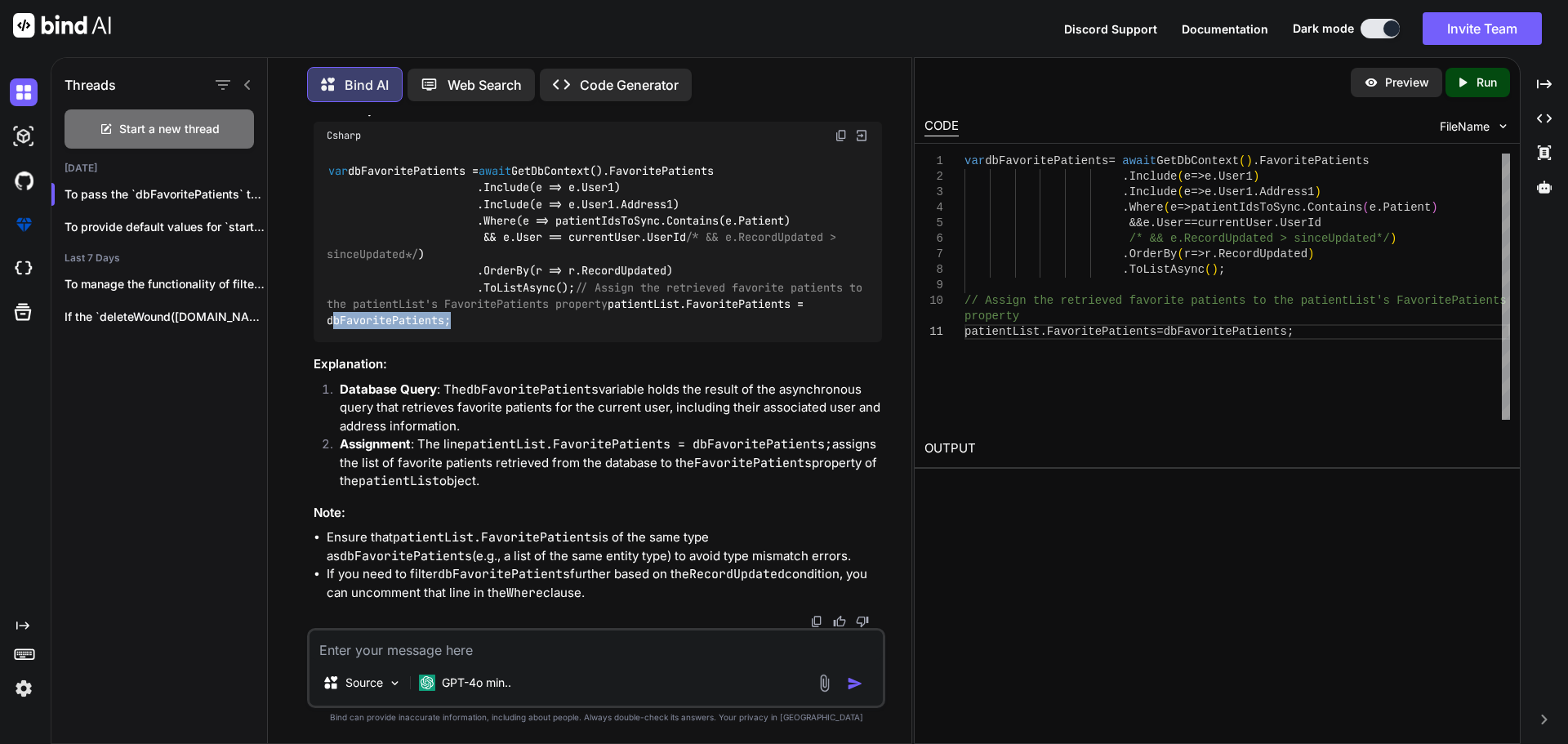
click at [594, 329] on code "var dbFavoritePatients = await GetDbContext().FavoritePatients .Include(e => e.…" at bounding box center [598, 245] width 543 height 167
click at [429, 651] on textarea at bounding box center [595, 645] width 573 height 29
paste textarea "Severity Code Description Project File Line Suppression State Error CS0029 Cann…"
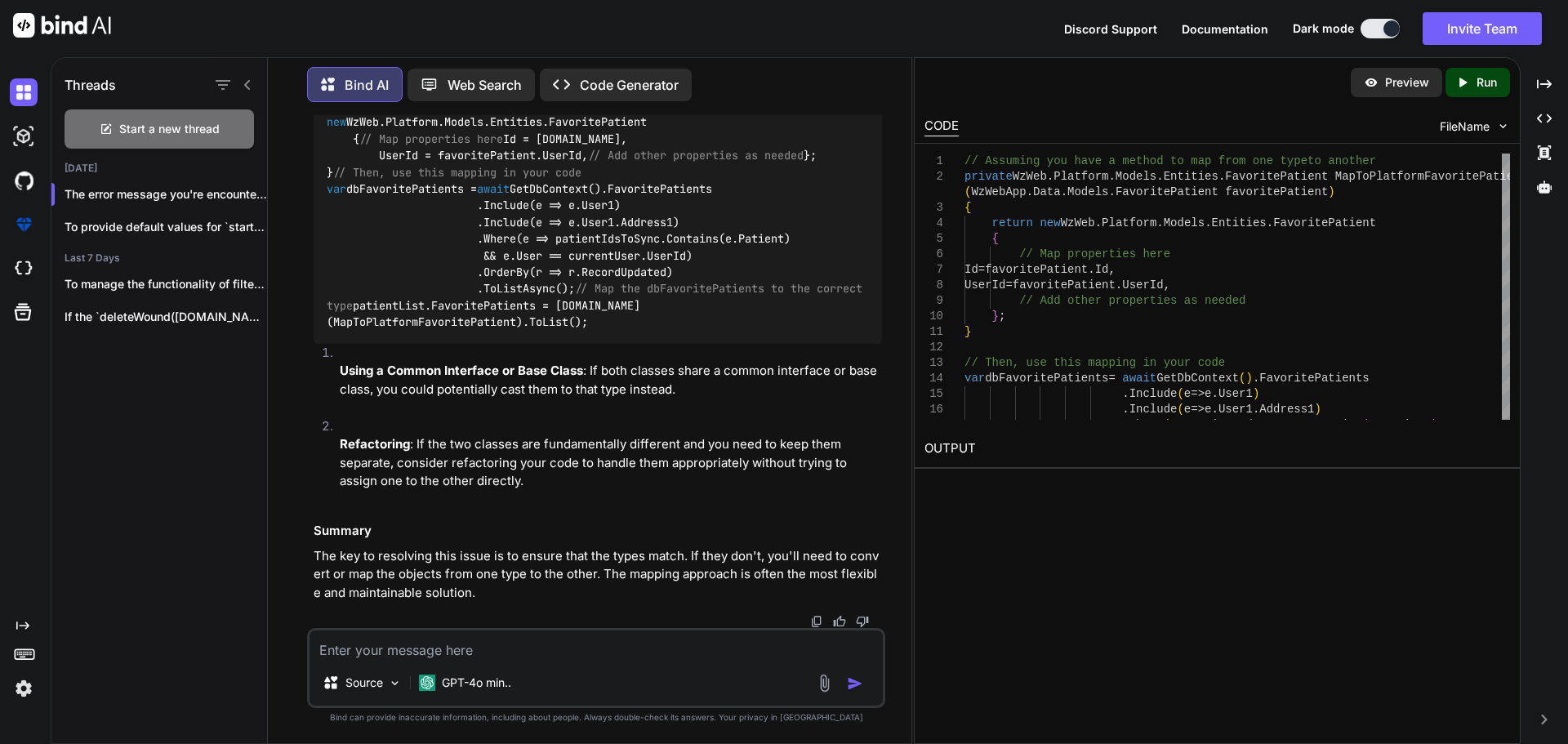
scroll to position [13624, 0]
click at [445, 651] on textarea at bounding box center [595, 645] width 573 height 29
paste textarea "dbFavoritePatients"
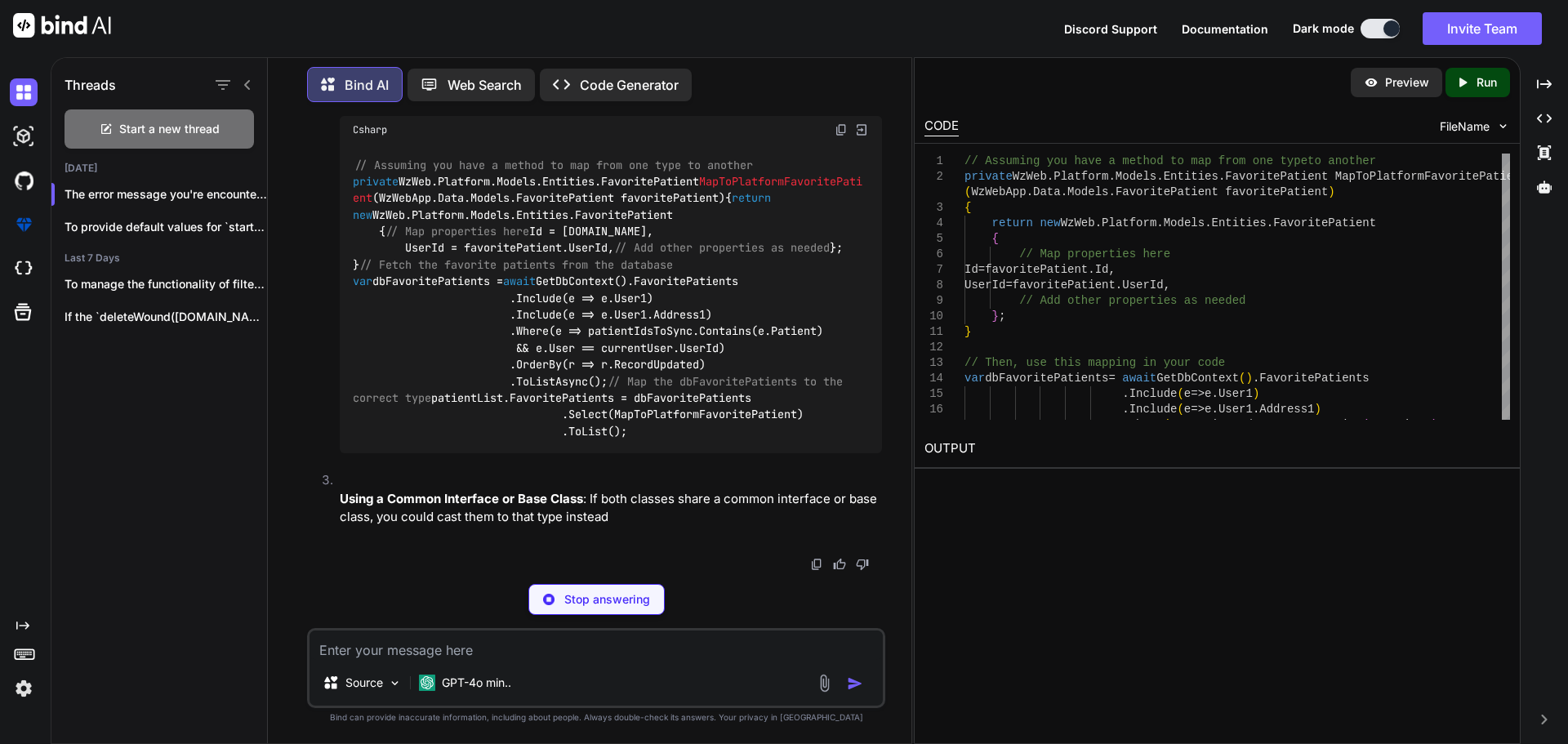
scroll to position [14769, 0]
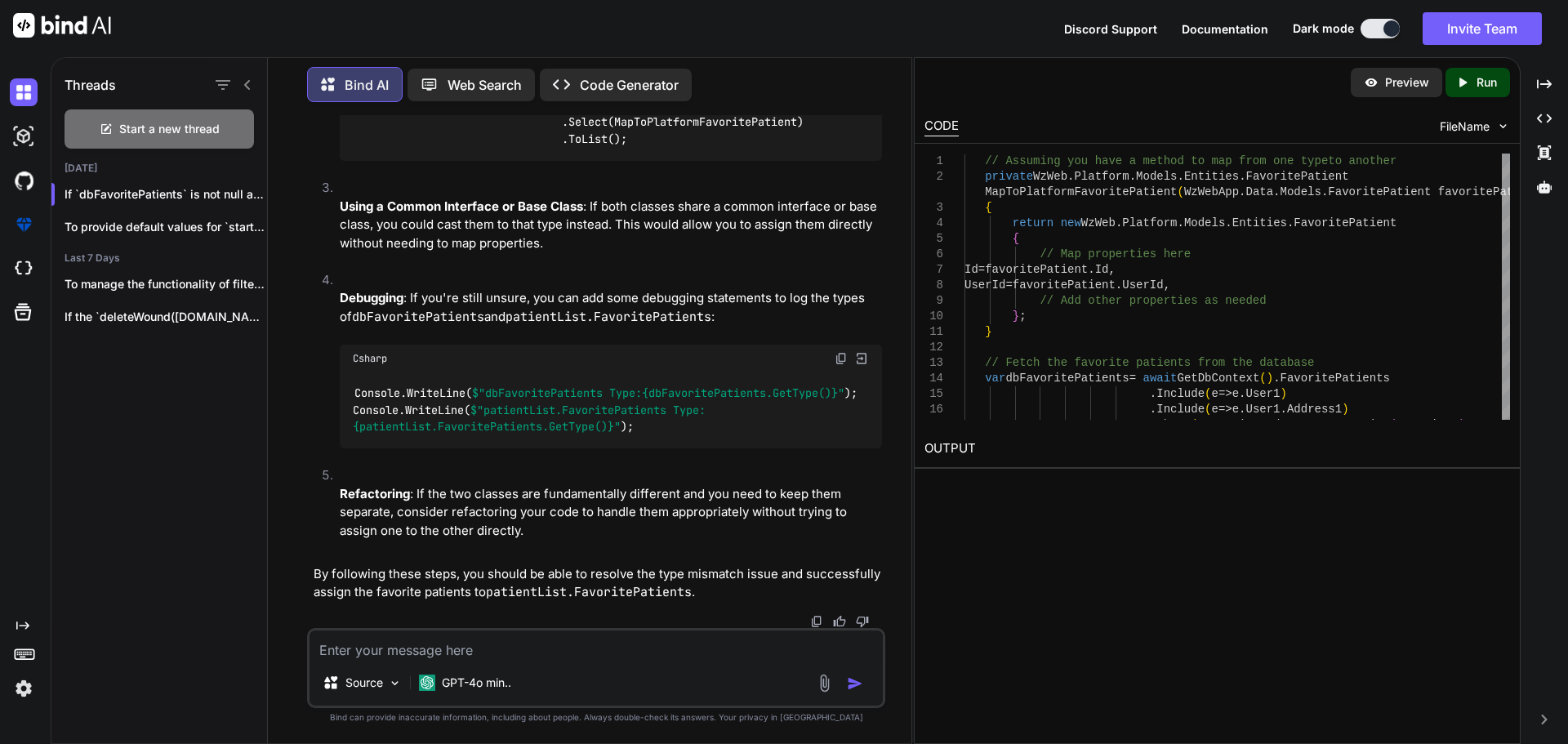
drag, startPoint x: 347, startPoint y: 395, endPoint x: 752, endPoint y: 431, distance: 406.6
click at [756, 161] on div "// Assuming you have a method to map from one type to another private WzWeb.Pla…" at bounding box center [610, 5] width 543 height 309
click at [499, 148] on code "// Assuming you have a method to map from one type to another private WzWeb.Pla…" at bounding box center [608, 6] width 510 height 283
click at [454, 654] on textarea at bounding box center [595, 645] width 573 height 29
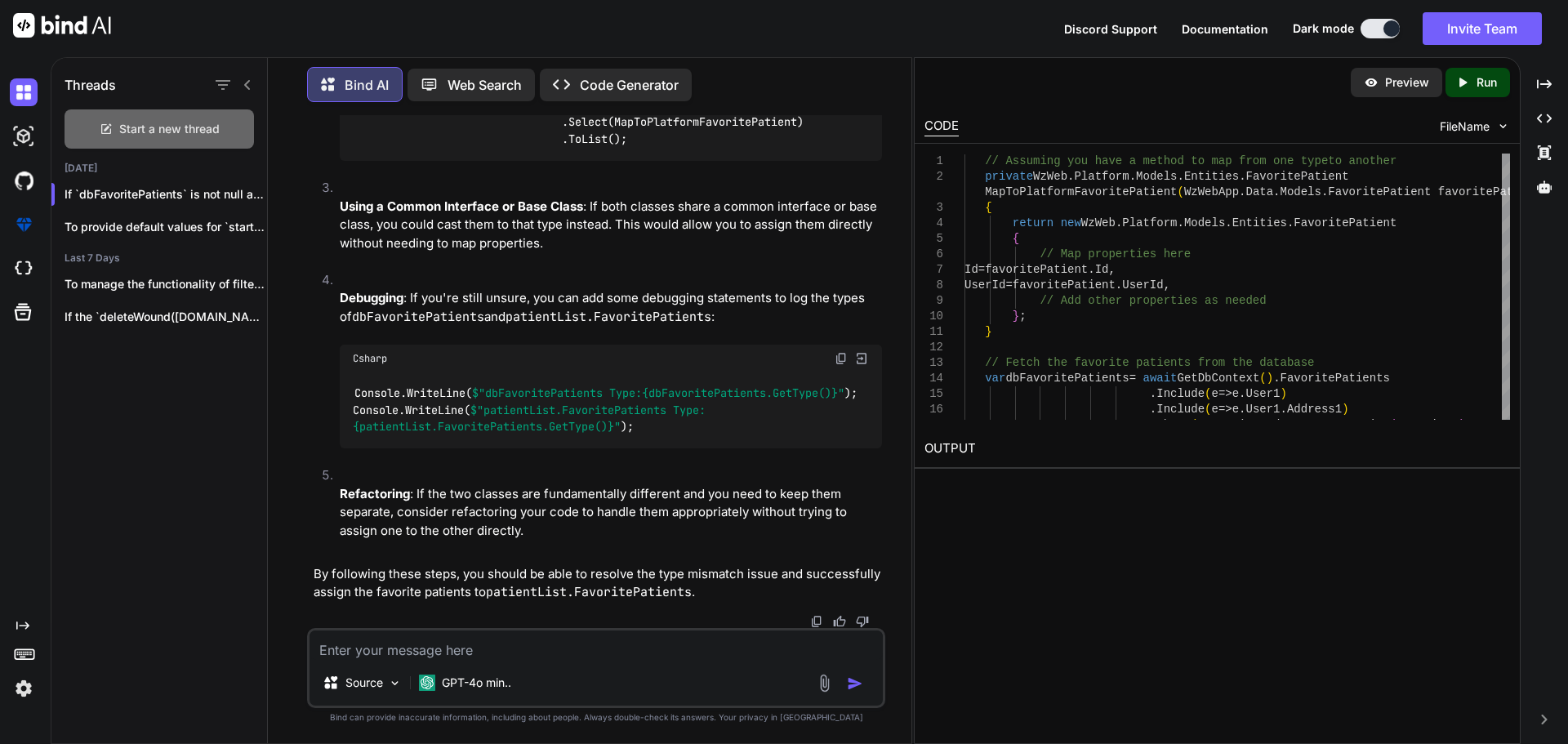
click at [122, 112] on div "Start a new thread" at bounding box center [159, 129] width 190 height 39
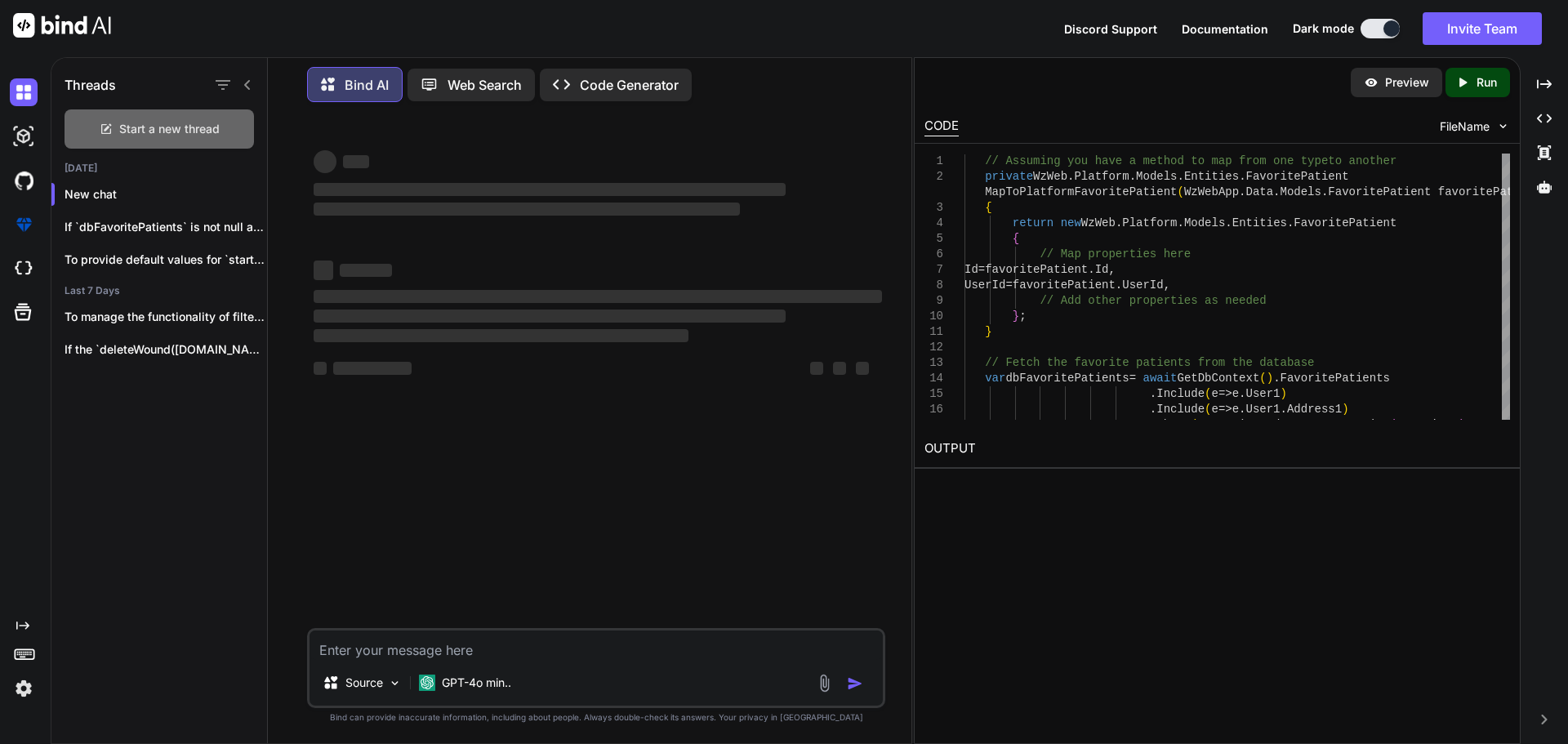
scroll to position [0, 0]
click at [344, 650] on textarea at bounding box center [595, 645] width 573 height 29
paste textarea "var dbFavoritePatients = await dbContext.FavoritePatients .Include(e => e.User1…"
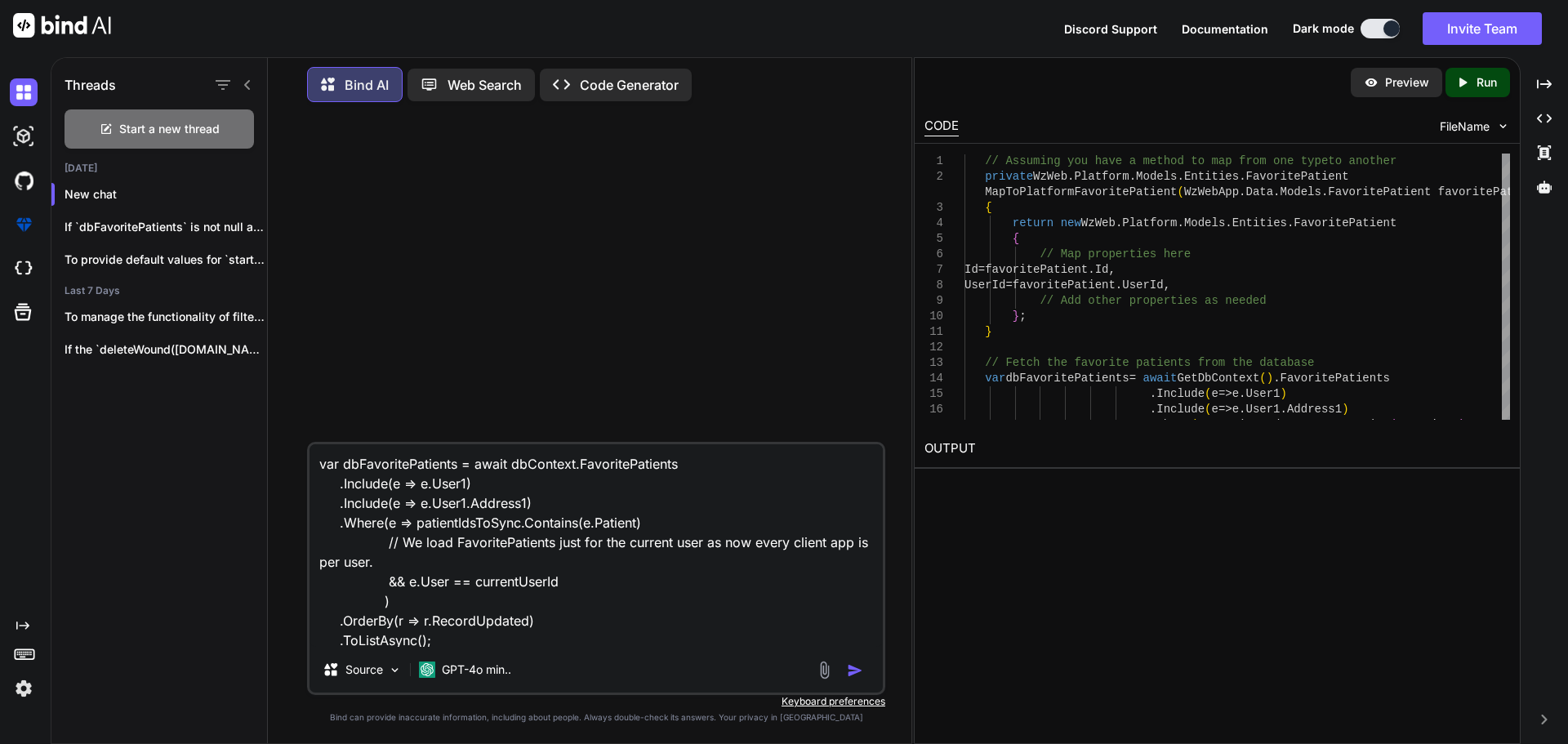
click at [458, 526] on textarea "var dbFavoritePatients = await dbContext.FavoritePatients .Include(e => e.User1…" at bounding box center [595, 545] width 573 height 202
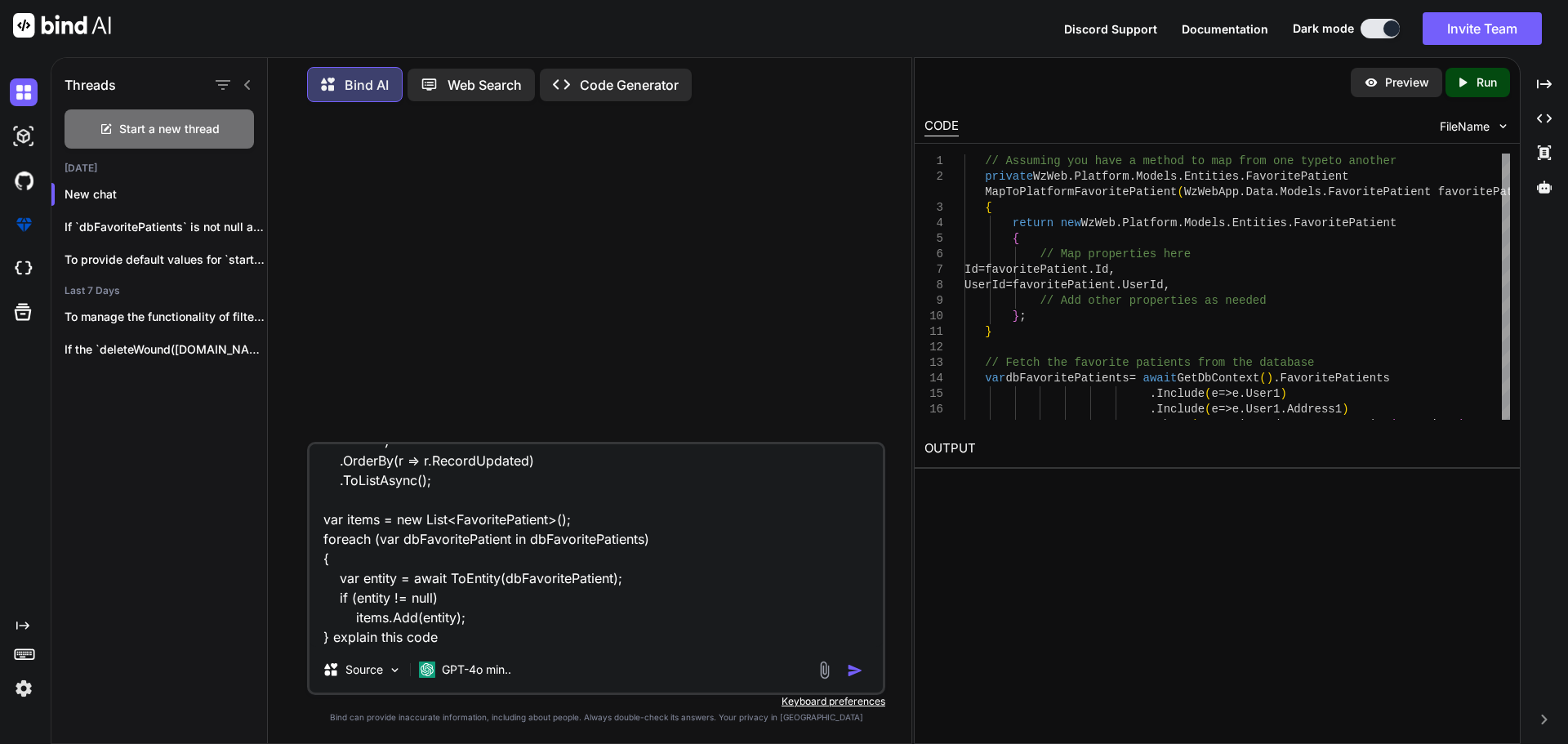
click at [494, 635] on textarea "var dbFavoritePatients = await dbContext.FavoritePatients .Include(e => e.User1…" at bounding box center [595, 545] width 573 height 202
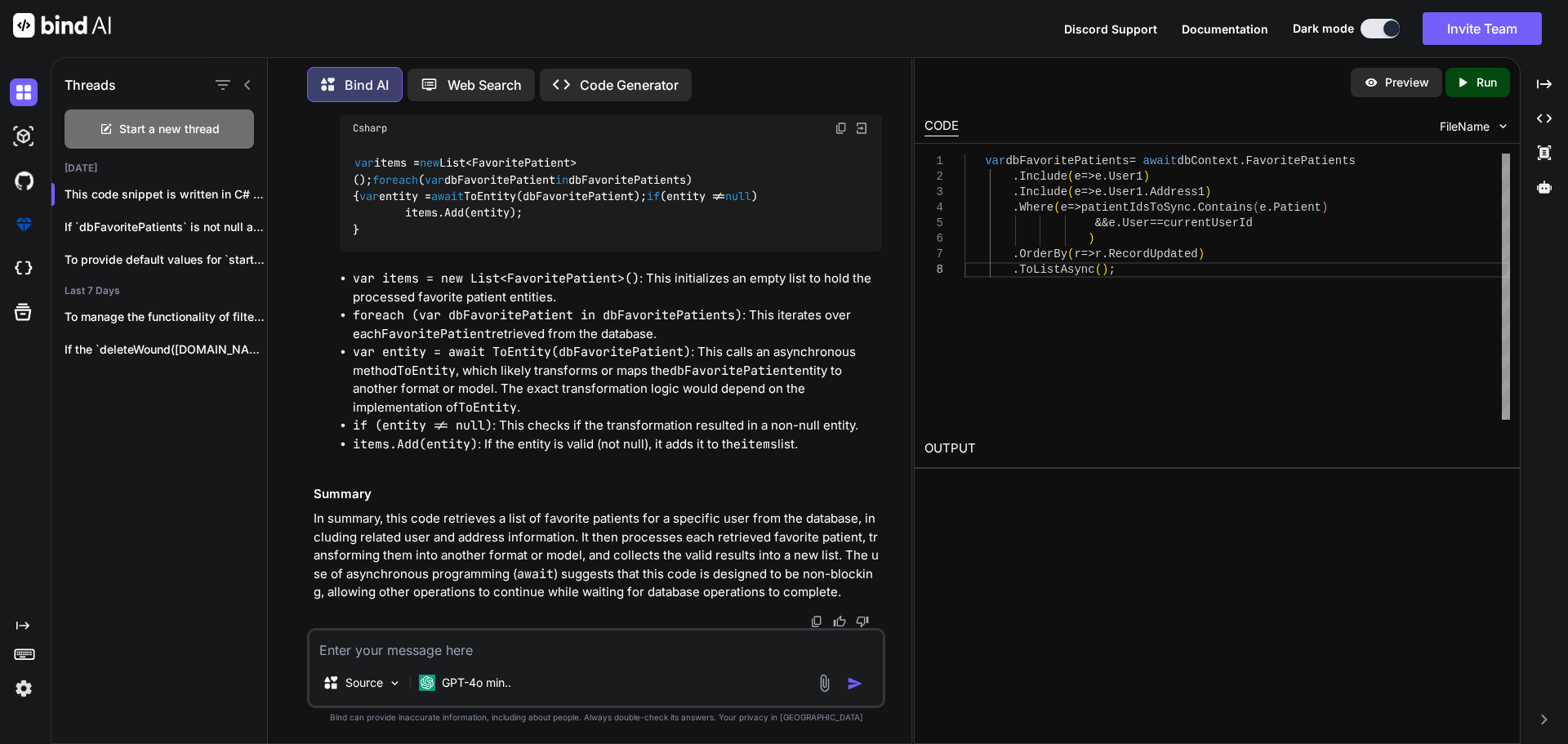
scroll to position [912, 0]
click at [347, 644] on textarea at bounding box center [595, 645] width 573 height 29
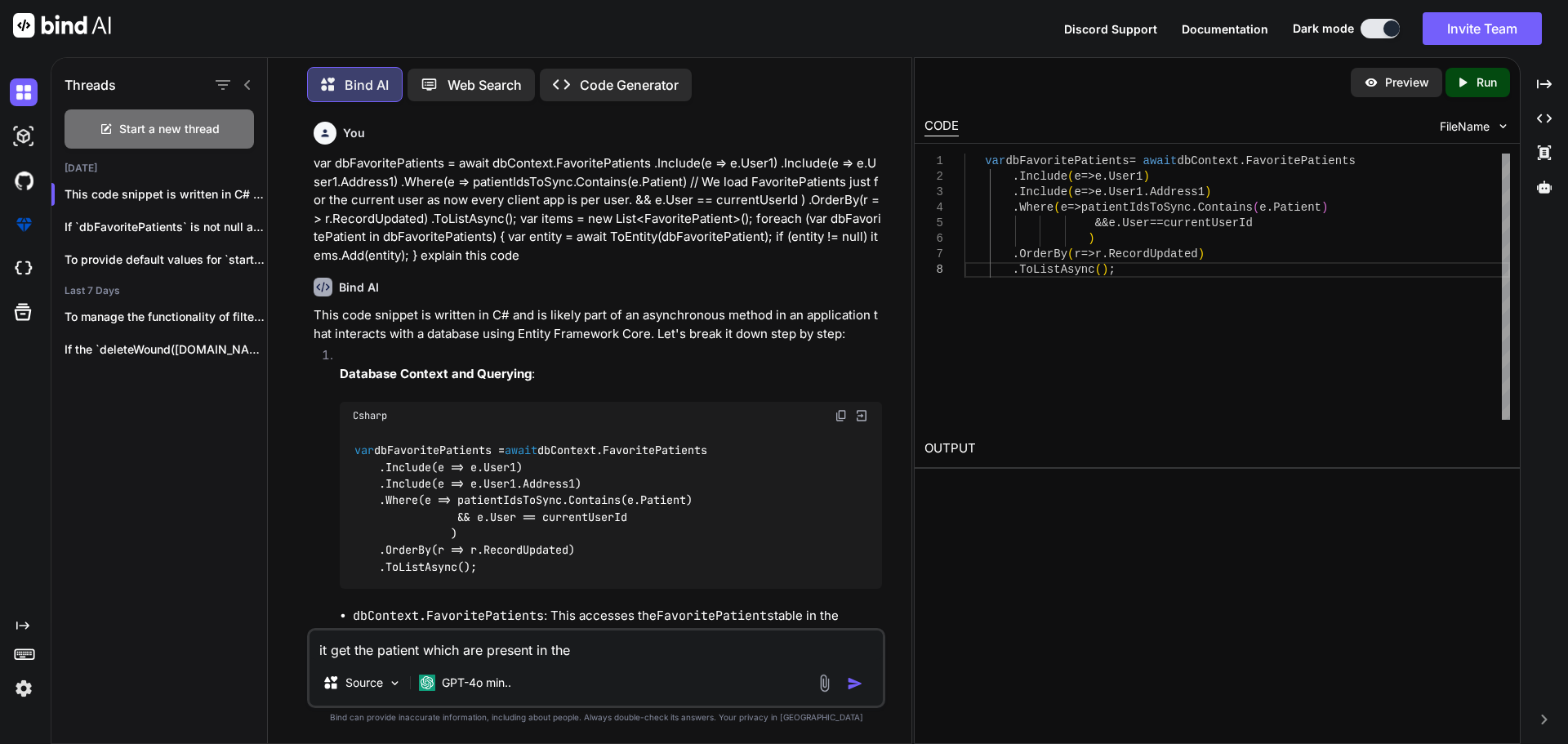
scroll to position [163, 0]
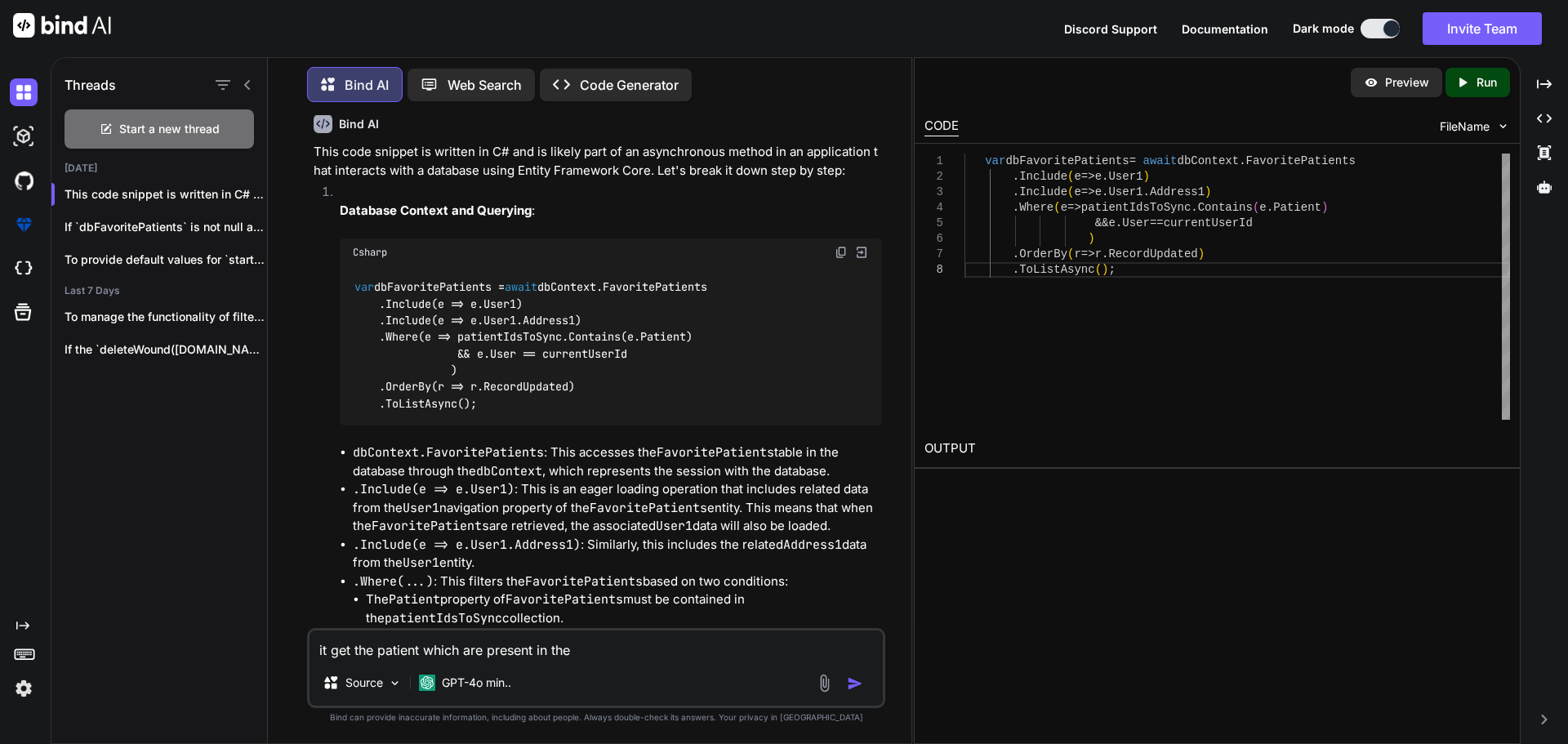
click at [491, 335] on code "var dbFavoritePatients = await dbContext.FavoritePatients .Include(e => e.User1…" at bounding box center [529, 345] width 354 height 133
drag, startPoint x: 491, startPoint y: 335, endPoint x: 739, endPoint y: 332, distance: 248.0
click at [504, 335] on code "var dbFavoritePatients = await dbContext.FavoritePatients .Include(e => e.User1…" at bounding box center [529, 345] width 354 height 133
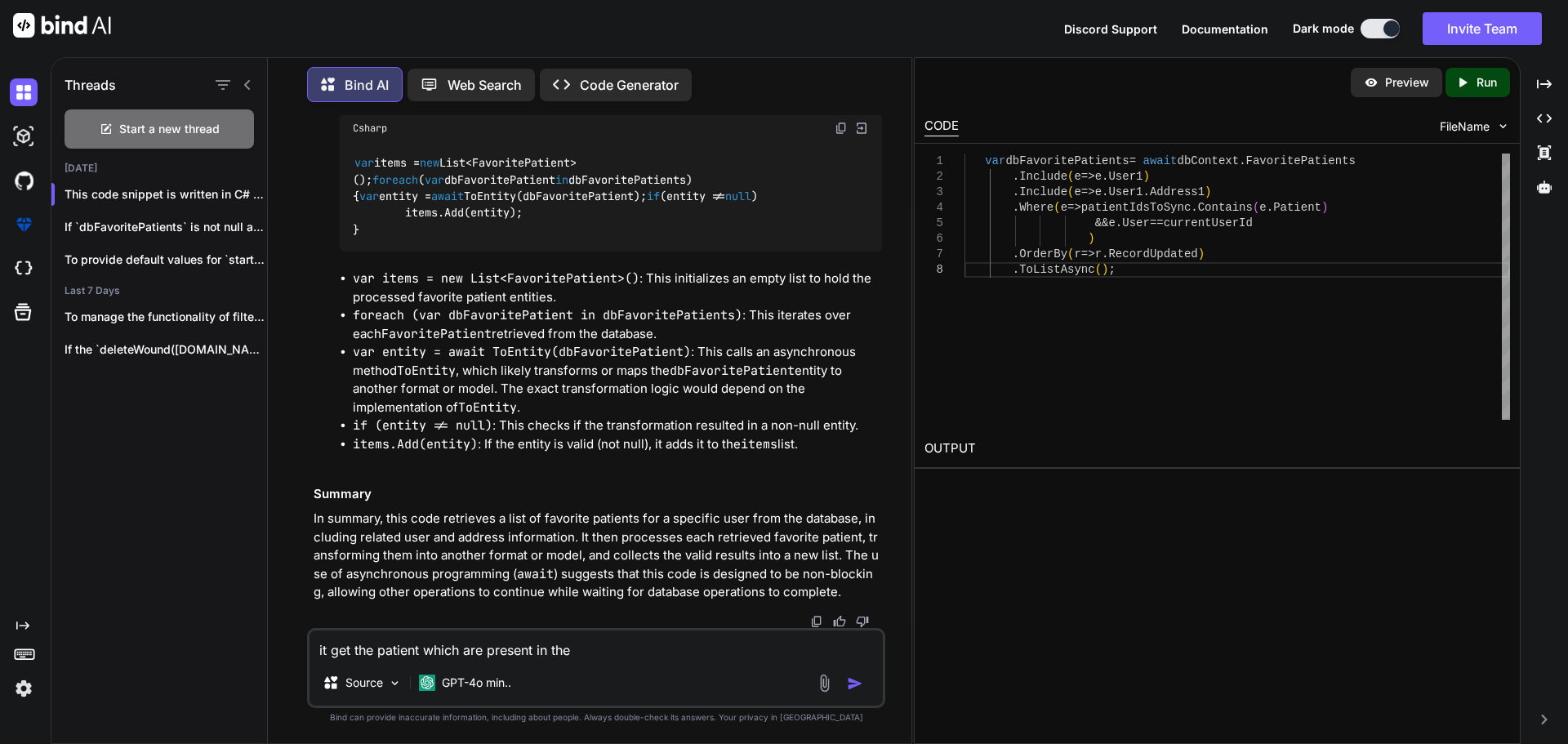
scroll to position [912, 0]
click at [590, 649] on textarea "it get the patient which are present in the" at bounding box center [595, 645] width 573 height 29
paste textarea "patientIdsToSync"
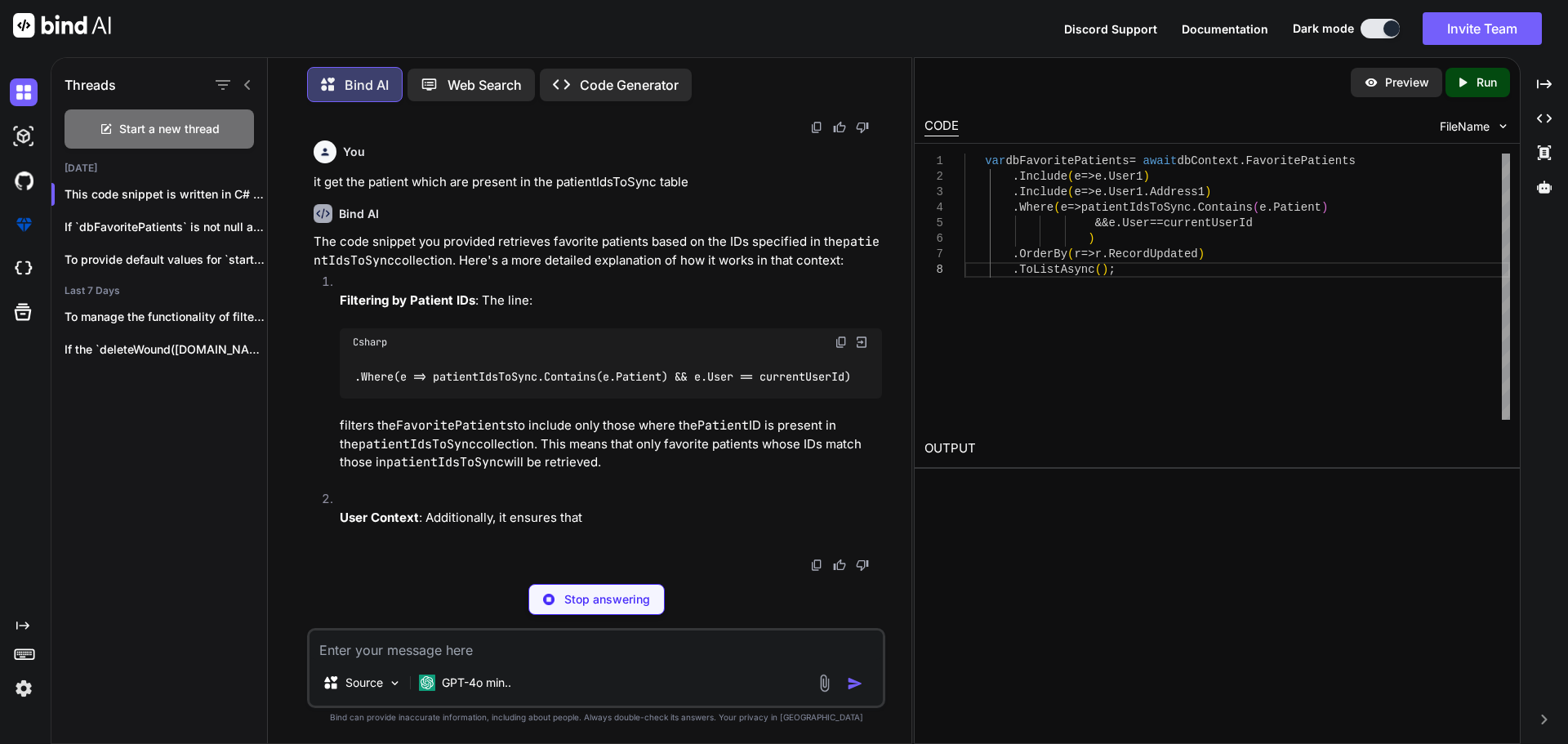
scroll to position [1406, 0]
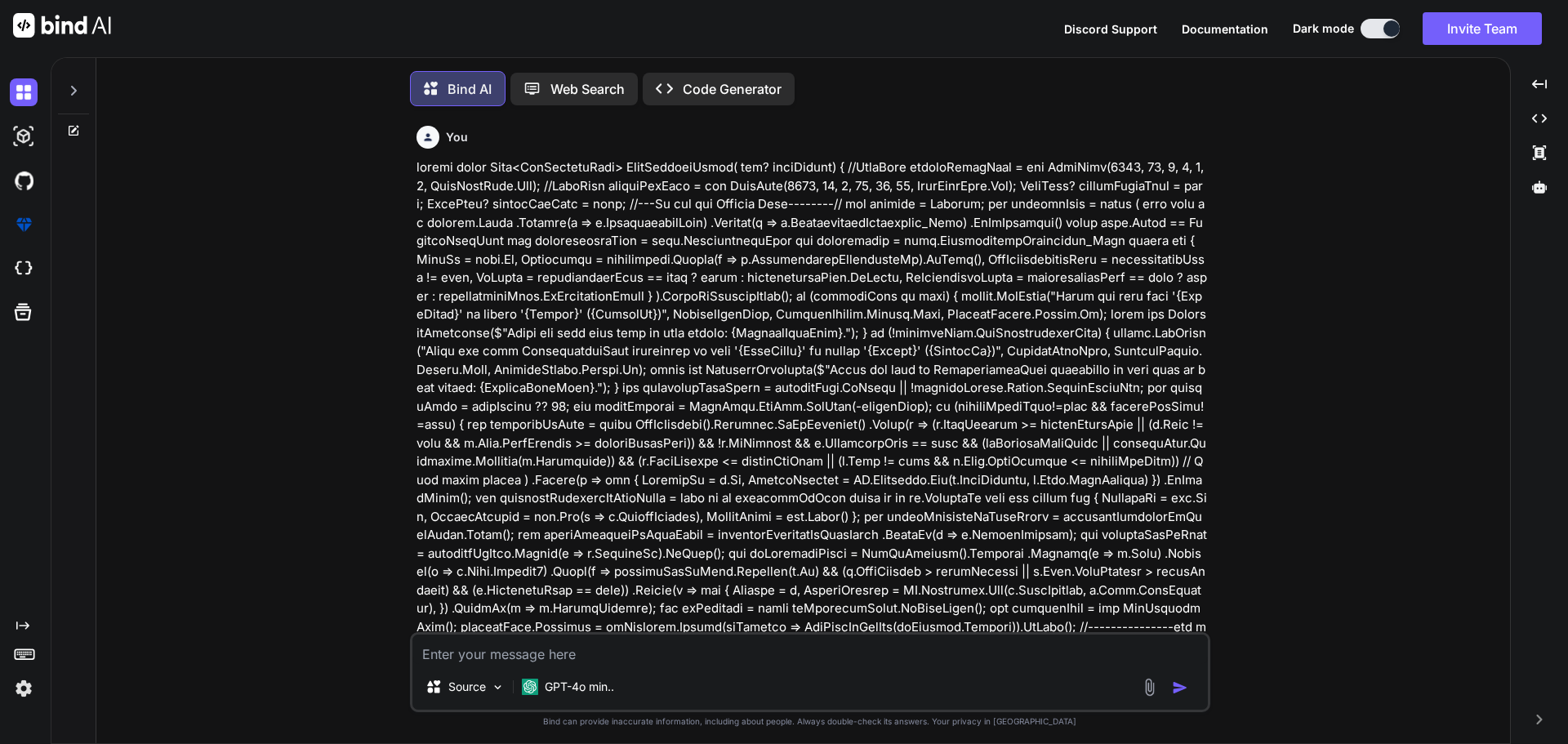
type textarea "x"
